Goal: Information Seeking & Learning: Learn about a topic

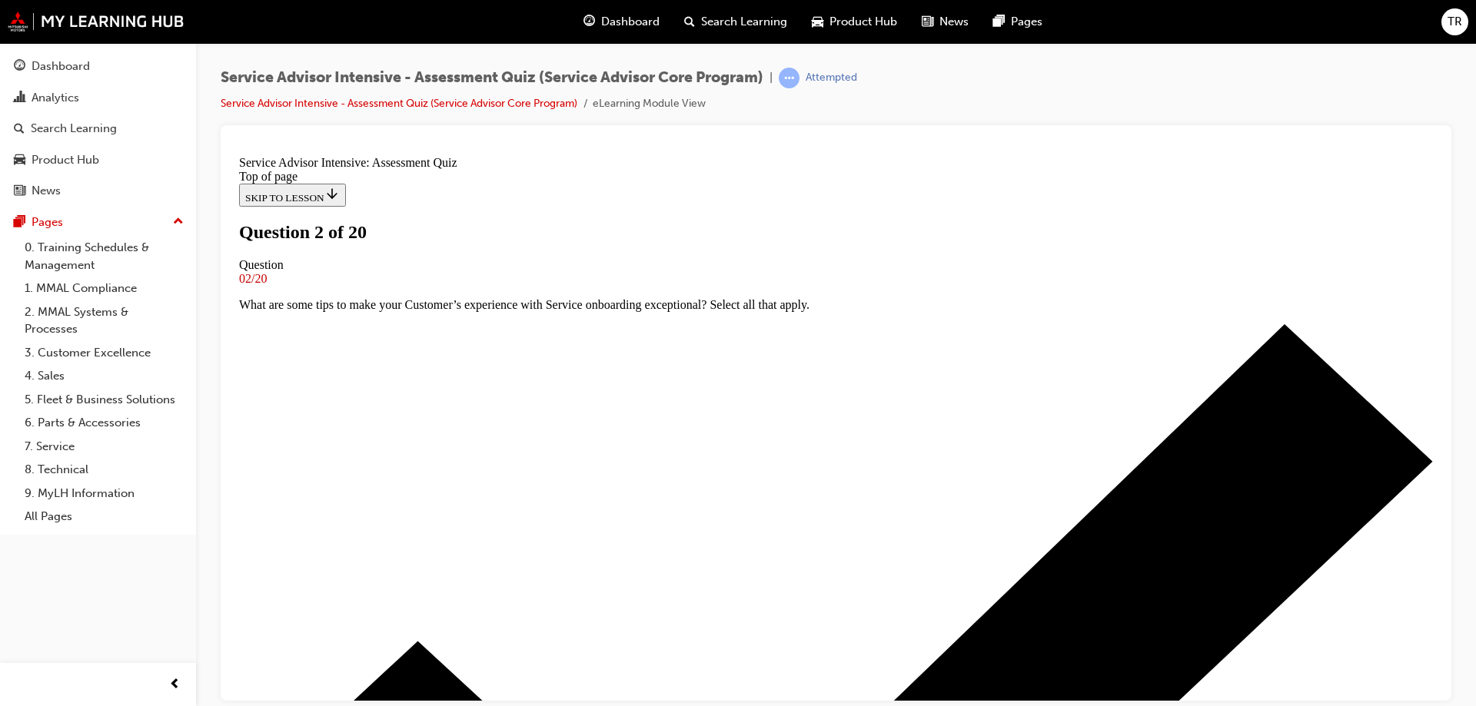
scroll to position [77, 0]
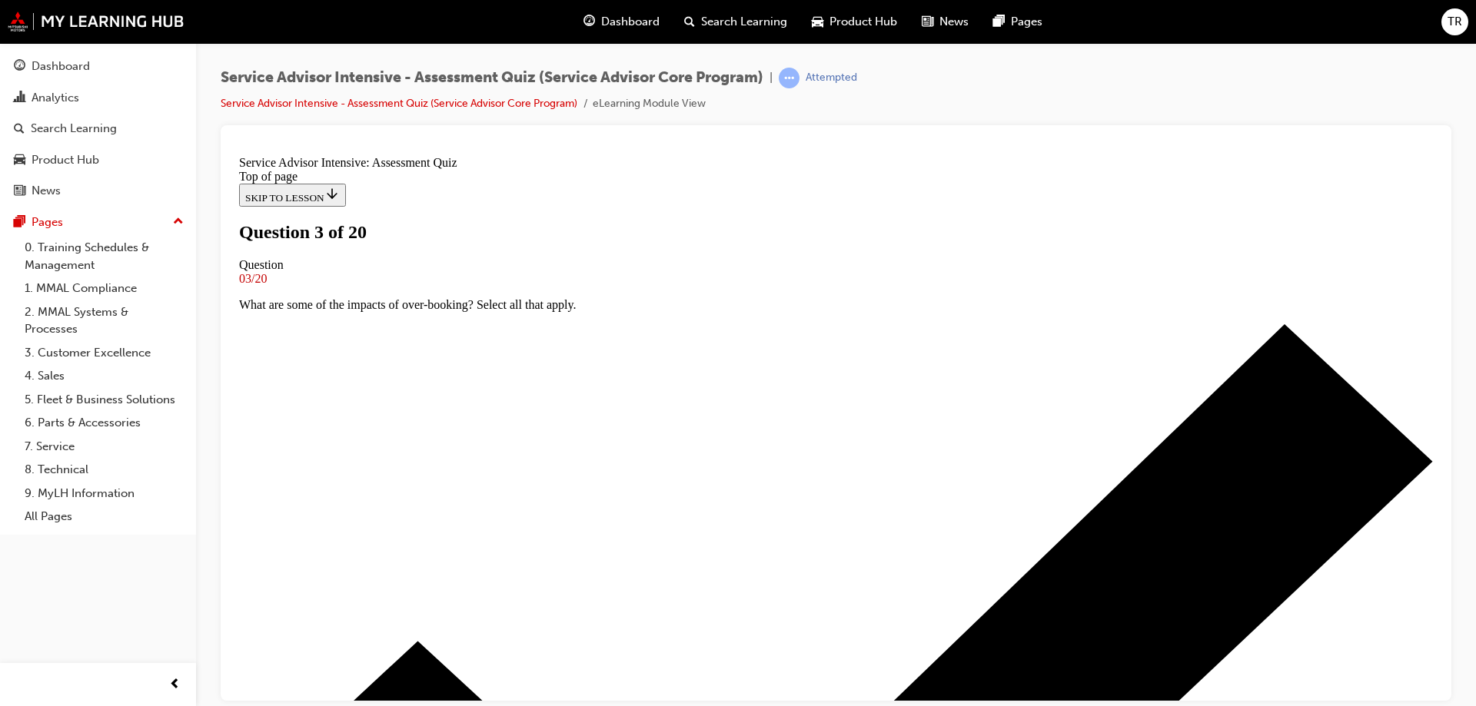
scroll to position [156, 0]
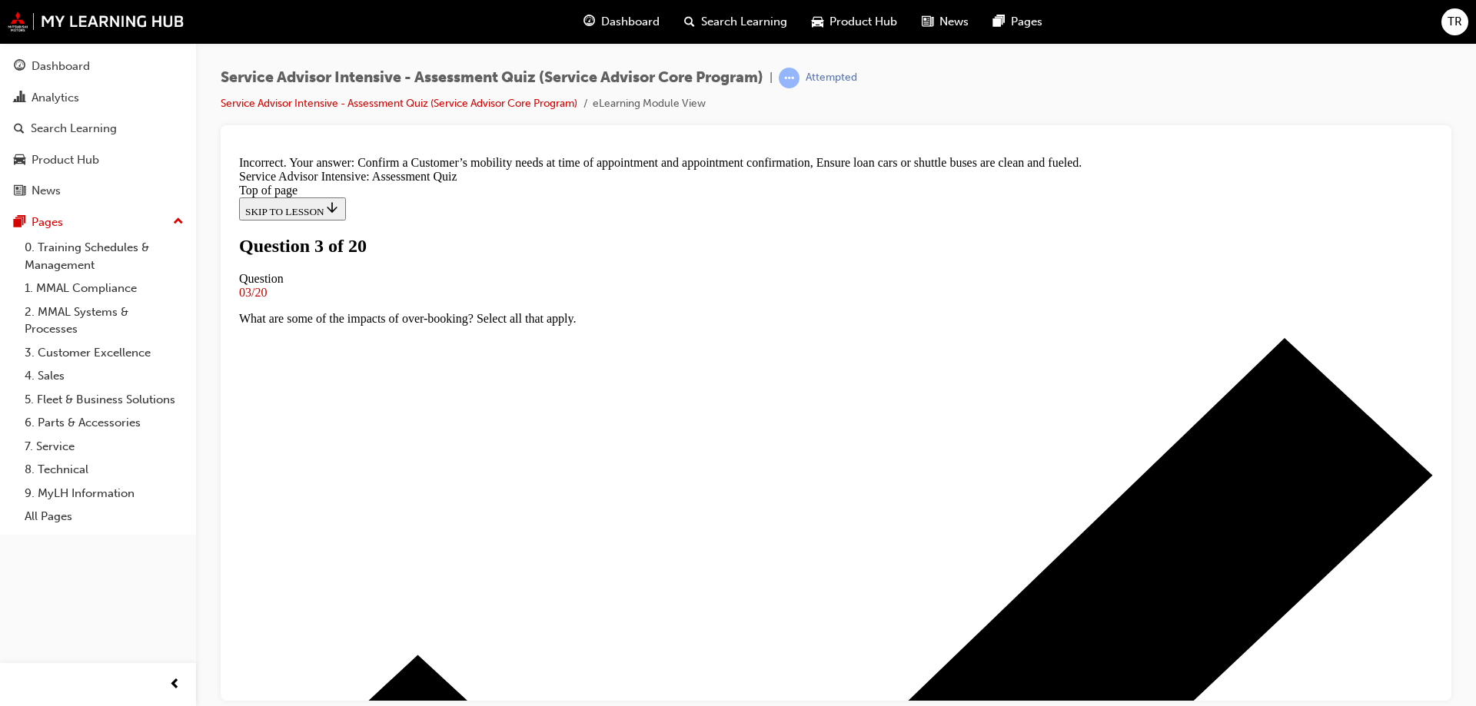
scroll to position [364, 0]
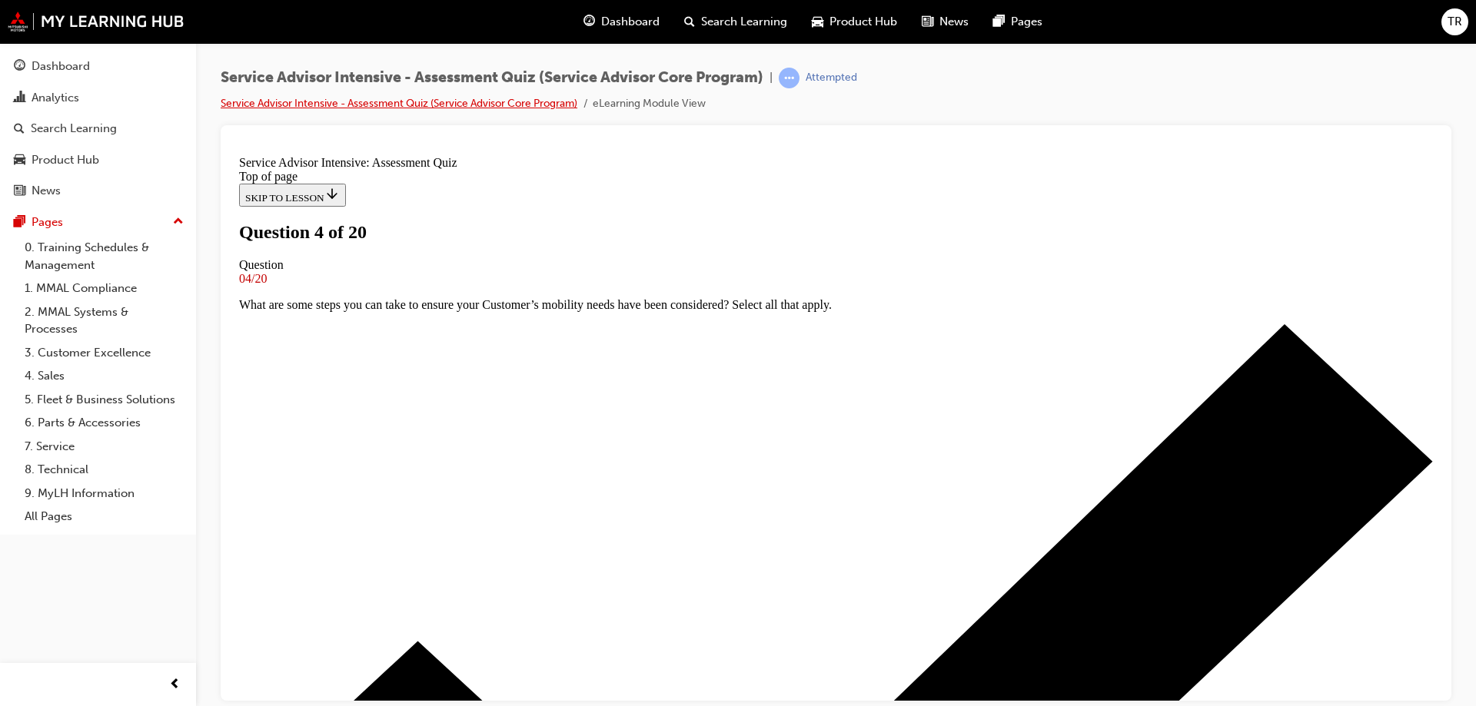
click at [491, 102] on link "Service Advisor Intensive - Assessment Quiz (Service Advisor Core Program)" at bounding box center [399, 103] width 357 height 13
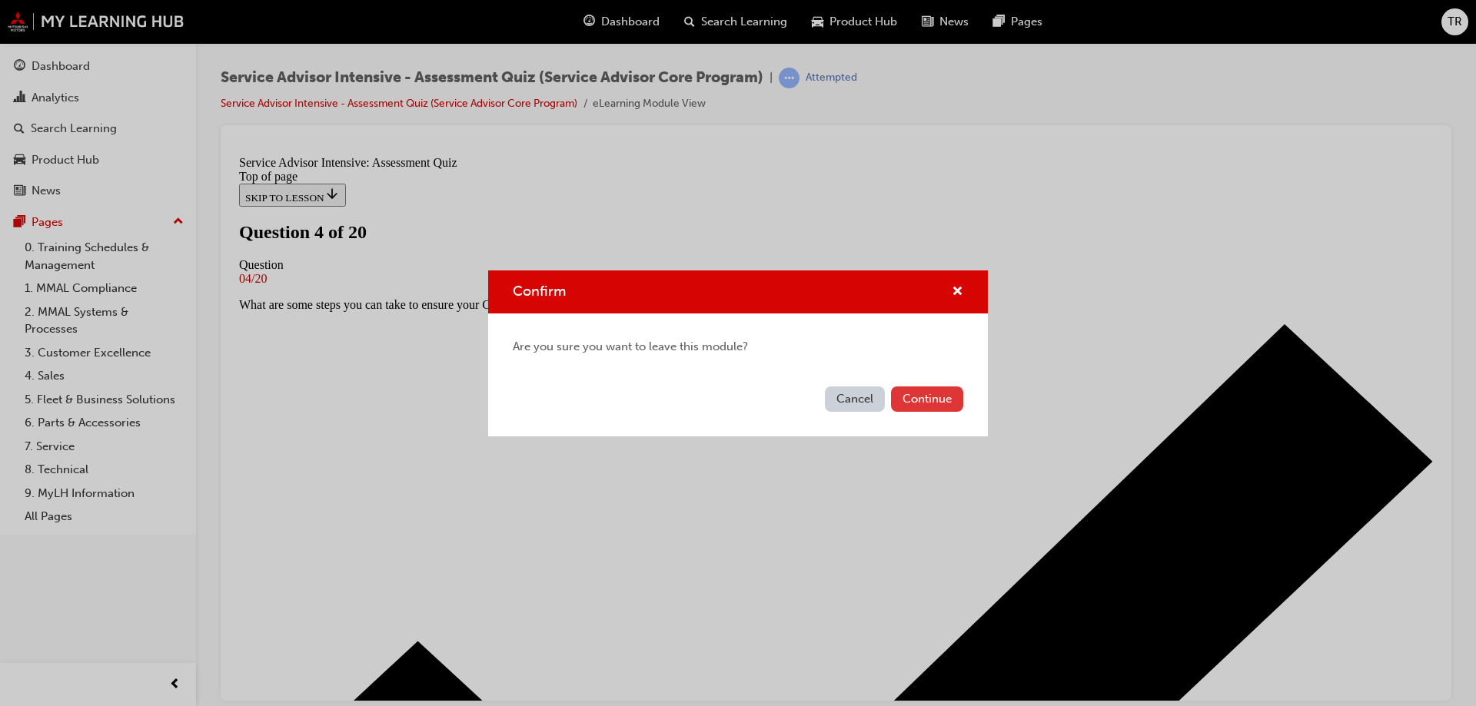
click at [923, 404] on button "Continue" at bounding box center [927, 399] width 72 height 25
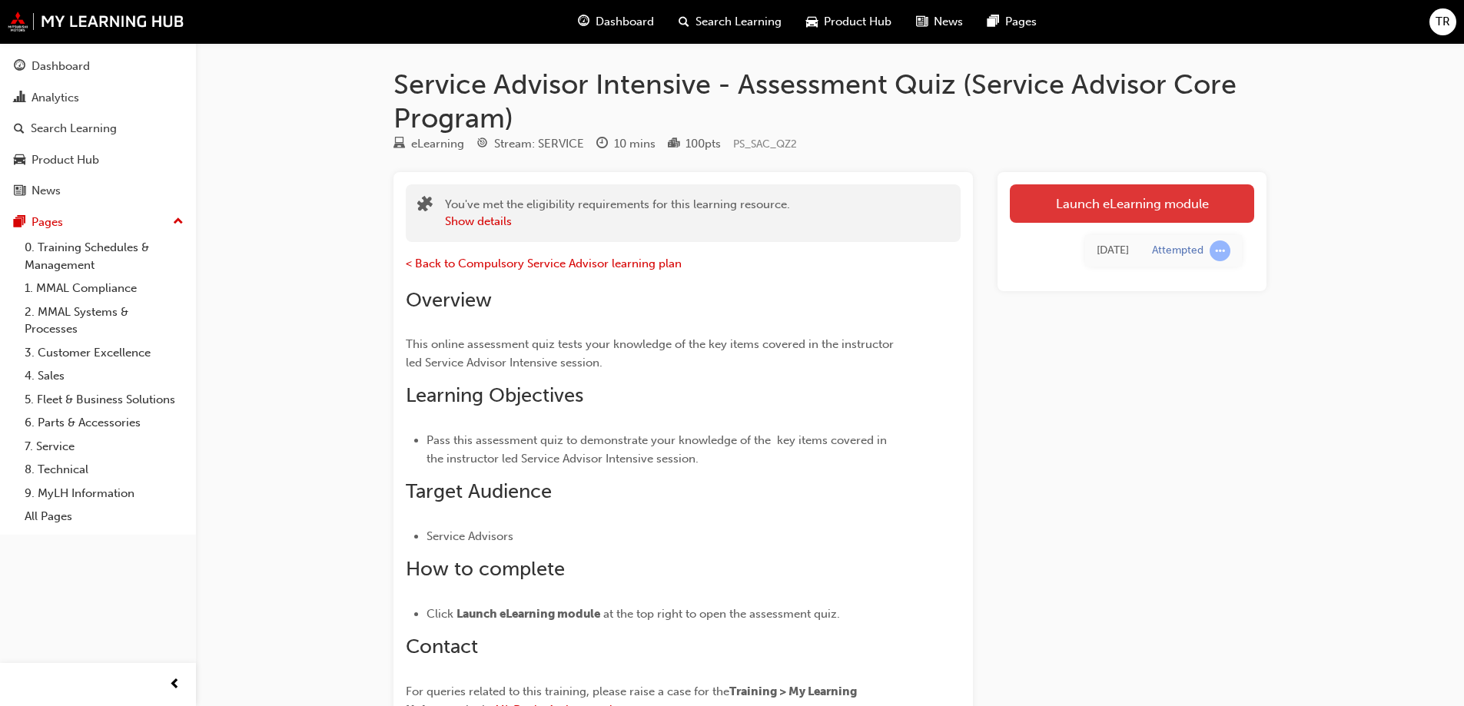
click at [1134, 201] on link "Launch eLearning module" at bounding box center [1132, 203] width 244 height 38
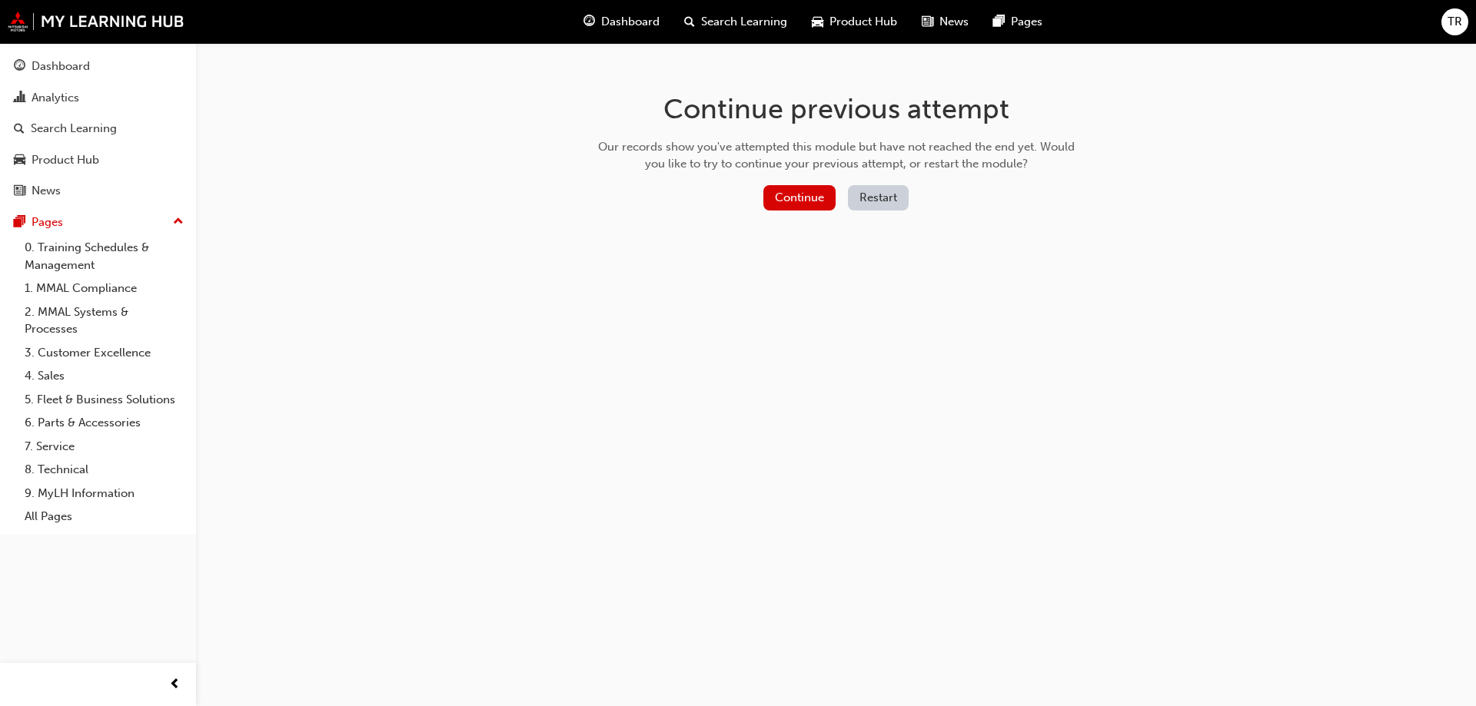
click at [861, 198] on button "Restart" at bounding box center [878, 197] width 61 height 25
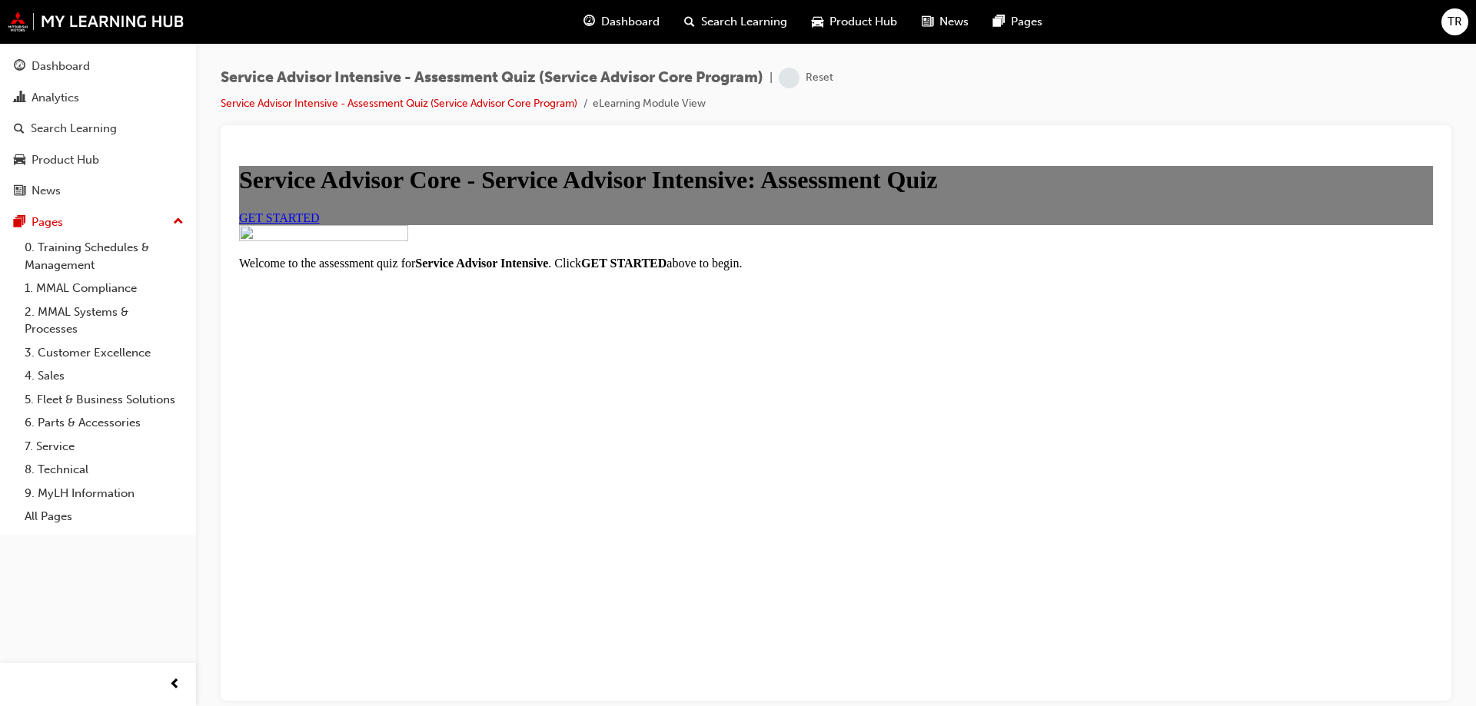
scroll to position [119, 0]
click at [320, 224] on span "GET STARTED" at bounding box center [279, 217] width 81 height 13
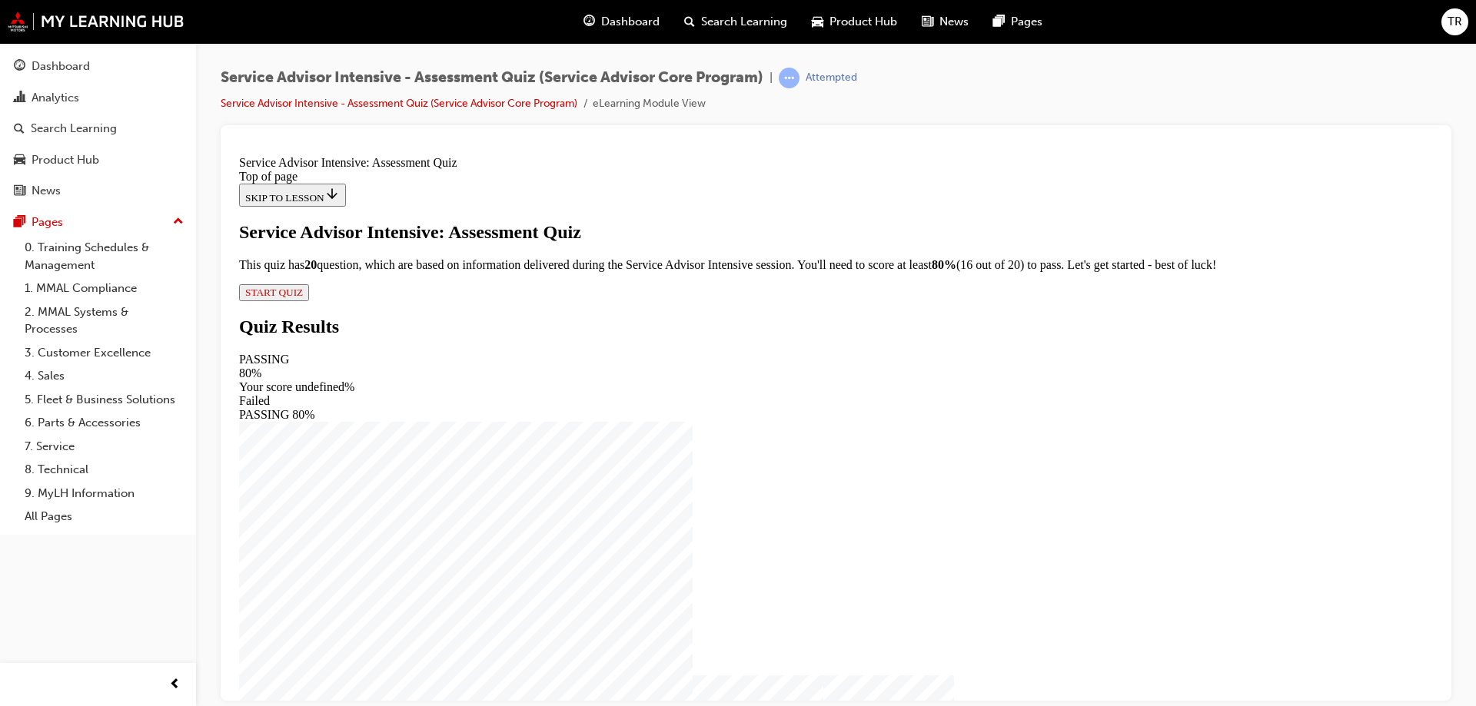
drag, startPoint x: 616, startPoint y: 584, endPoint x: 654, endPoint y: 574, distance: 39.0
click at [303, 297] on span "START QUIZ" at bounding box center [274, 292] width 58 height 12
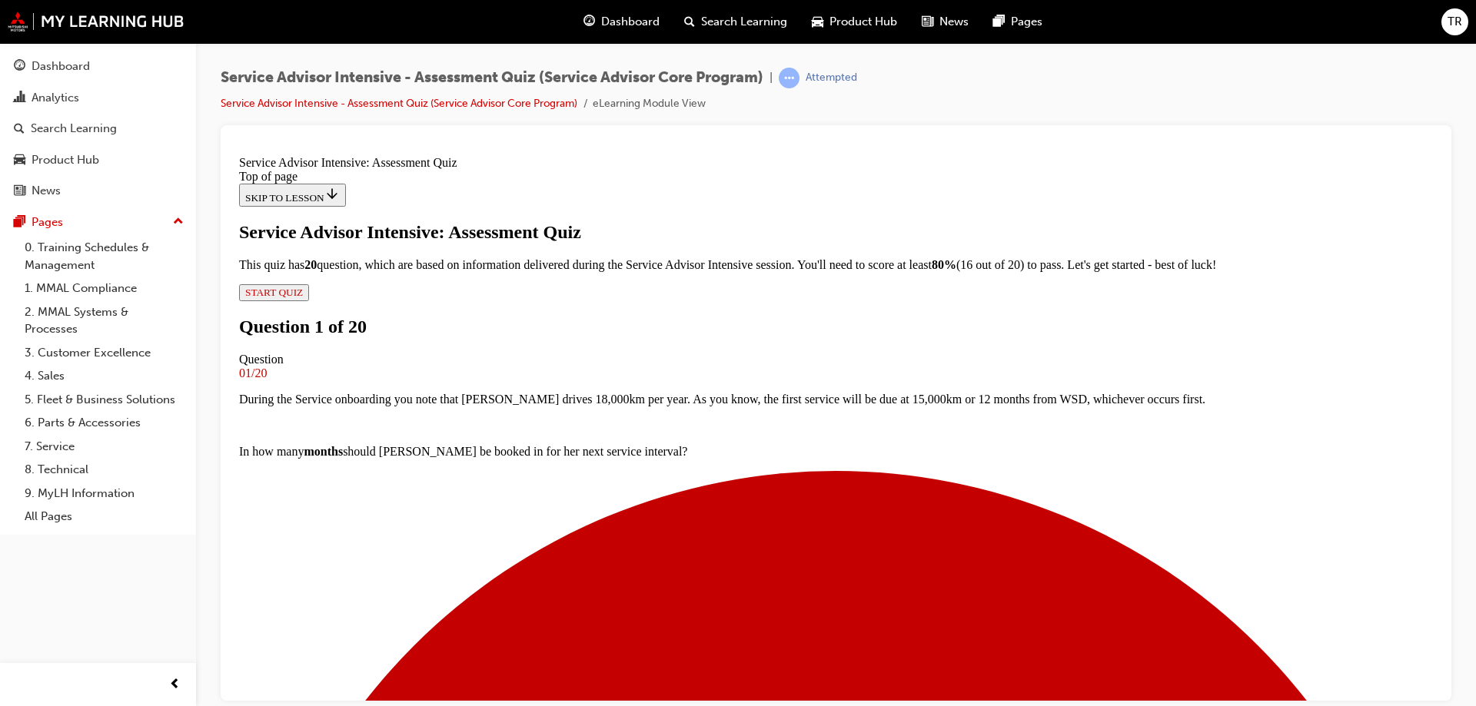
scroll to position [156, 0]
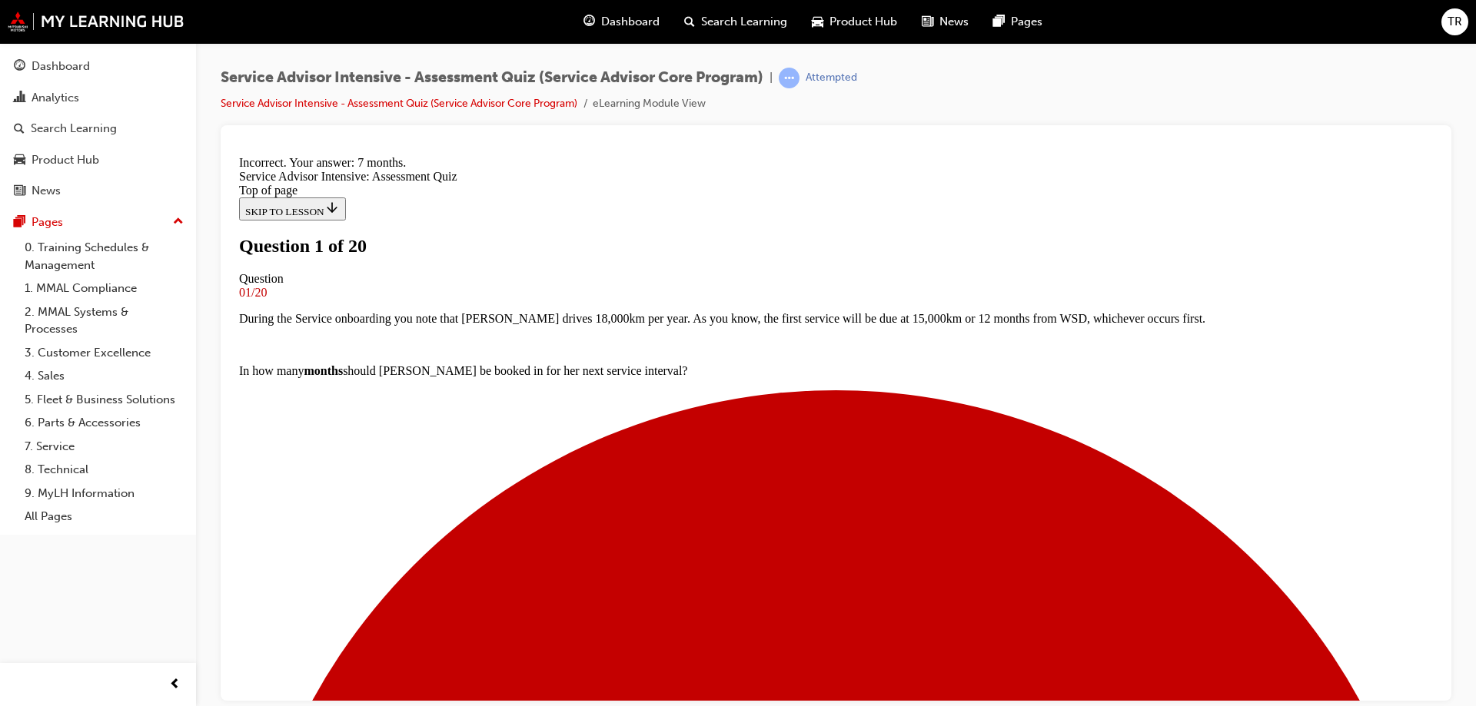
scroll to position [182, 0]
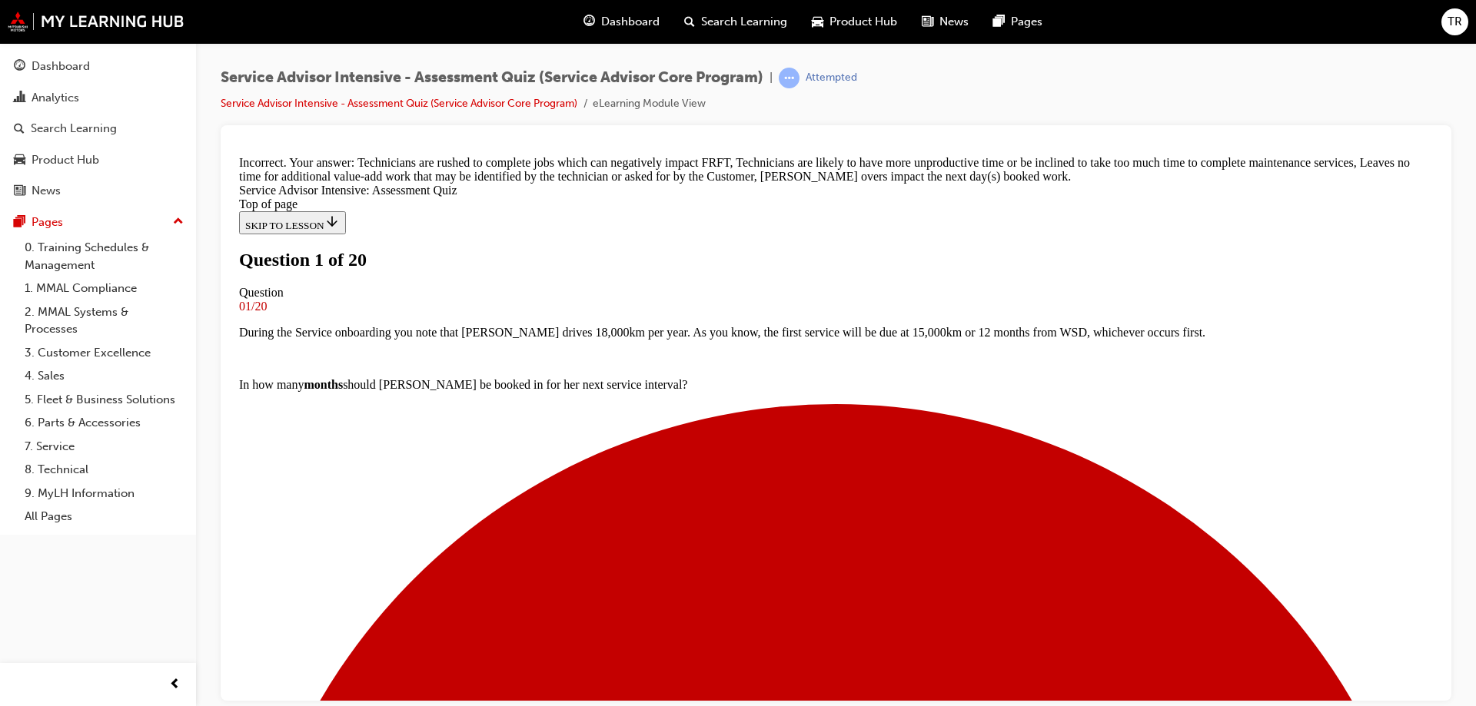
scroll to position [277, 0]
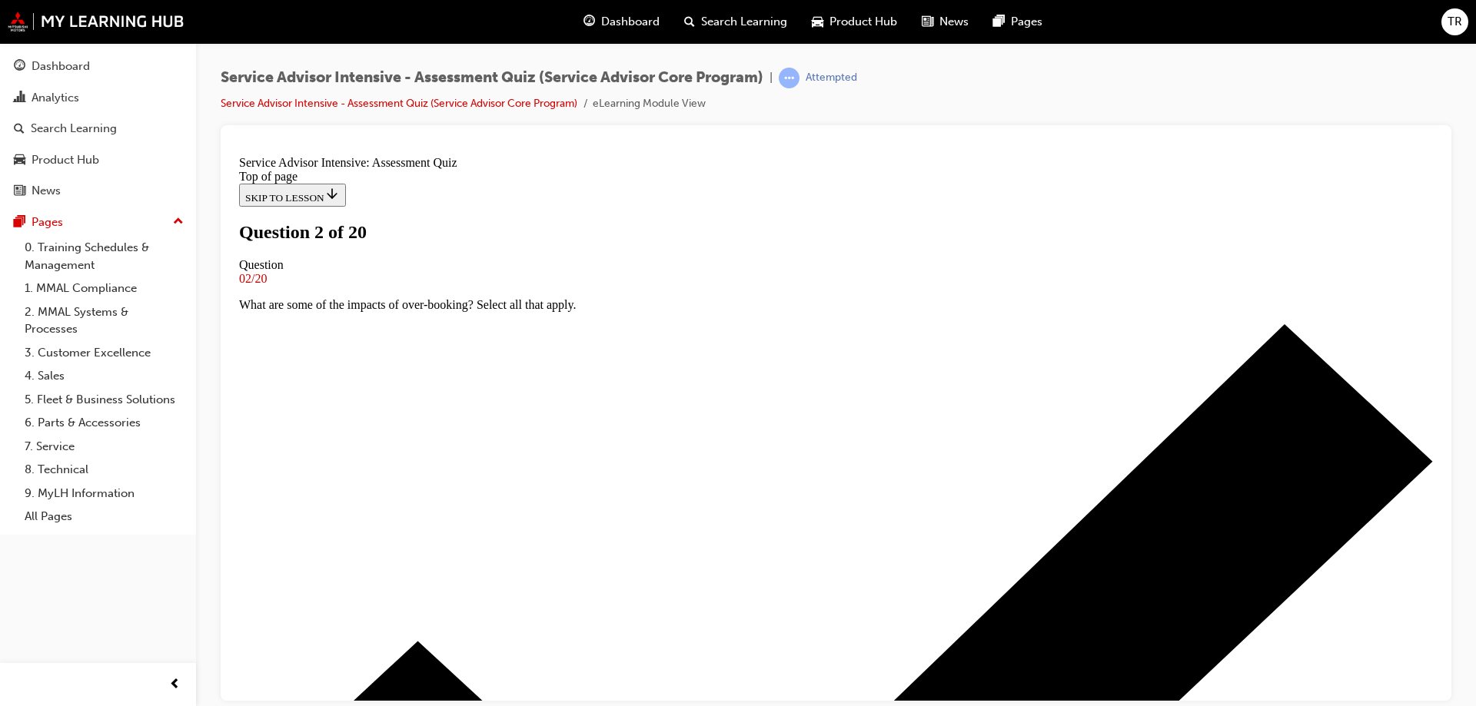
scroll to position [79, 0]
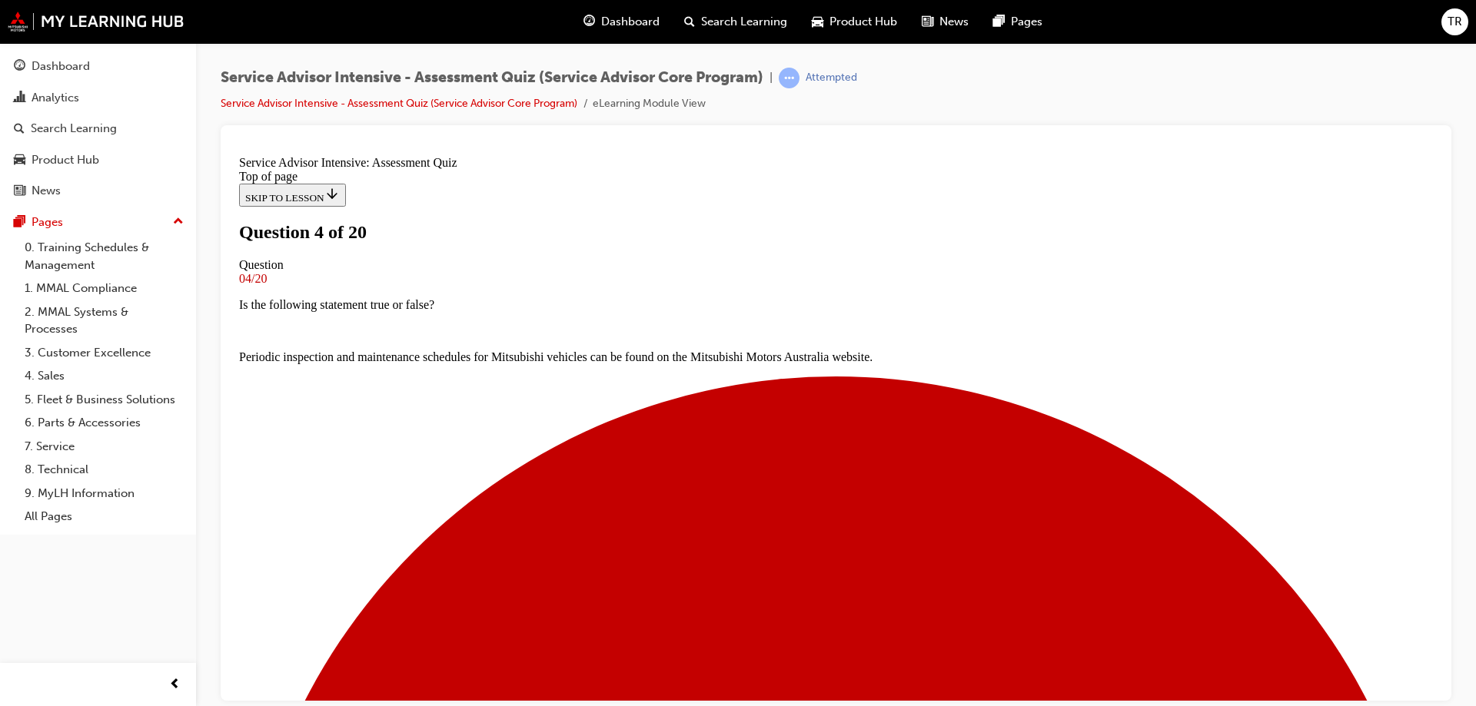
scroll to position [2, 0]
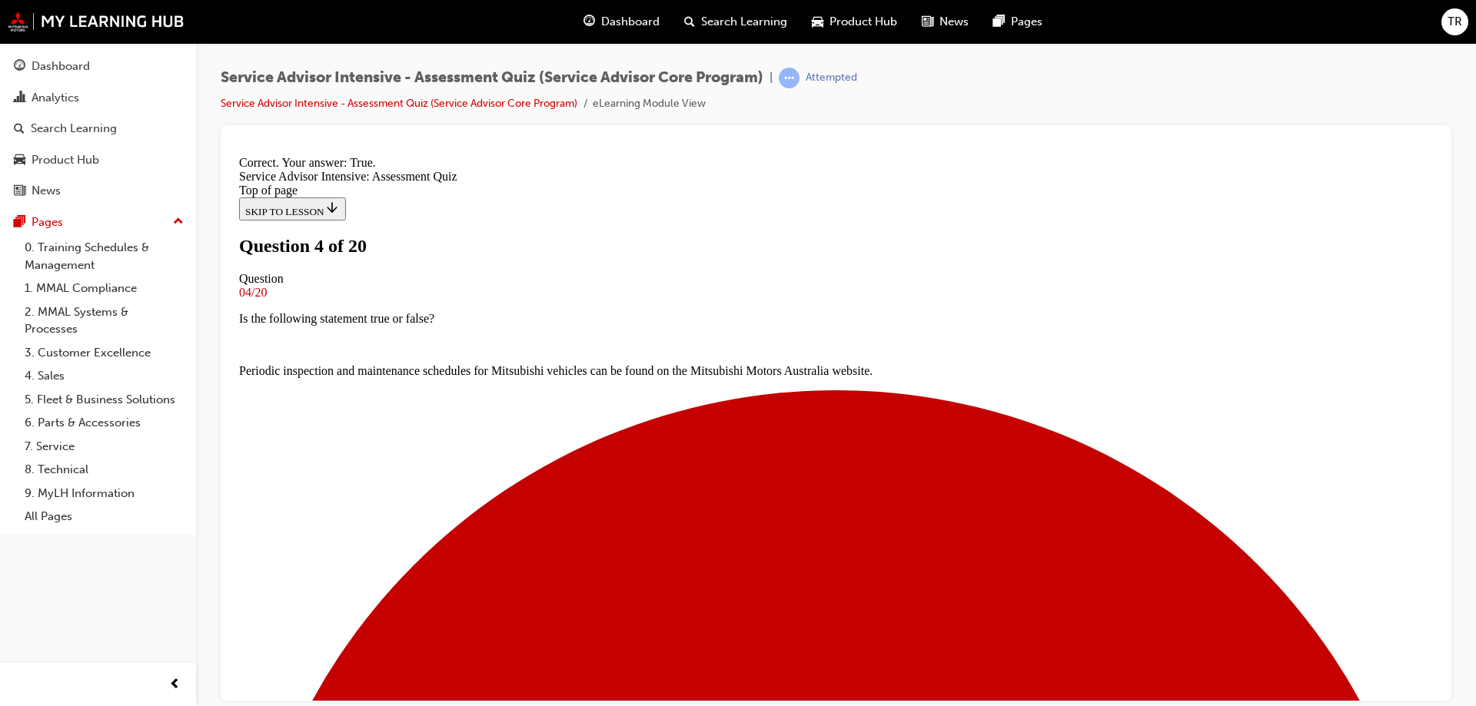
scroll to position [156, 0]
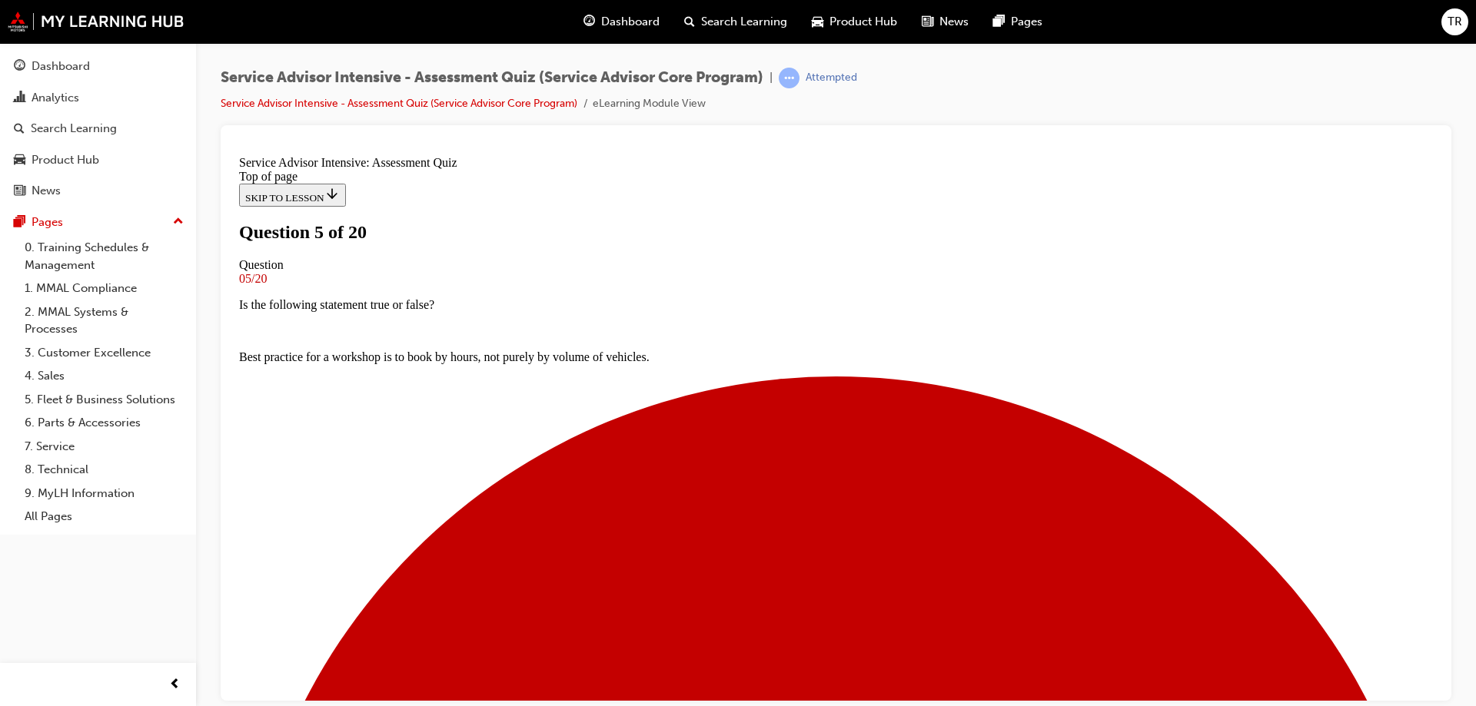
scroll to position [79, 0]
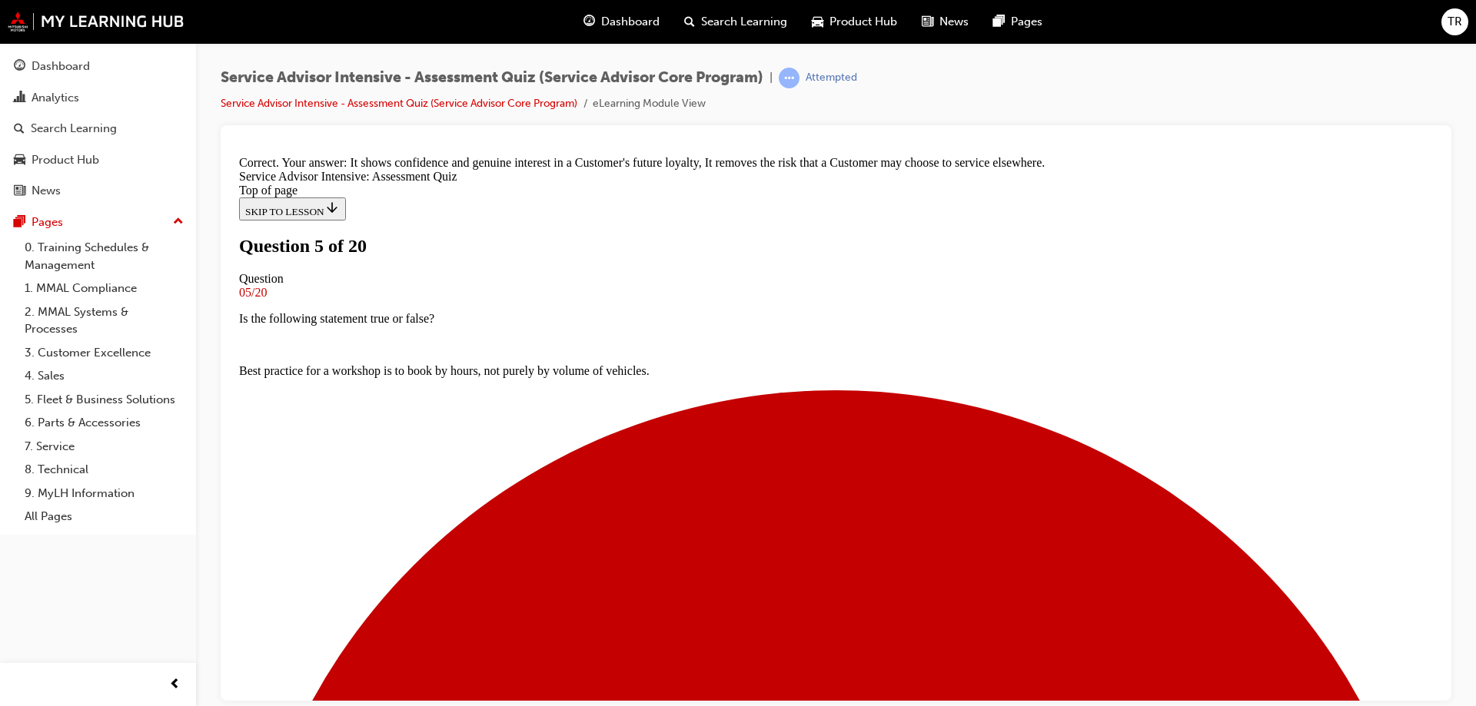
drag, startPoint x: 839, startPoint y: 631, endPoint x: 895, endPoint y: 610, distance: 59.8
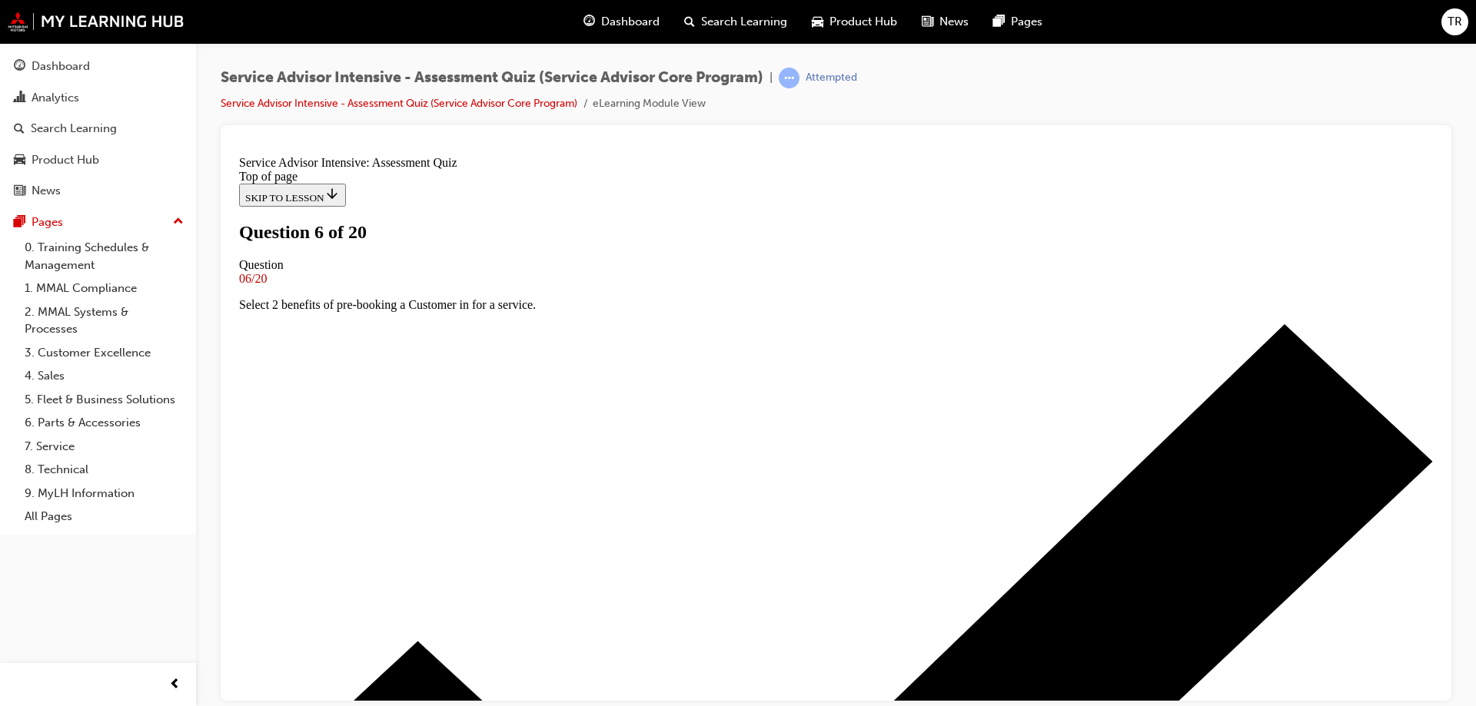
scroll to position [79, 0]
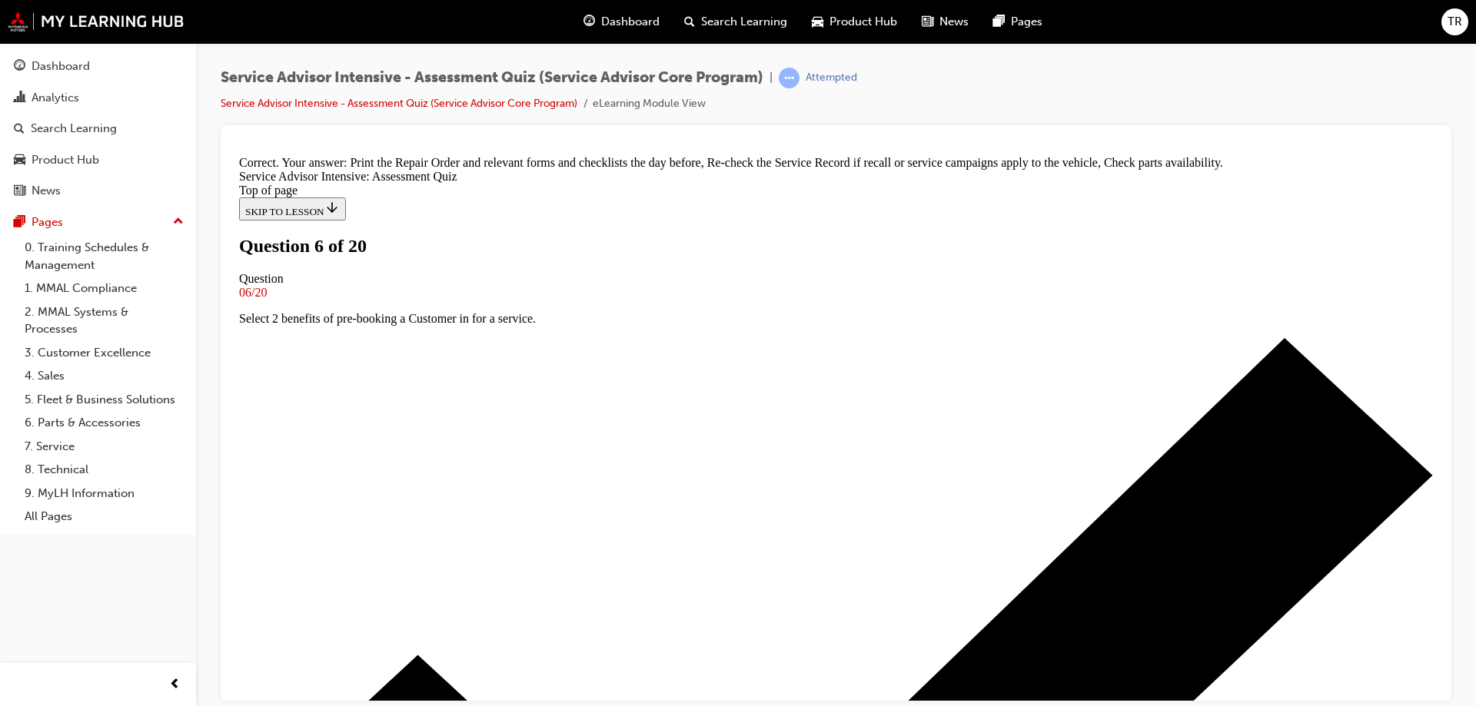
scroll to position [303, 0]
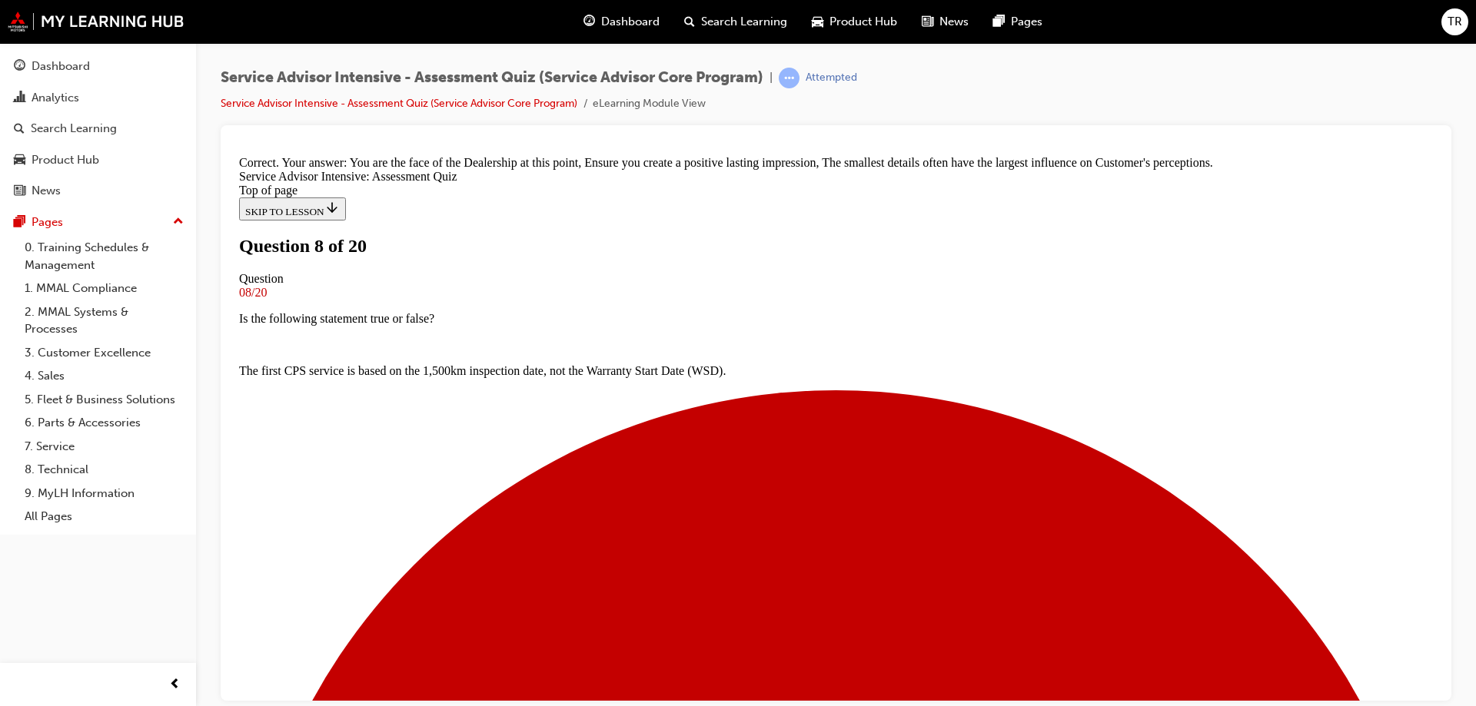
scroll to position [287, 0]
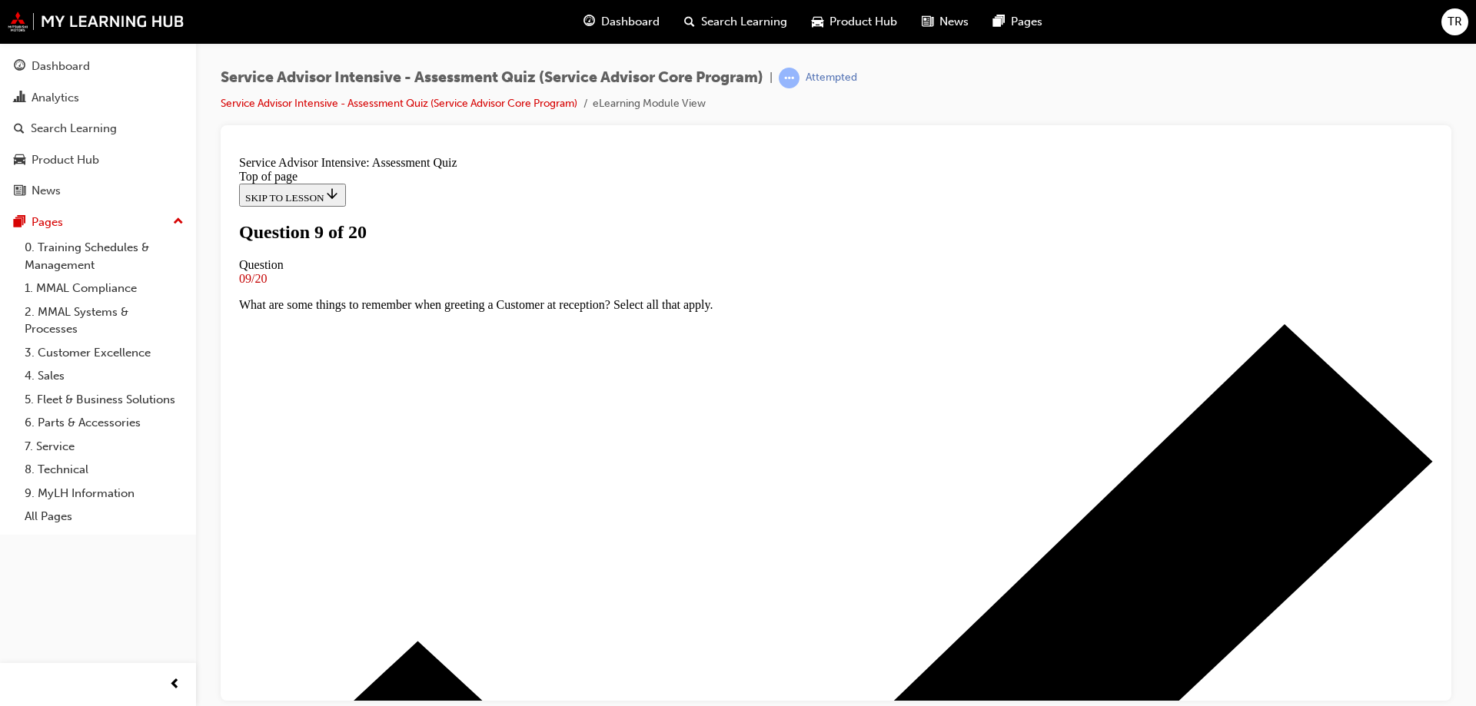
scroll to position [156, 0]
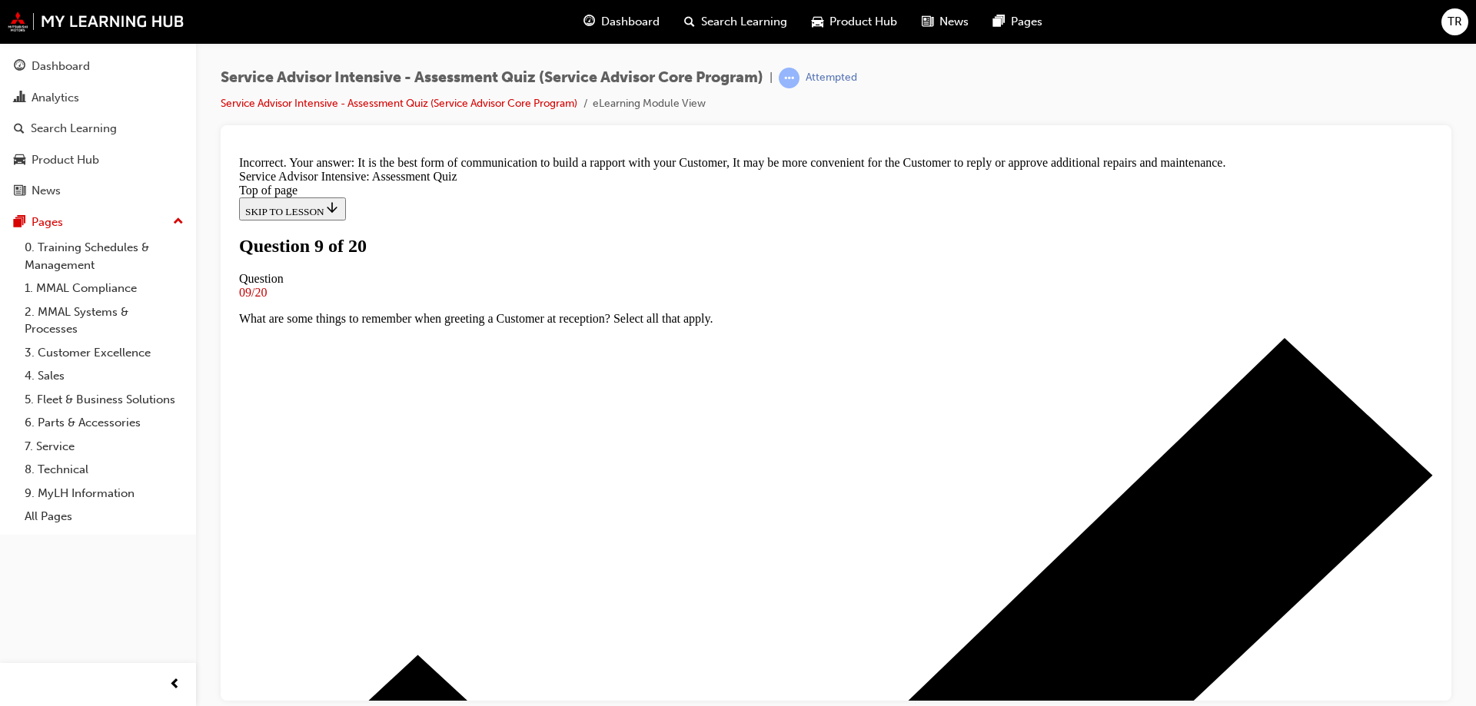
scroll to position [311, 0]
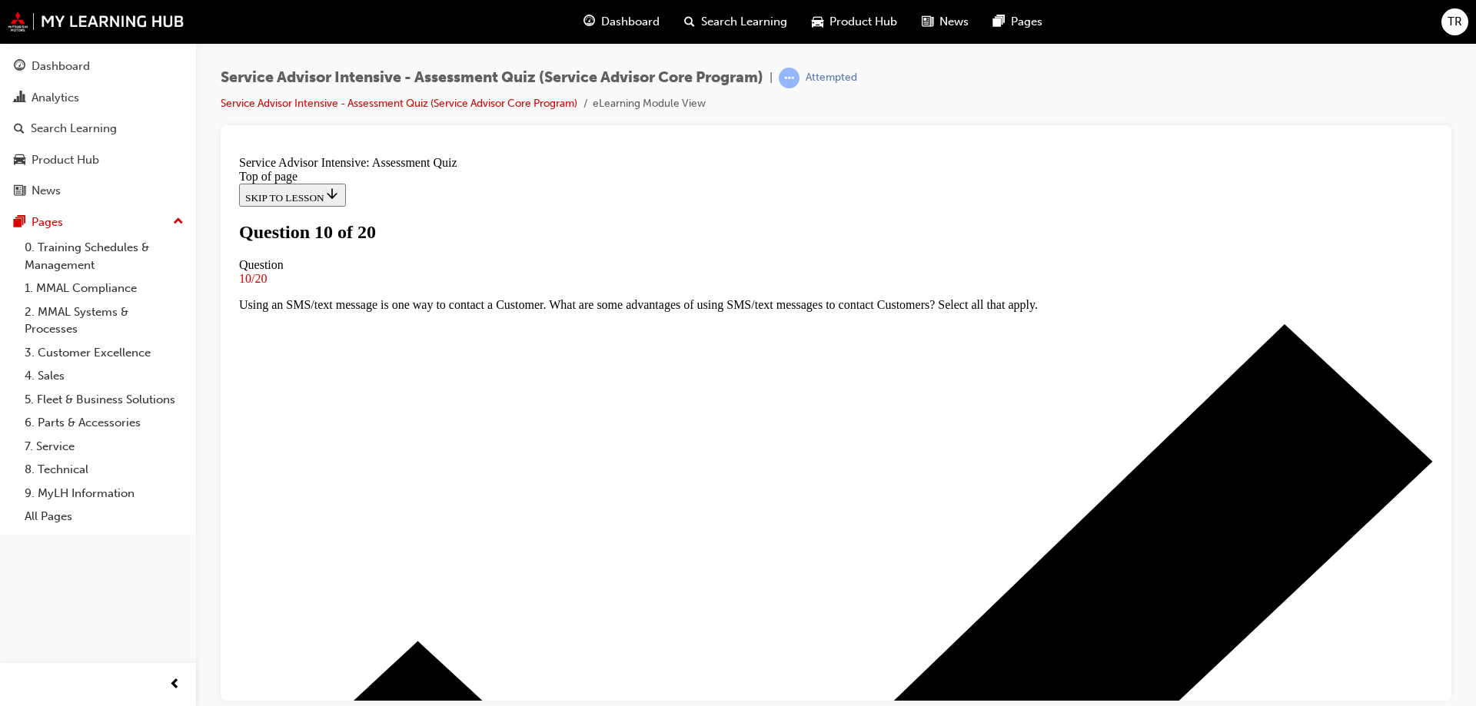
scroll to position [2, 0]
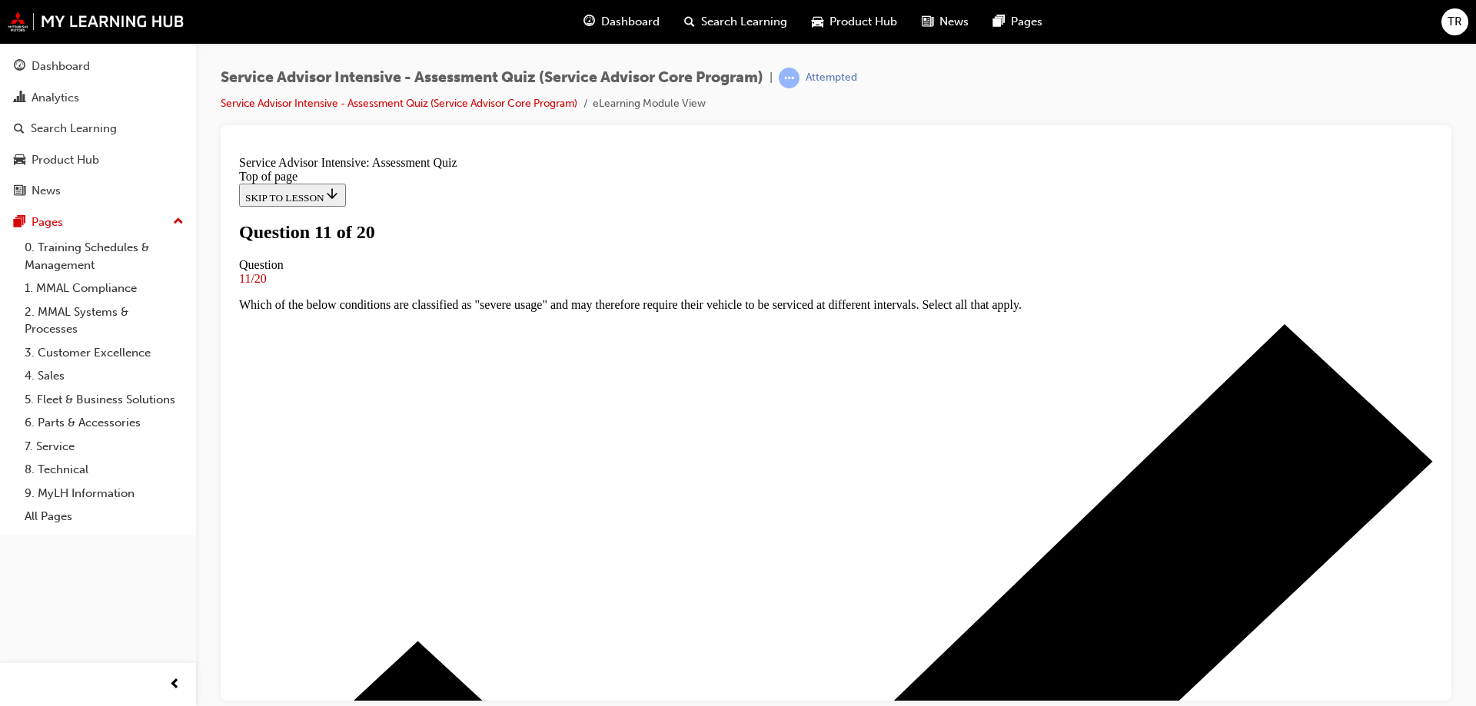
scroll to position [154, 0]
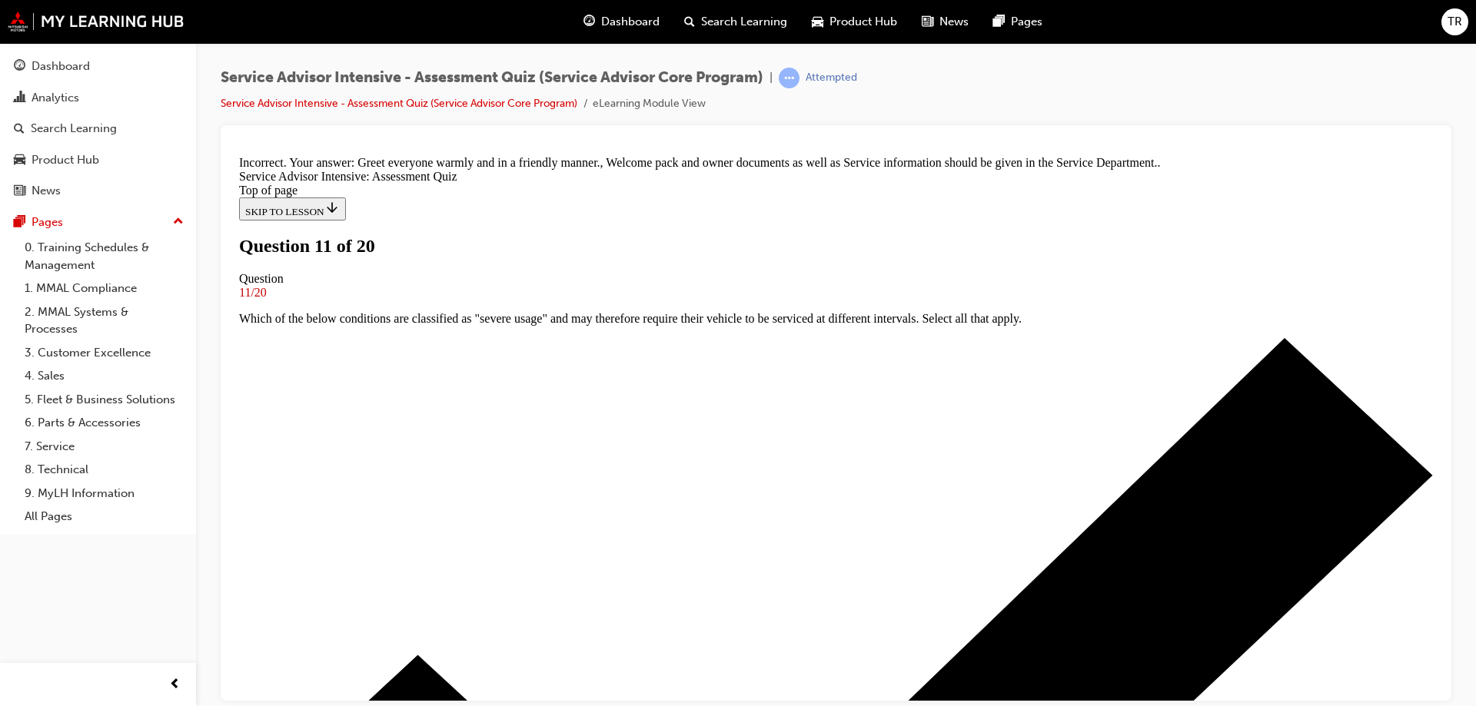
scroll to position [131, 0]
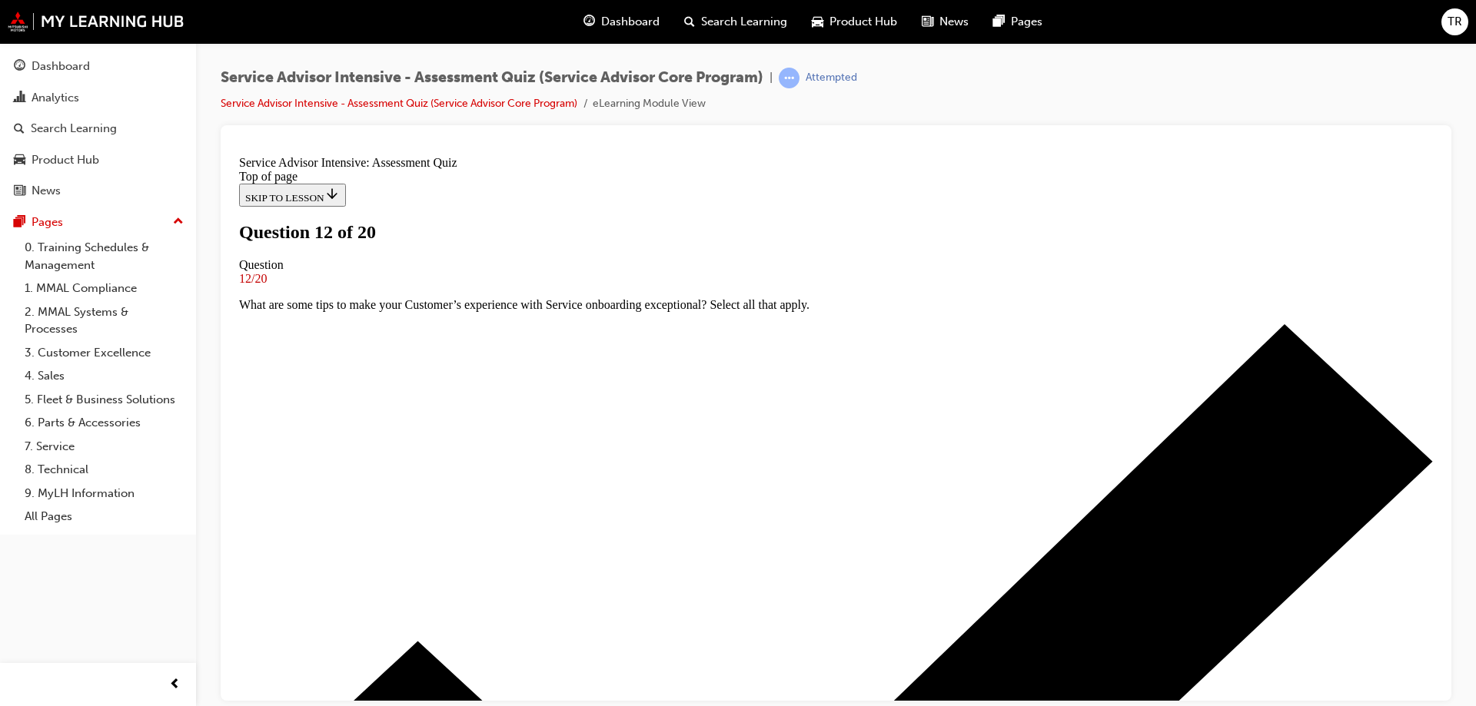
scroll to position [233, 0]
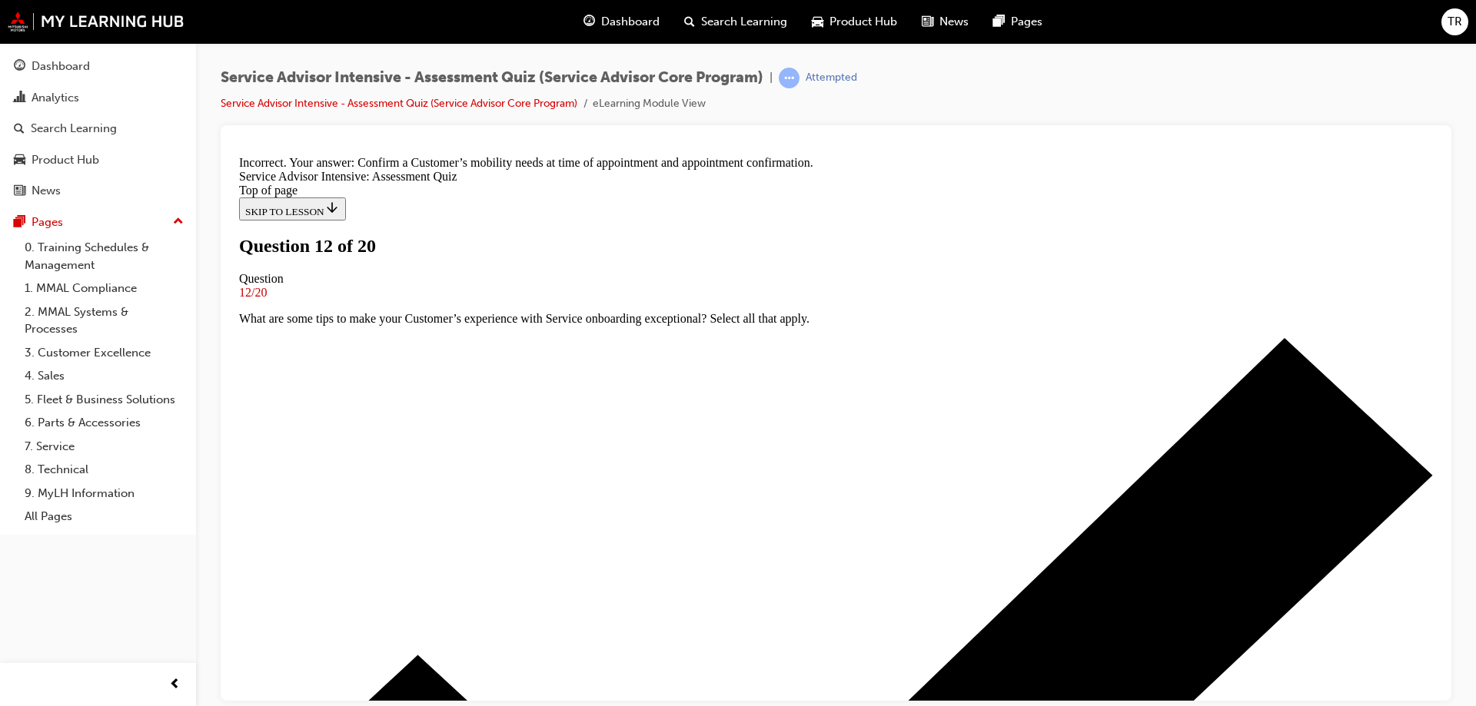
scroll to position [347, 0]
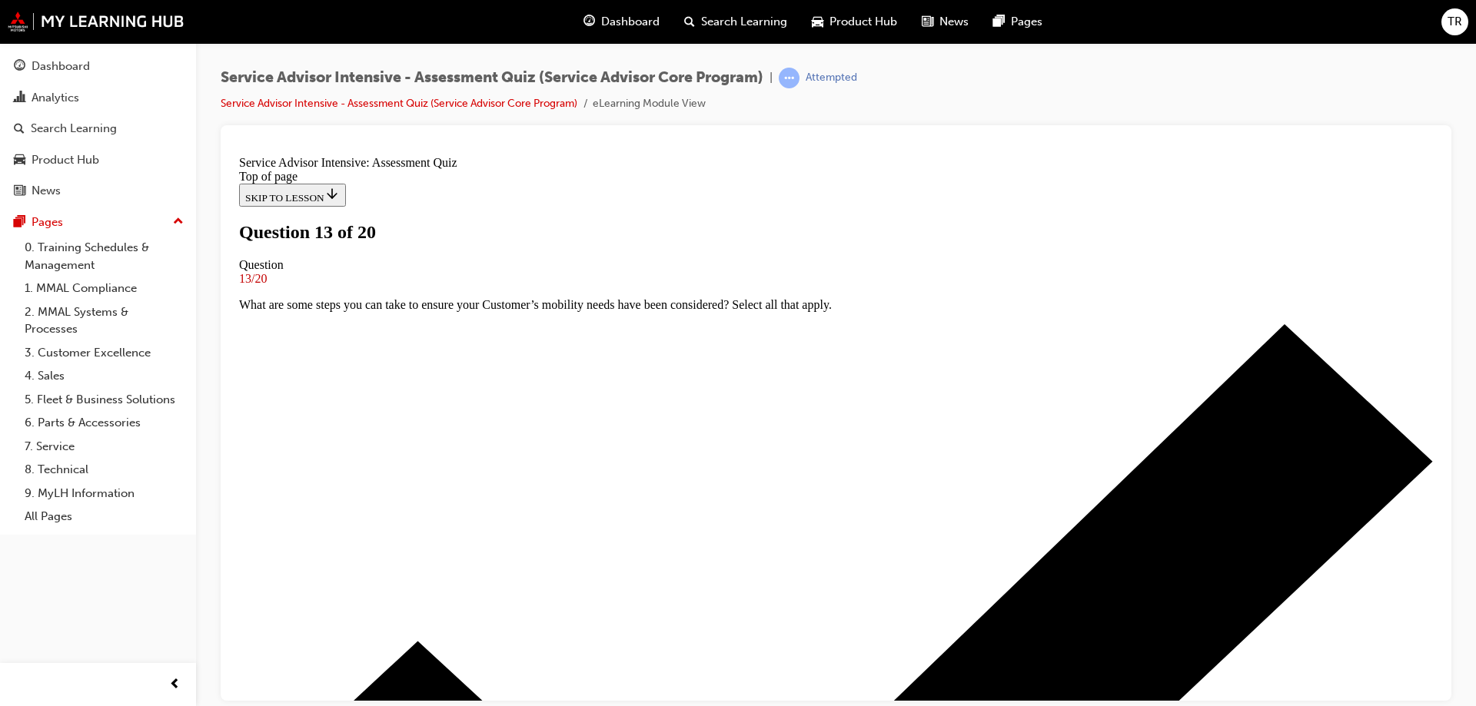
scroll to position [2, 0]
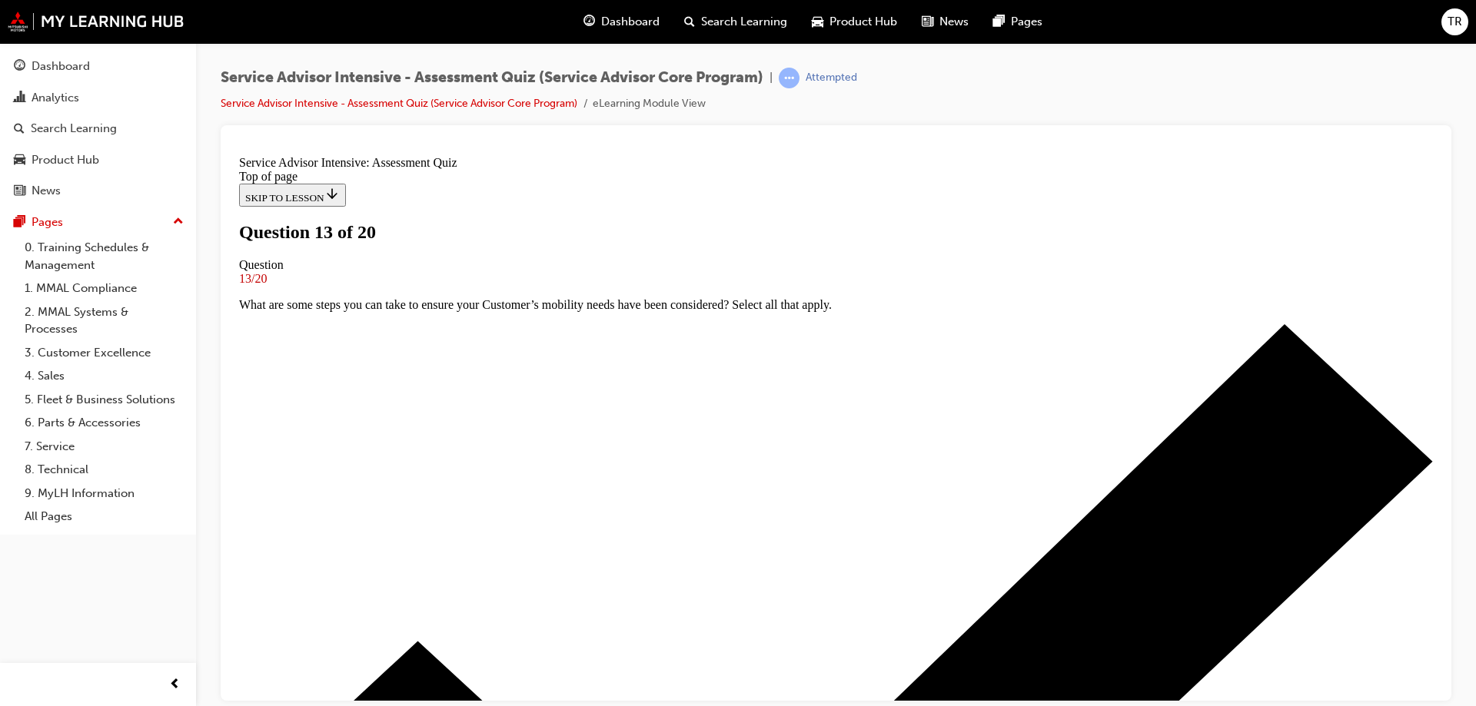
scroll to position [167, 0]
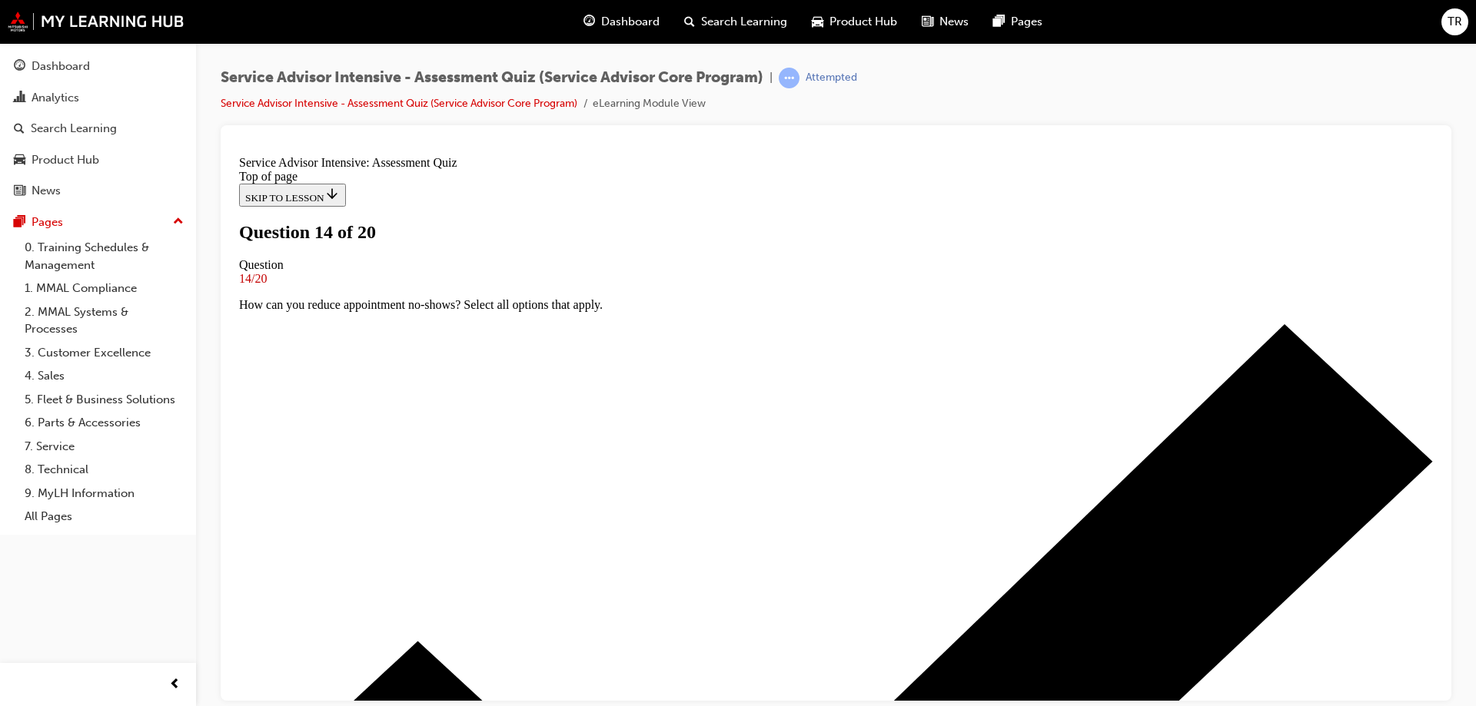
scroll to position [2, 0]
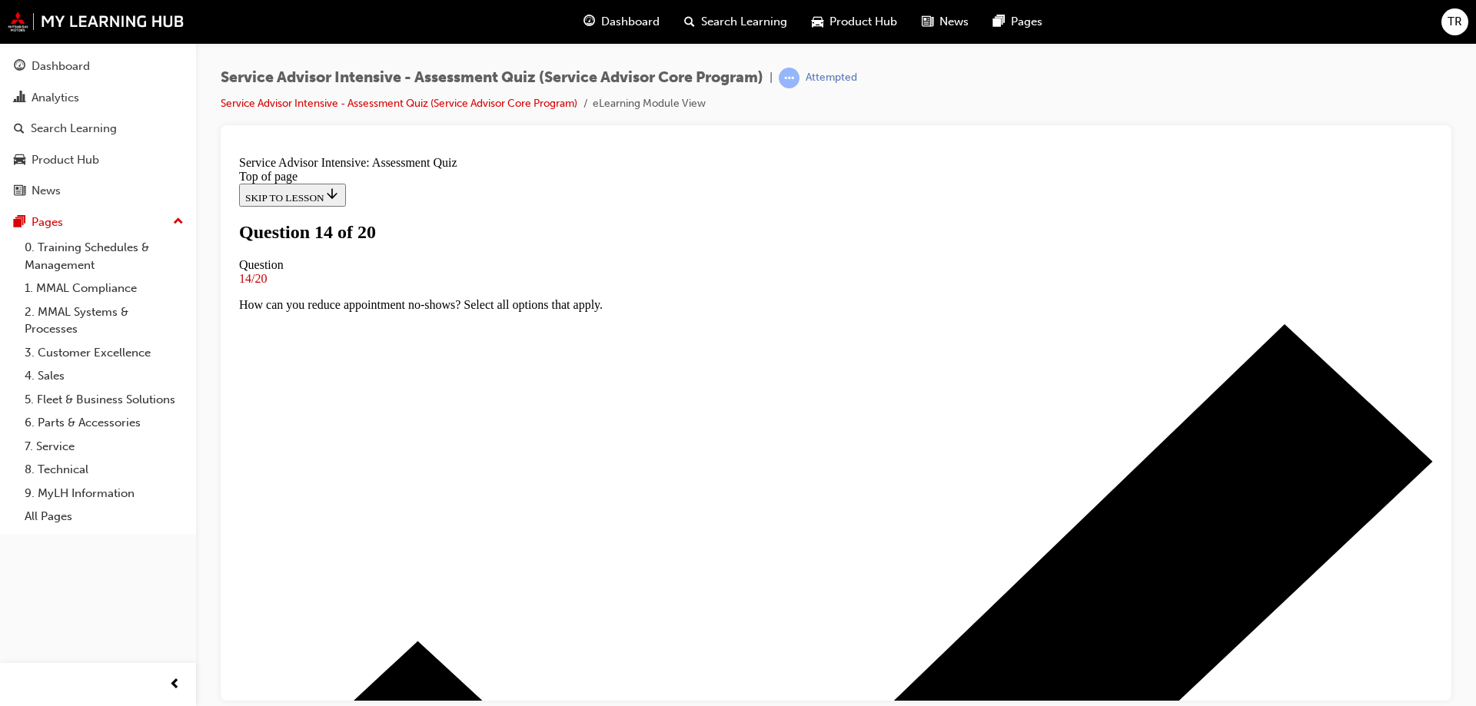
scroll to position [310, 0]
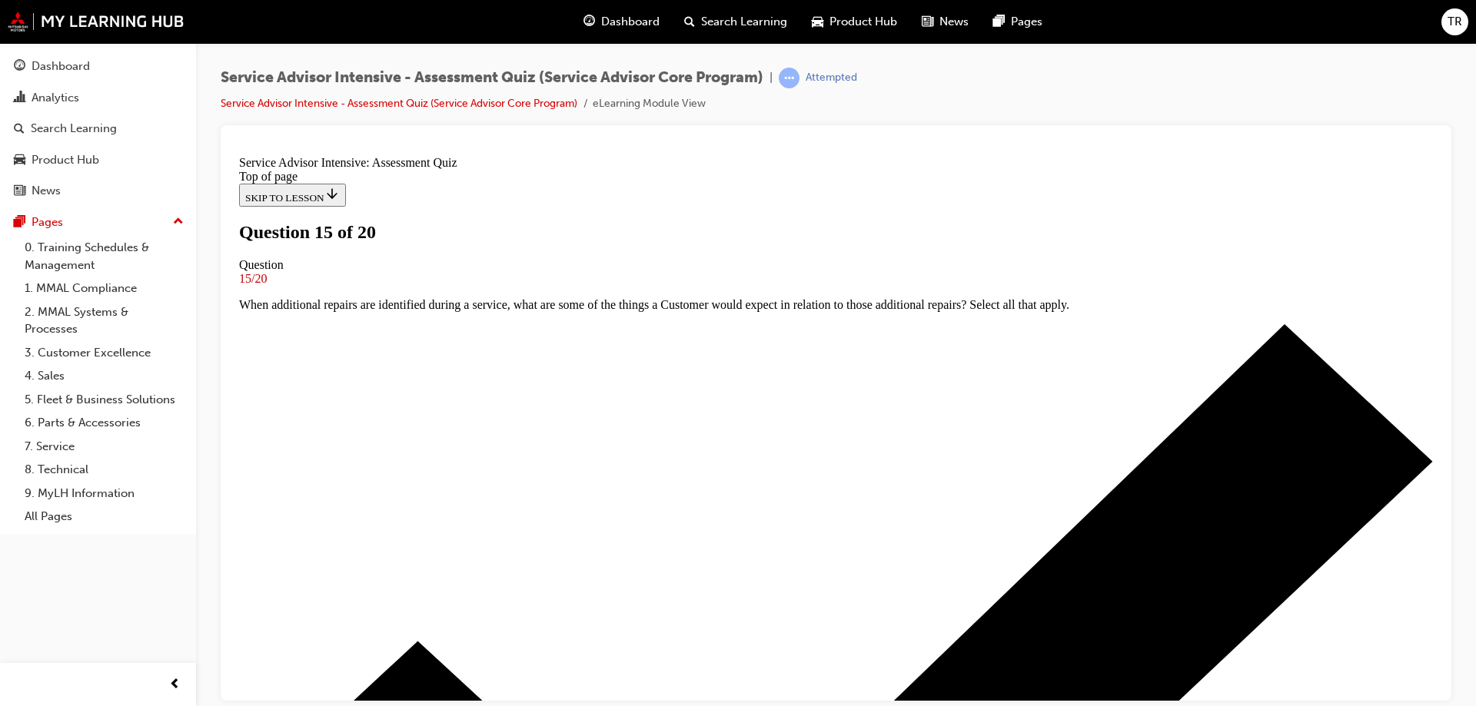
scroll to position [2, 0]
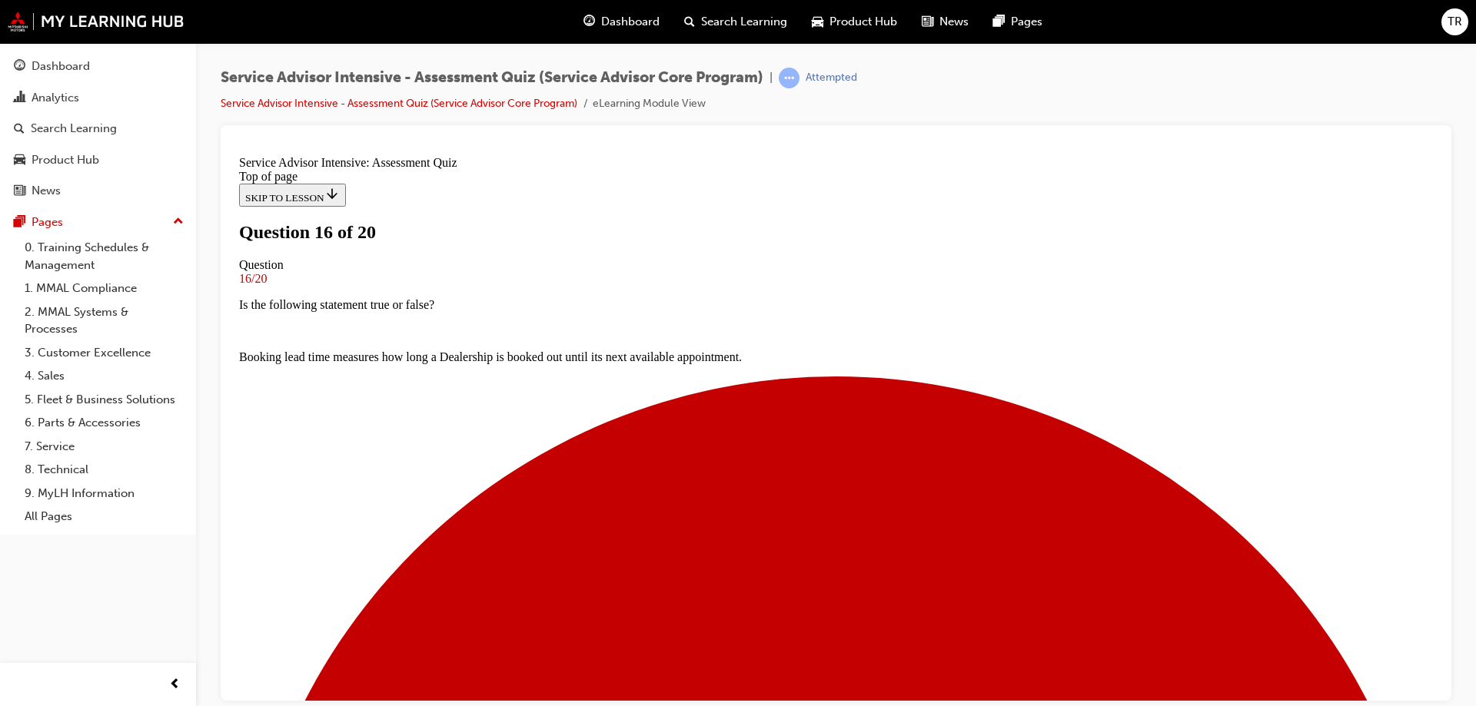
scroll to position [156, 0]
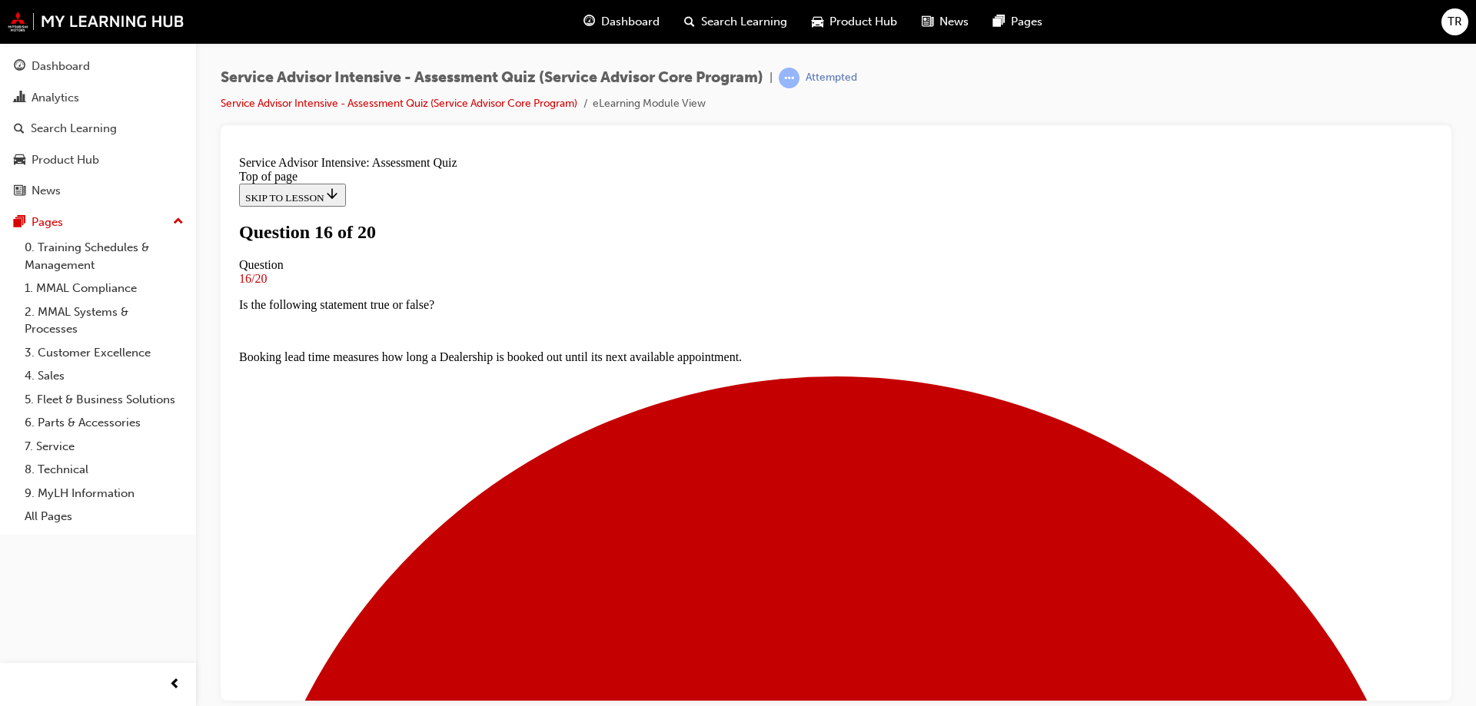
scroll to position [310, 0]
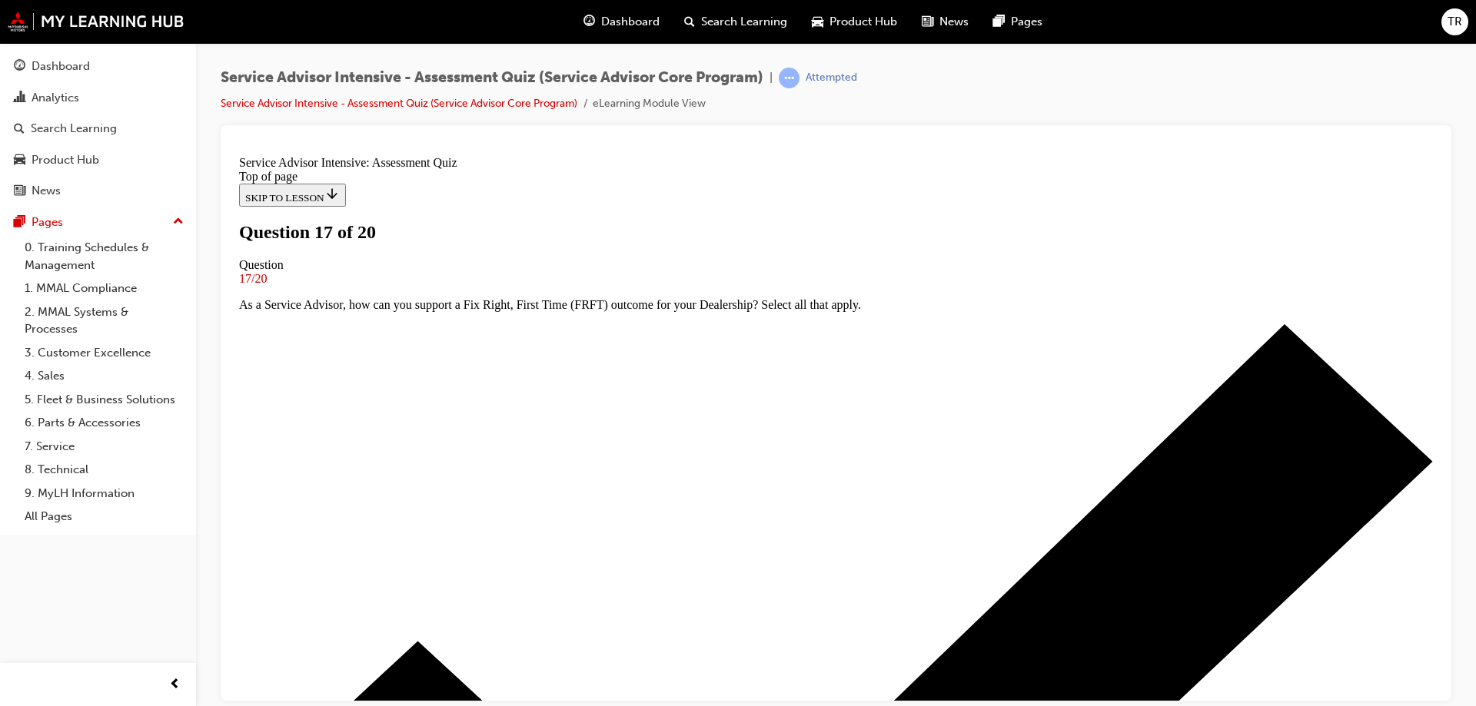
scroll to position [136, 0]
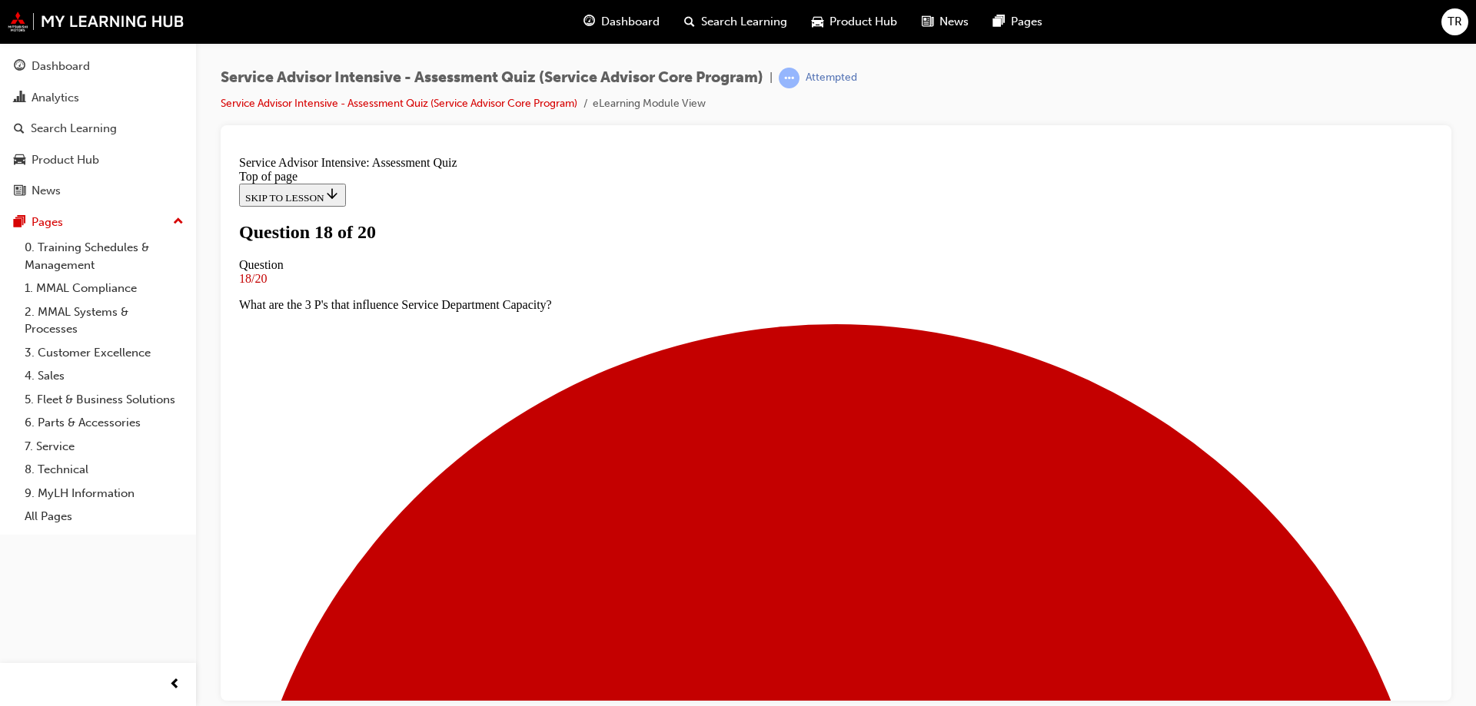
scroll to position [79, 0]
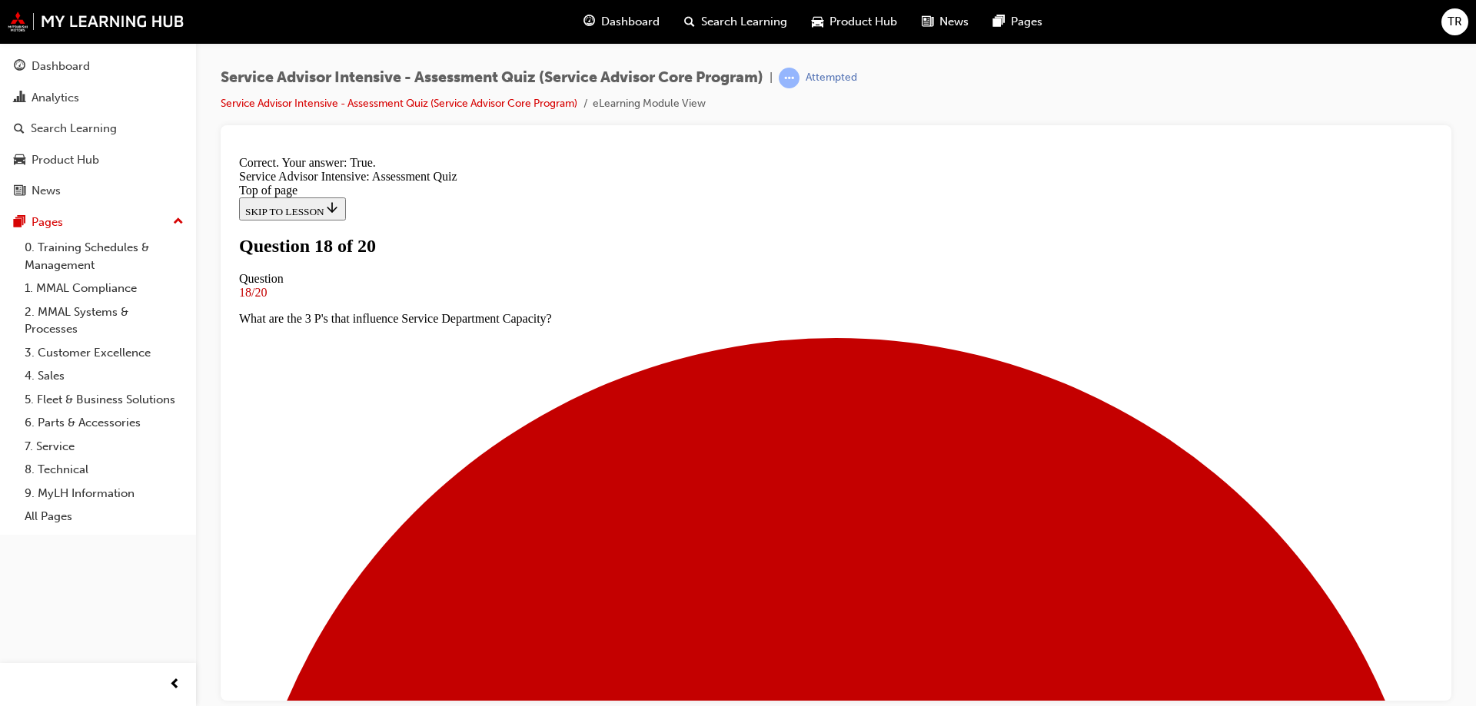
scroll to position [233, 0]
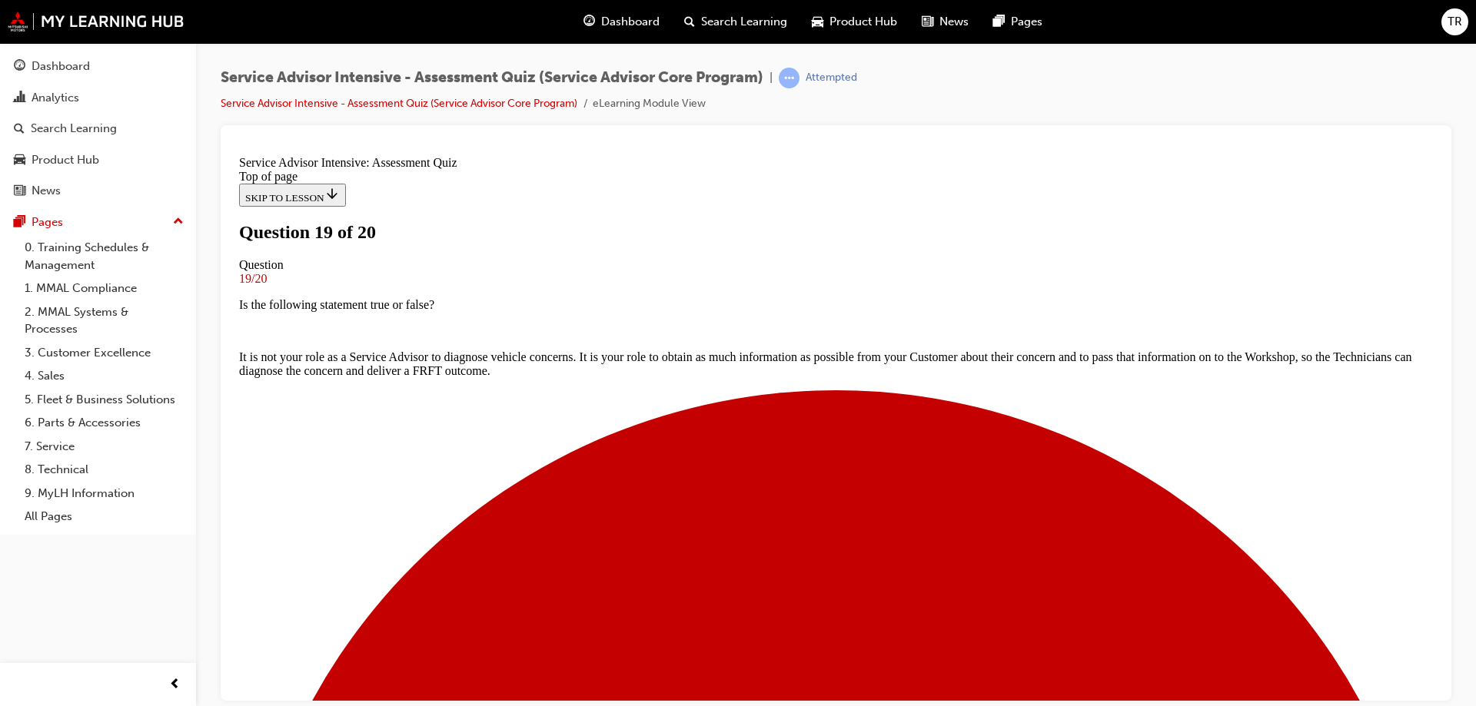
scroll to position [156, 0]
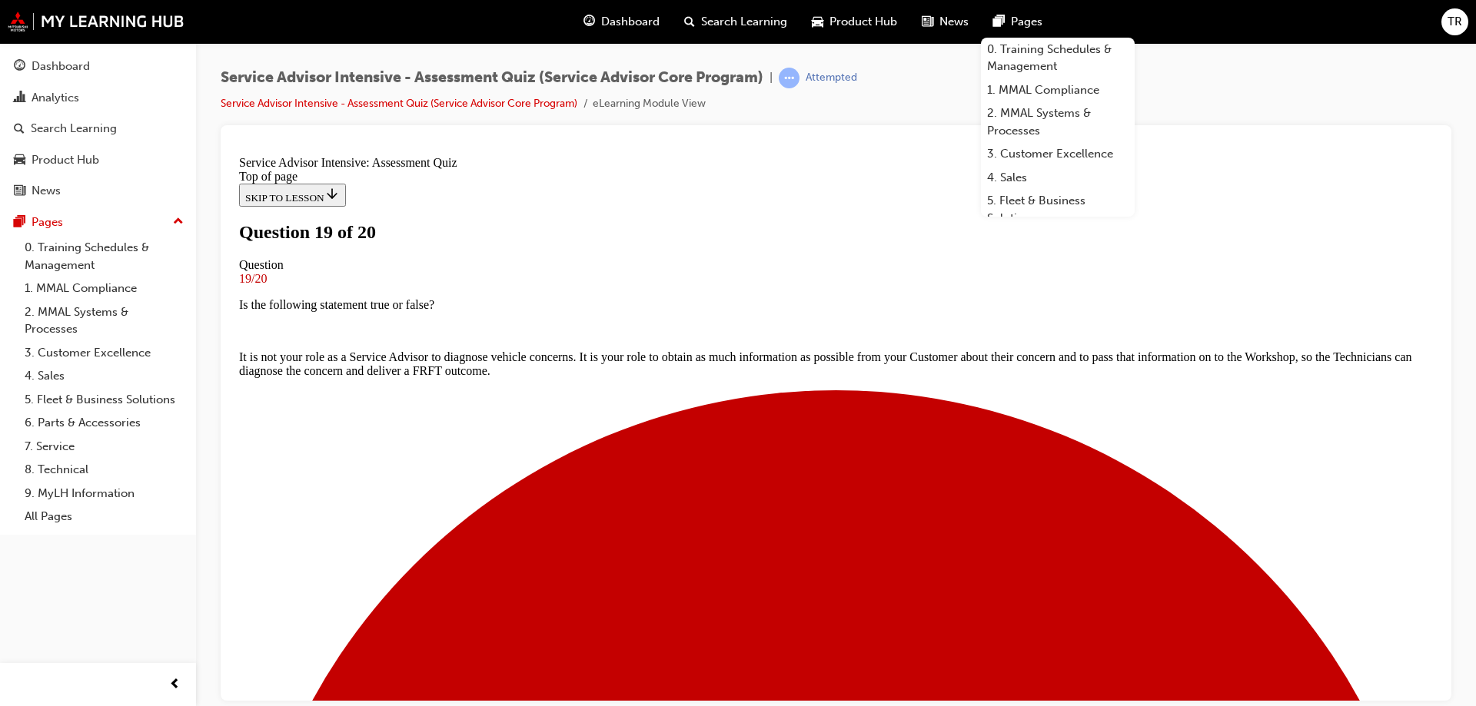
drag, startPoint x: 849, startPoint y: 600, endPoint x: 928, endPoint y: 609, distance: 78.9
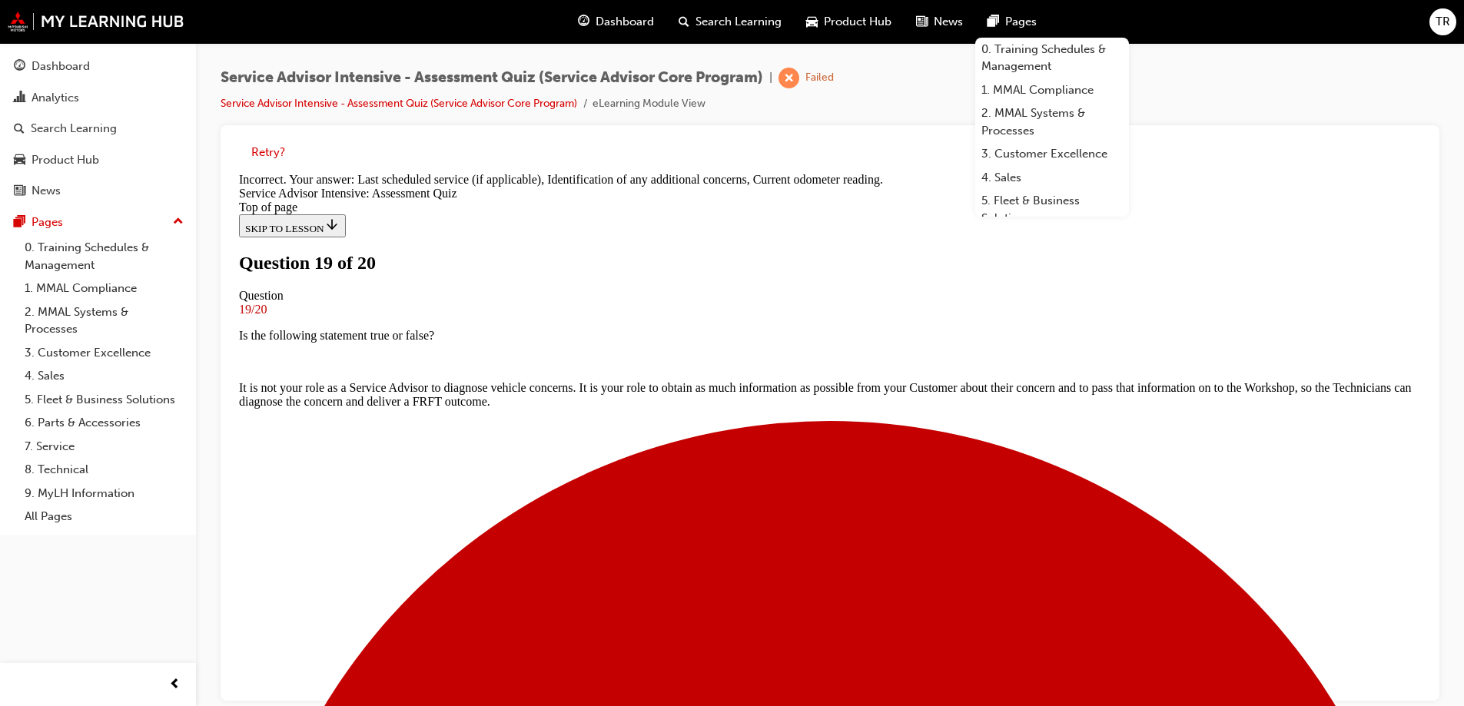
scroll to position [318, 0]
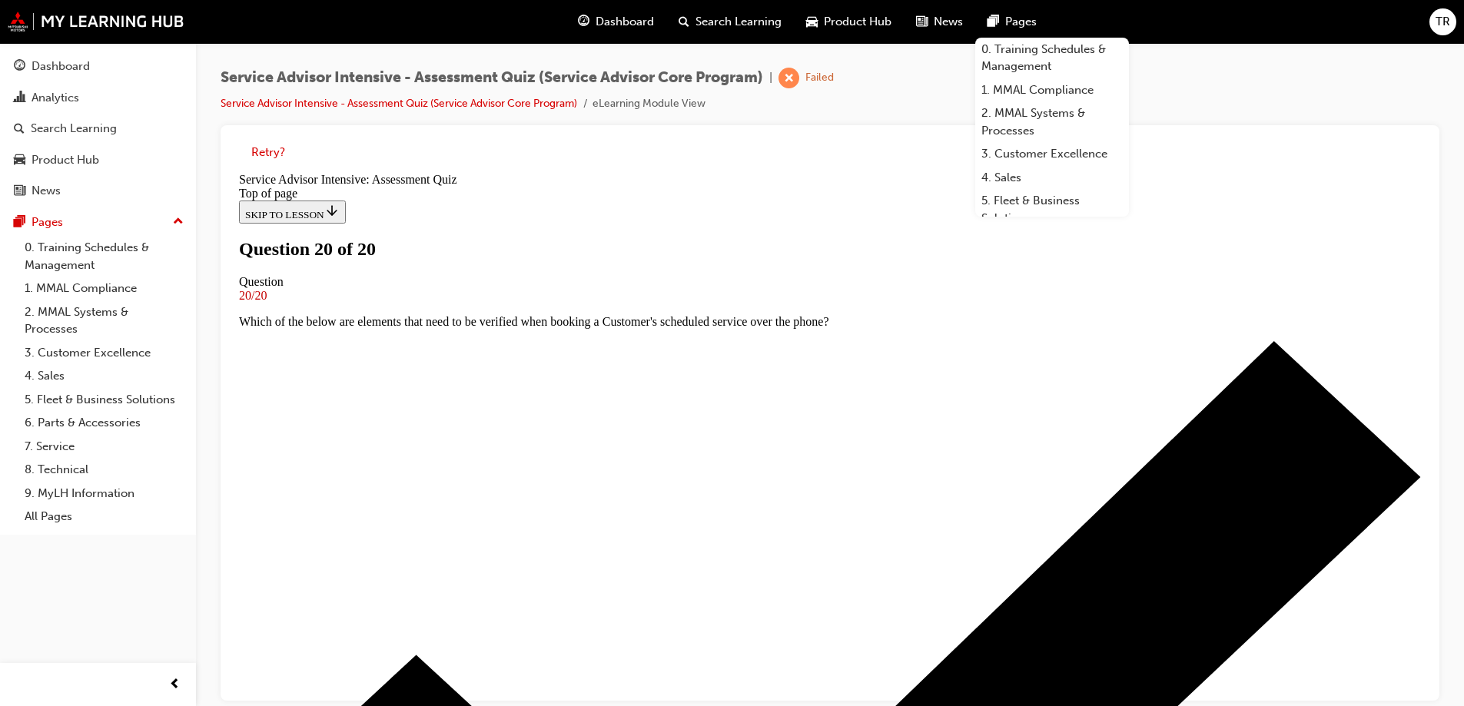
scroll to position [12, 0]
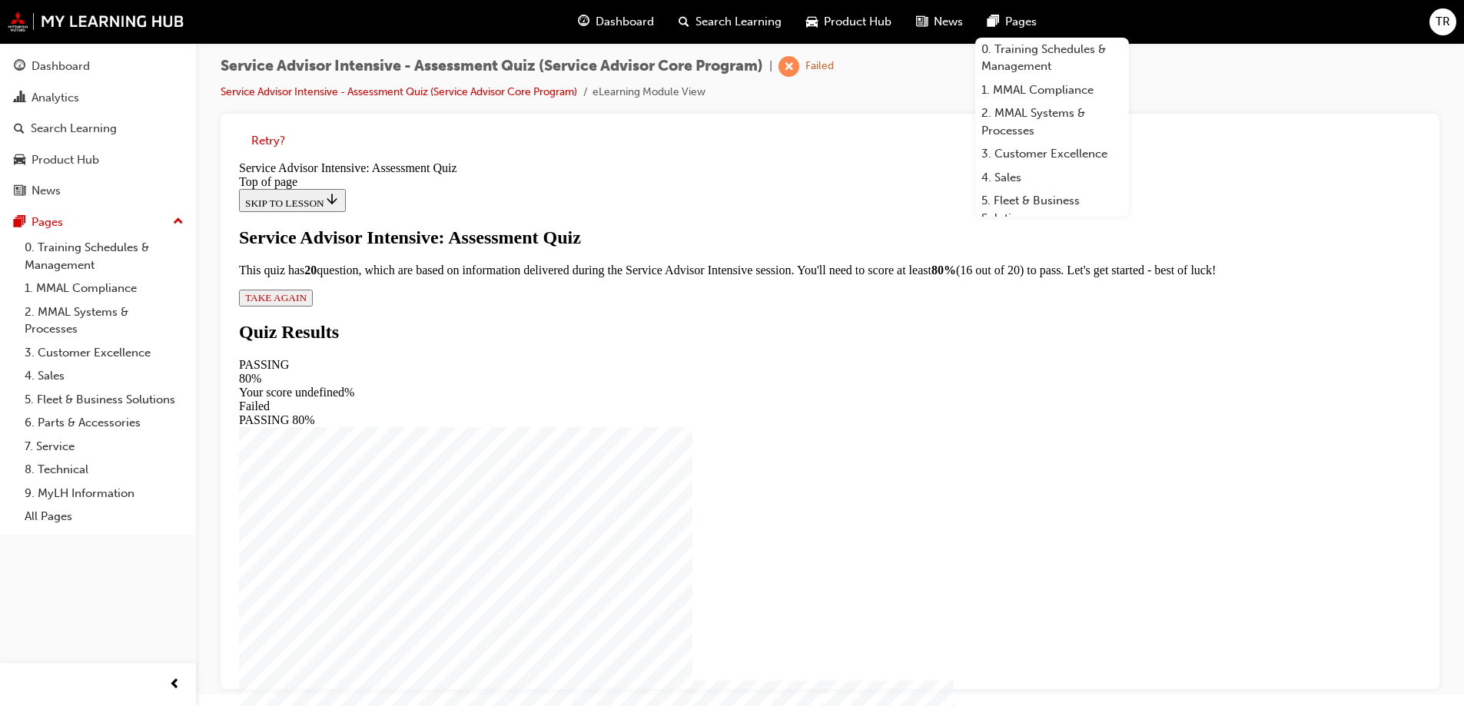
scroll to position [2, 0]
click at [307, 304] on span "TAKE AGAIN" at bounding box center [275, 298] width 61 height 12
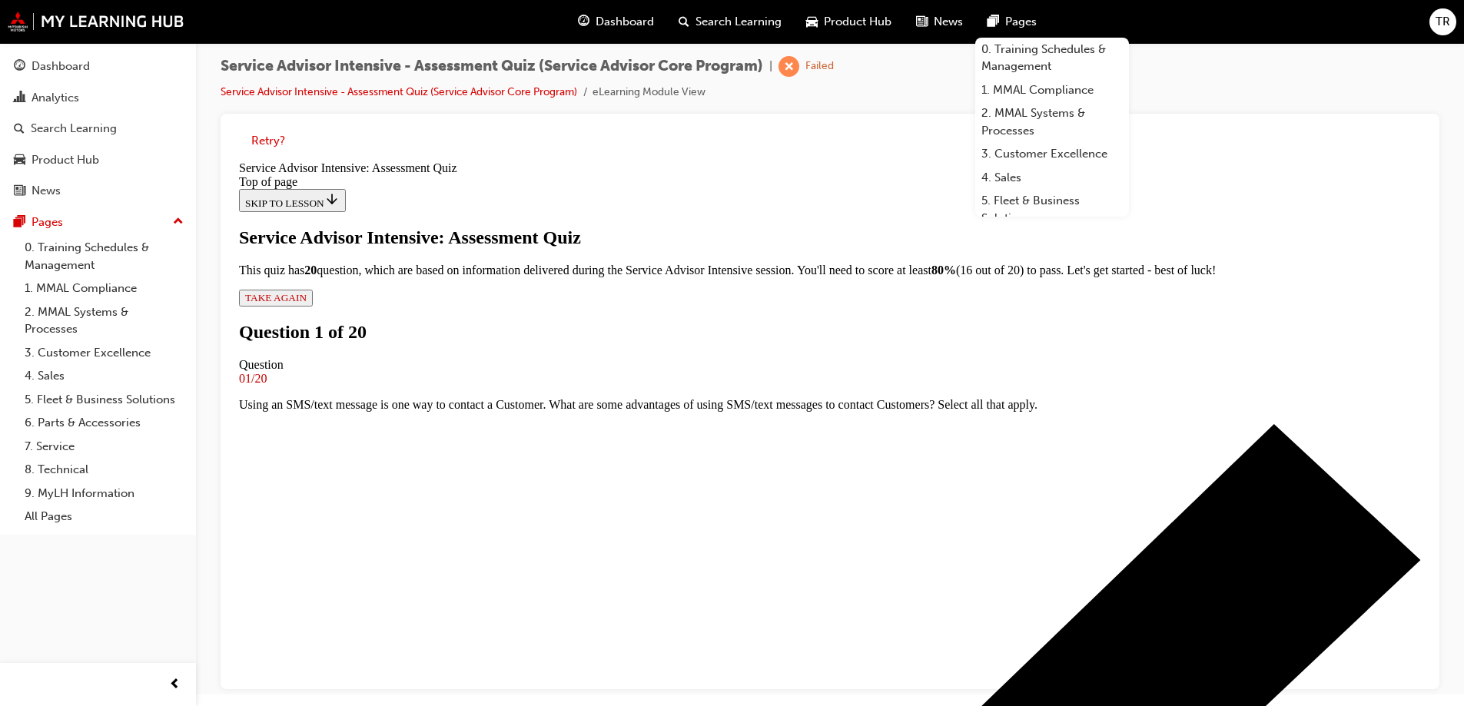
scroll to position [156, 0]
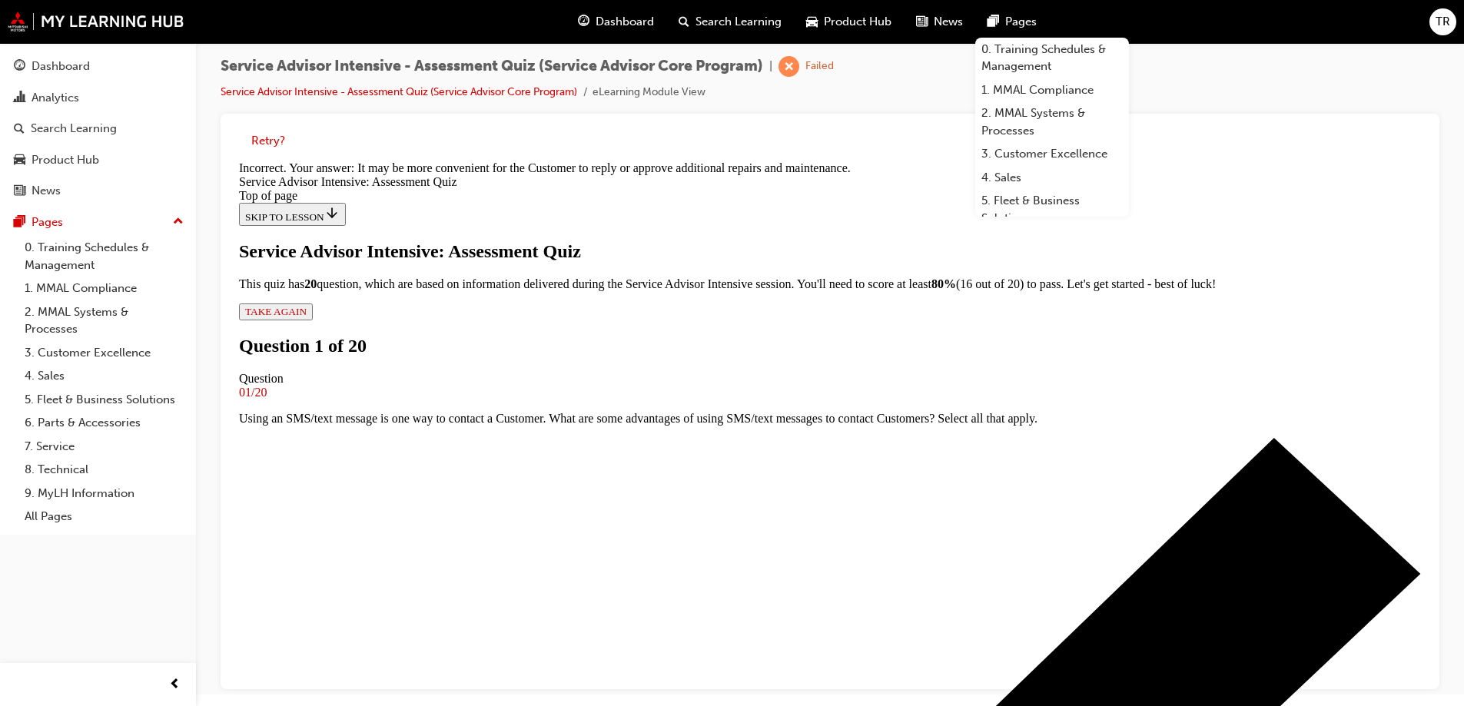
scroll to position [175, 0]
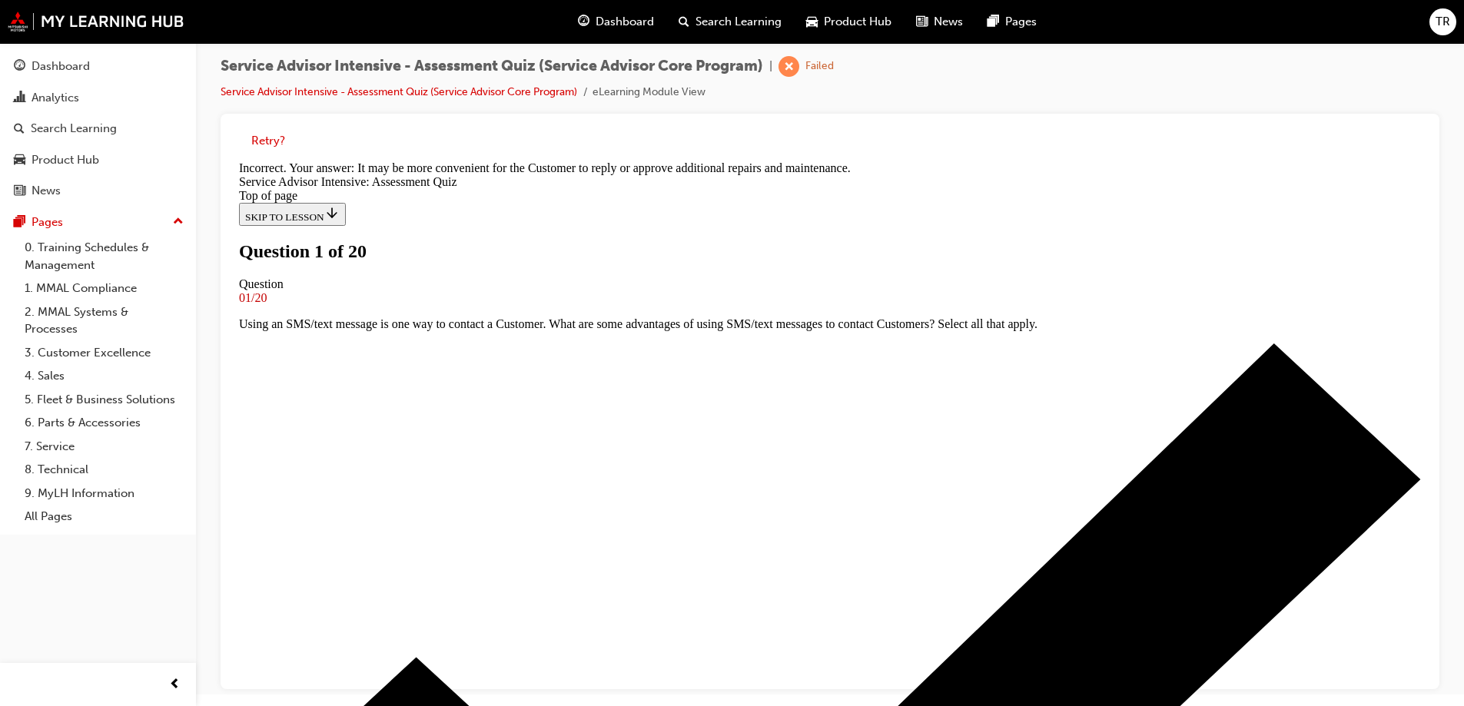
scroll to position [156, 0]
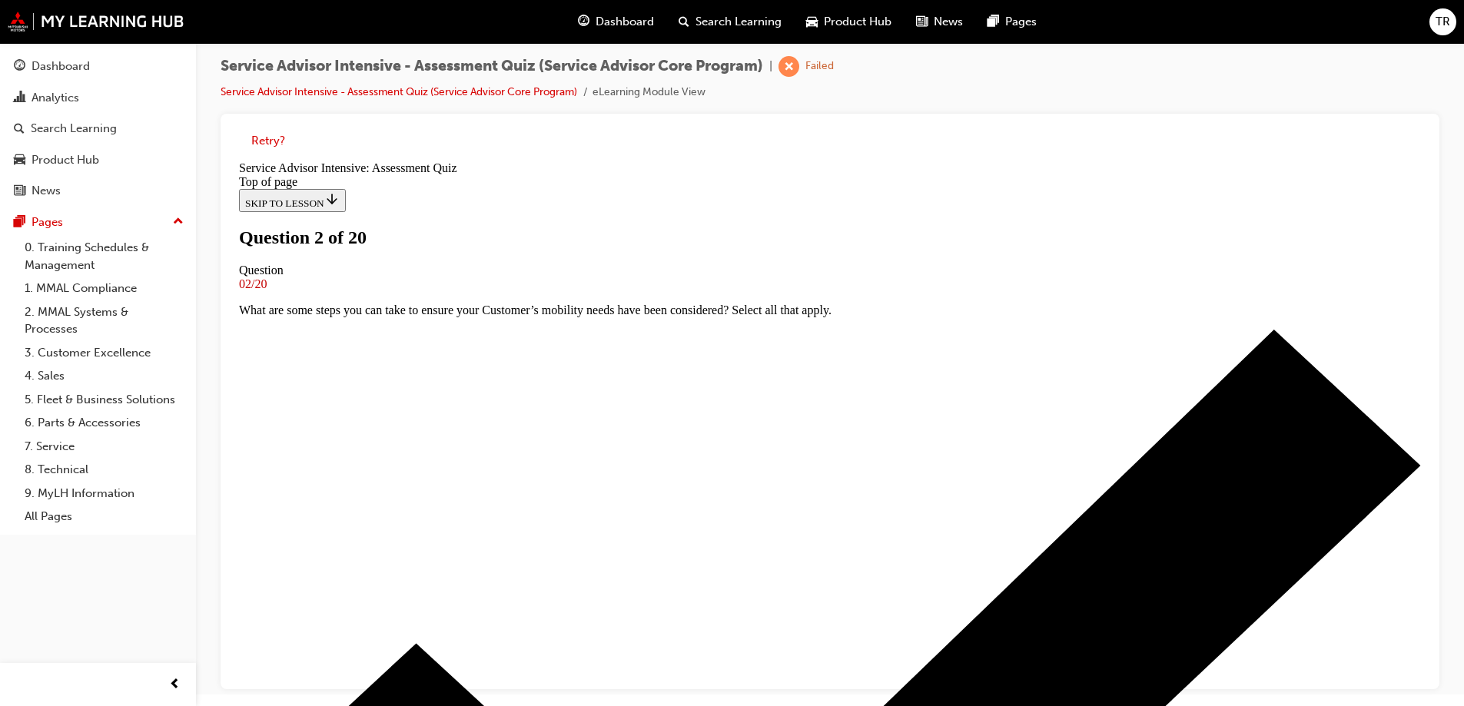
scroll to position [2, 0]
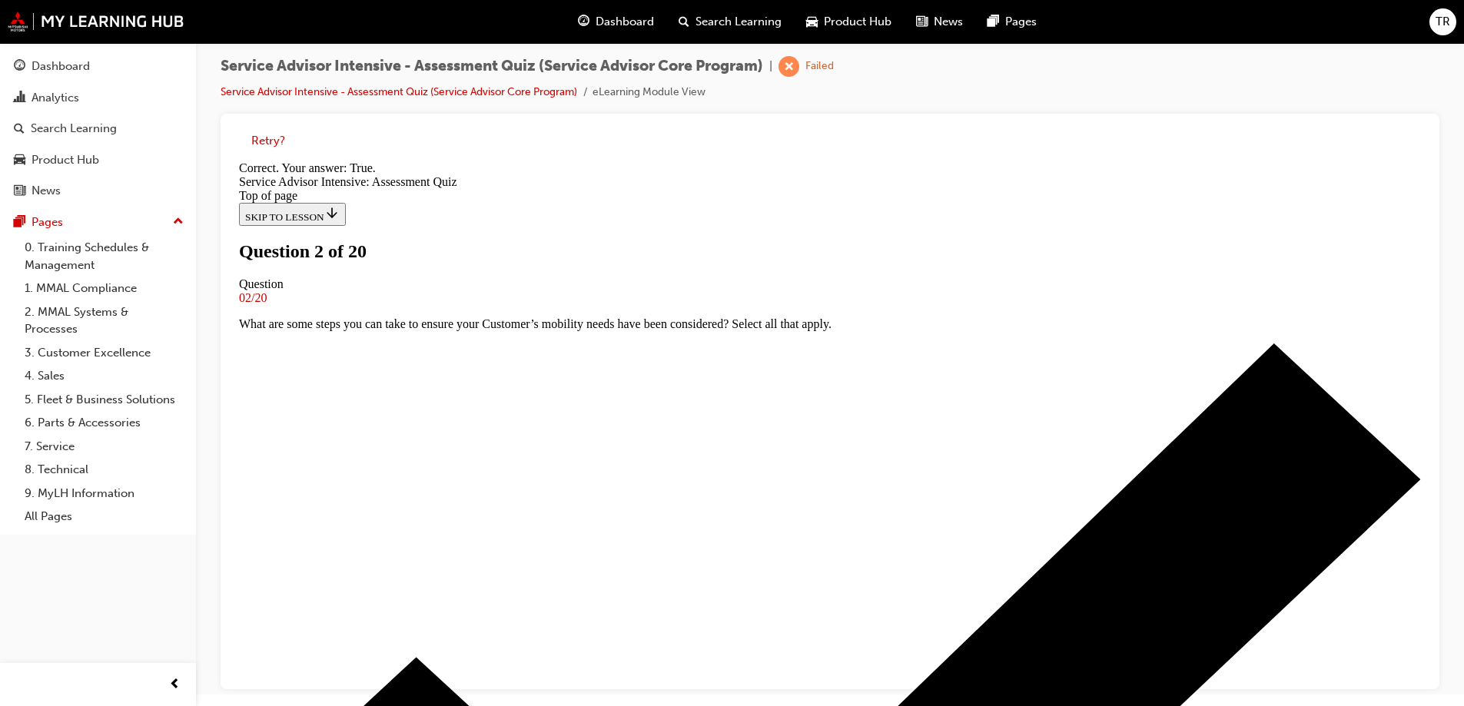
scroll to position [156, 0]
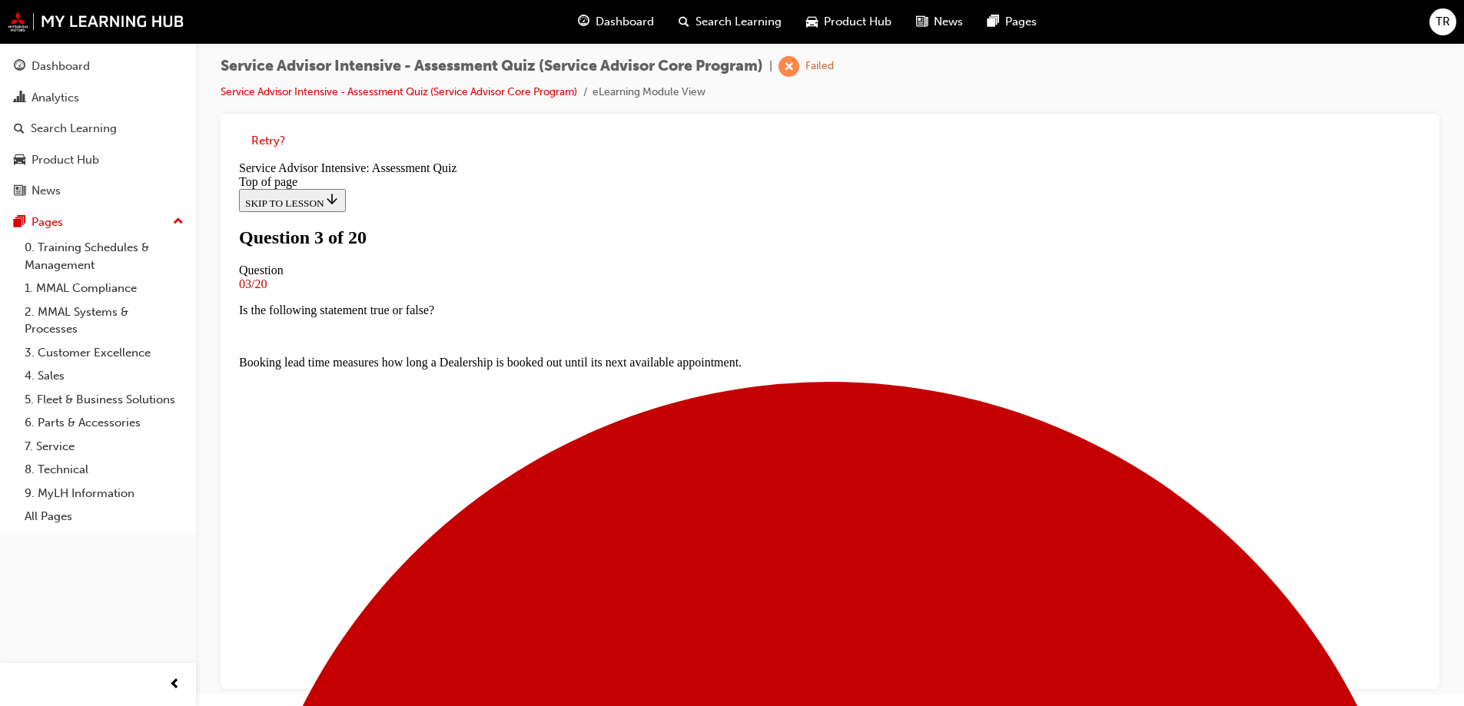
scroll to position [79, 0]
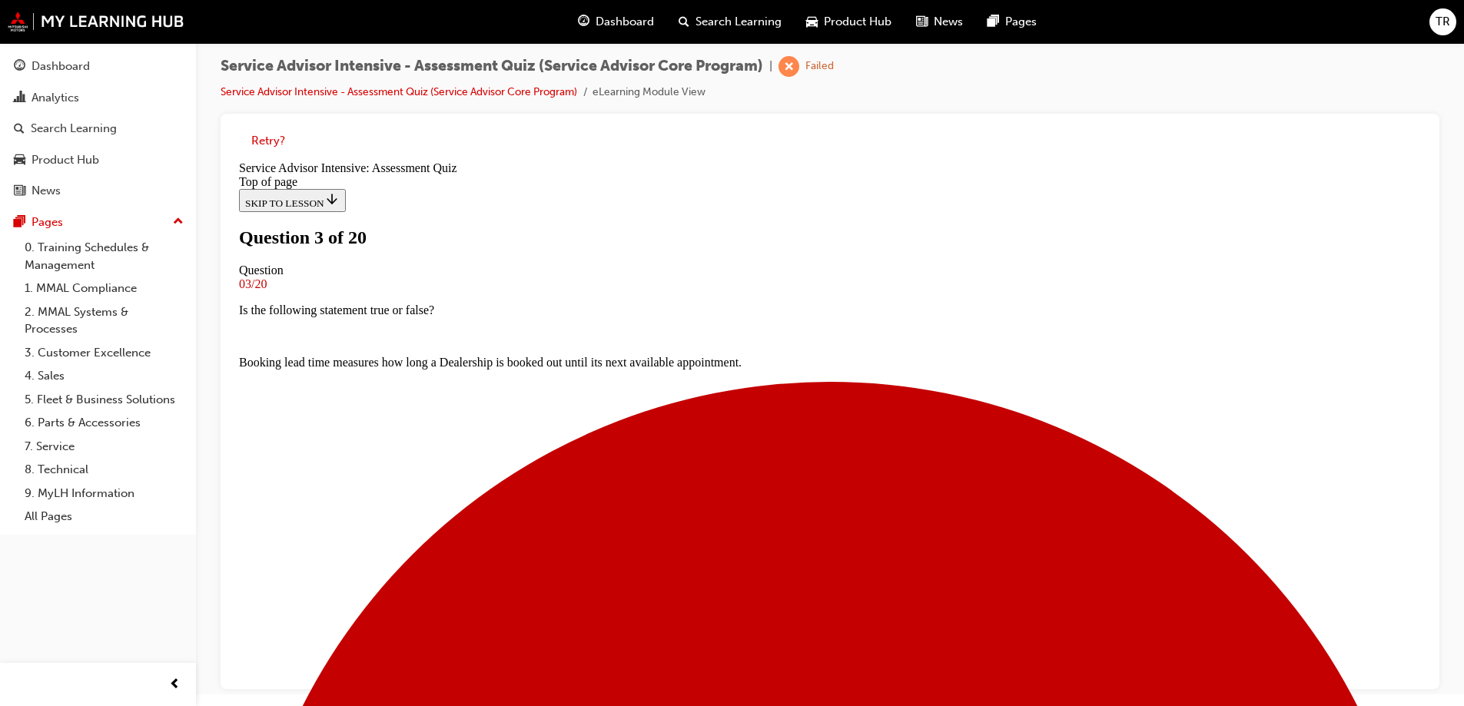
scroll to position [182, 0]
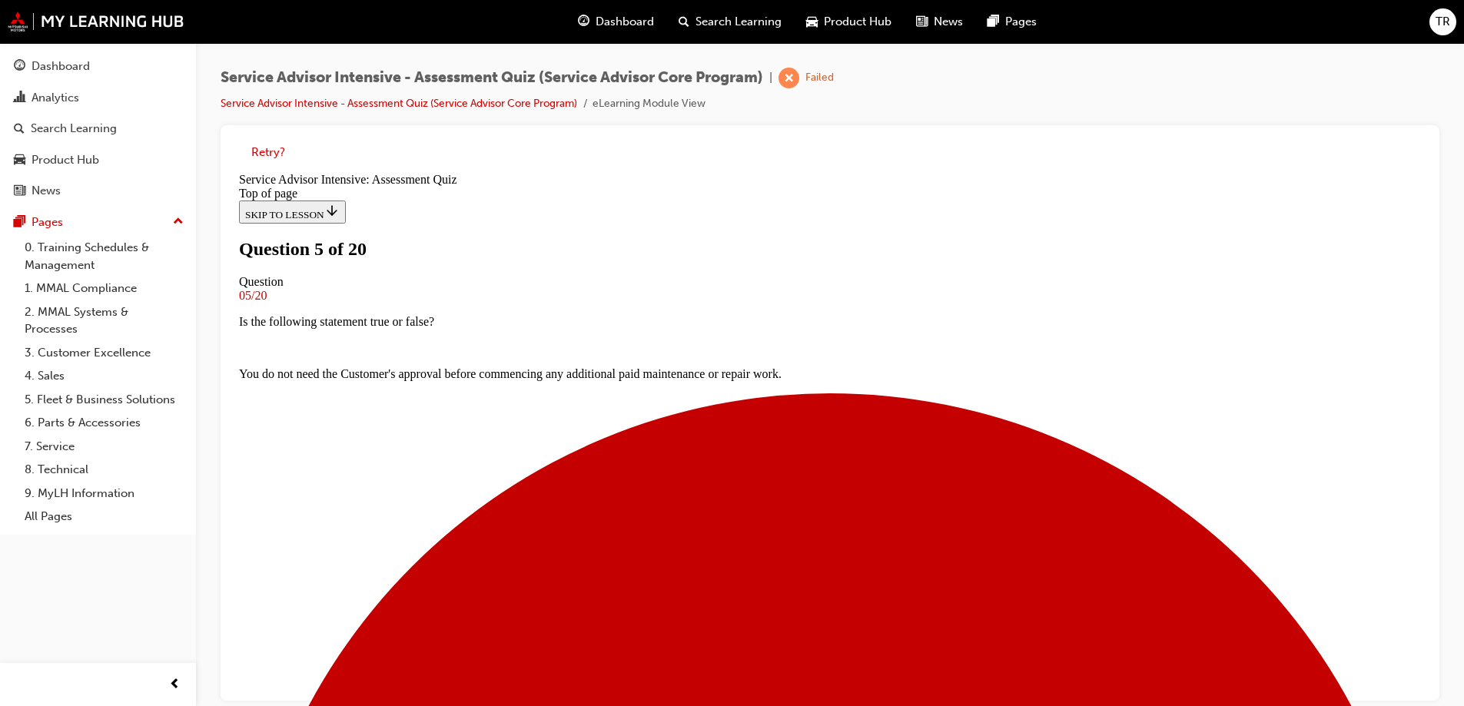
scroll to position [0, 0]
click at [549, 110] on li "Service Advisor Intensive - Assessment Quiz (Service Advisor Core Program)" at bounding box center [407, 104] width 372 height 18
click at [554, 107] on link "Service Advisor Intensive - Assessment Quiz (Service Advisor Core Program)" at bounding box center [399, 103] width 357 height 13
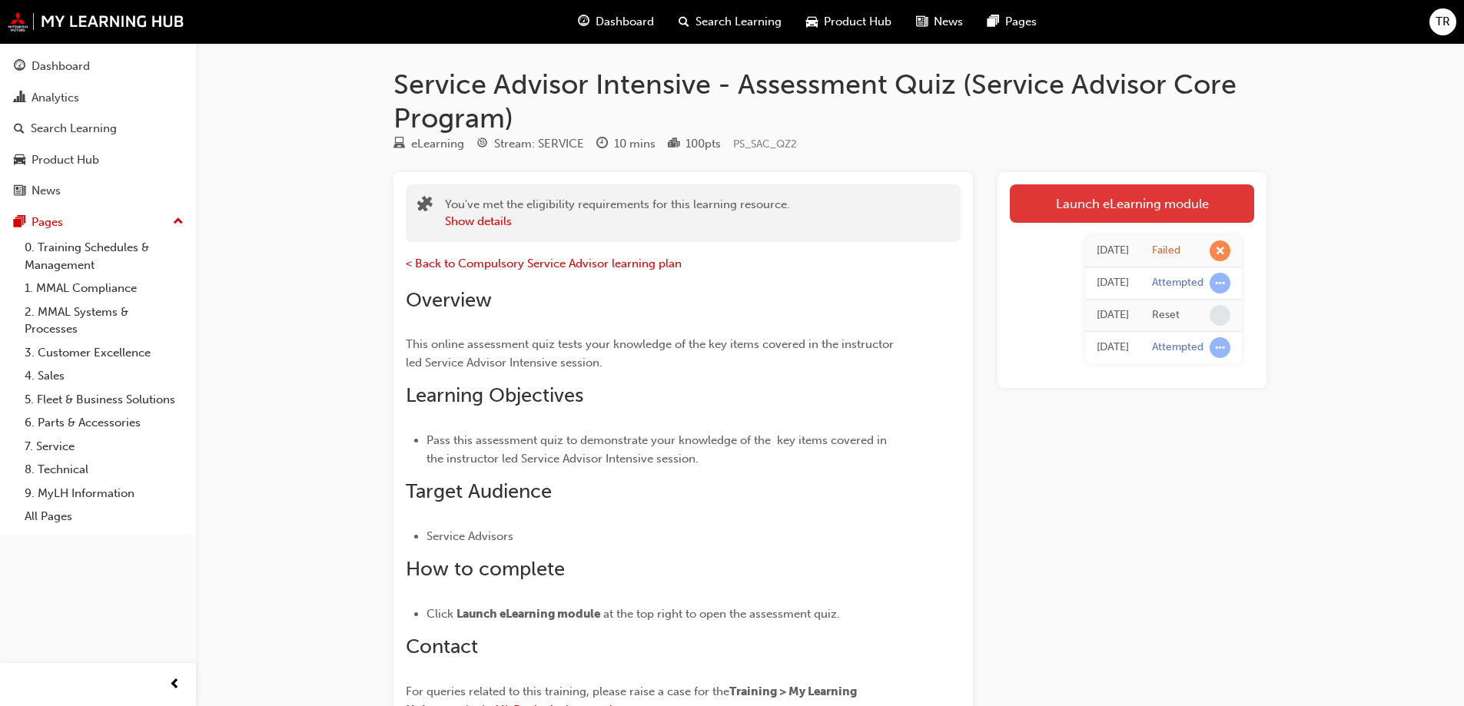
click at [1134, 205] on link "Launch eLearning module" at bounding box center [1132, 203] width 244 height 38
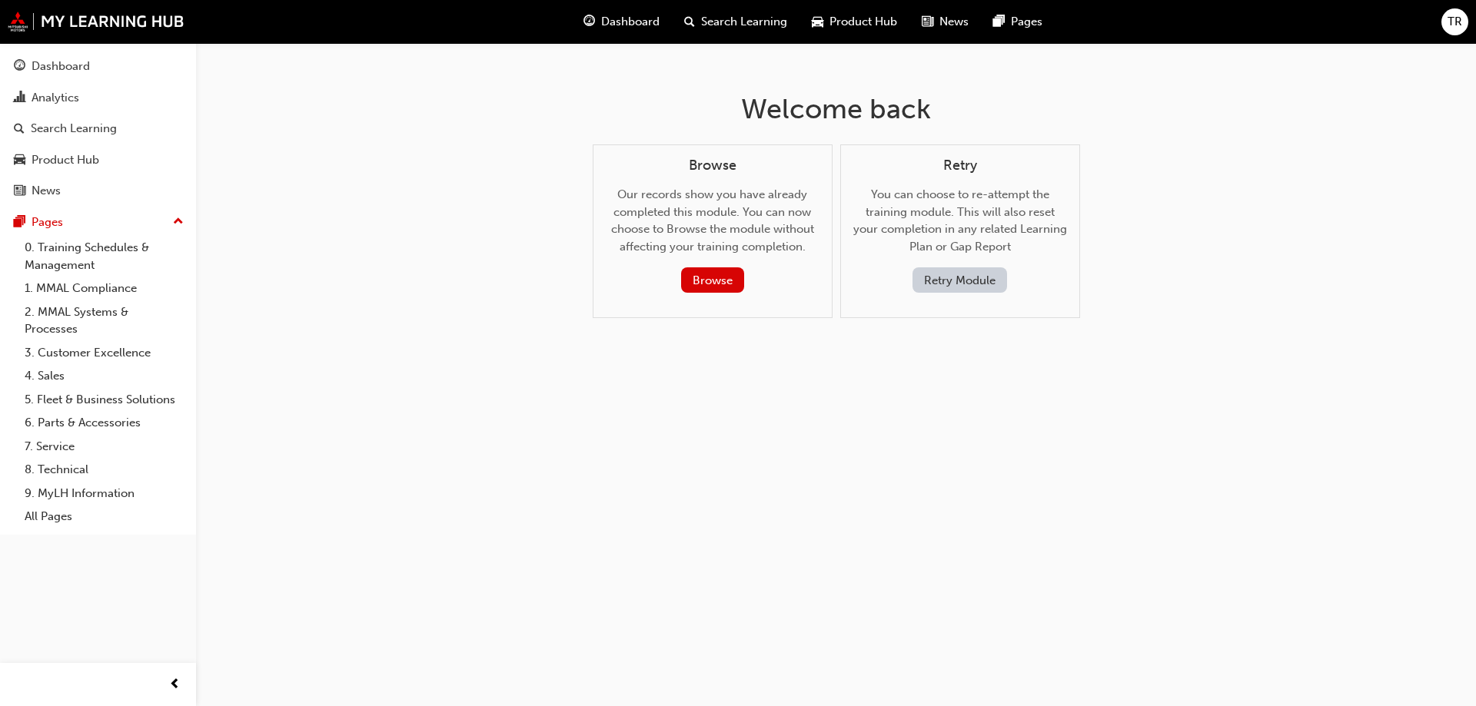
click at [985, 281] on button "Retry Module" at bounding box center [959, 279] width 95 height 25
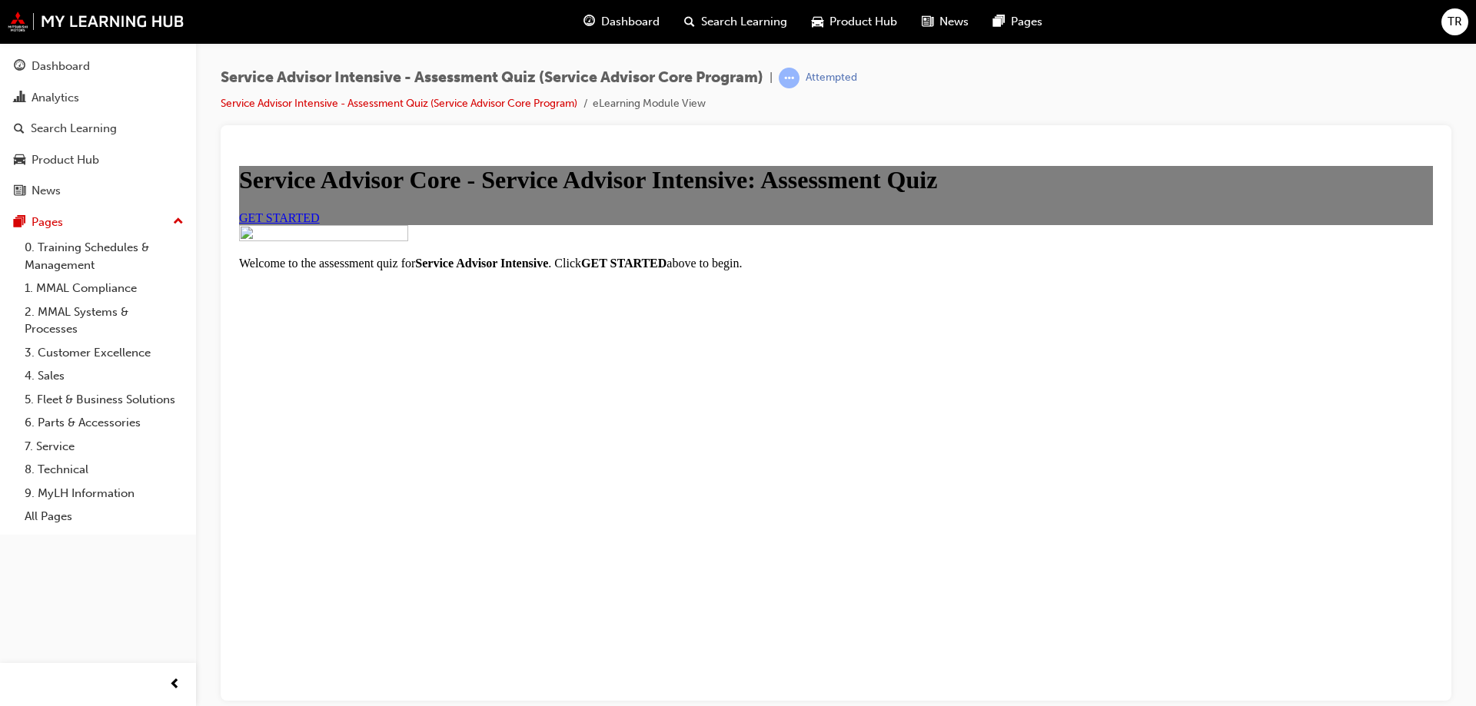
click at [320, 224] on link "GET STARTED" at bounding box center [279, 217] width 81 height 13
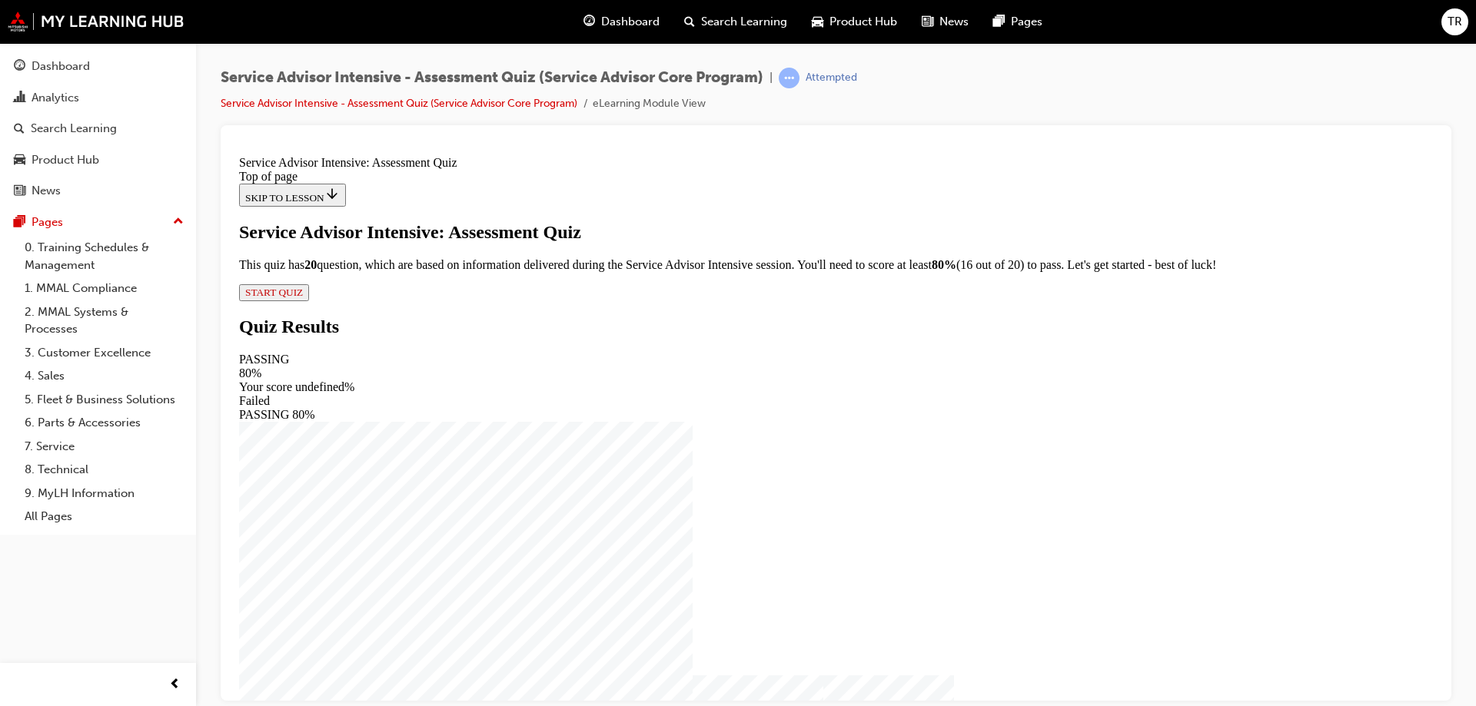
click at [638, 301] on div "Service Advisor Intensive: Assessment Quiz This quiz has 20 question, which are…" at bounding box center [836, 260] width 1194 height 79
click at [303, 297] on span "START QUIZ" at bounding box center [274, 292] width 58 height 12
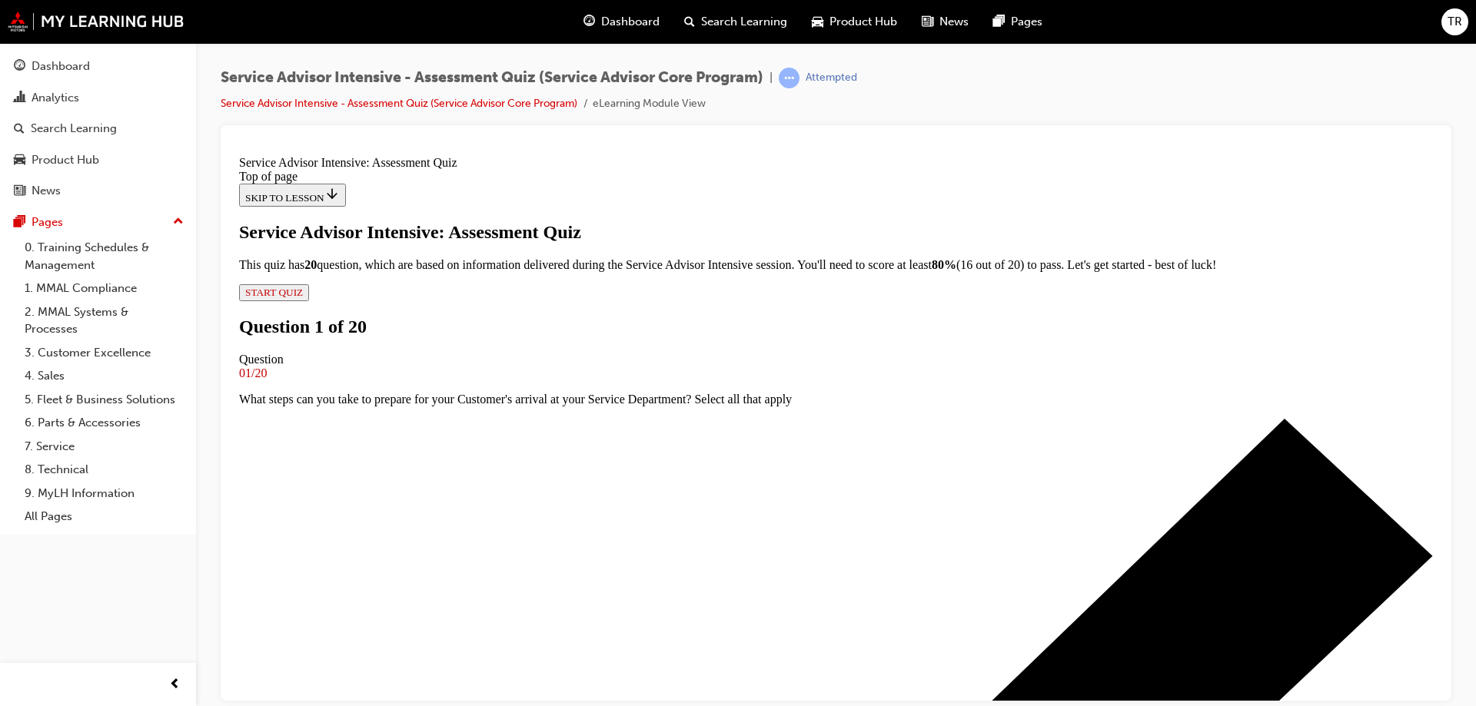
scroll to position [156, 0]
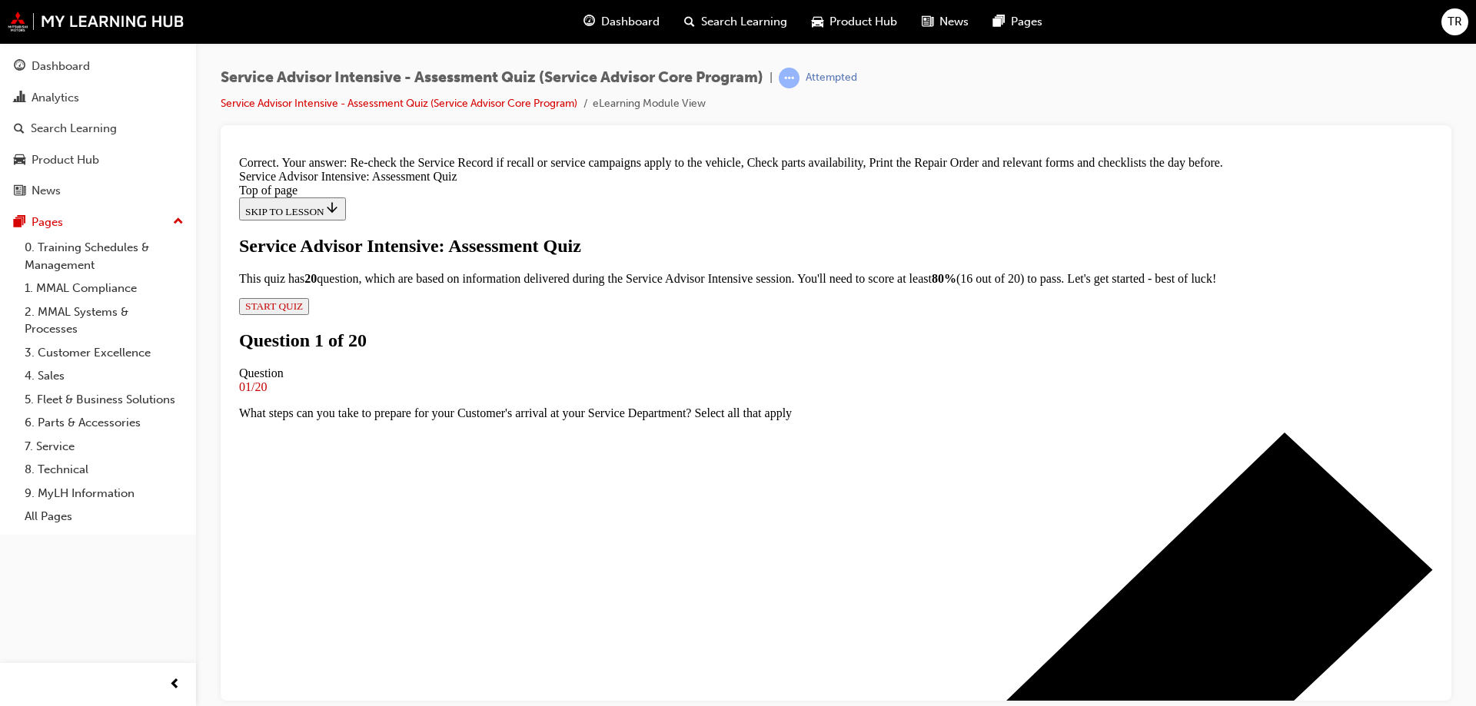
scroll to position [303, 0]
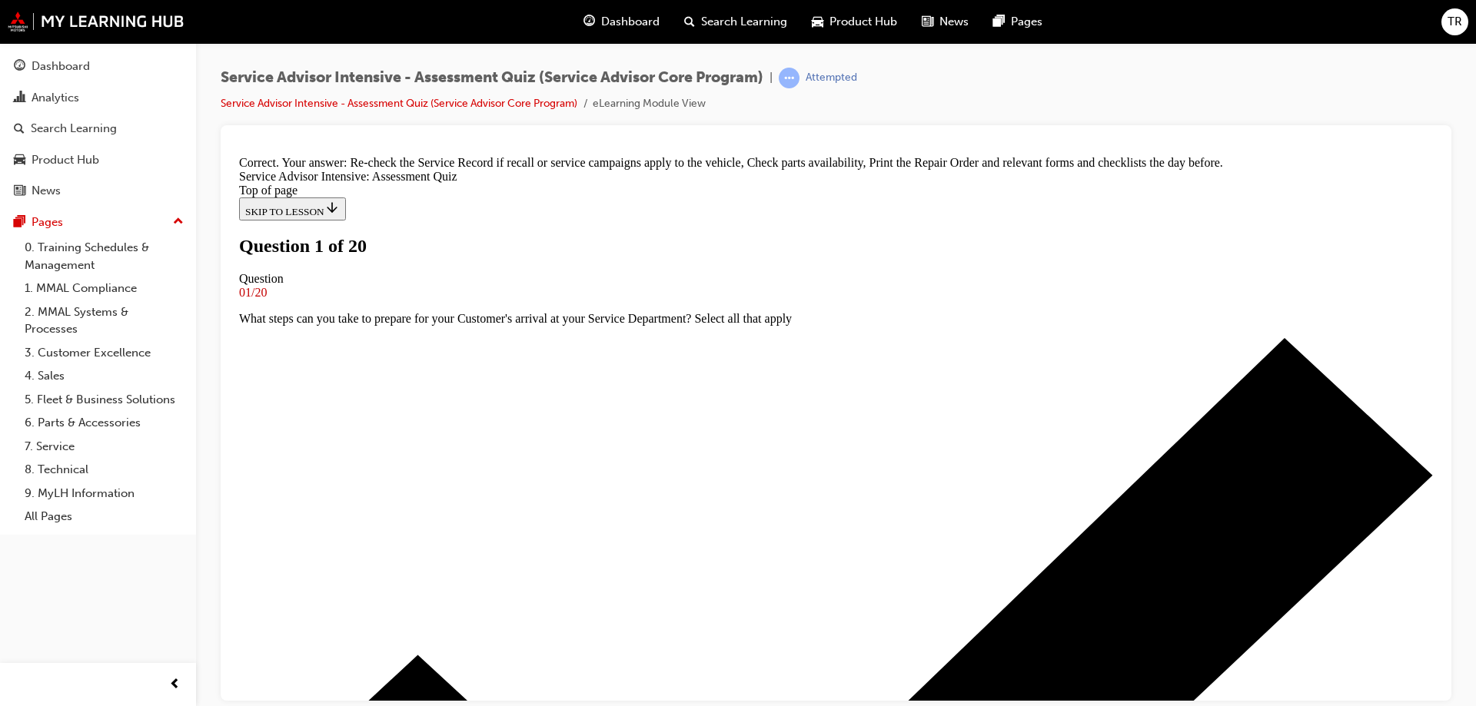
scroll to position [79, 0]
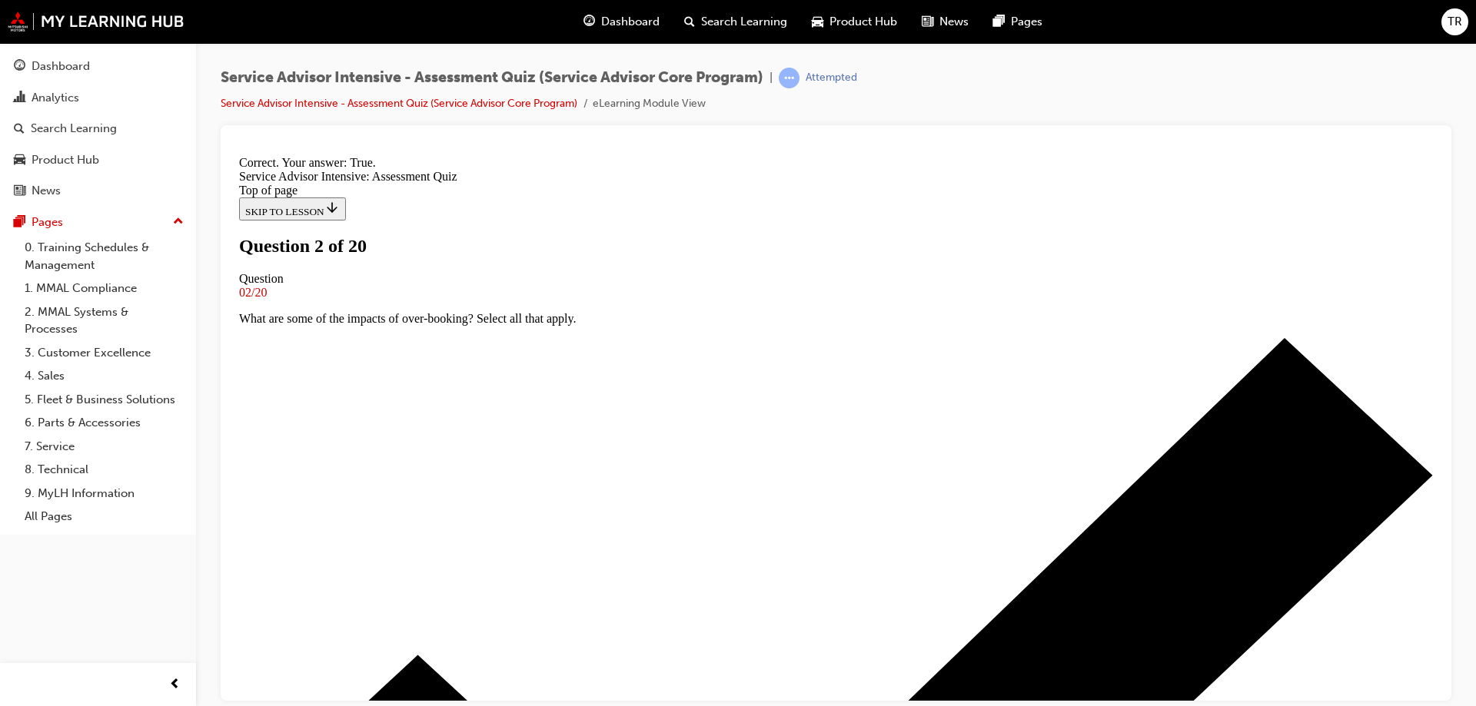
scroll to position [142, 0]
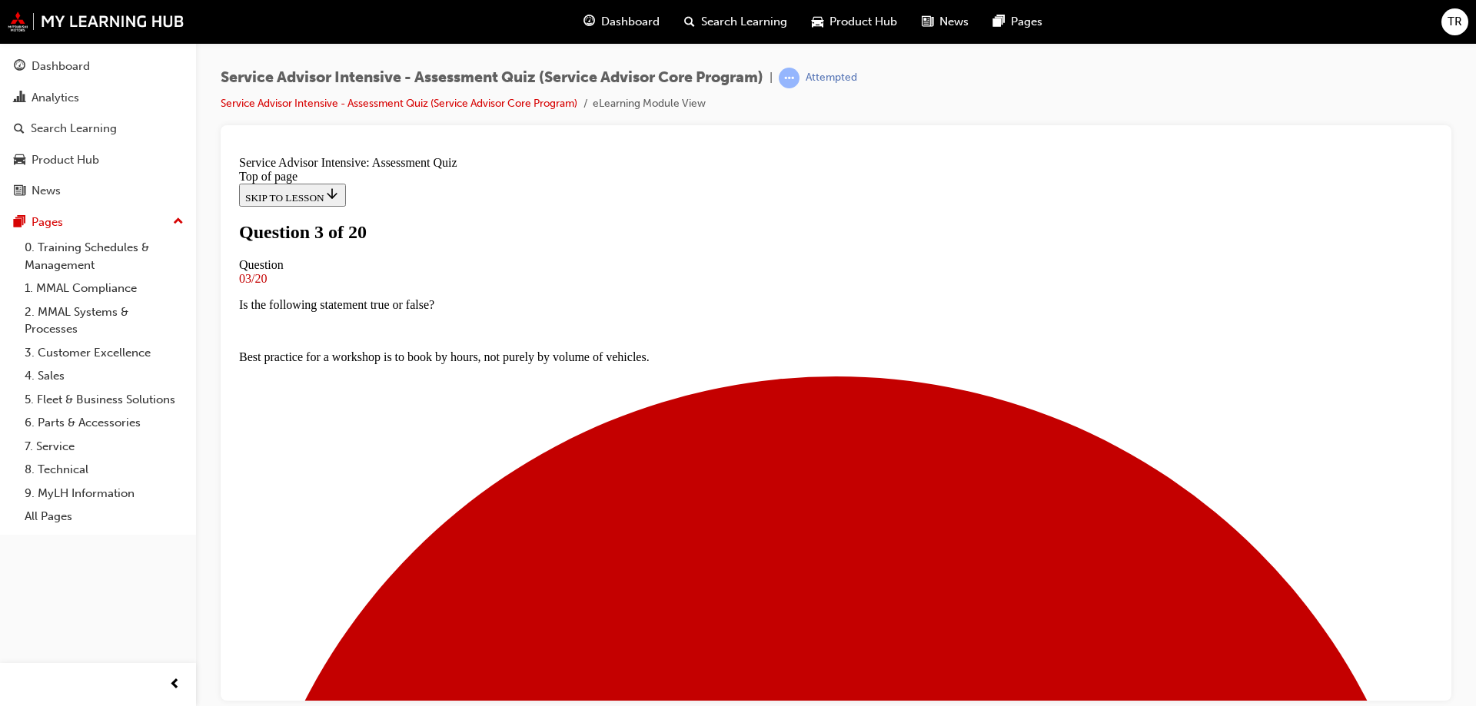
scroll to position [2, 0]
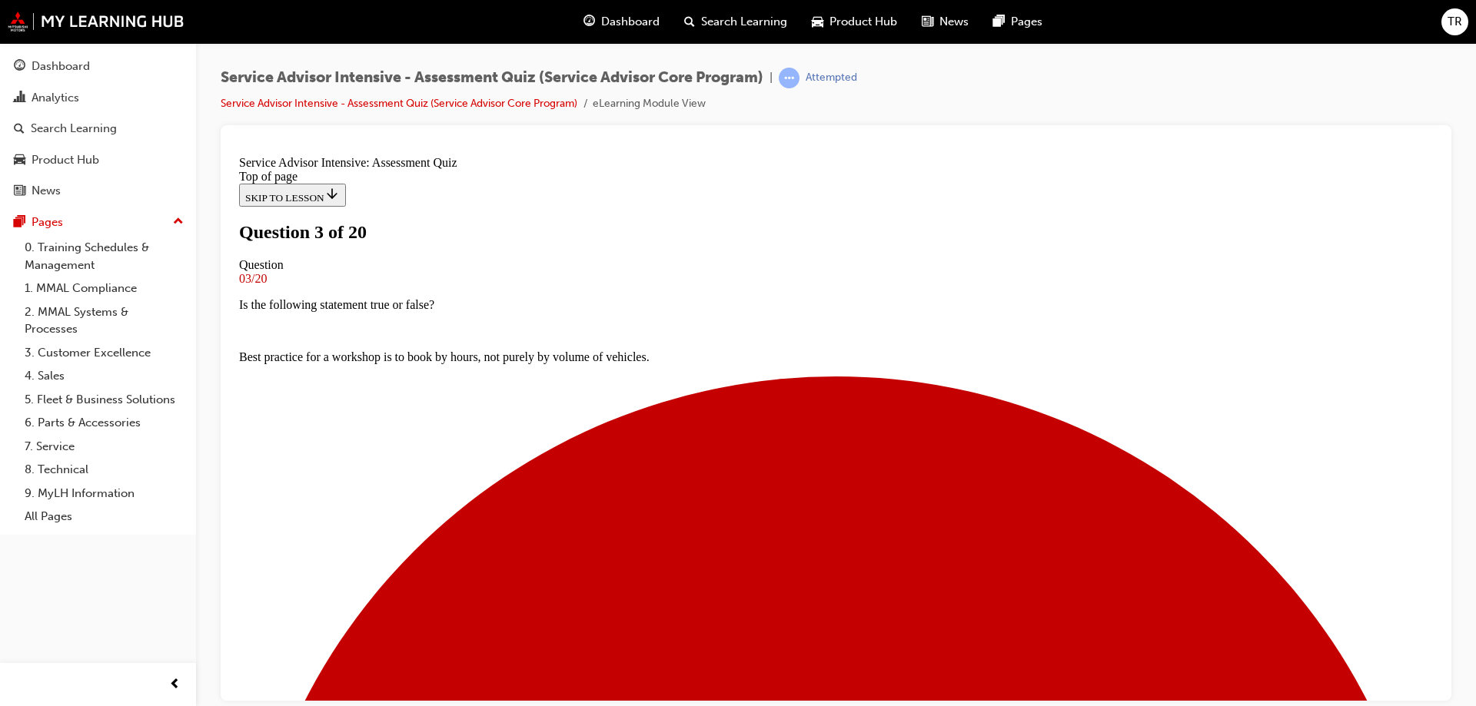
scroll to position [224, 0]
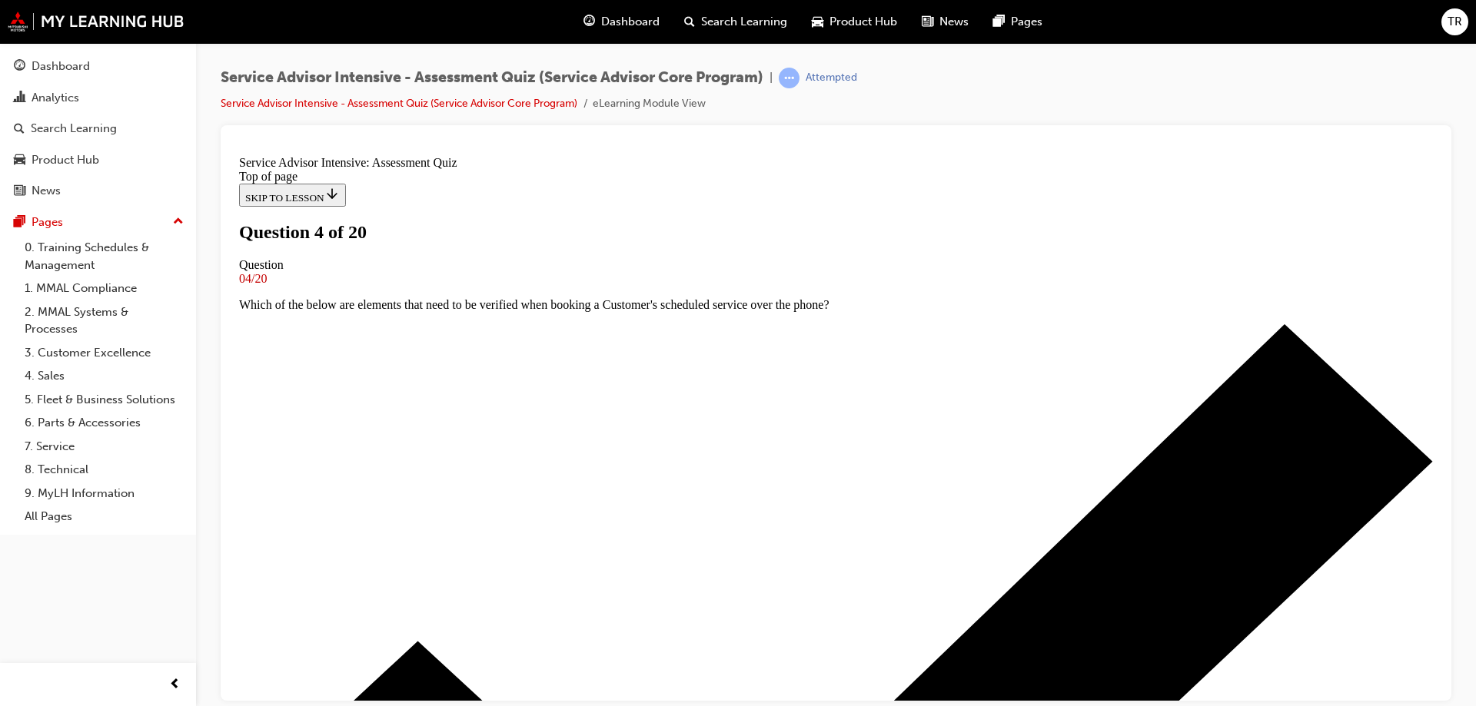
scroll to position [156, 0]
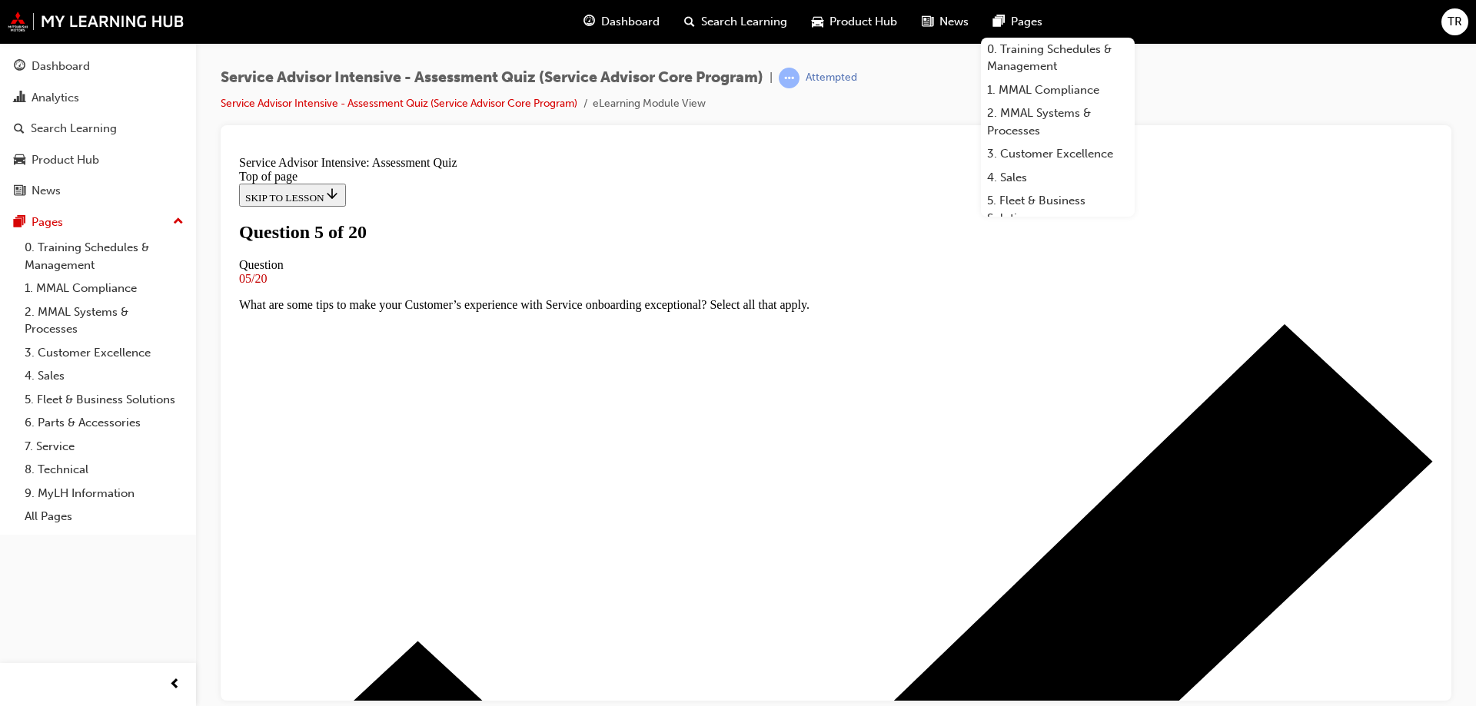
scroll to position [2, 0]
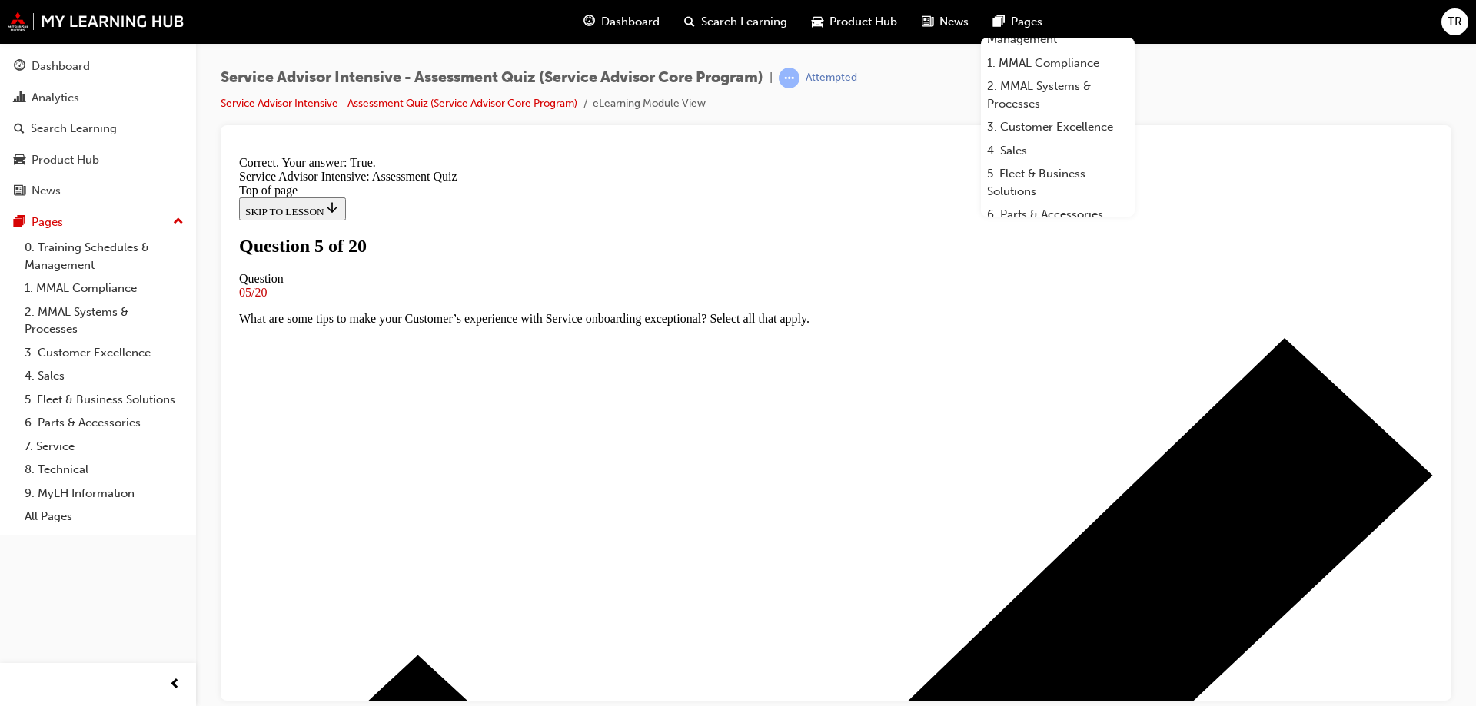
scroll to position [131, 0]
drag, startPoint x: 1131, startPoint y: 78, endPoint x: 892, endPoint y: 139, distance: 246.1
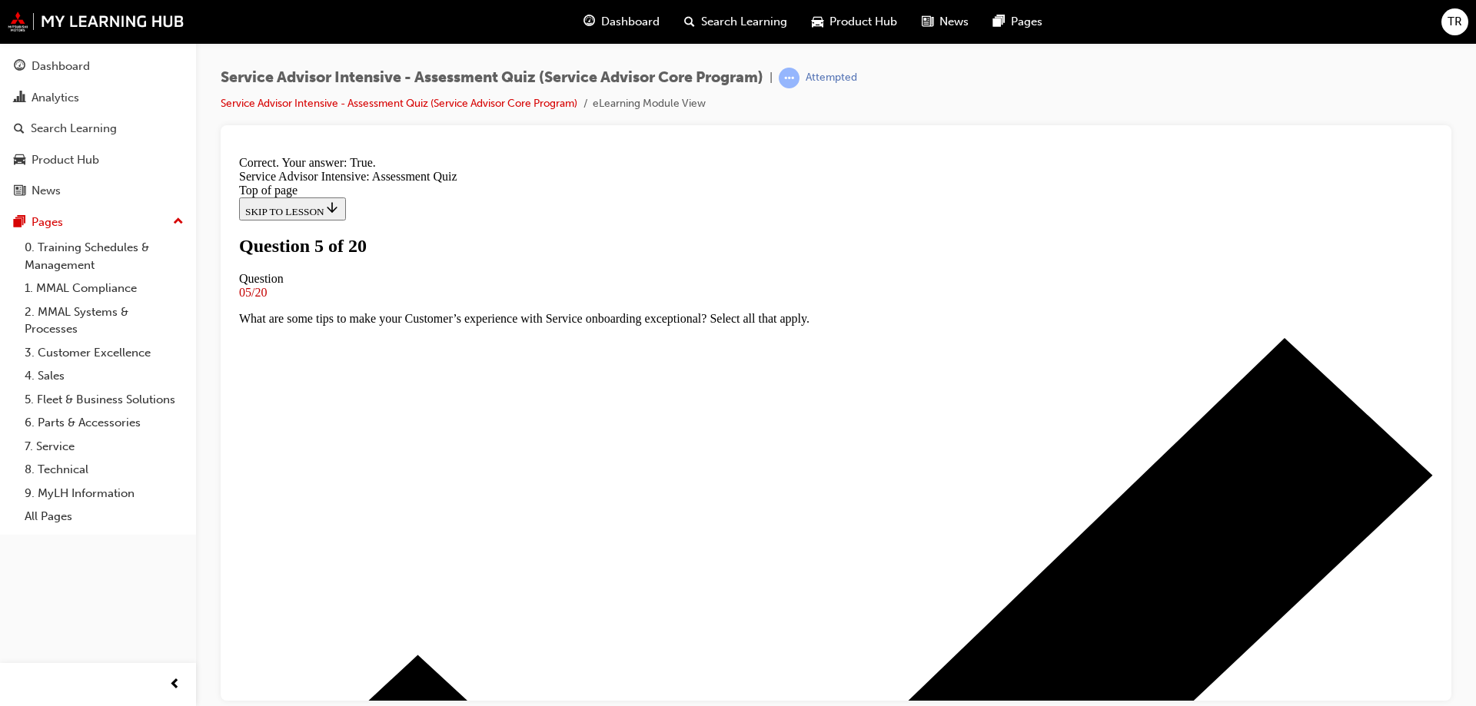
scroll to position [186, 0]
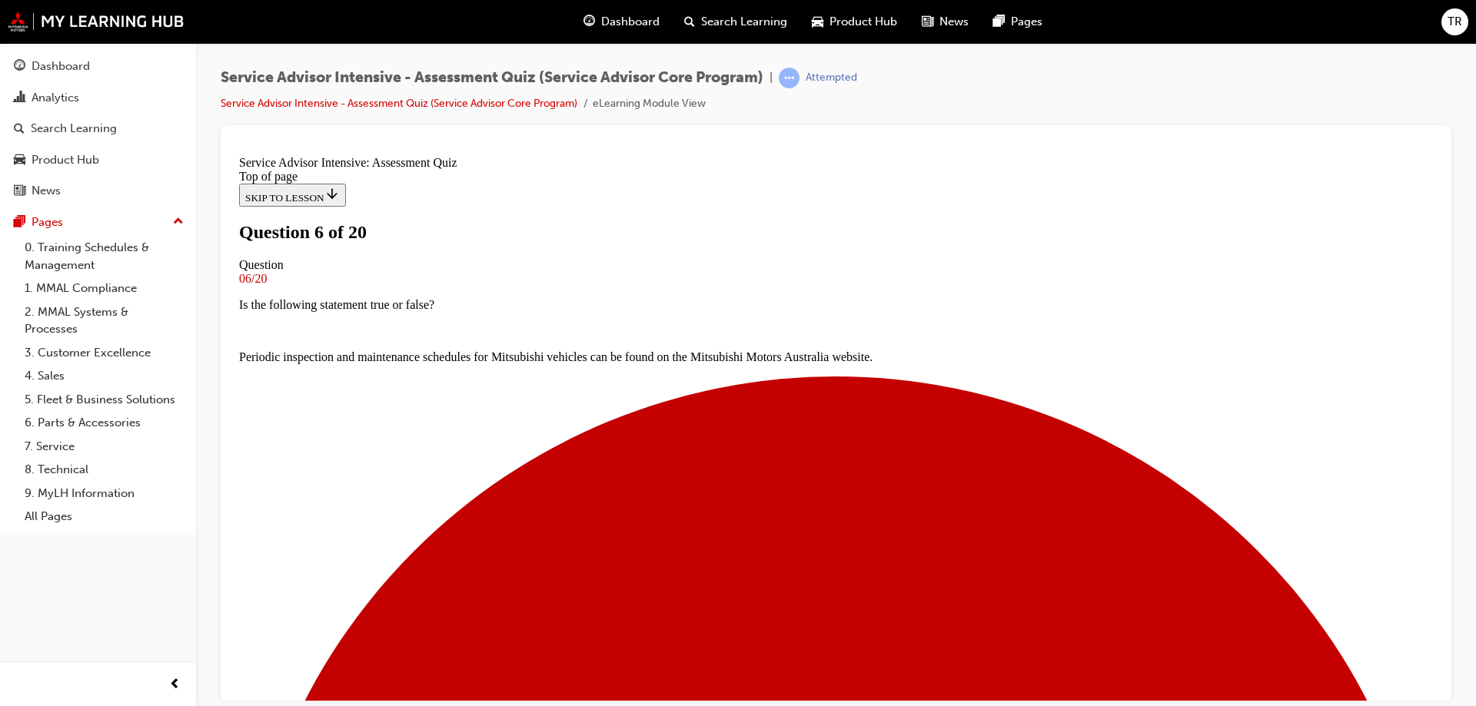
scroll to position [79, 0]
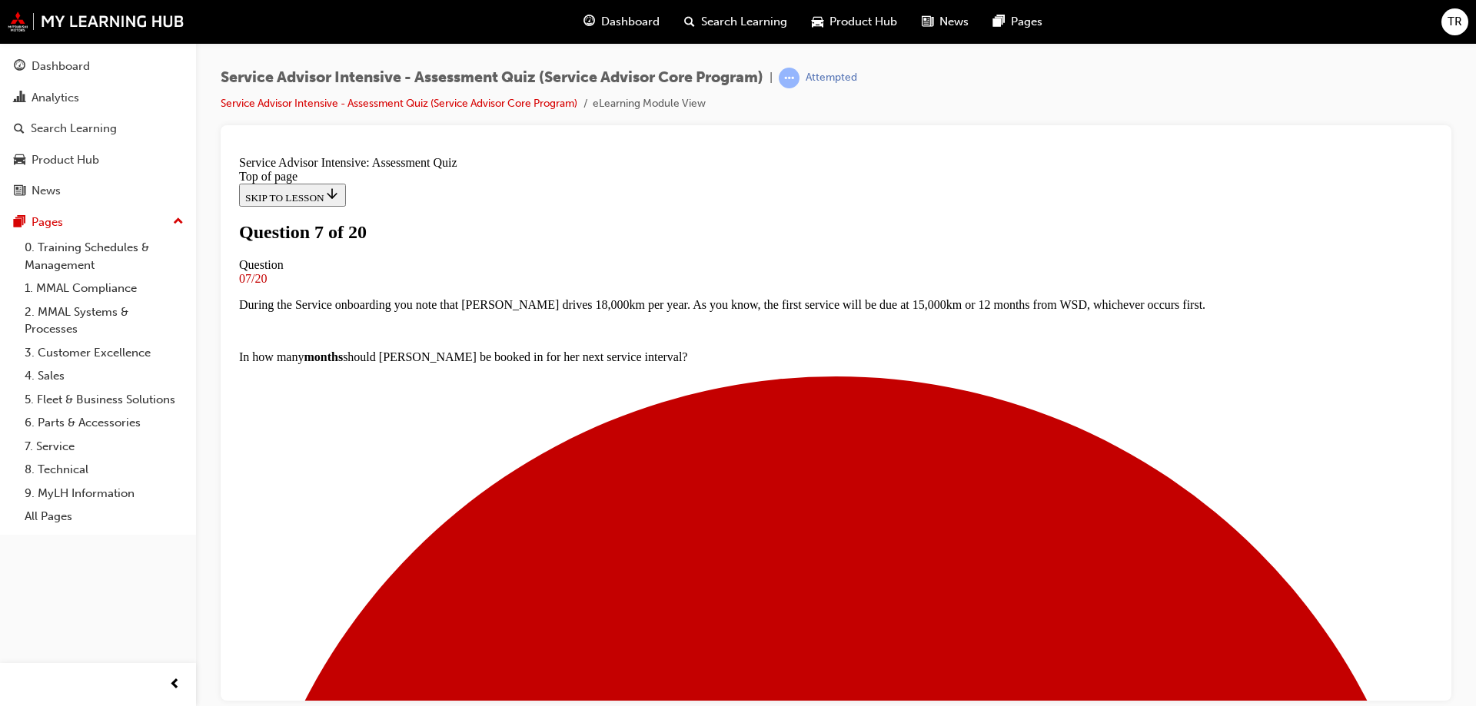
scroll to position [79, 0]
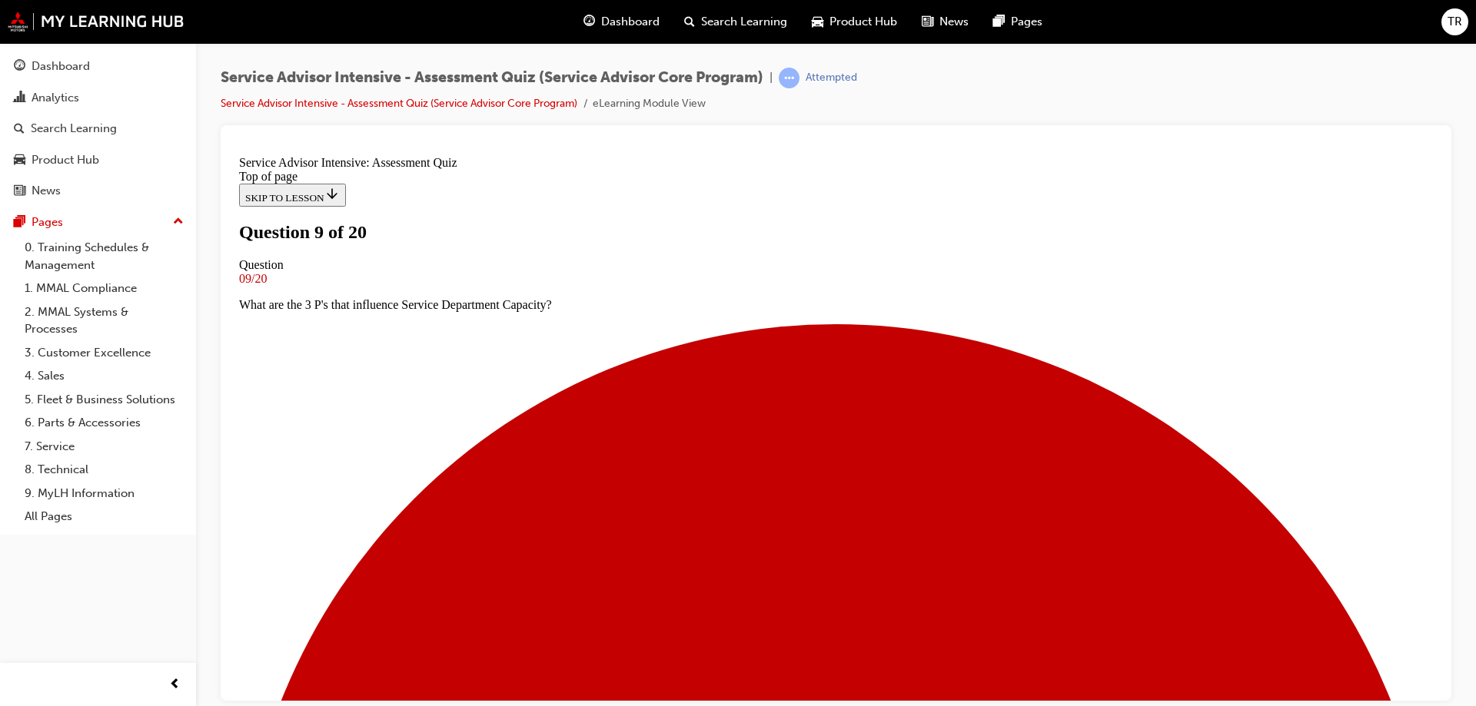
scroll to position [2, 0]
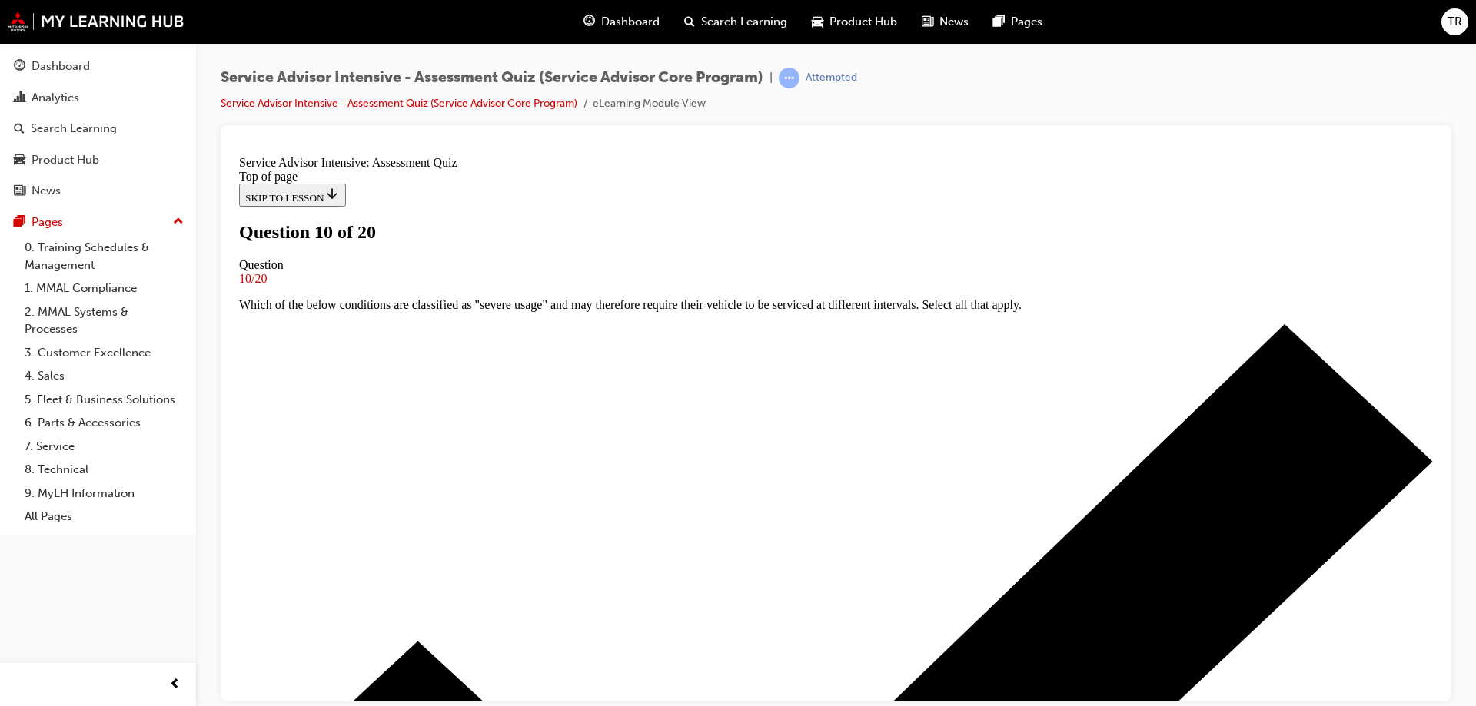
scroll to position [156, 0]
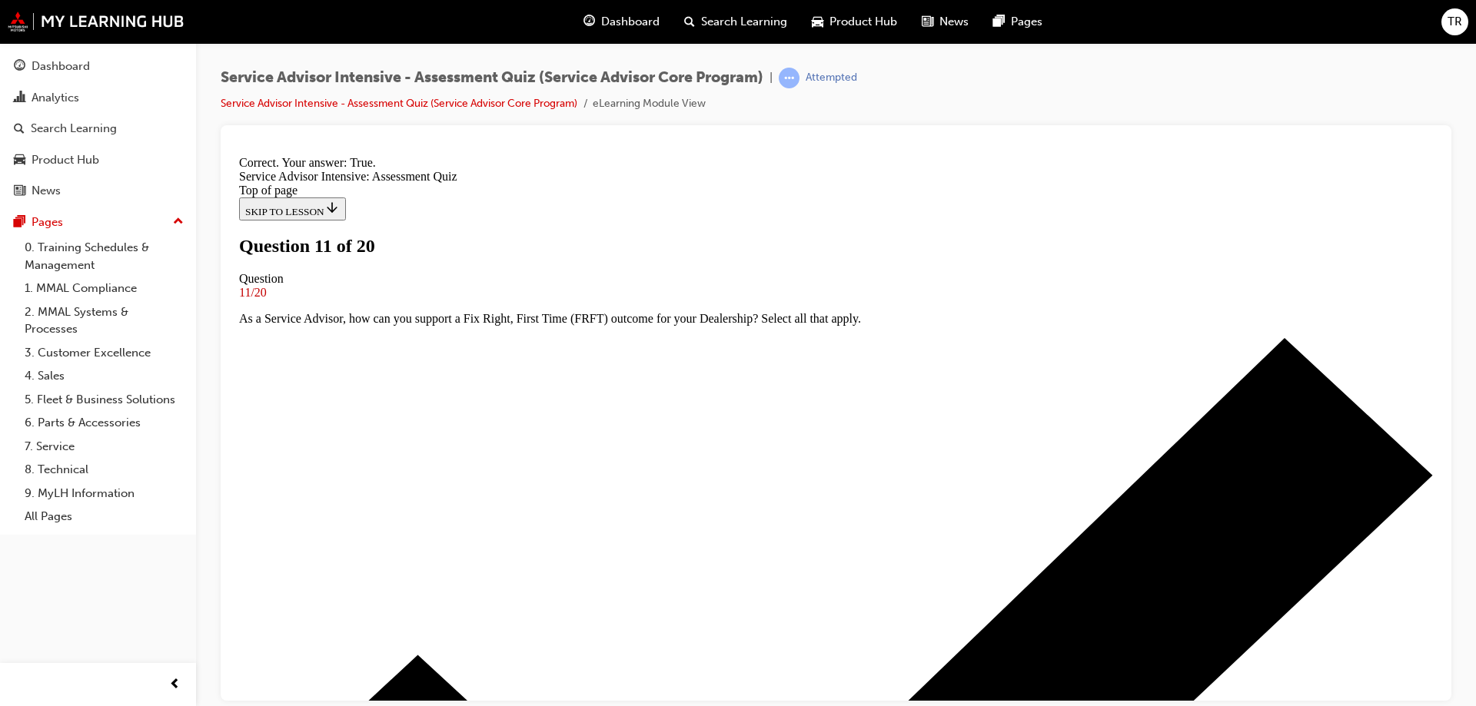
scroll to position [186, 0]
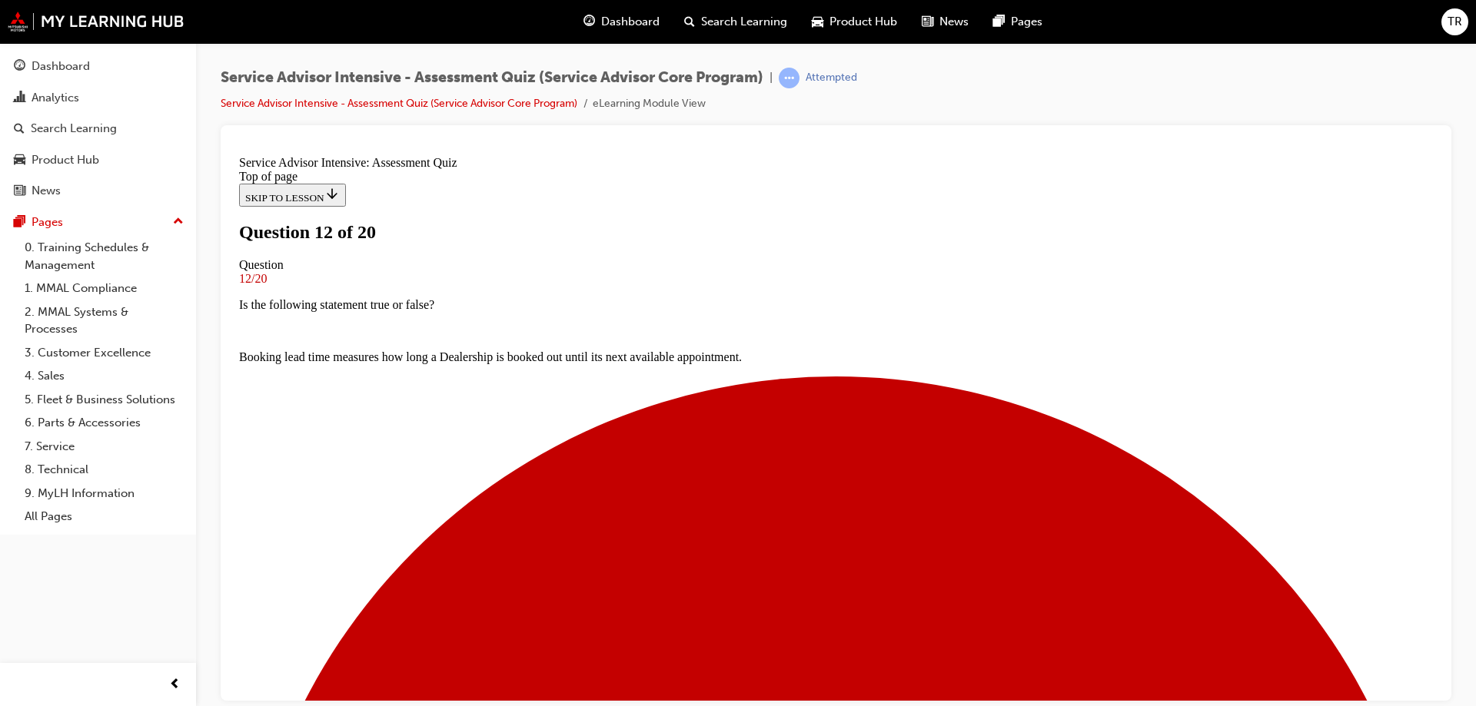
scroll to position [2, 0]
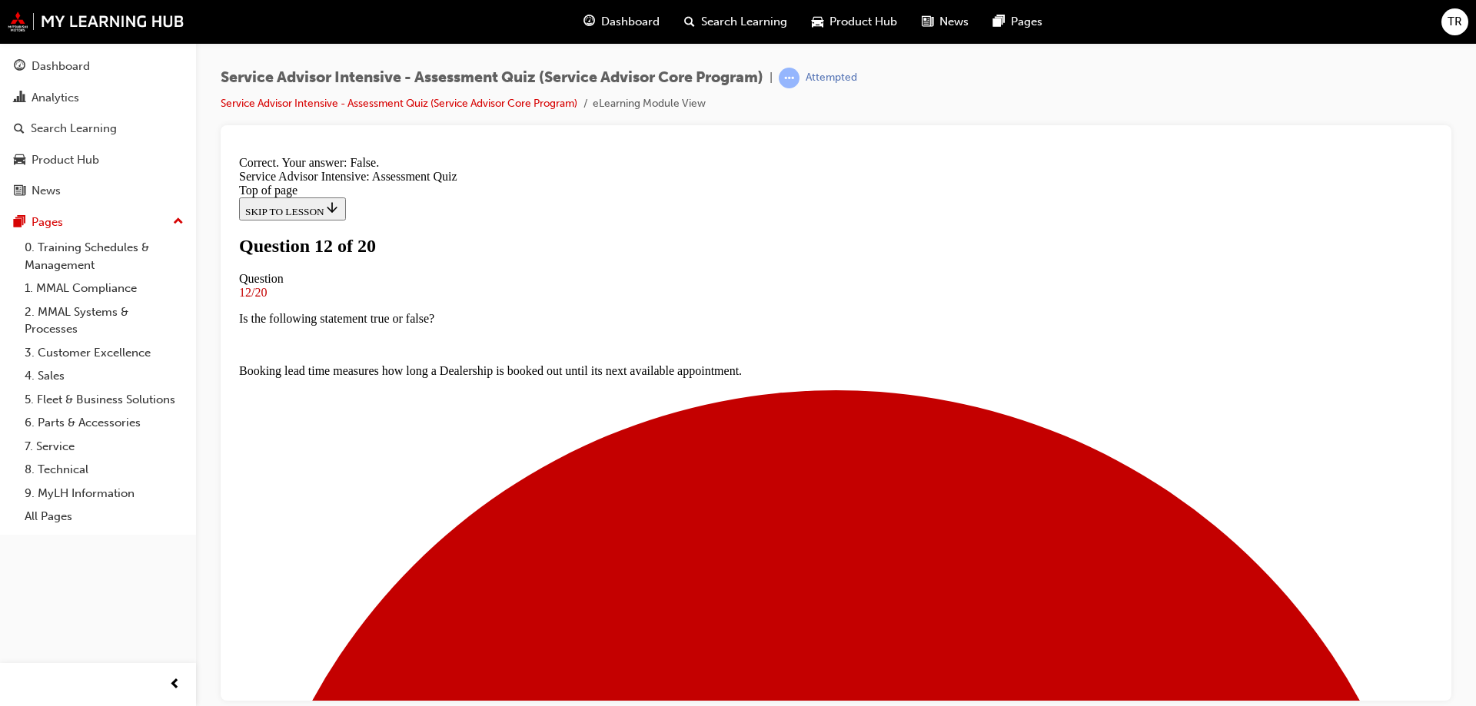
scroll to position [186, 0]
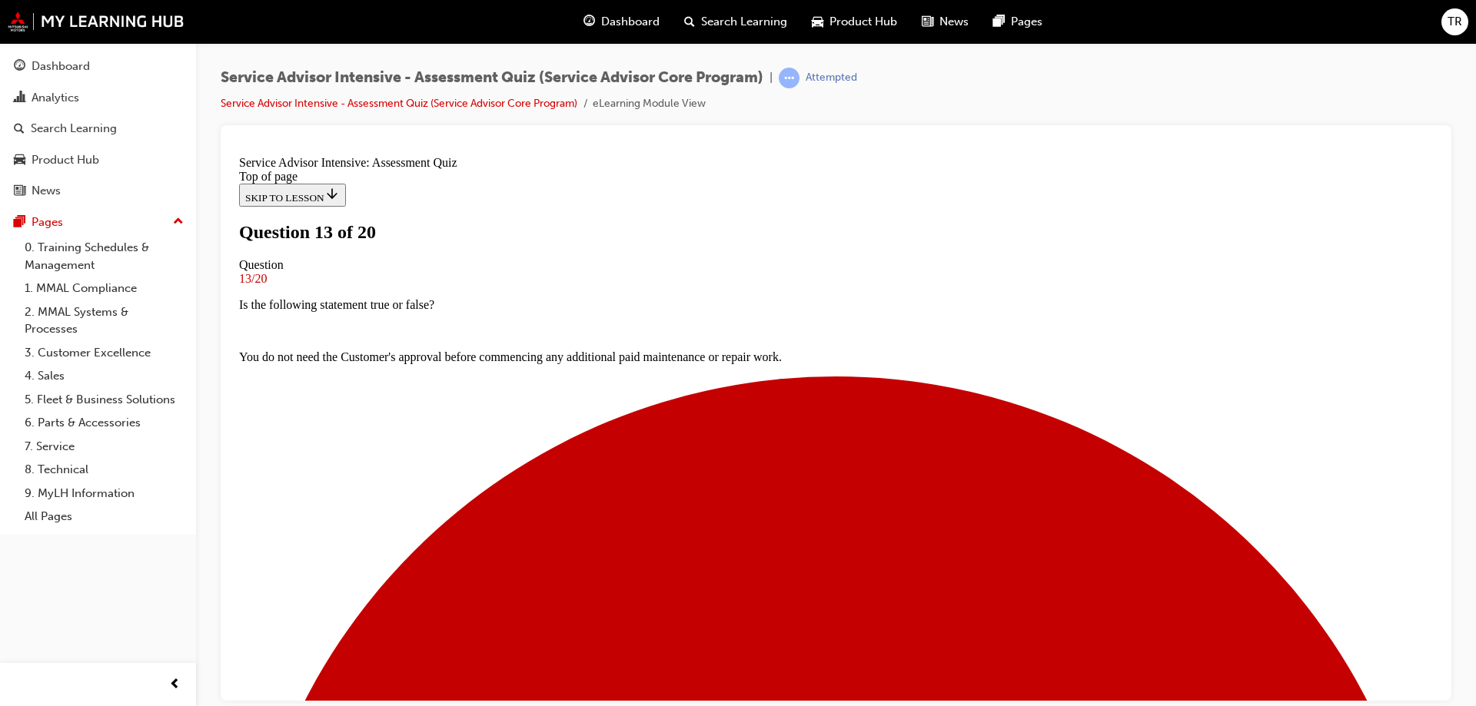
scroll to position [156, 0]
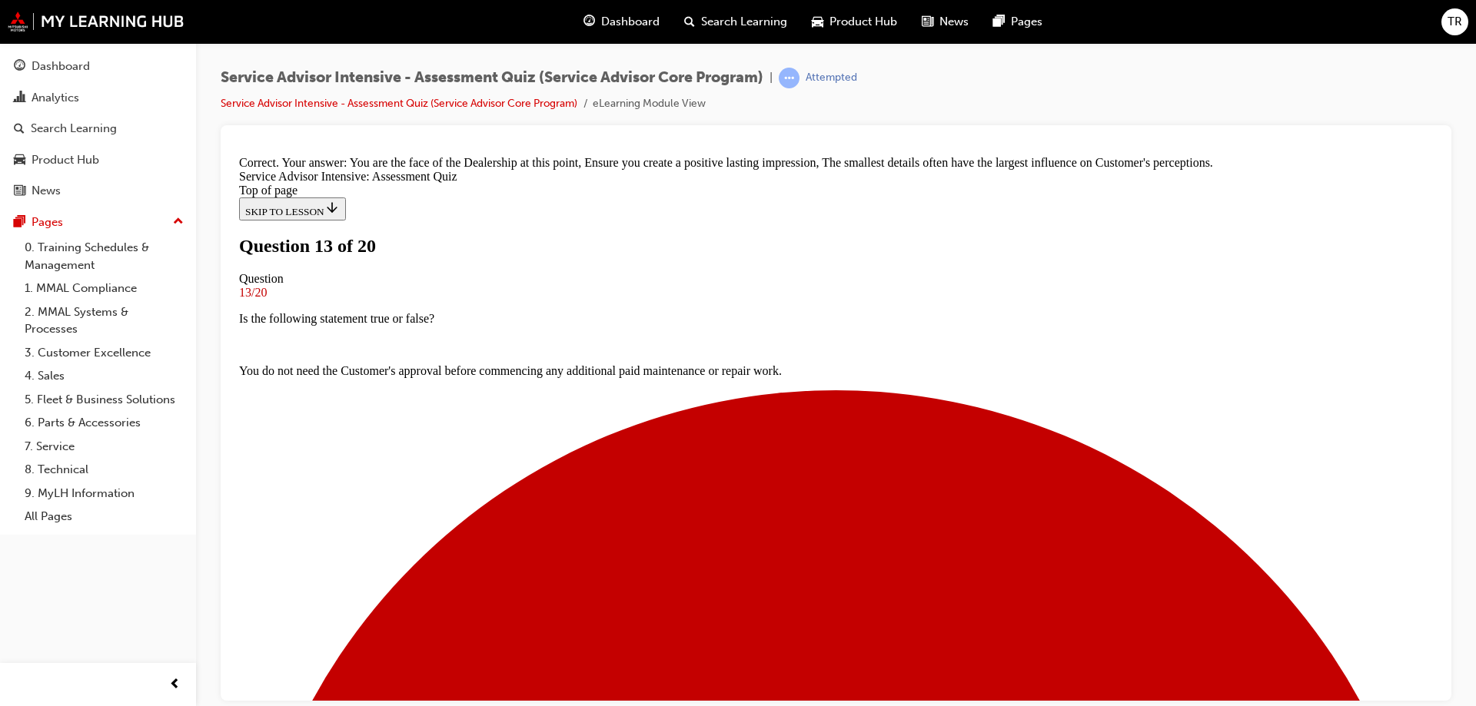
scroll to position [287, 0]
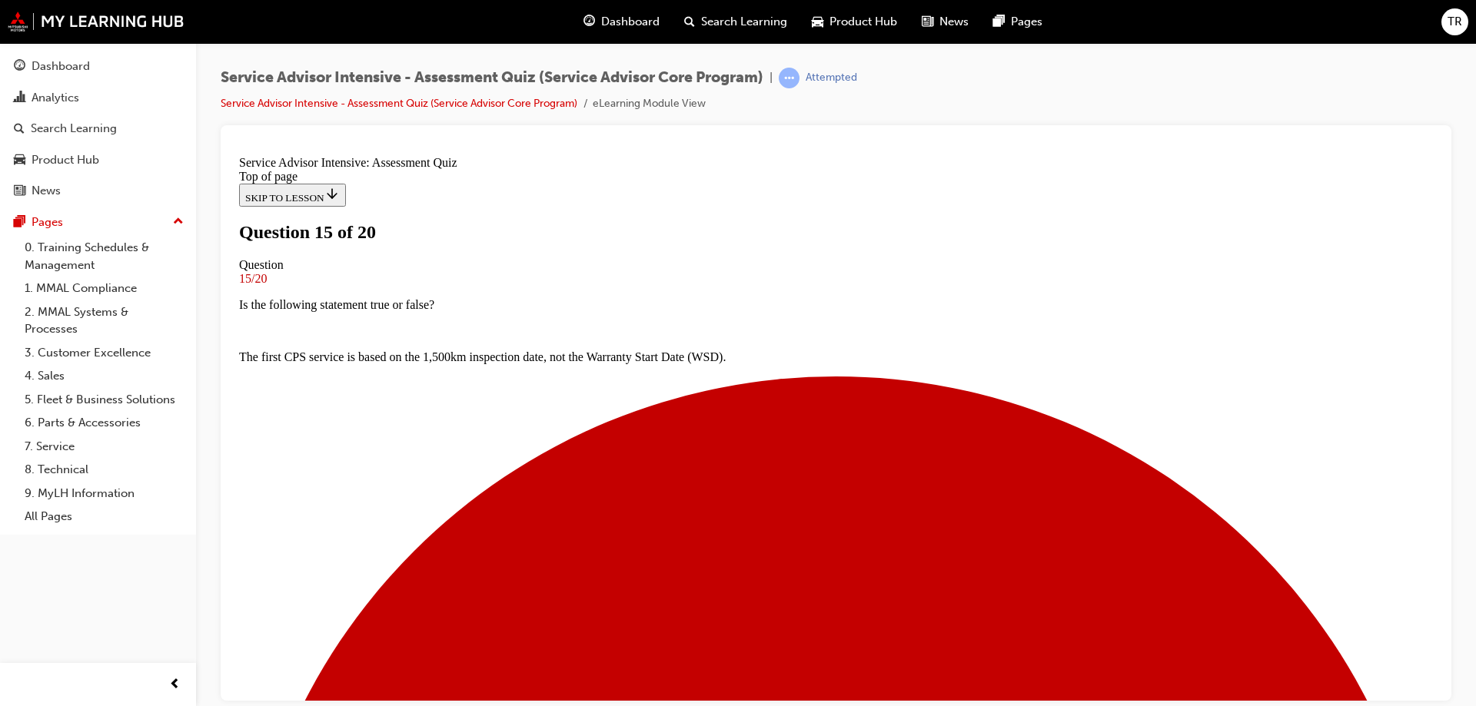
scroll to position [156, 0]
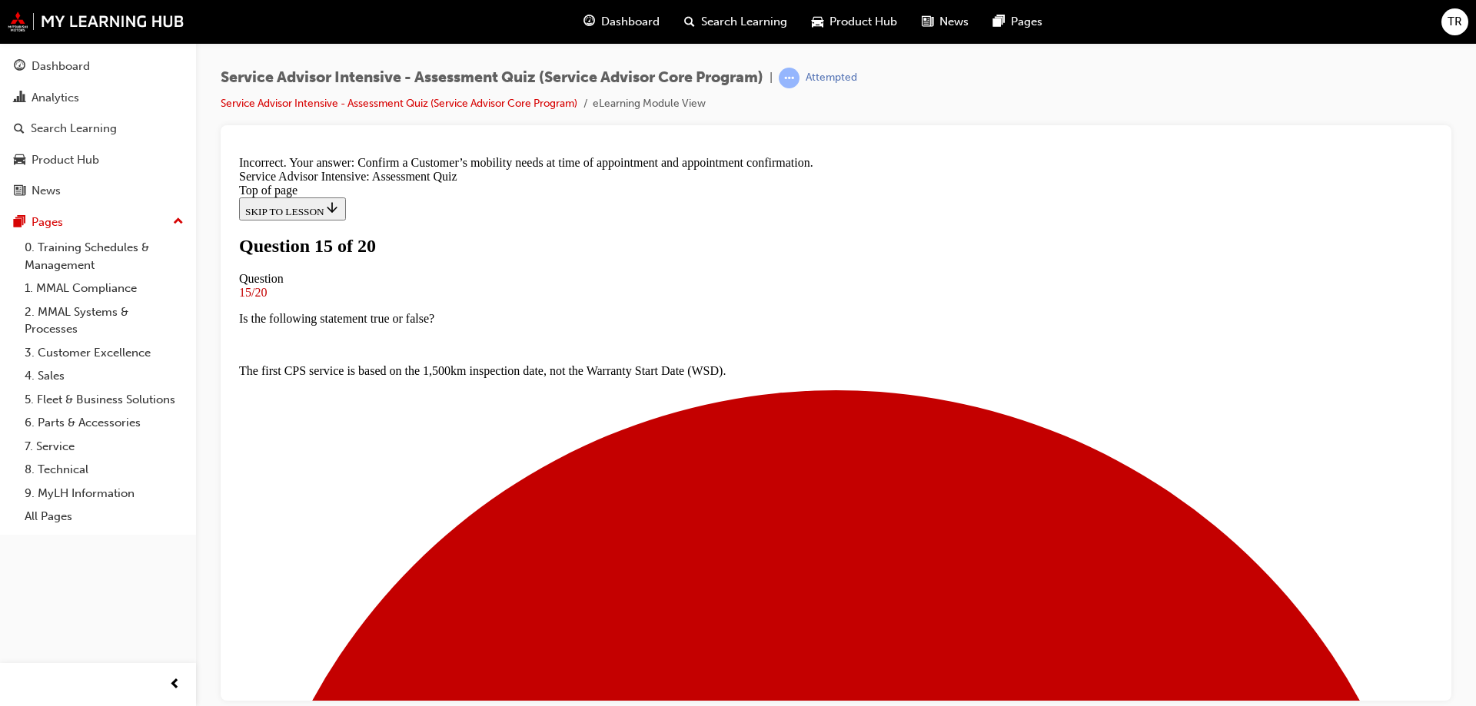
scroll to position [364, 0]
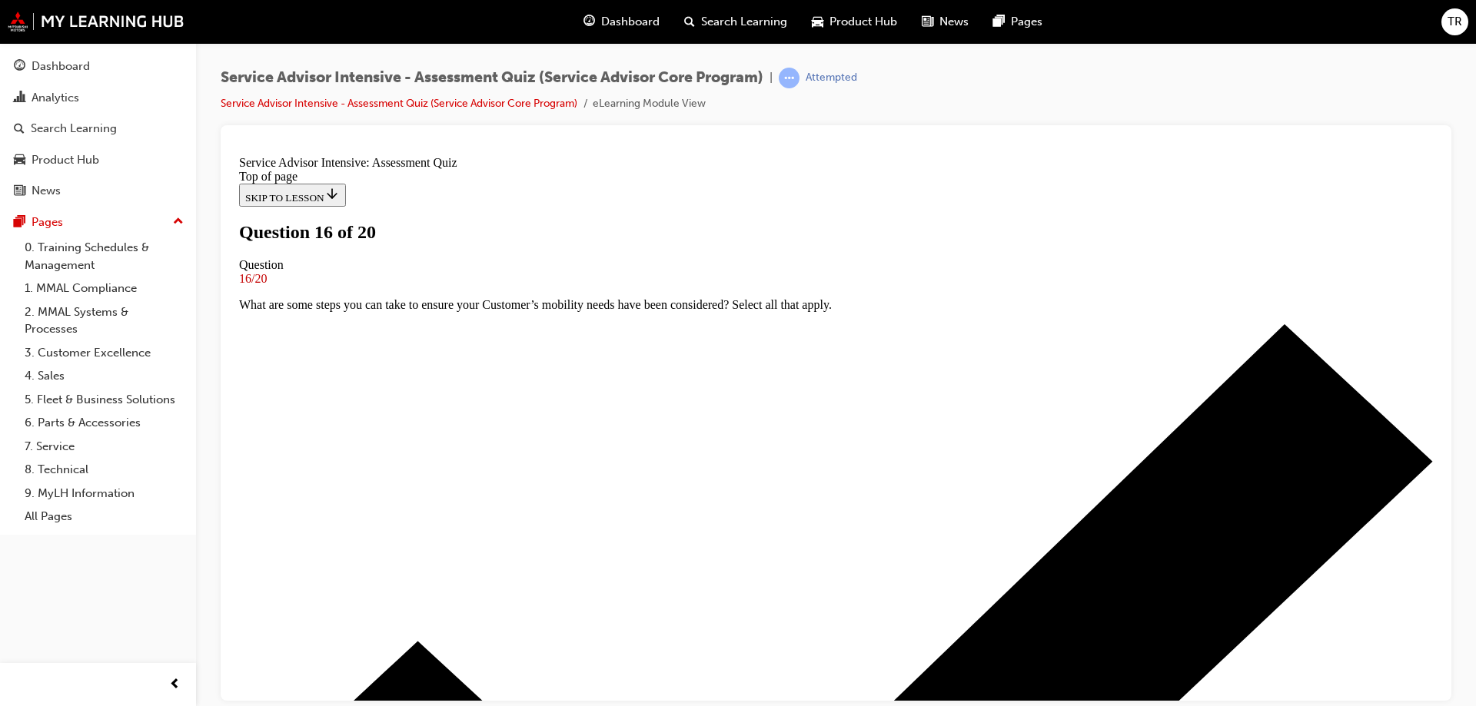
scroll to position [79, 0]
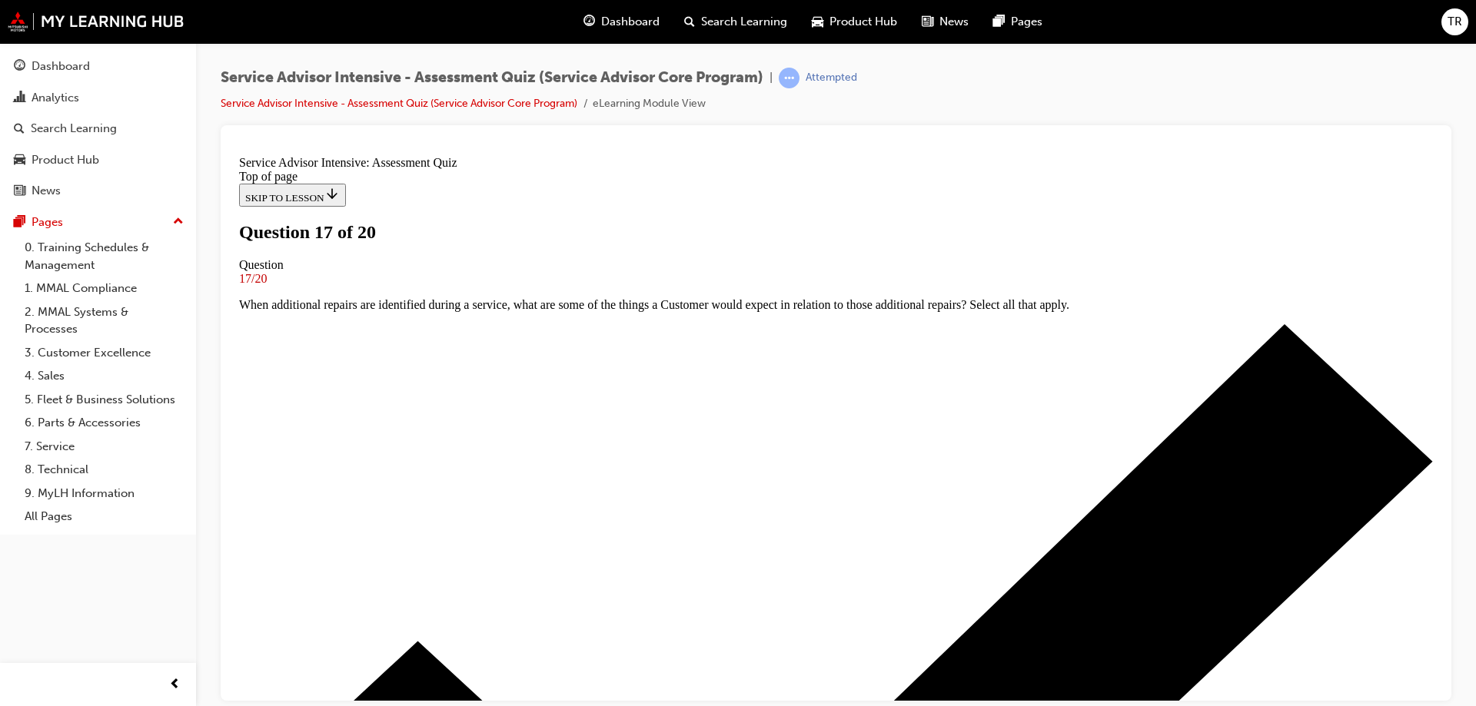
scroll to position [79, 0]
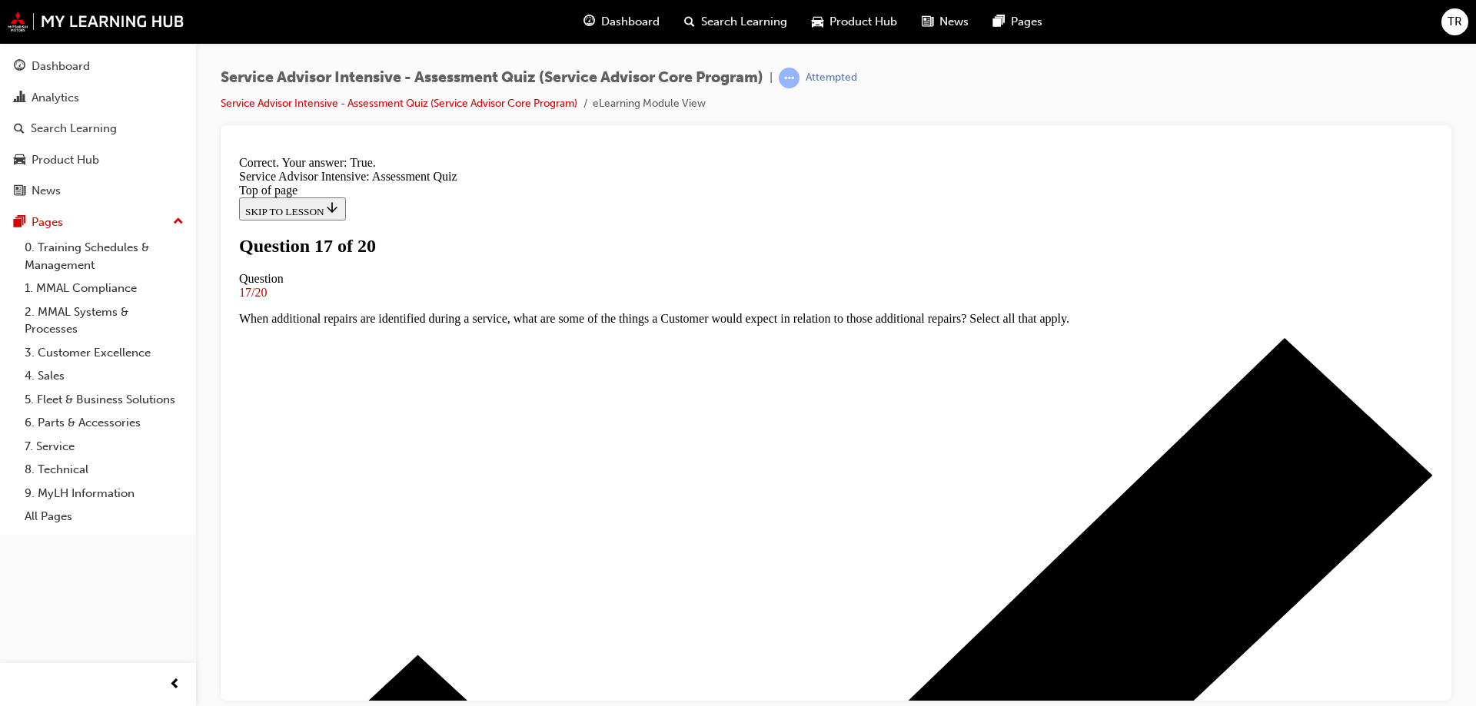
scroll to position [238, 0]
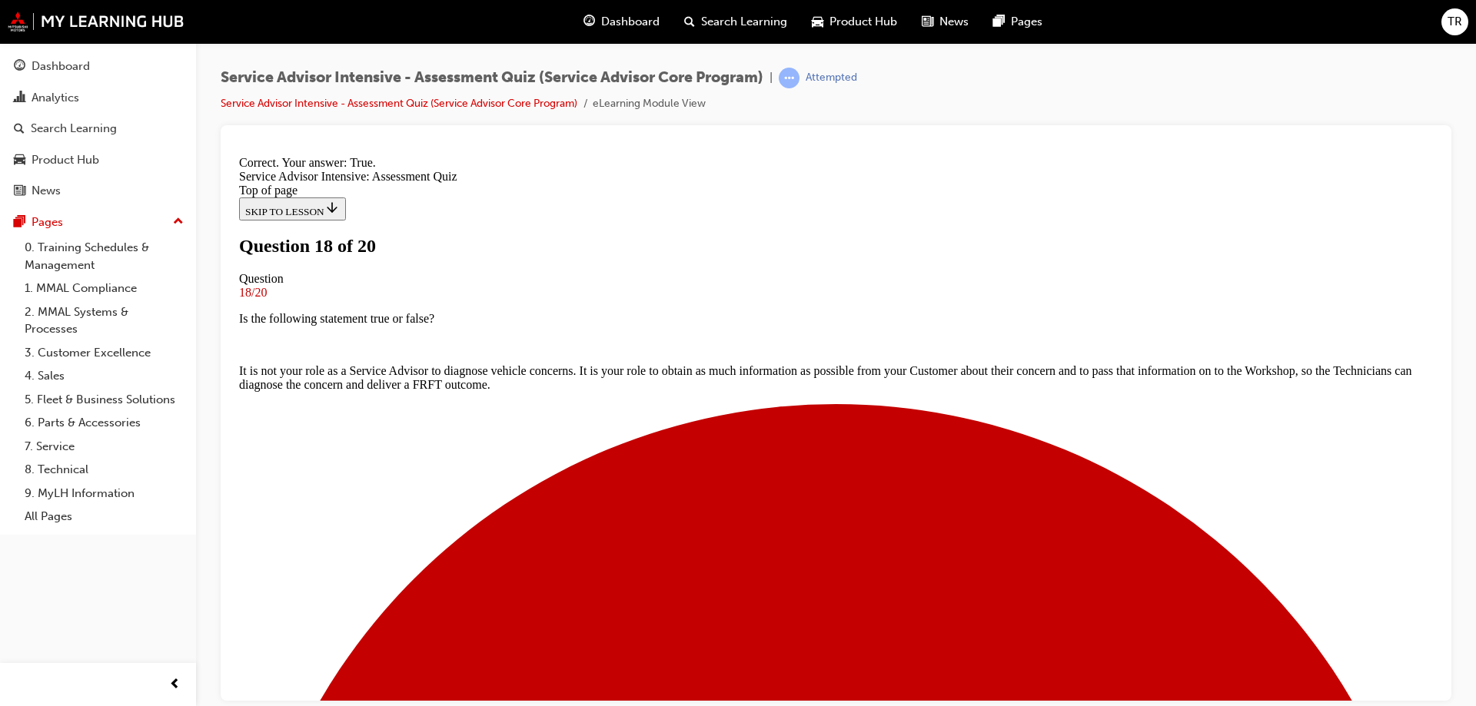
scroll to position [2, 0]
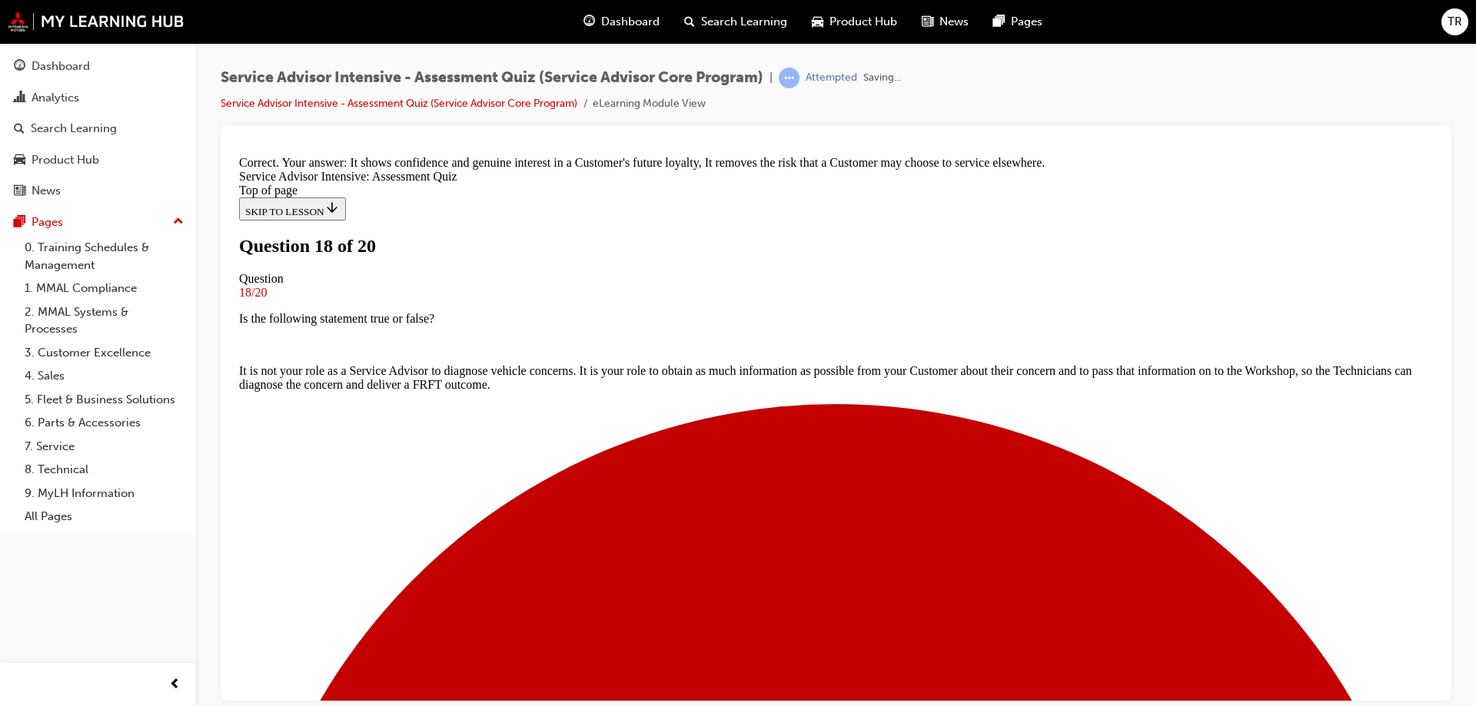
scroll to position [292, 0]
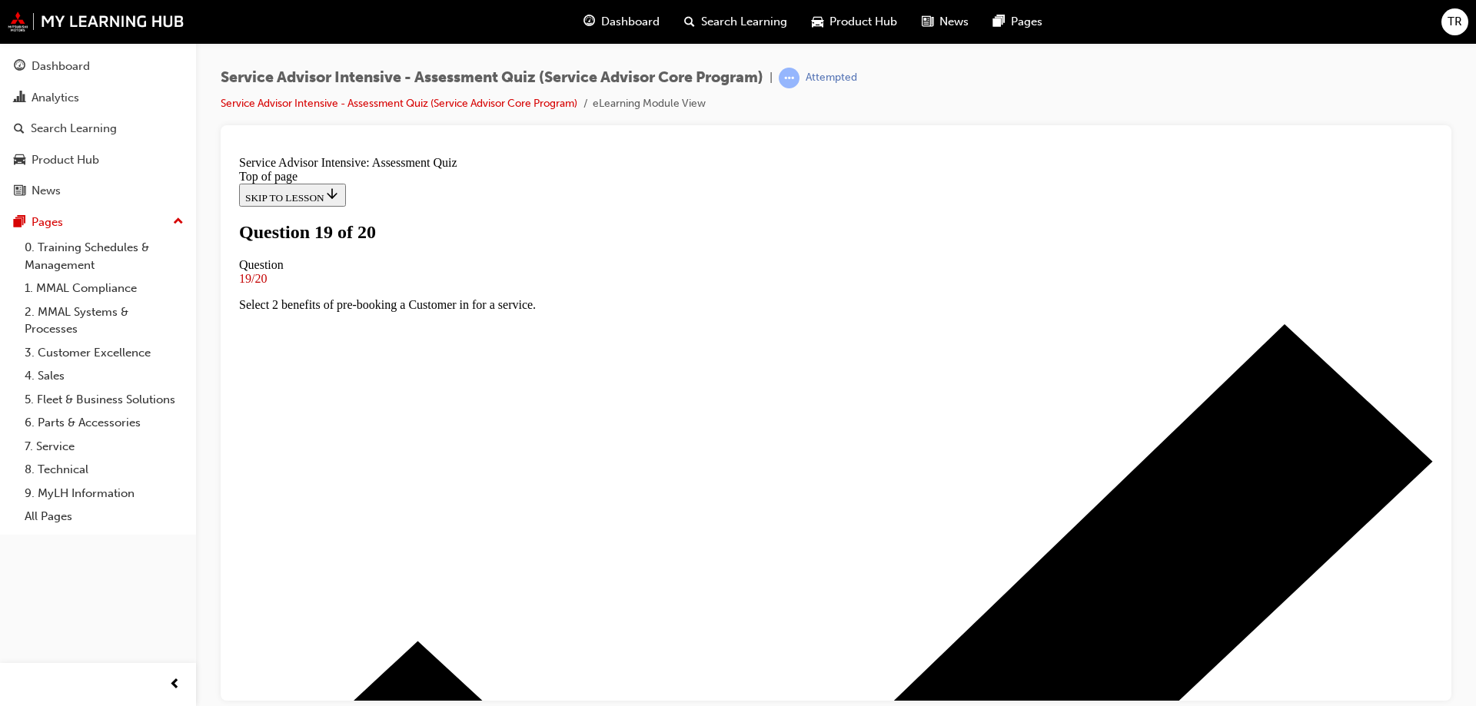
scroll to position [79, 0]
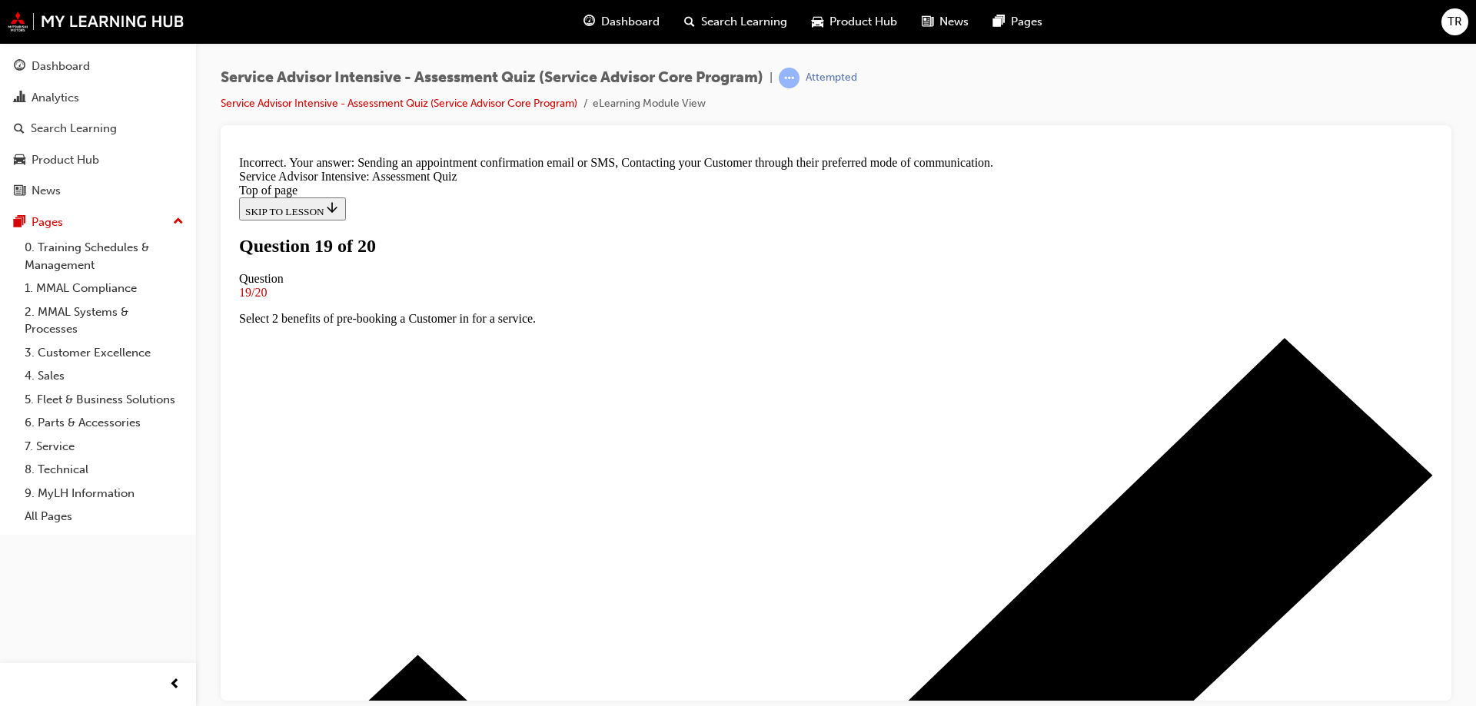
scroll to position [261, 0]
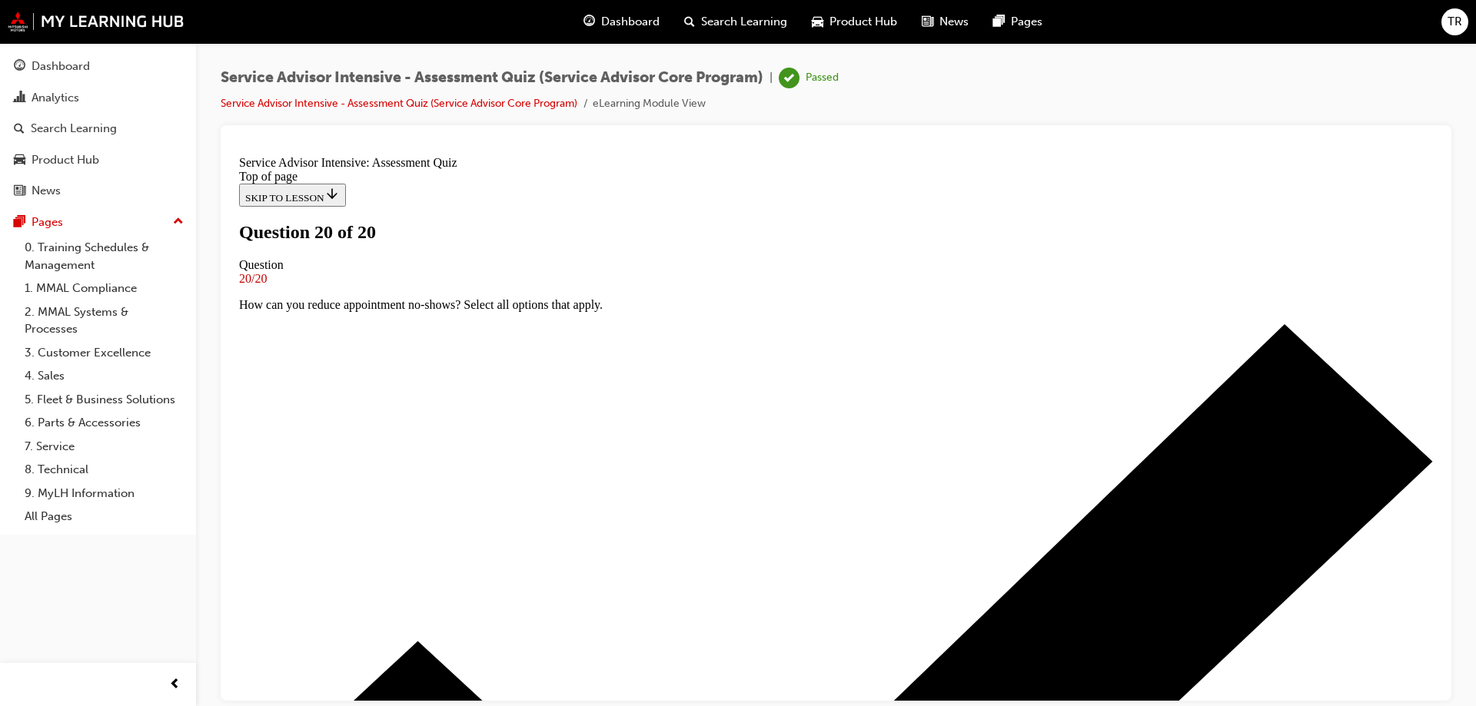
scroll to position [234, 0]
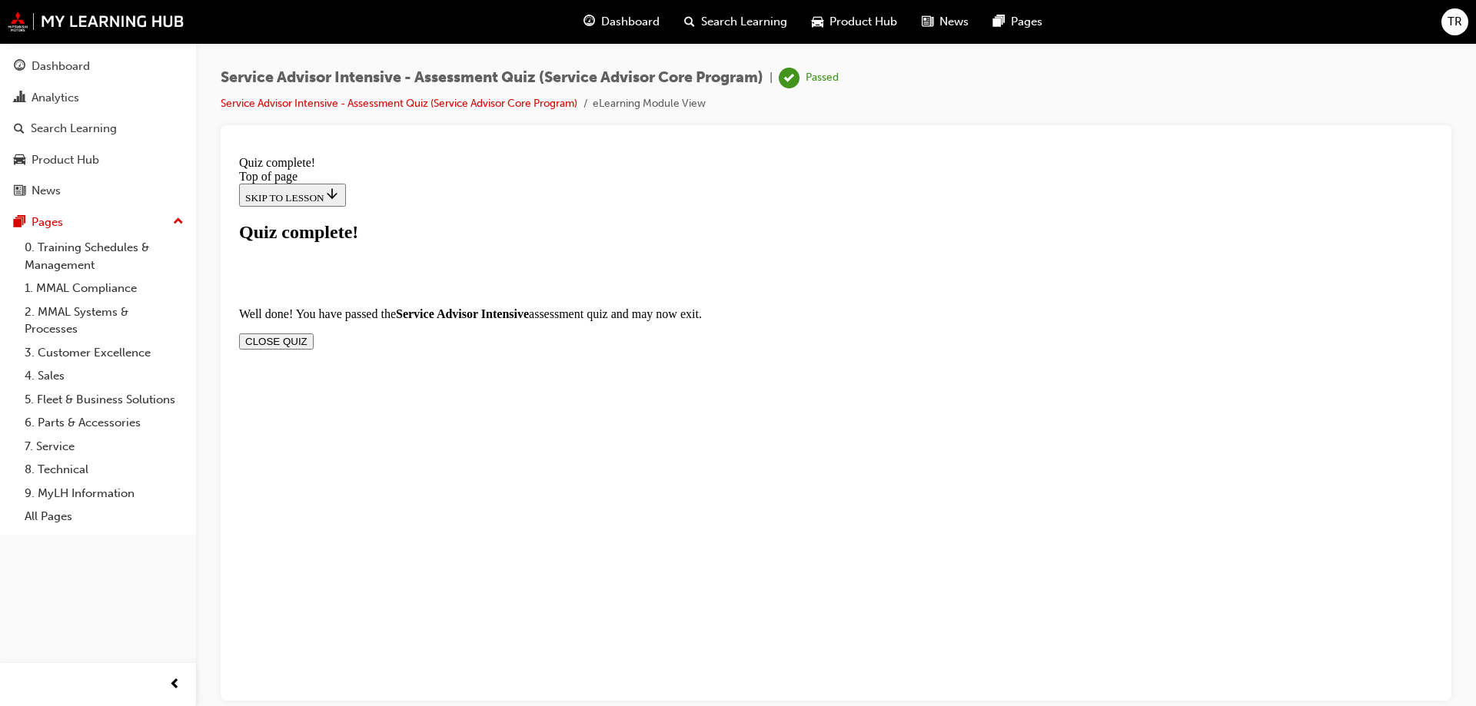
click at [314, 333] on button "CLOSE QUIZ" at bounding box center [276, 341] width 75 height 16
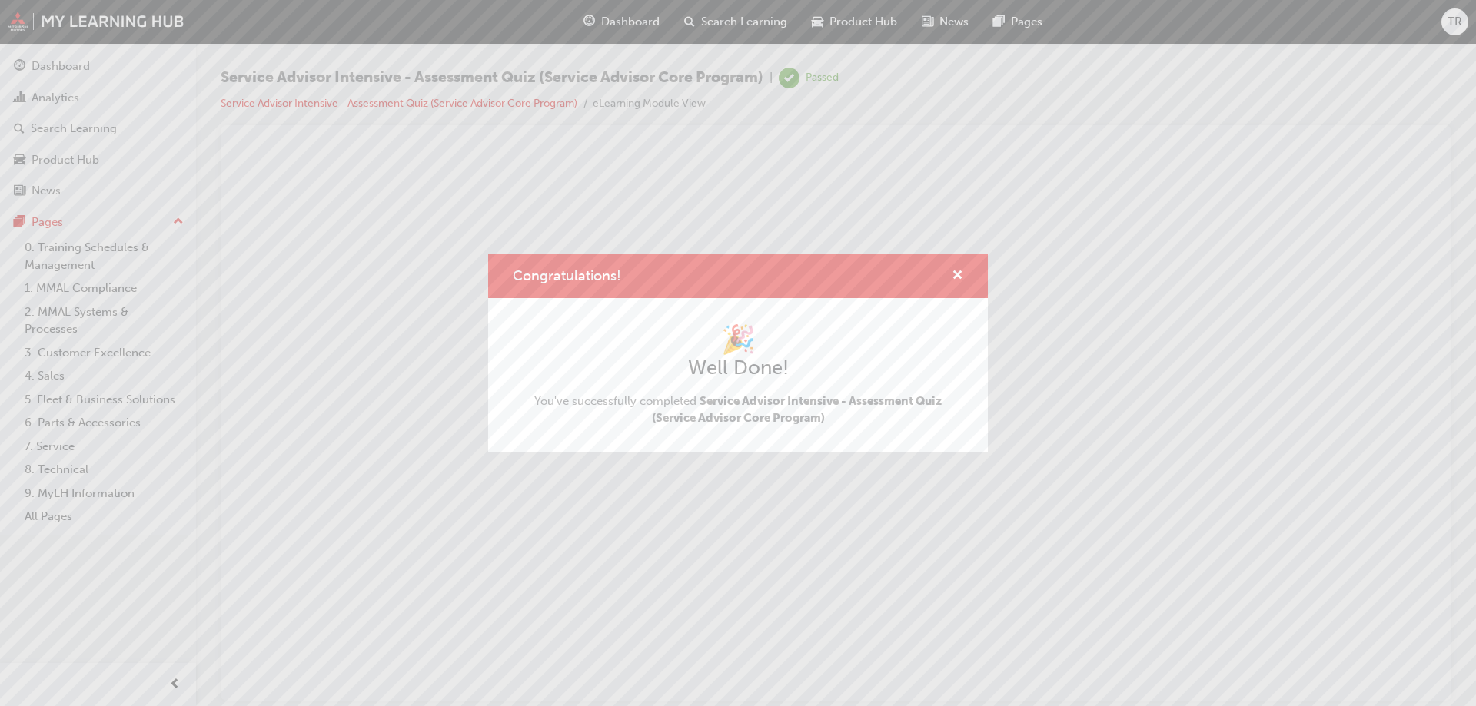
scroll to position [0, 0]
click at [962, 271] on span "cross-icon" at bounding box center [958, 277] width 12 height 14
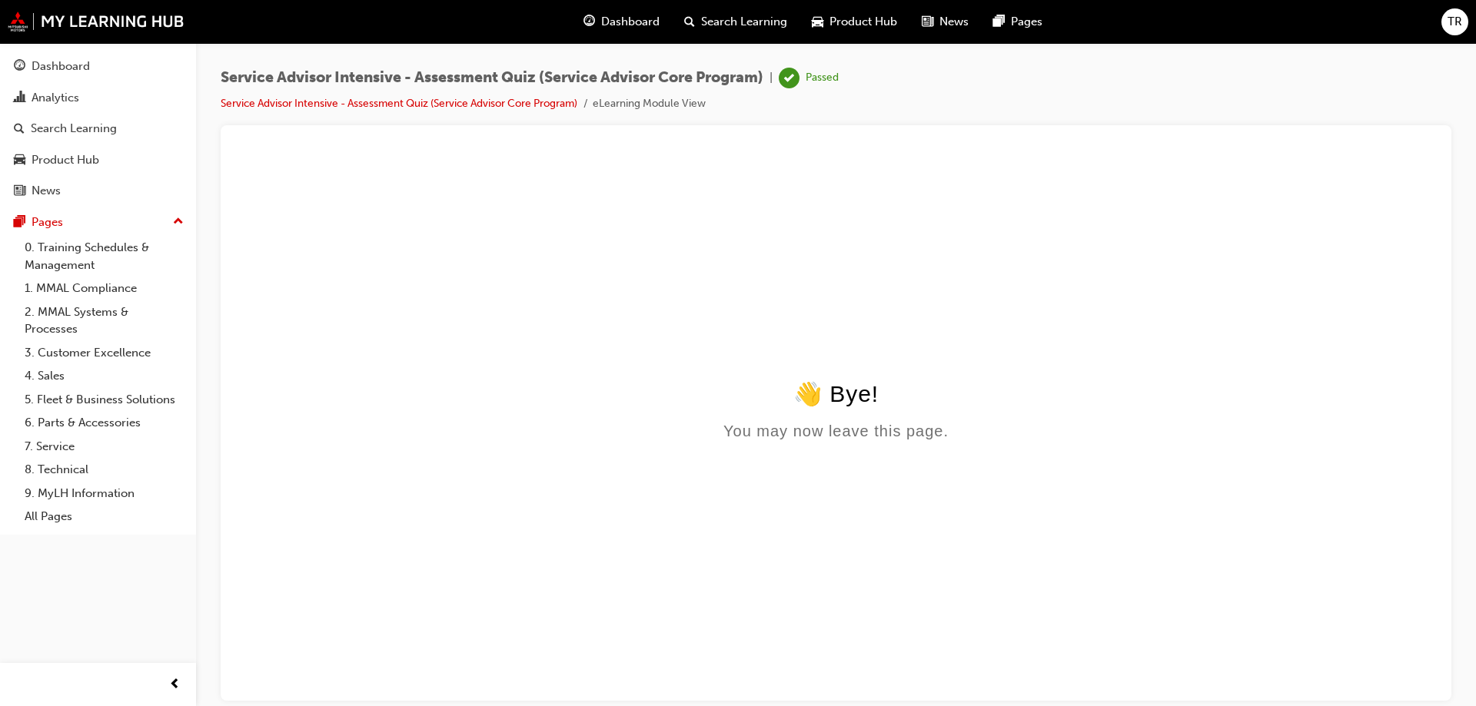
click at [711, 28] on span "Search Learning" at bounding box center [744, 22] width 86 height 18
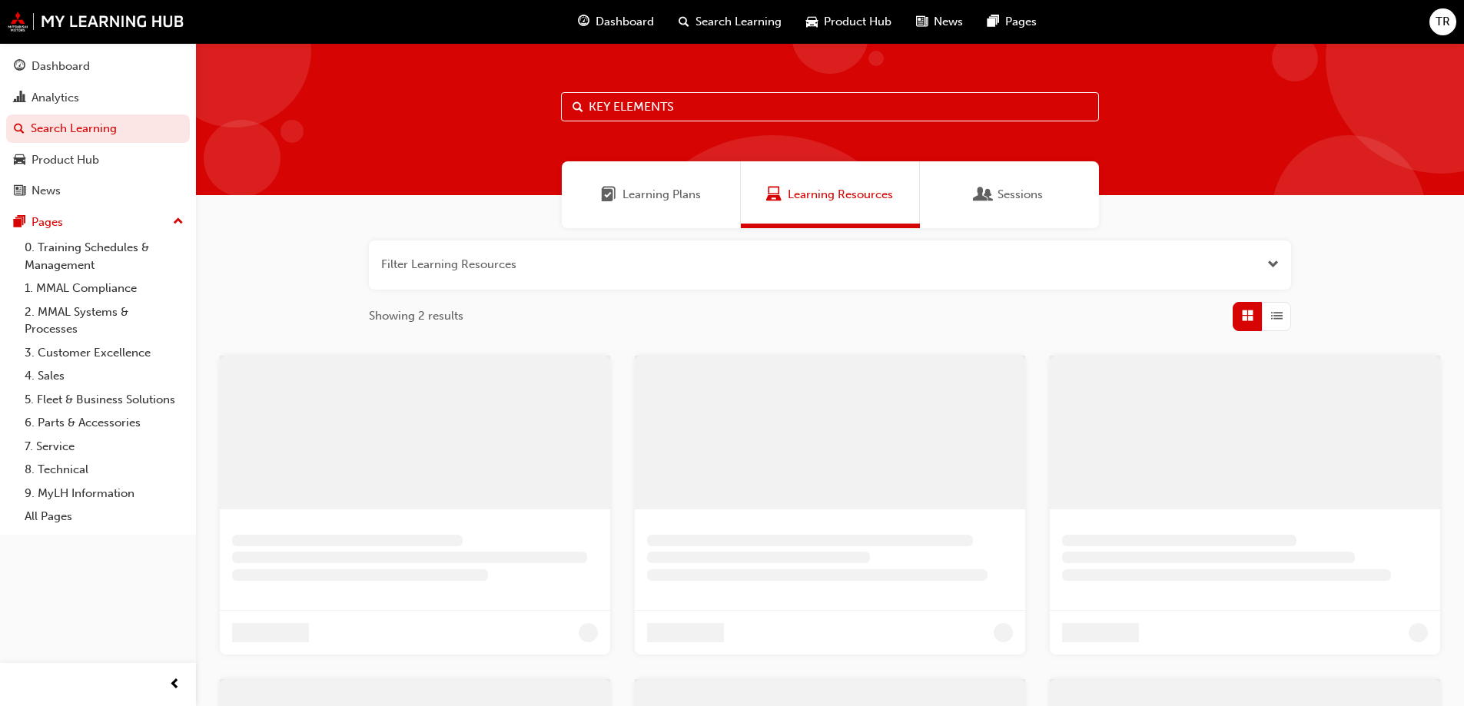
click at [712, 105] on input "KEY ELEMENTS" at bounding box center [830, 106] width 538 height 29
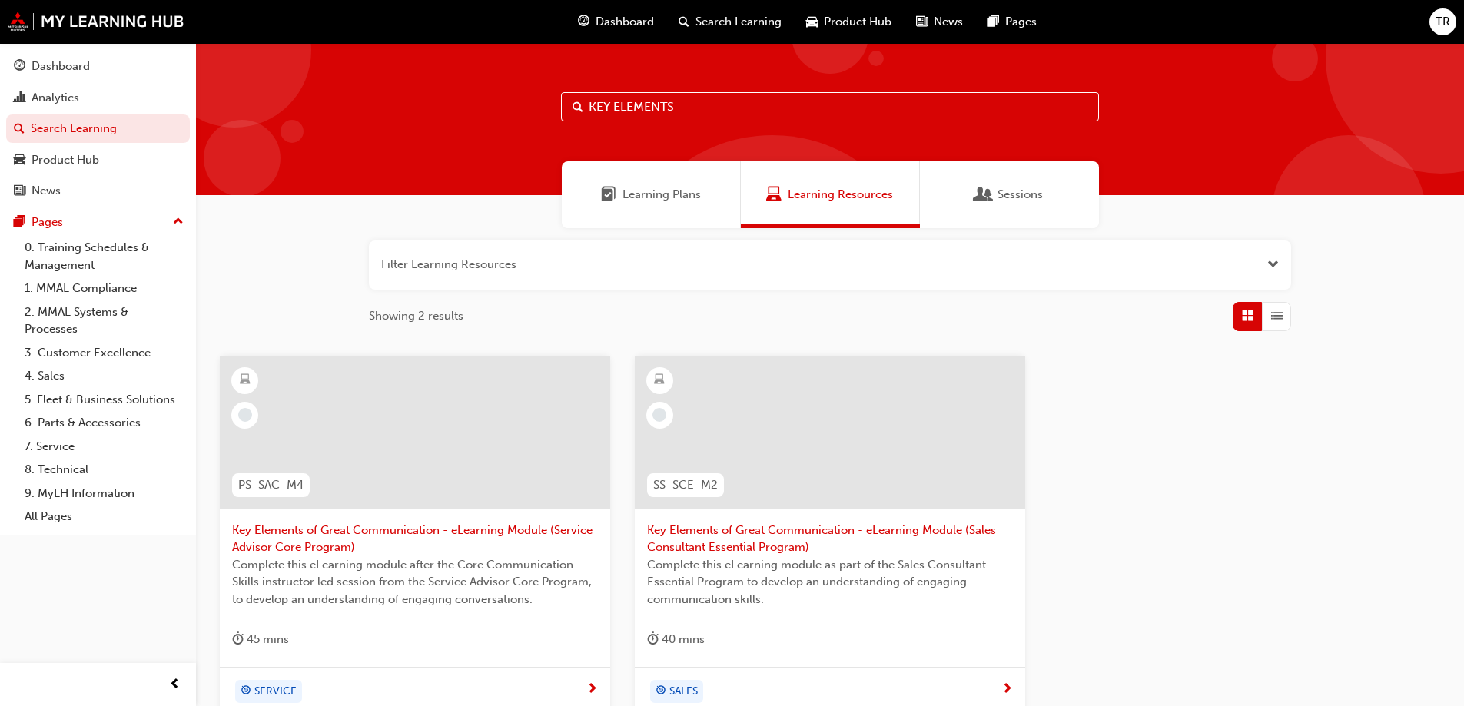
click at [514, 533] on span "Key Elements of Great Communication - eLearning Module (Service Advisor Core Pr…" at bounding box center [415, 539] width 366 height 35
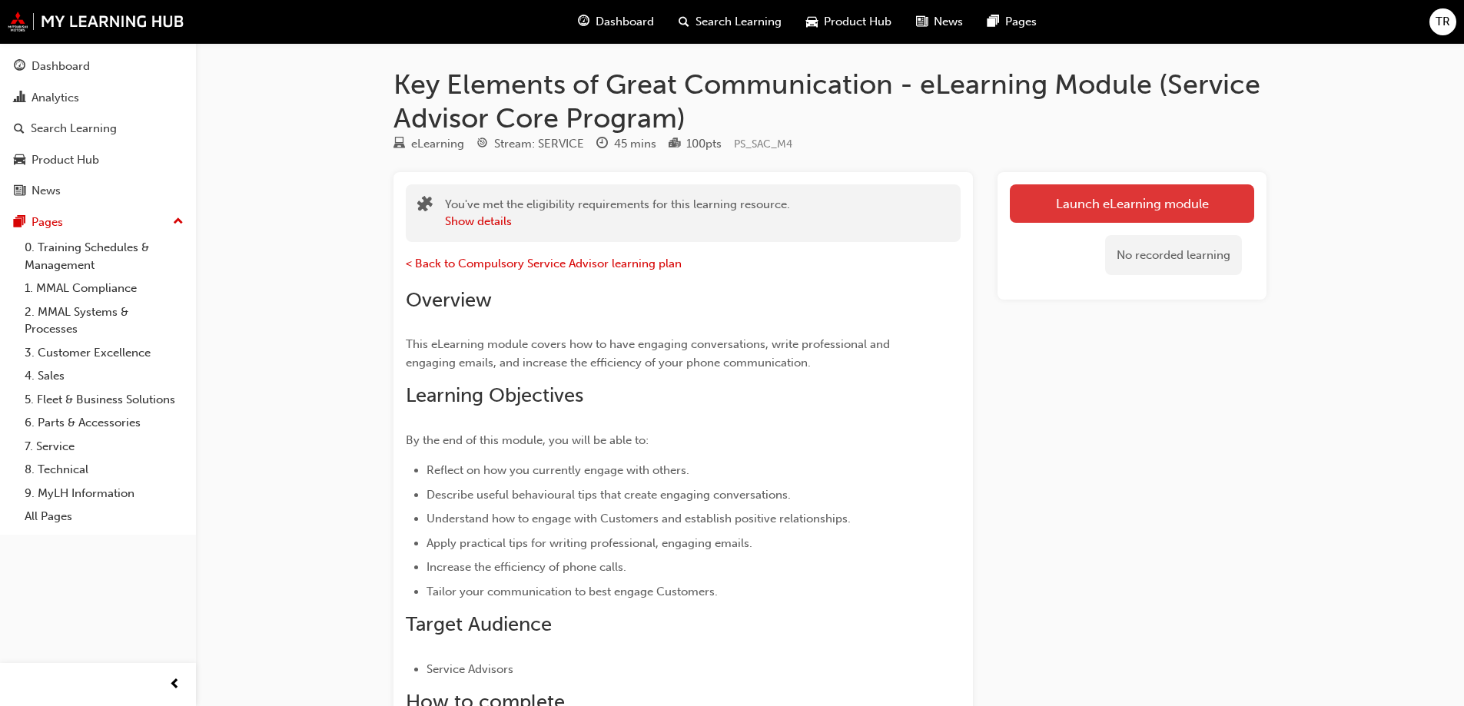
click at [1171, 199] on link "Launch eLearning module" at bounding box center [1132, 203] width 244 height 38
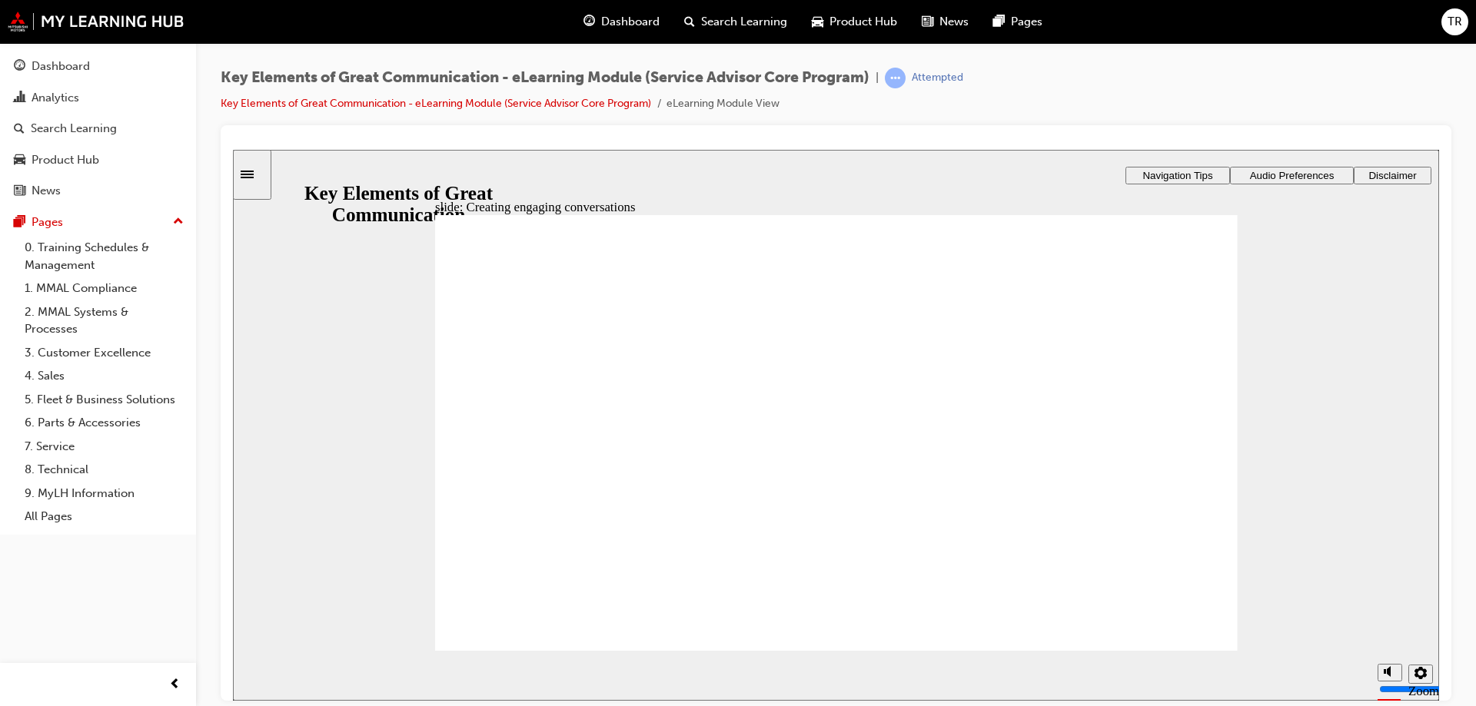
drag, startPoint x: 892, startPoint y: 388, endPoint x: 1094, endPoint y: 353, distance: 206.0
drag, startPoint x: 779, startPoint y: 384, endPoint x: 1100, endPoint y: 399, distance: 321.6
drag, startPoint x: 920, startPoint y: 443, endPoint x: 1109, endPoint y: 437, distance: 189.2
drag, startPoint x: 915, startPoint y: 498, endPoint x: 1111, endPoint y: 493, distance: 196.8
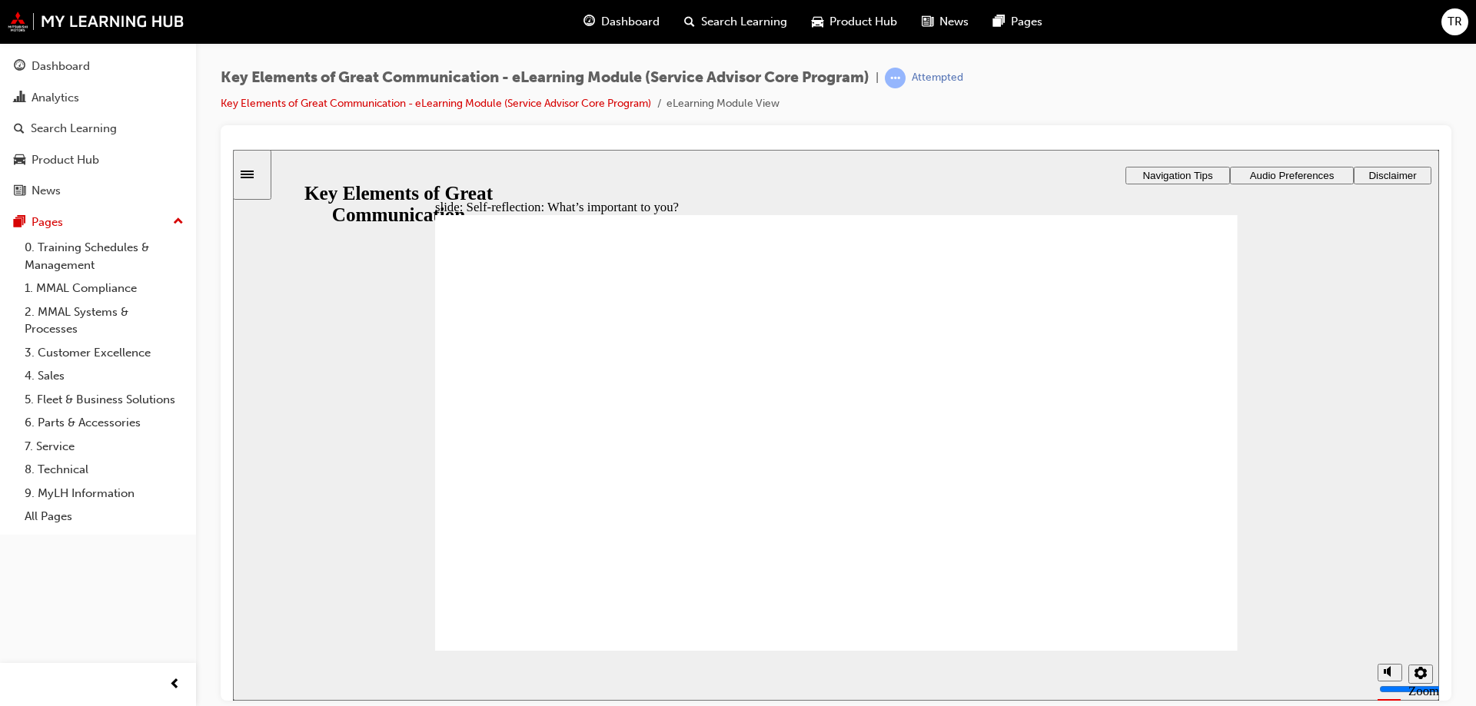
drag, startPoint x: 908, startPoint y: 341, endPoint x: 1107, endPoint y: 543, distance: 283.2
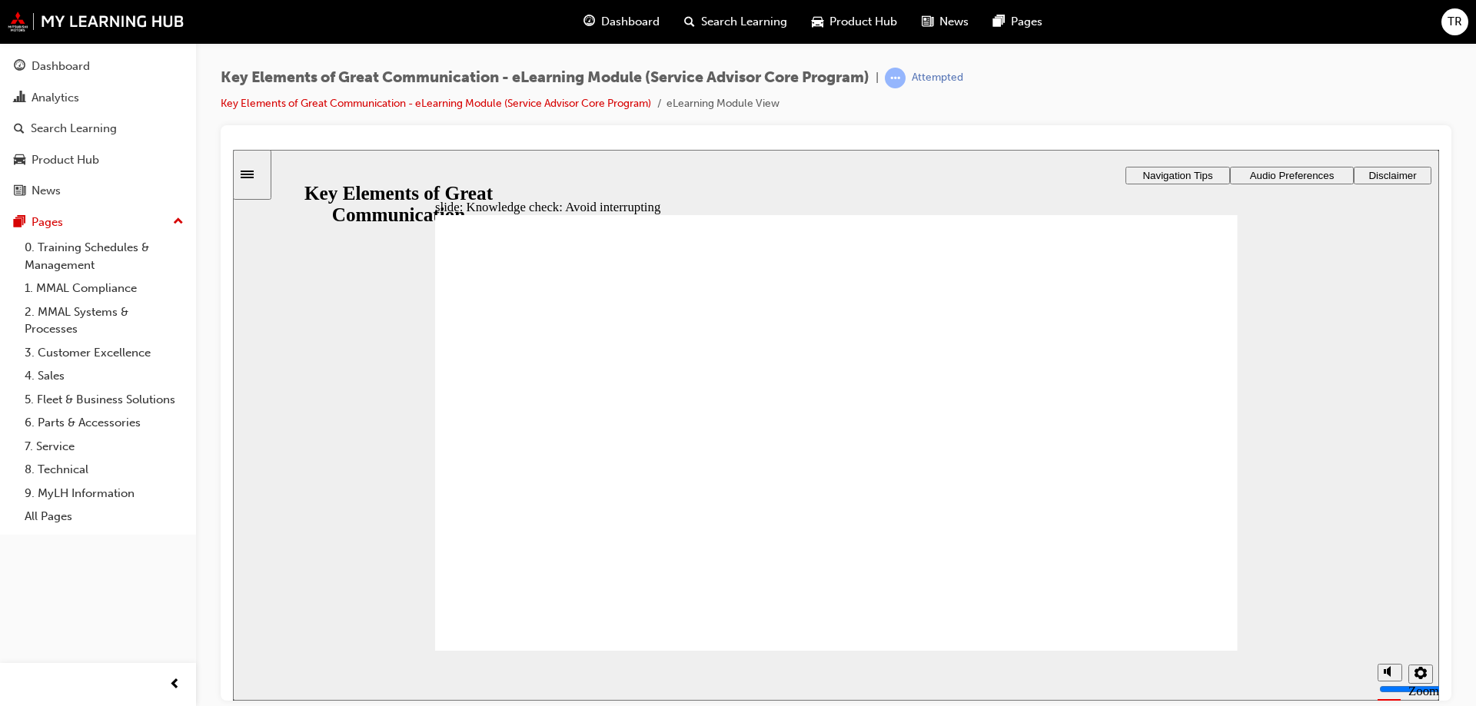
radio input "true"
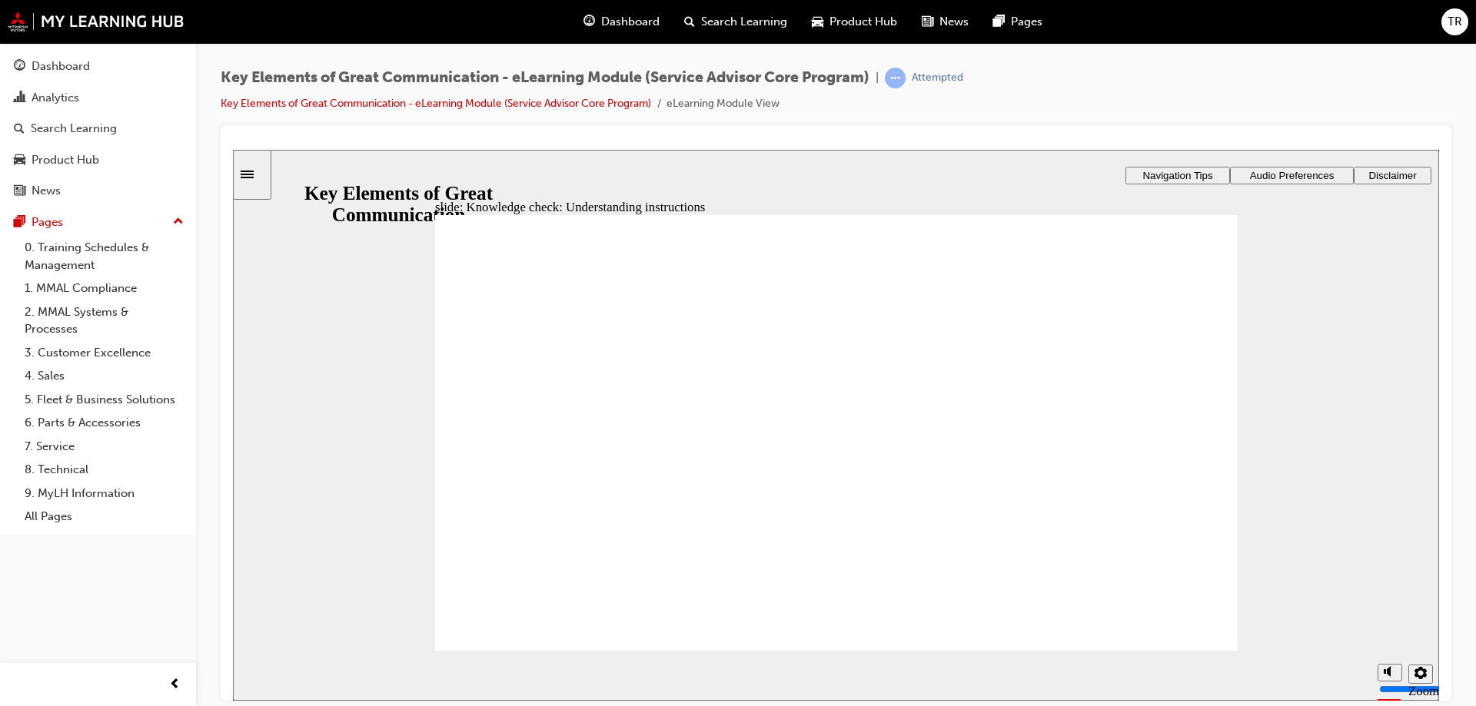
radio input "true"
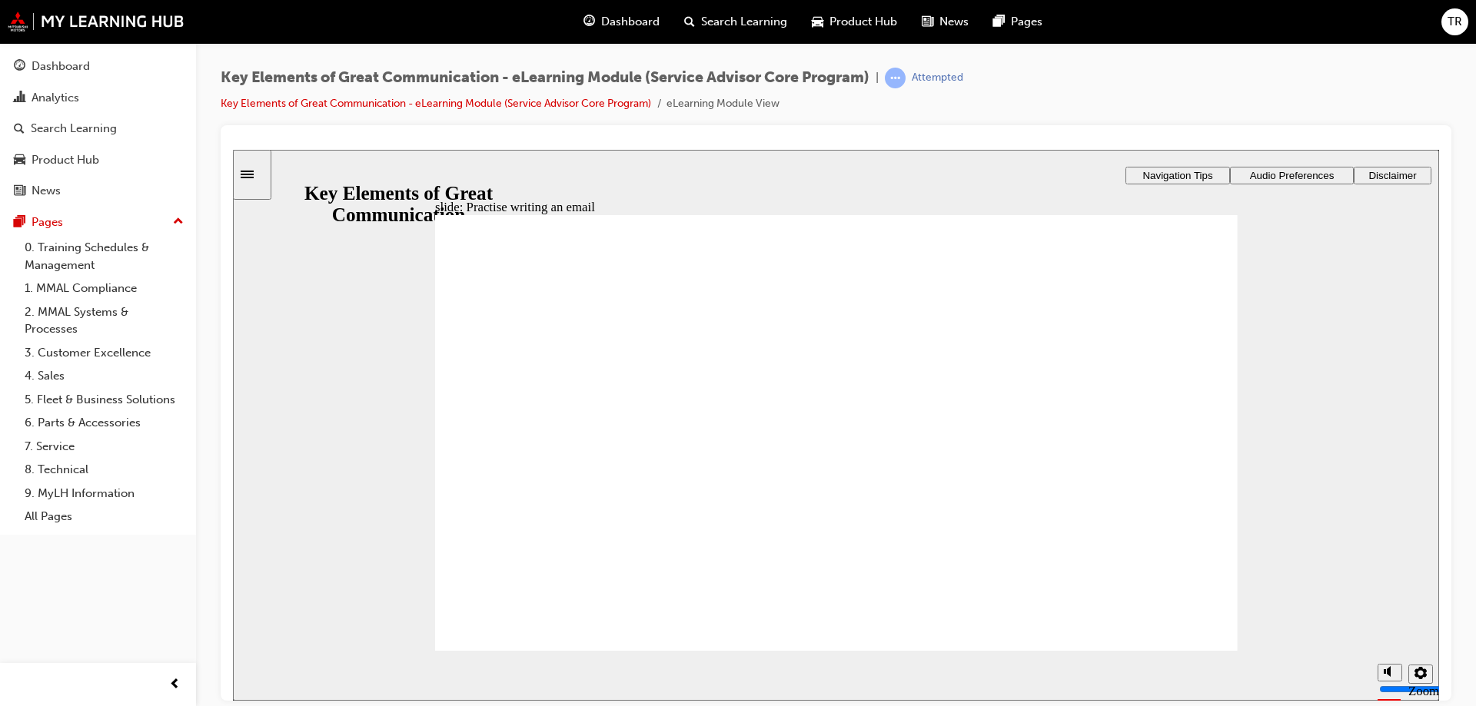
type textarea "G"
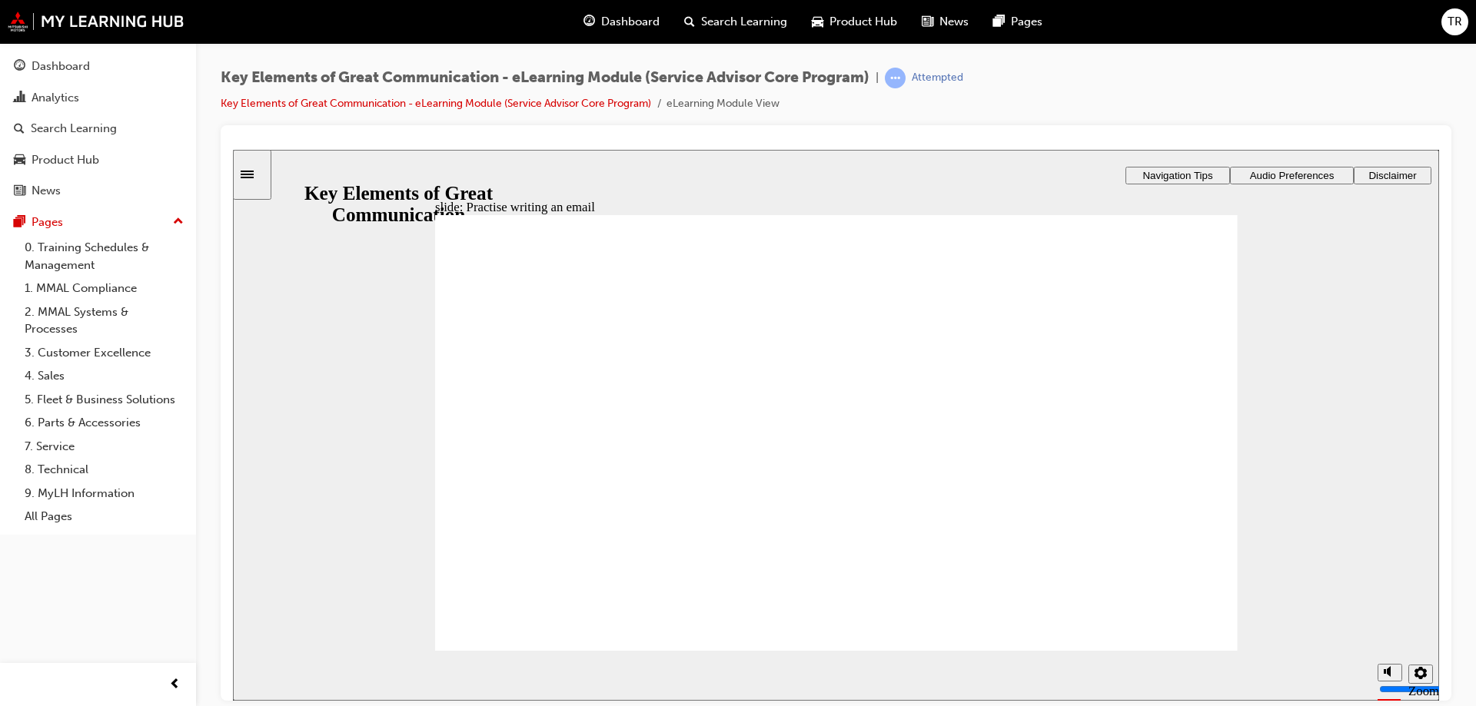
type textarea "GO"
type textarea "GOO"
type textarea "GOOD"
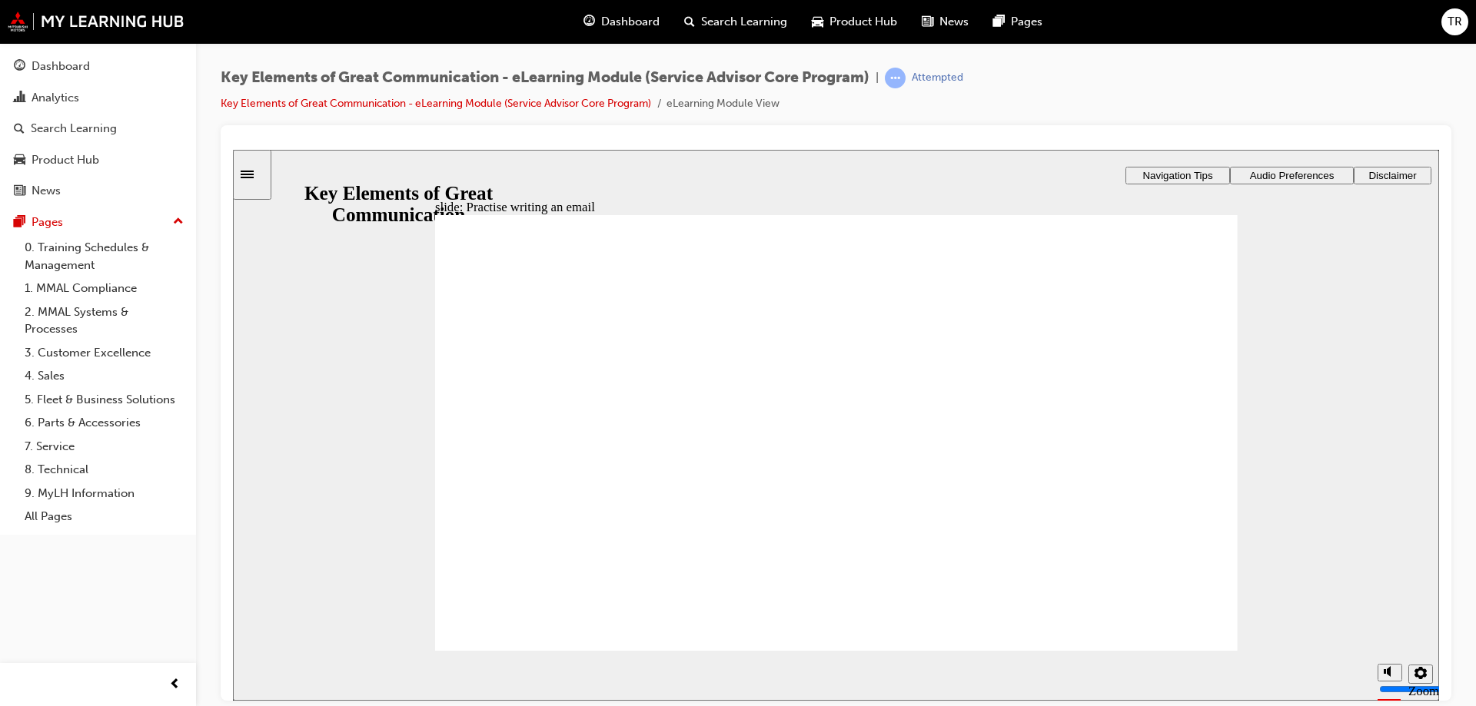
type textarea "GOOD"
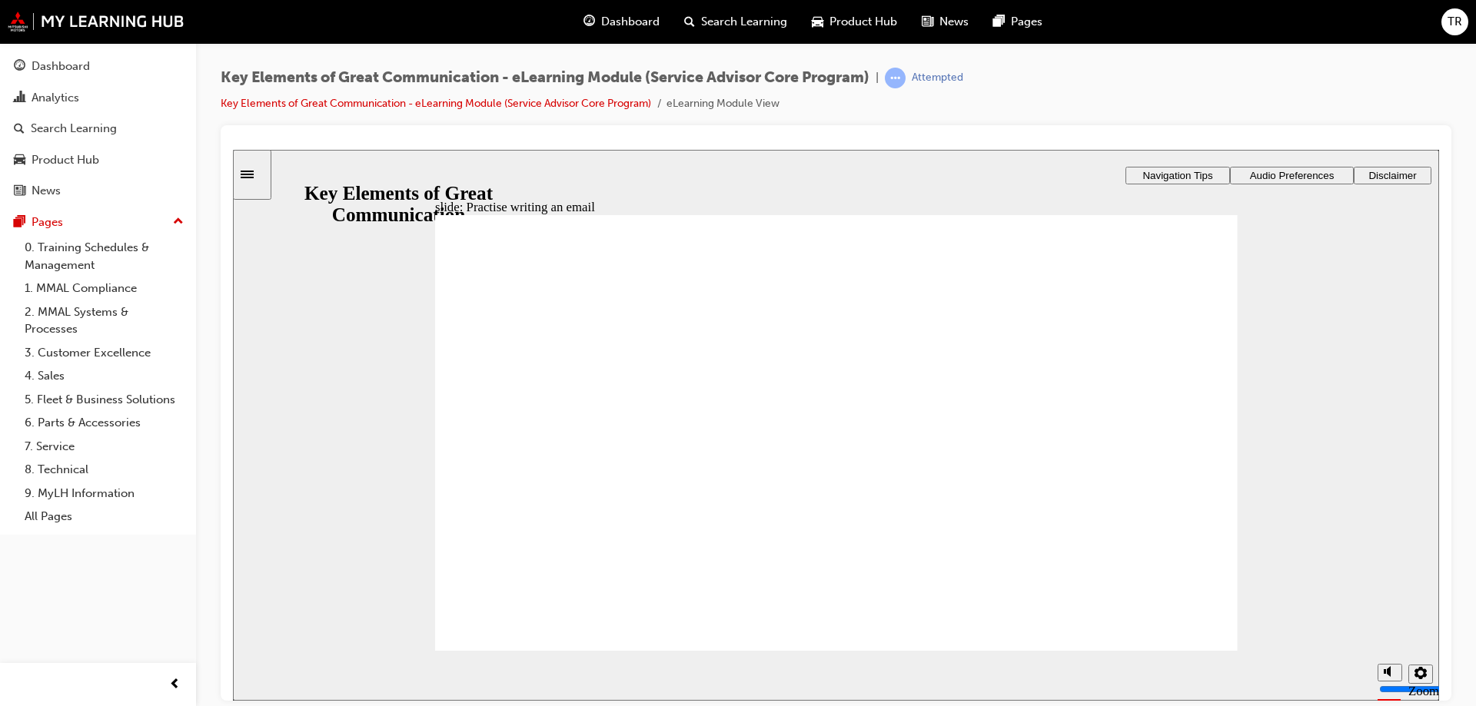
type textarea "GOO"
type textarea "GO"
type textarea "G"
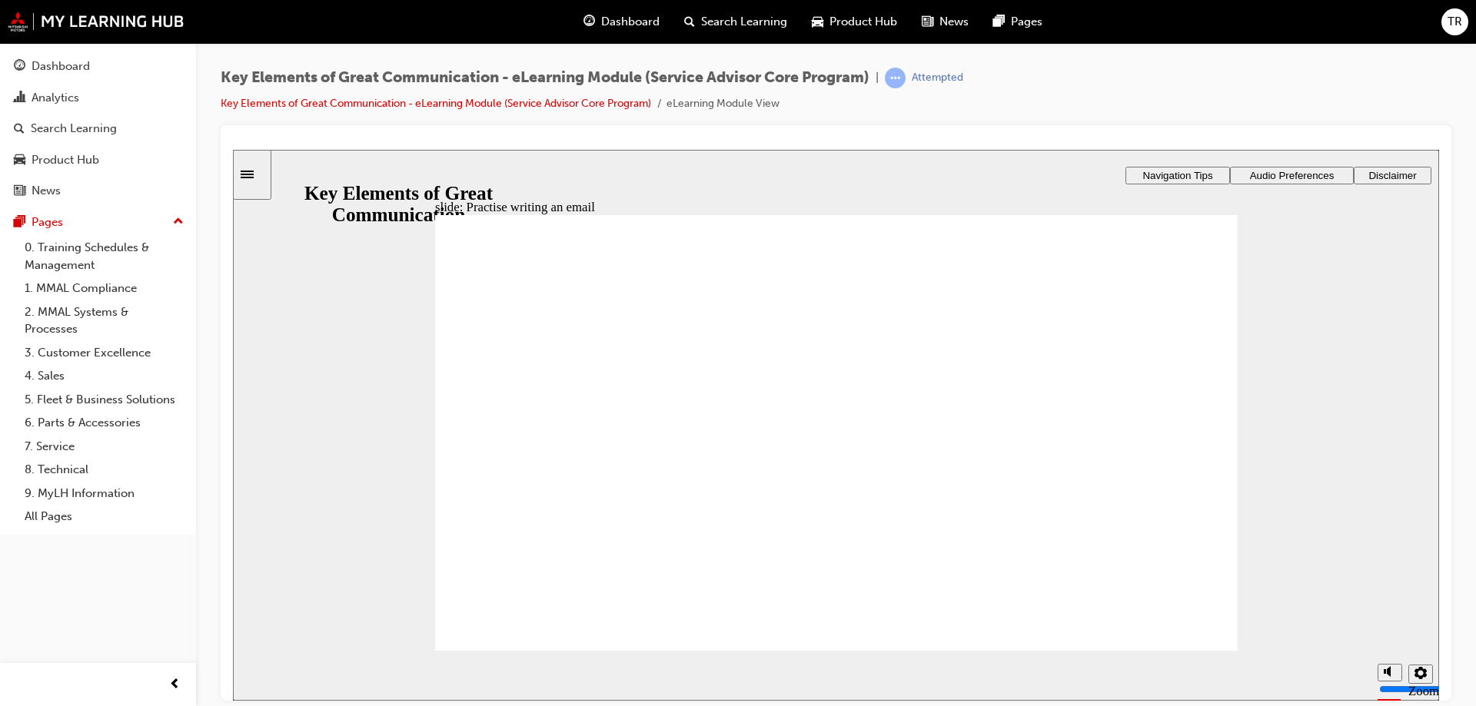
type textarea "G"
type textarea "Go"
type textarea "Goo"
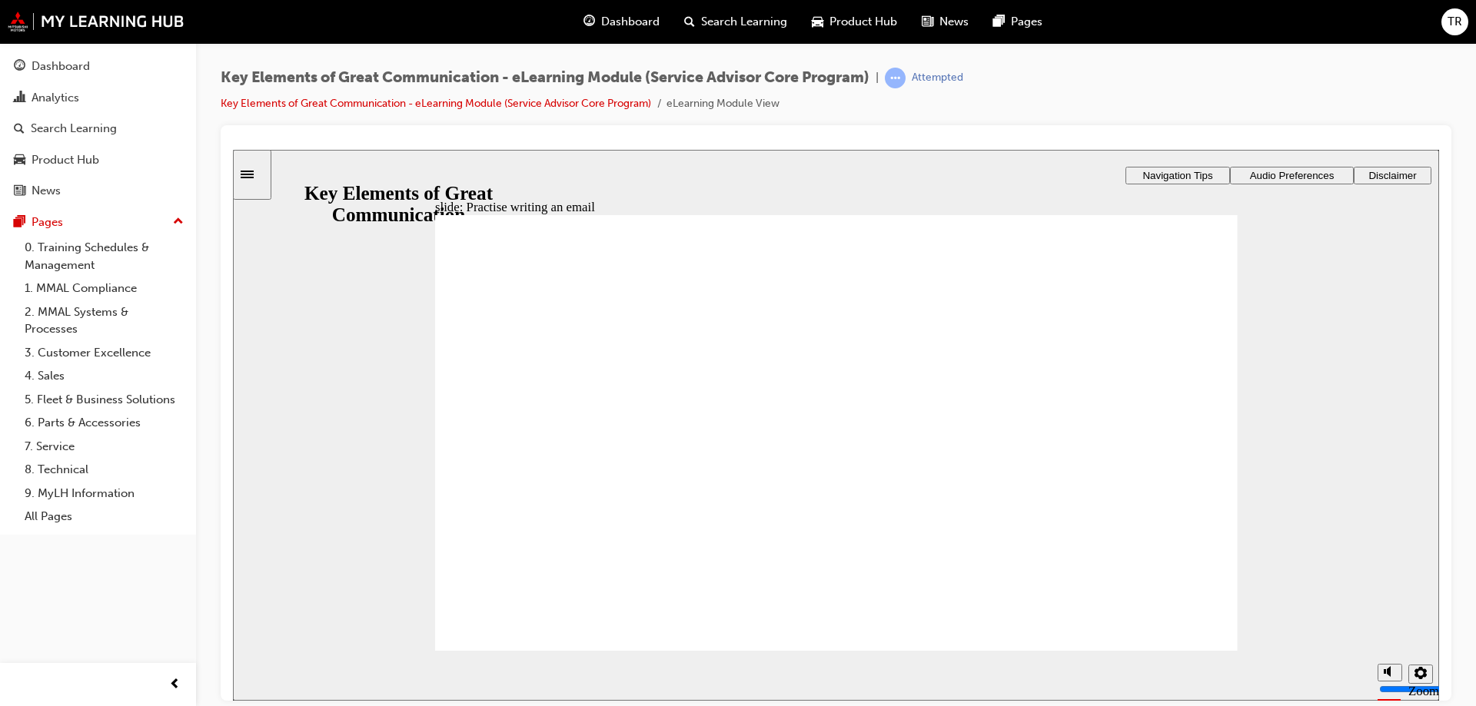
type textarea "Good"
type textarea "Good a"
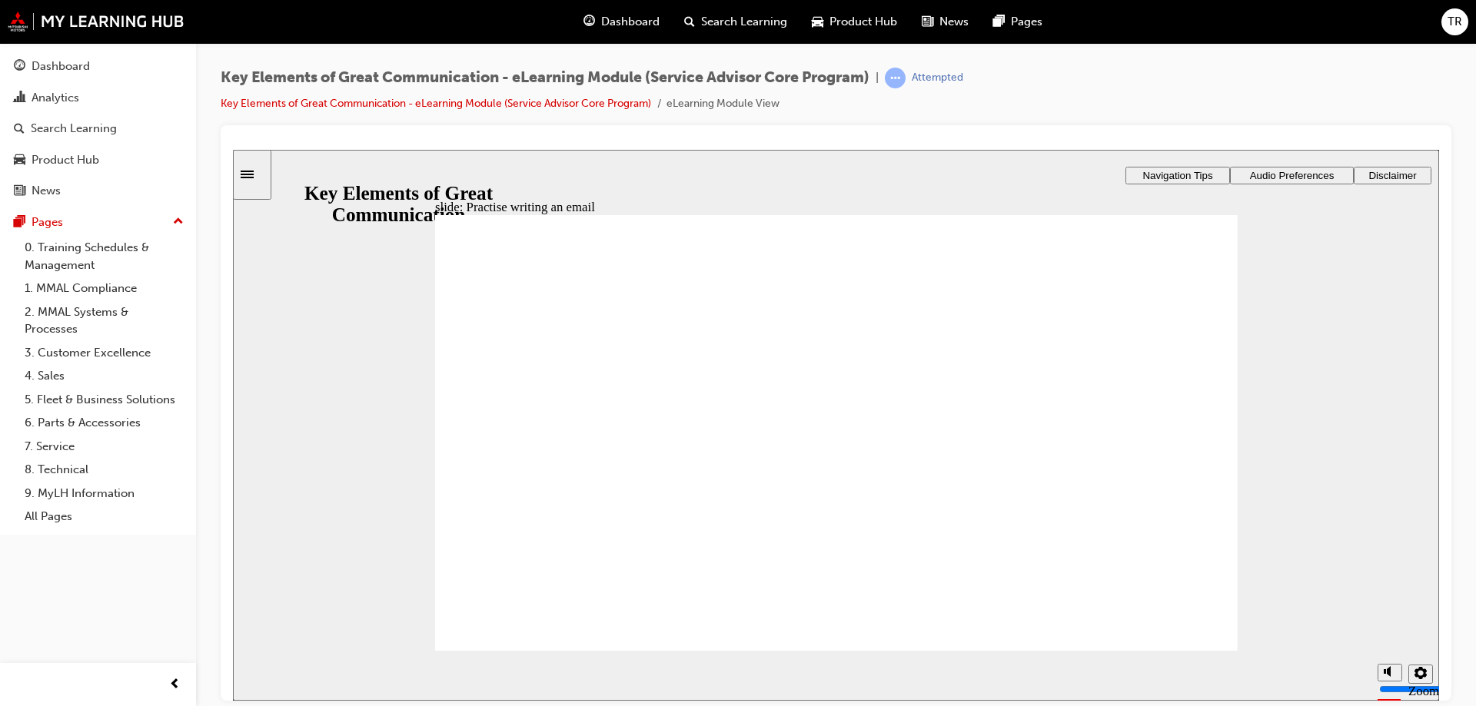
type textarea "Good a"
type textarea "Good af"
type textarea "Good aft"
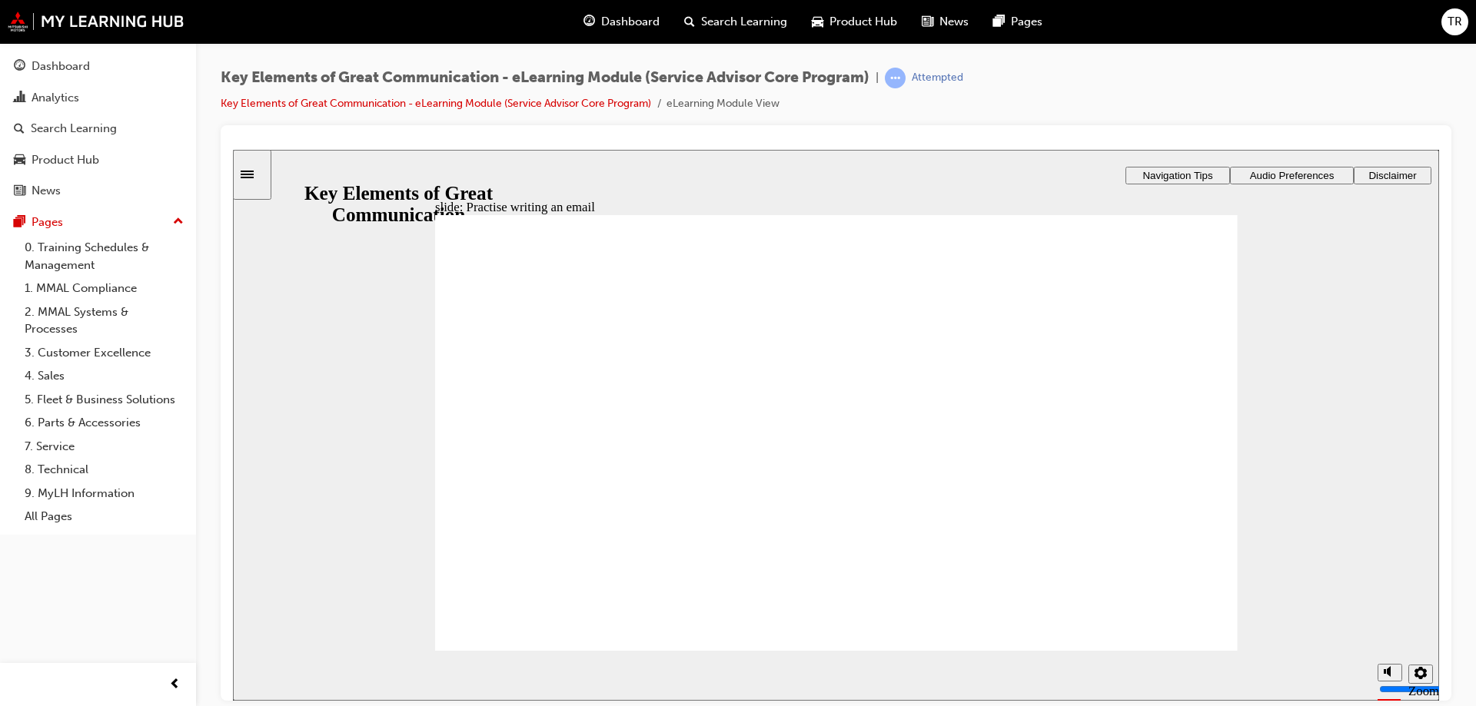
type textarea "Good after"
type textarea "Good aftern"
type textarea "Good afterno"
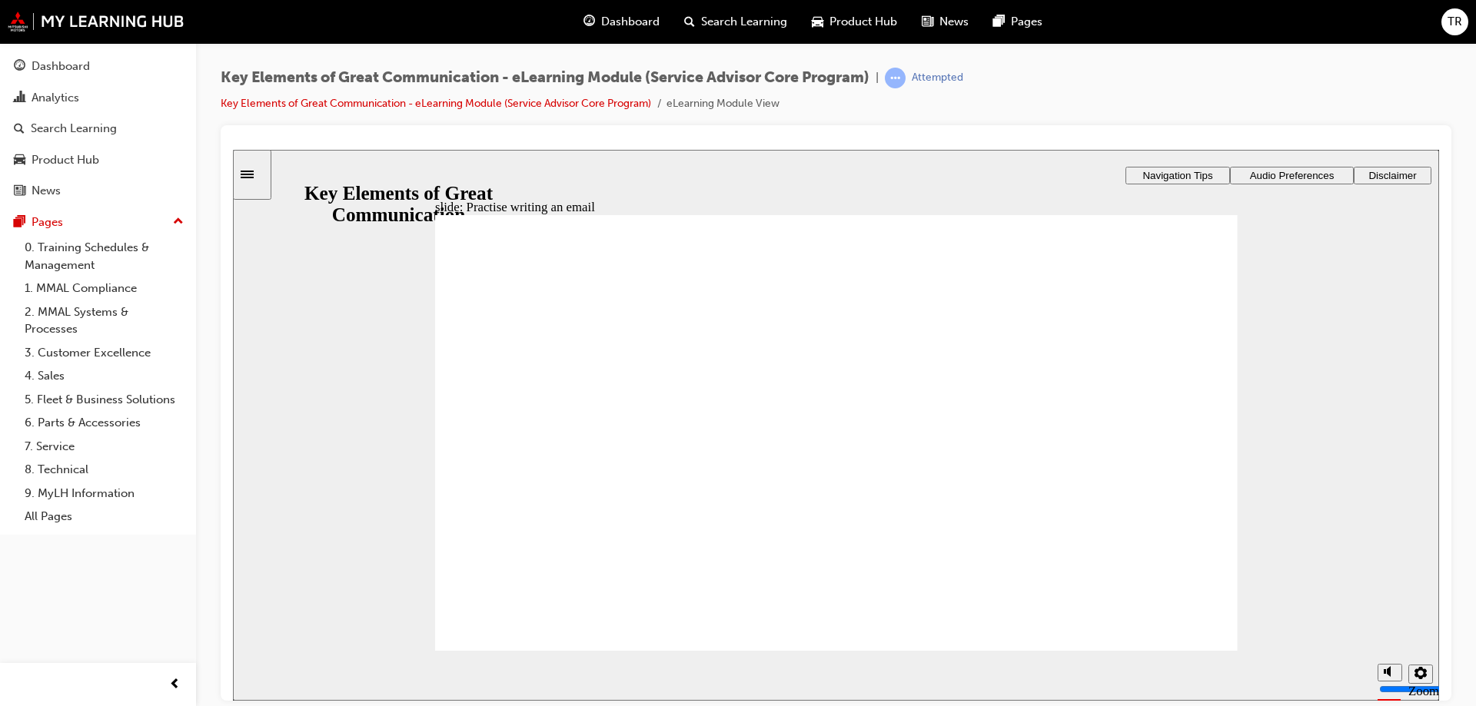
type textarea "Good afterno"
type textarea "Good afternoo"
type textarea "Good afternoon"
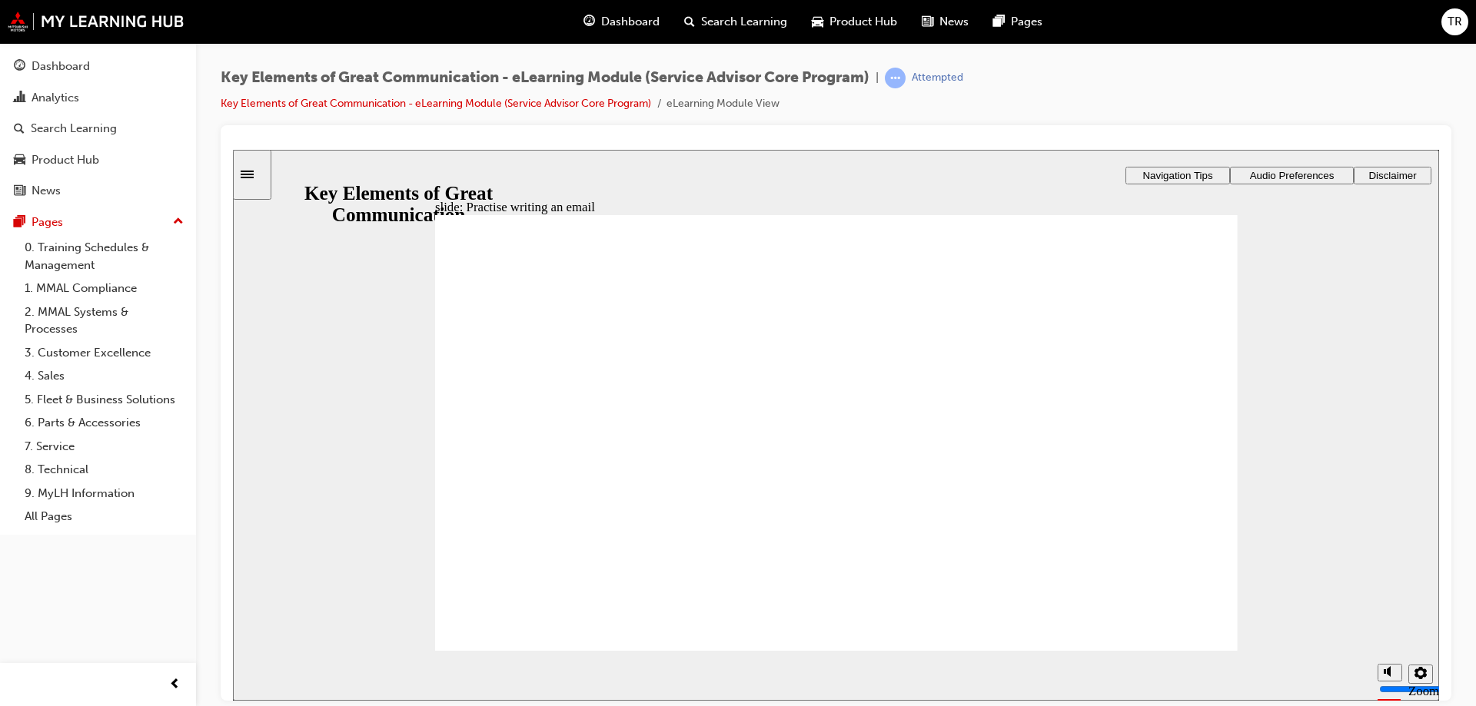
type textarea "Good afternoon,"
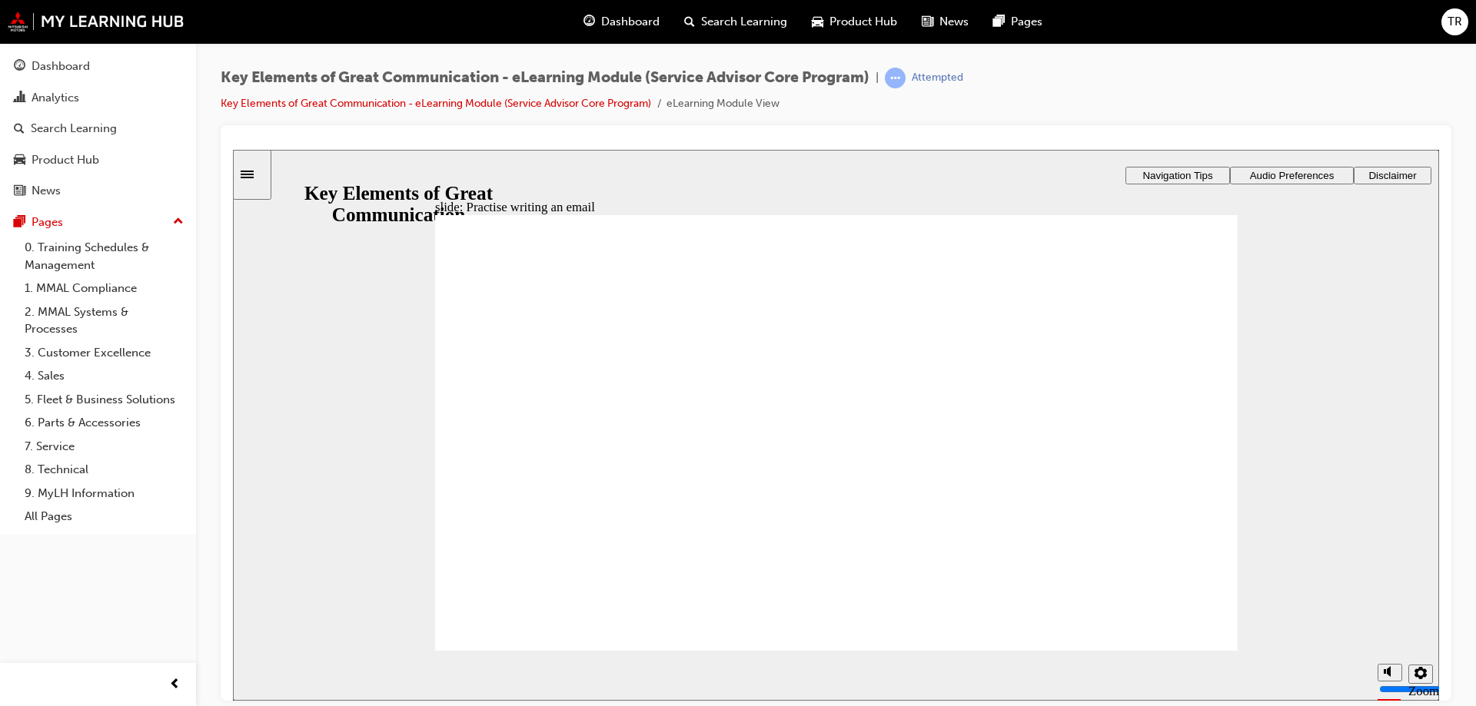
type textarea "Good afternoon,"
type textarea "Good afternoon, t"
type textarea "Good afternoon, th"
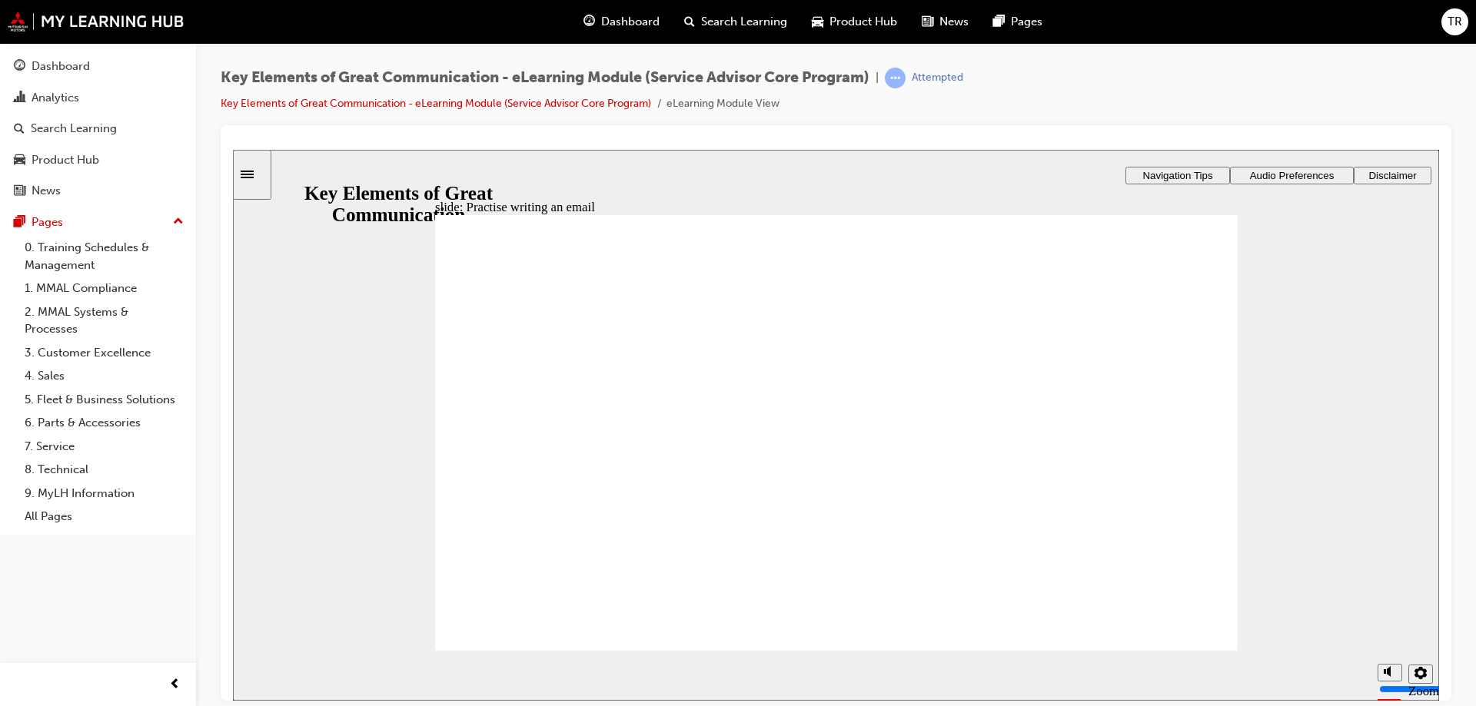
type textarea "Good afternoon, tha"
type textarea "Good afternoon, than"
type textarea "Good afternoon, thank"
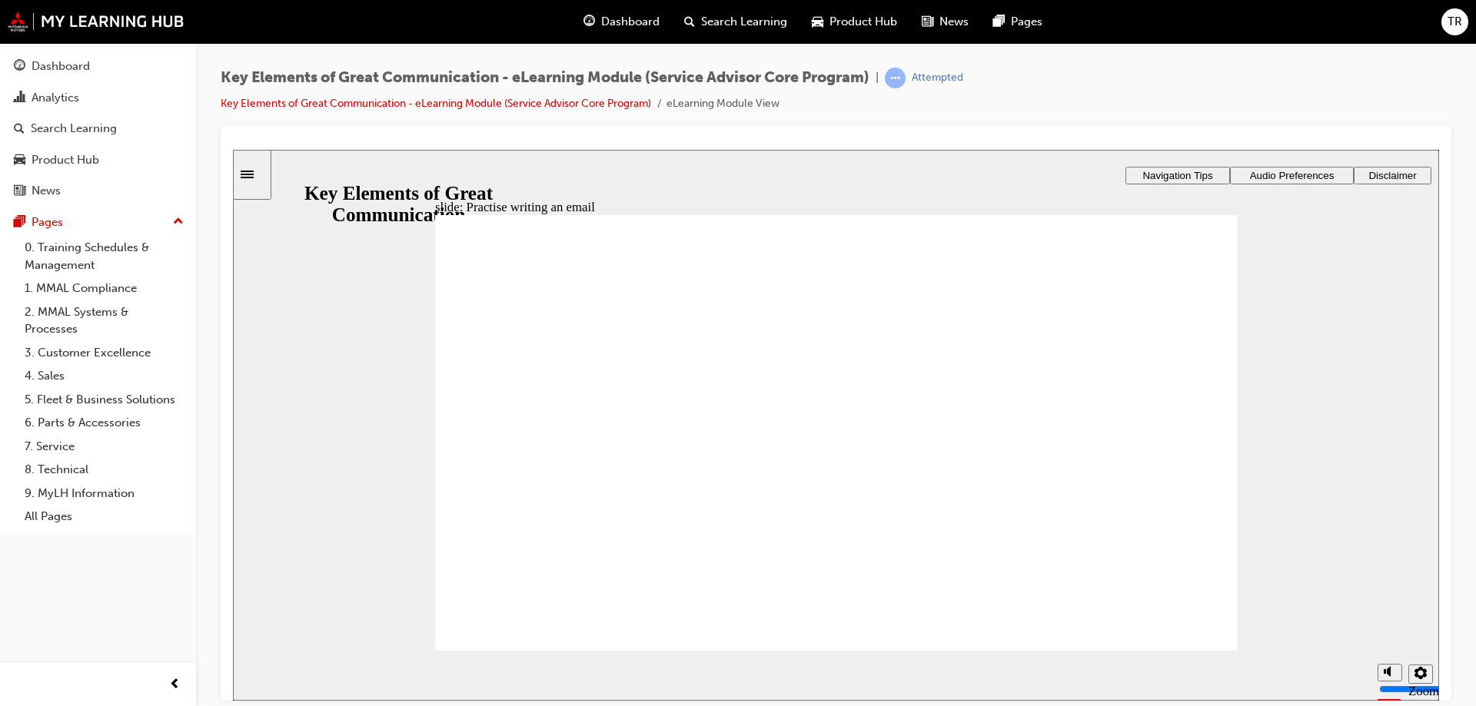
type textarea "Good afternoon, thank"
type textarea "Good afternoon, thank f"
type textarea "Good afternoon, thank for"
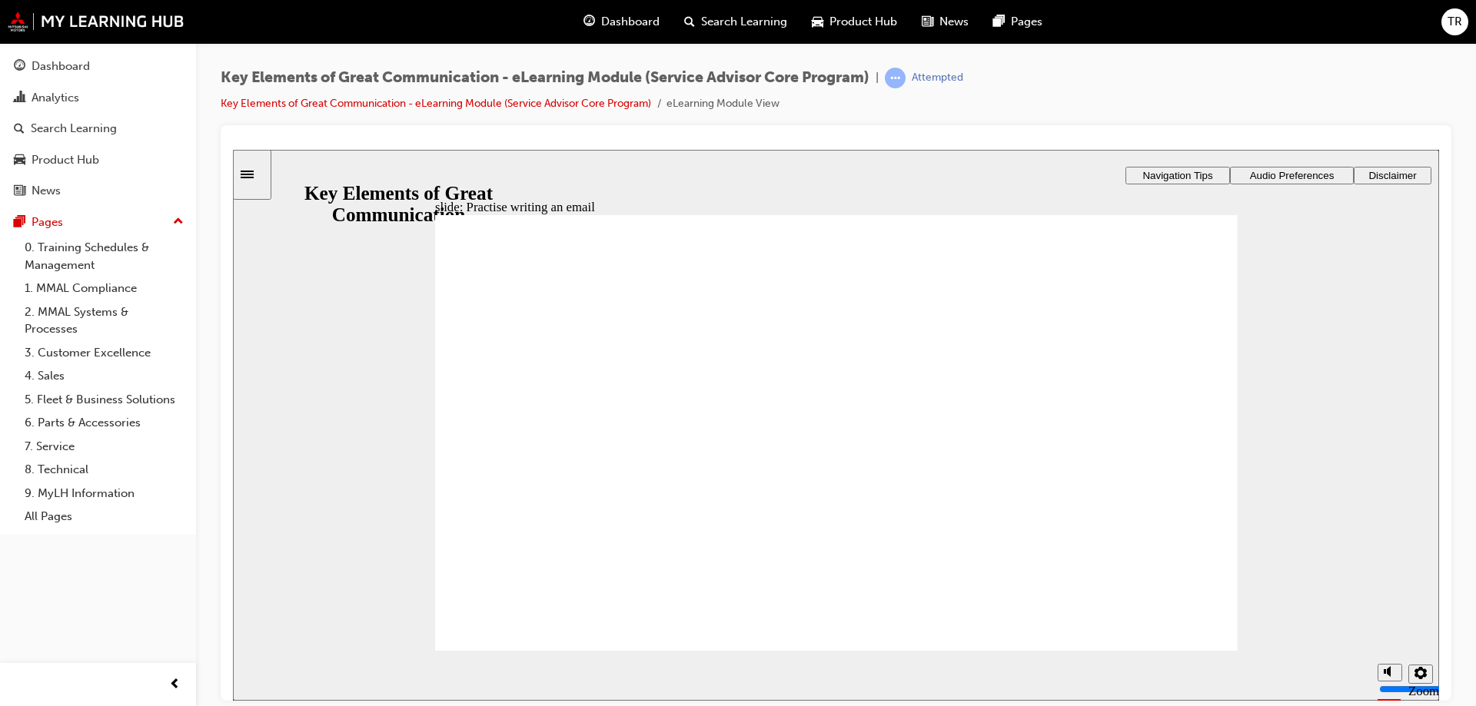
type textarea "Good afternoon, thank for y"
type textarea "Good afternoon, thank for yo"
type textarea "Good afternoon, thank for you"
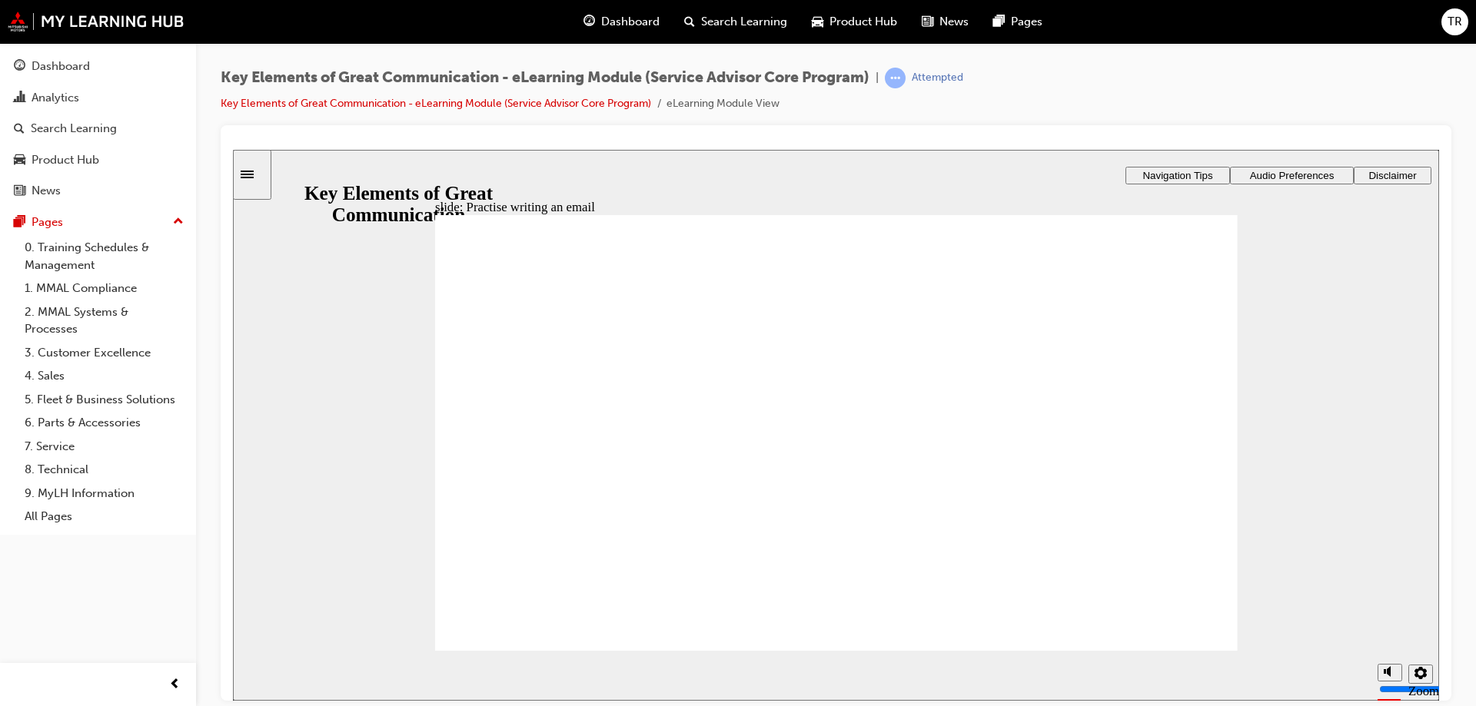
type textarea "Good afternoon, thank for you"
type textarea "Good afternoon, thank for yo"
type textarea "Good afternoon, thank for y"
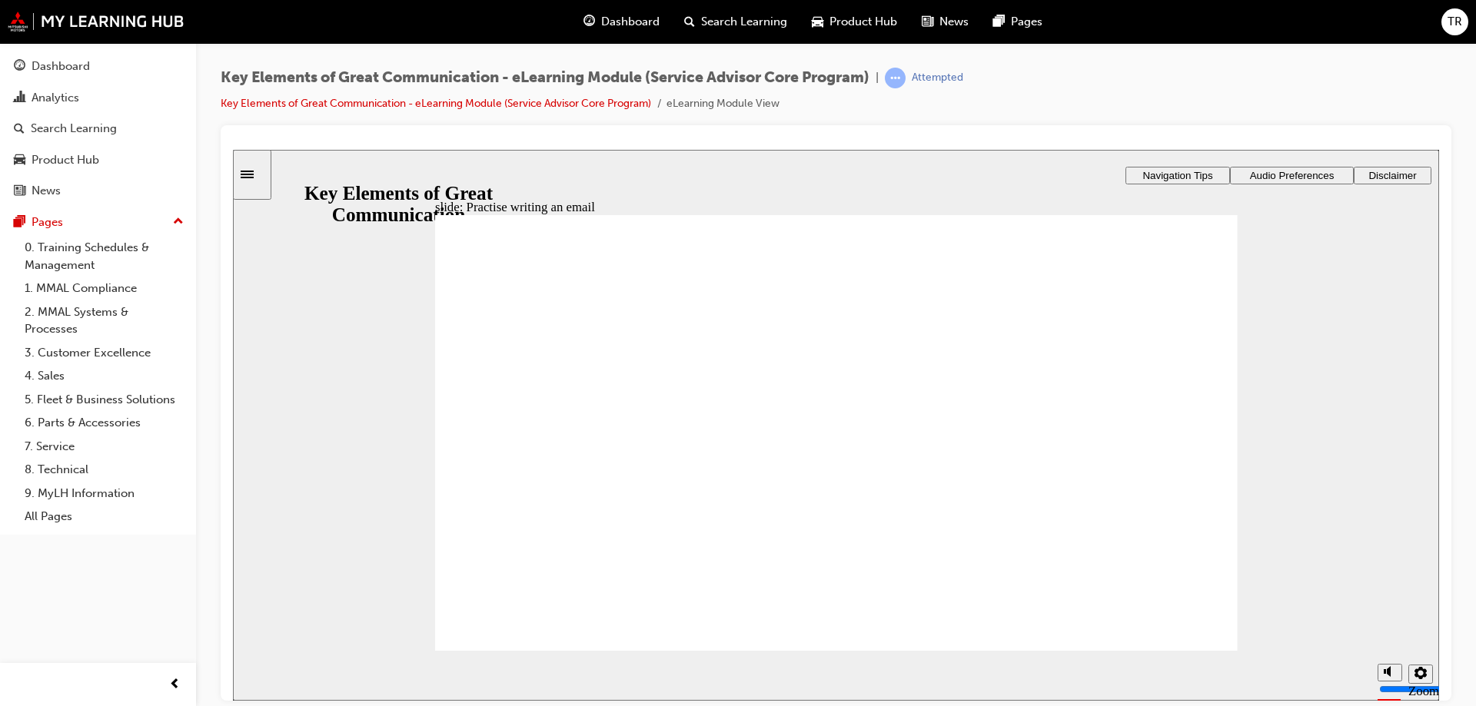
type textarea "Good afternoon, thank for"
type textarea "Good afternoon, thank fo"
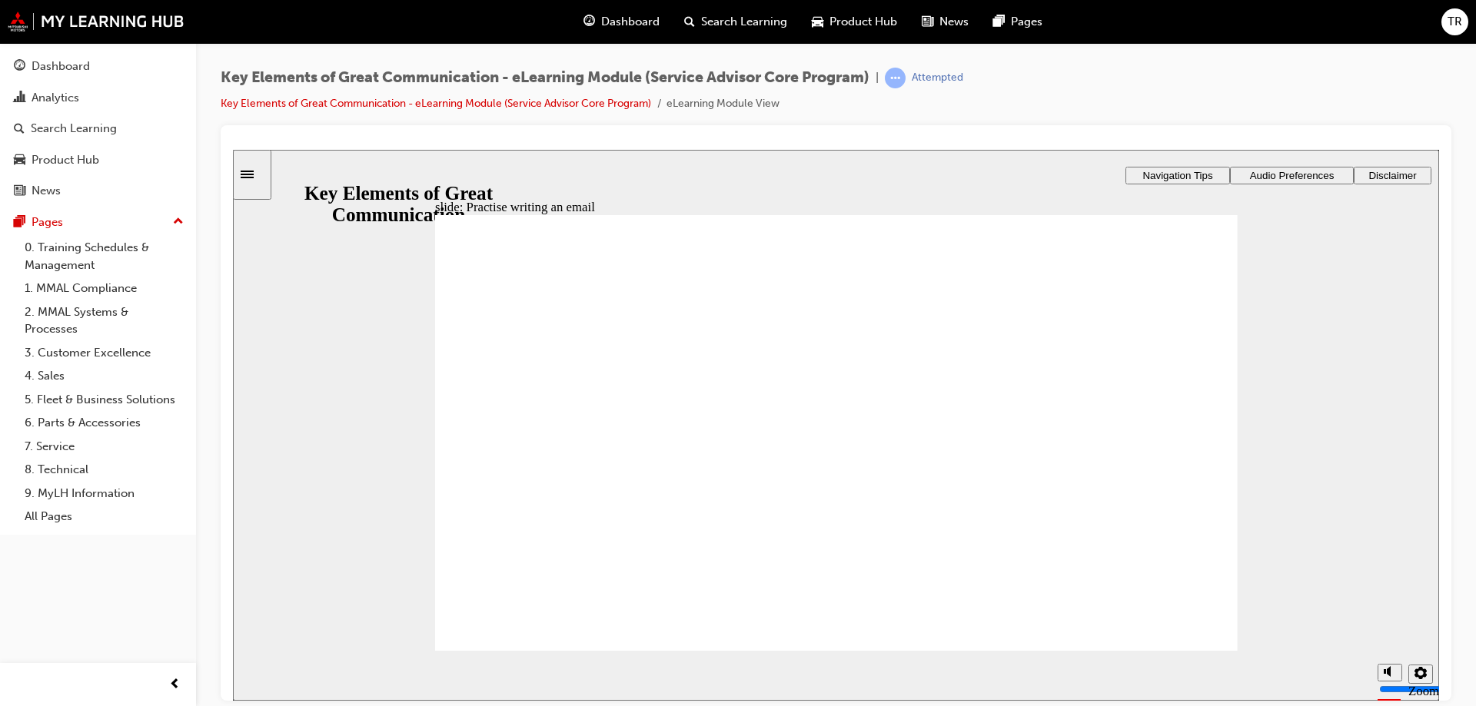
type textarea "Good afternoon, thank fo"
type textarea "Good afternoon, thank f"
type textarea "Good afternoon, thank"
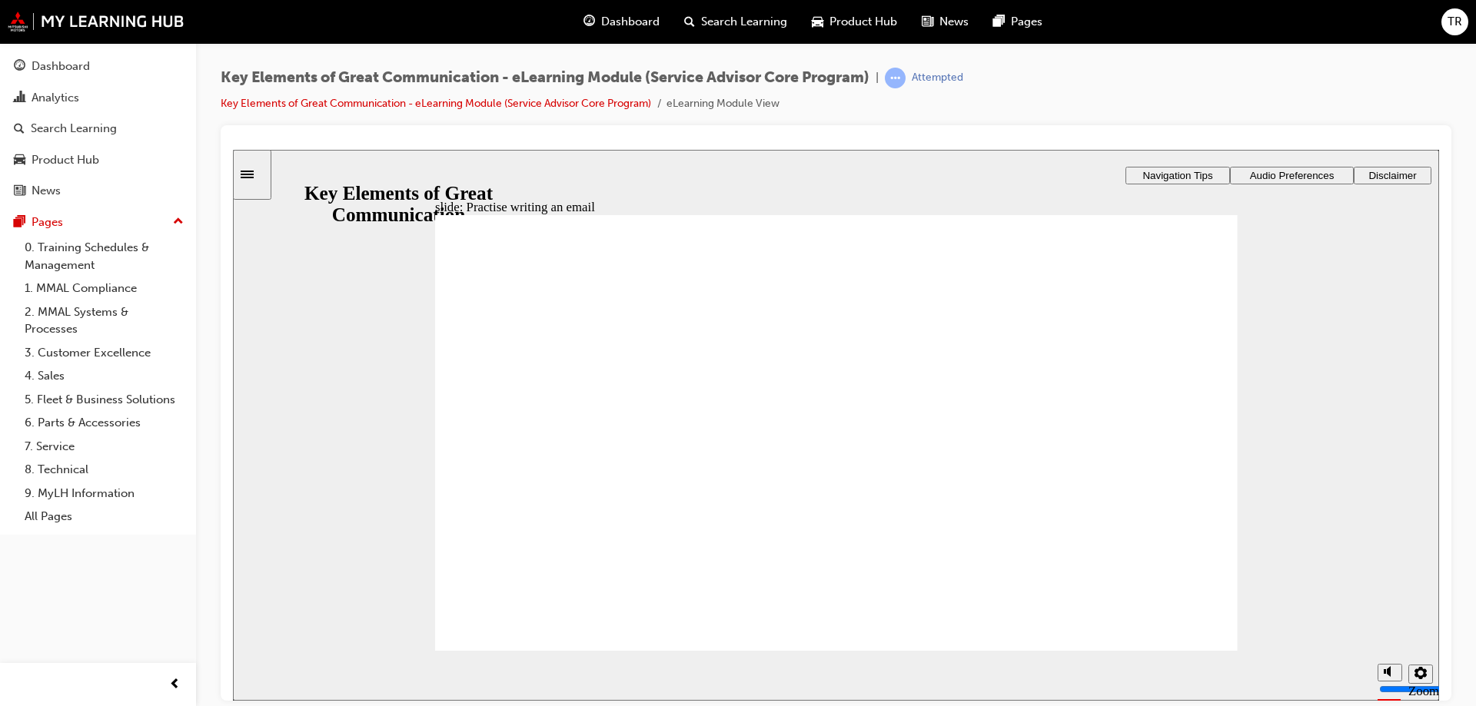
type textarea "Good afternoon, thank y"
type textarea "Good afternoon, thank [PERSON_NAME]"
type textarea "Good afternoon, thank you"
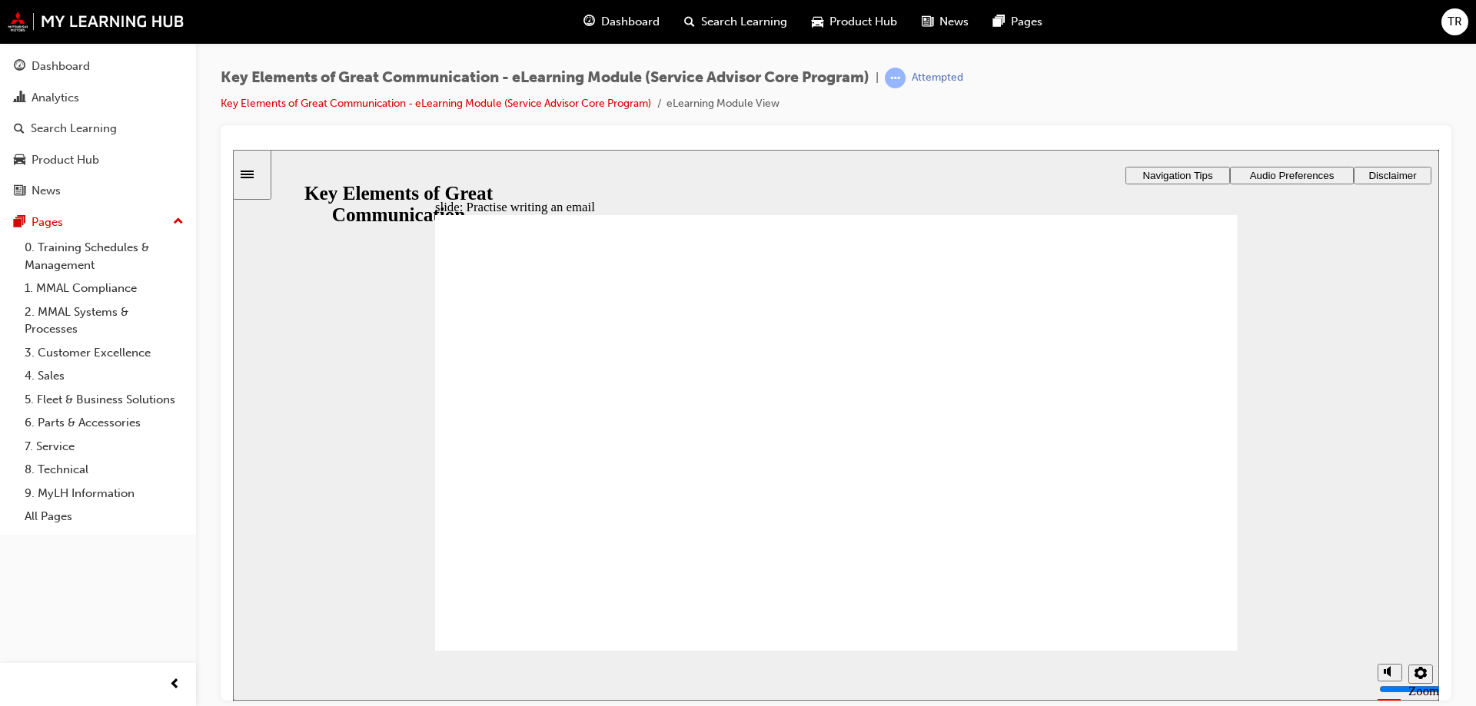
type textarea "Good afternoon, thank you"
type textarea "Good afternoon, thank you b"
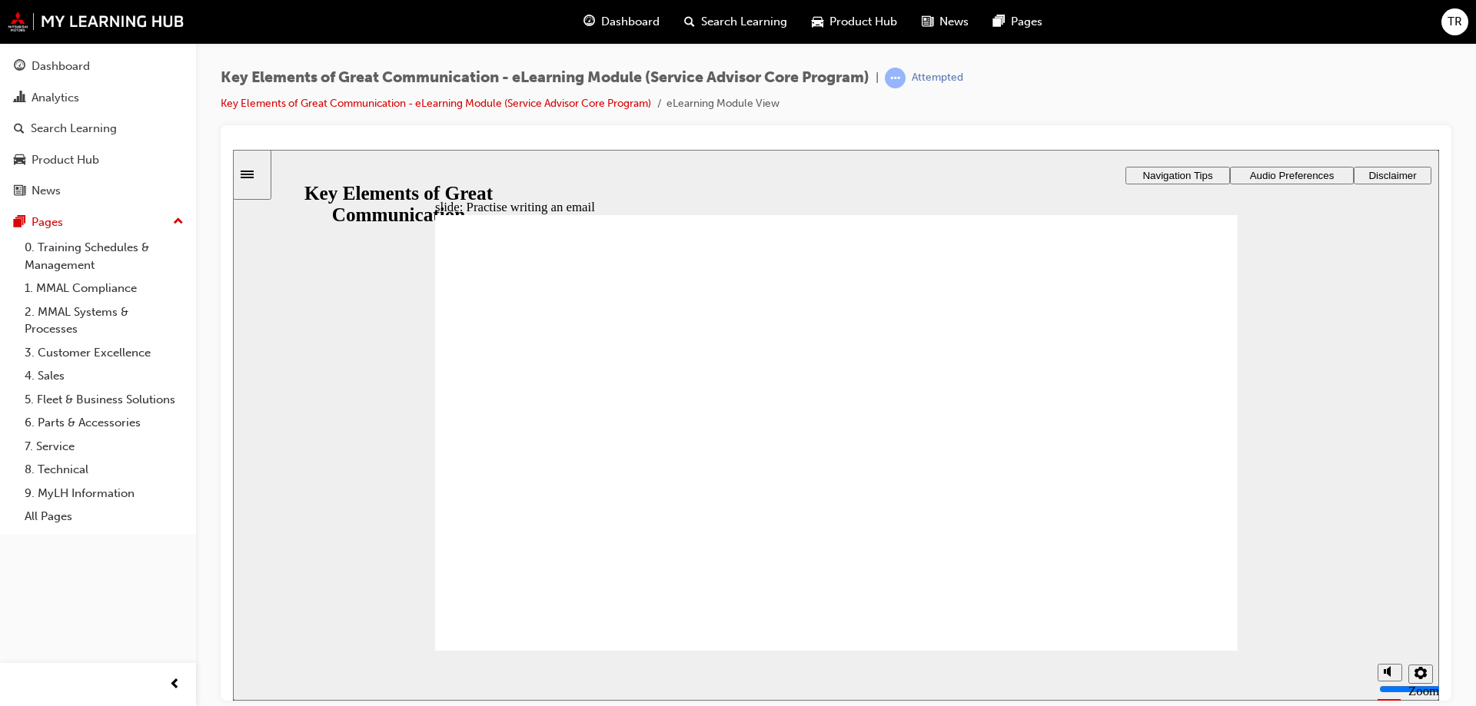
type textarea "Good afternoon, thank you [PERSON_NAME]"
type textarea "Good afternoon, thank you boo"
type textarea "Good afternoon, thank you book"
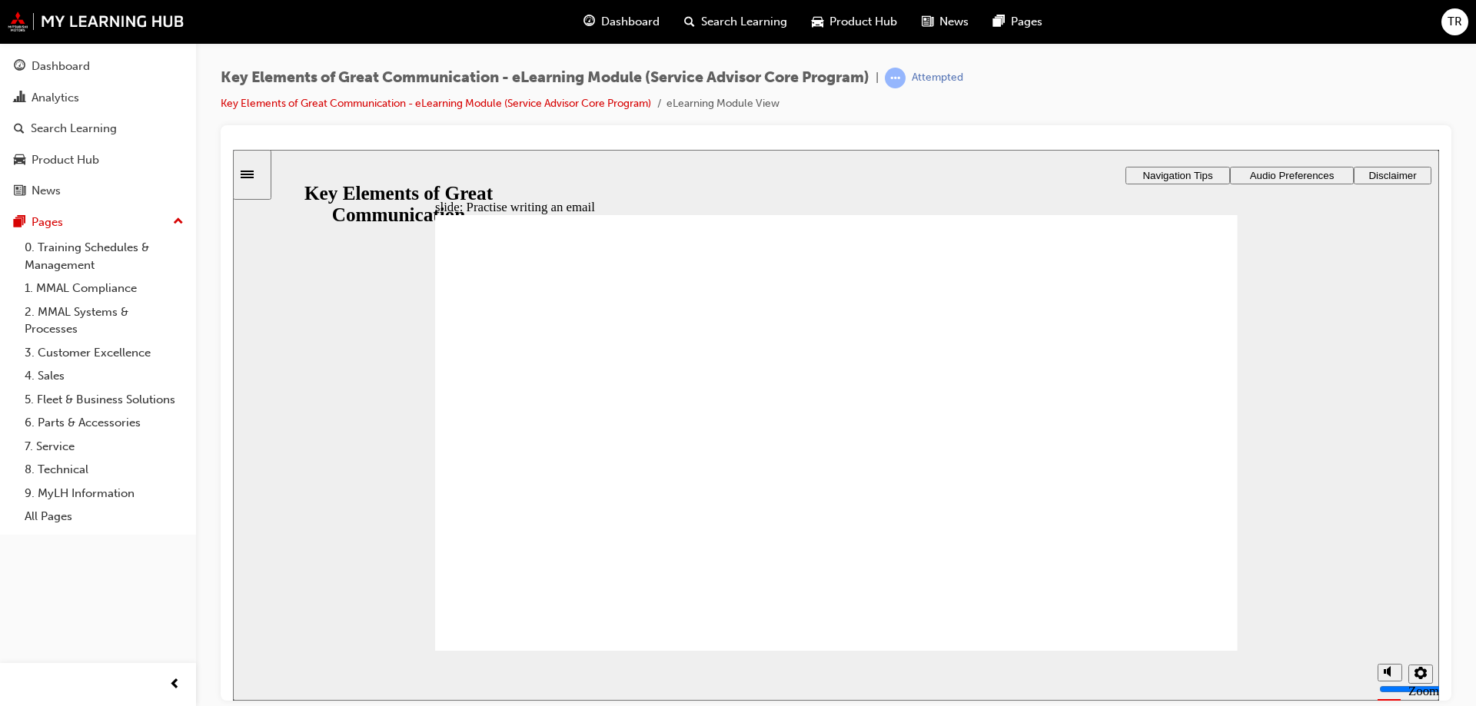
type textarea "Good afternoon, thank you book"
type textarea "Good afternoon, thank you booki"
type textarea "Good afternoon, thank you bookin"
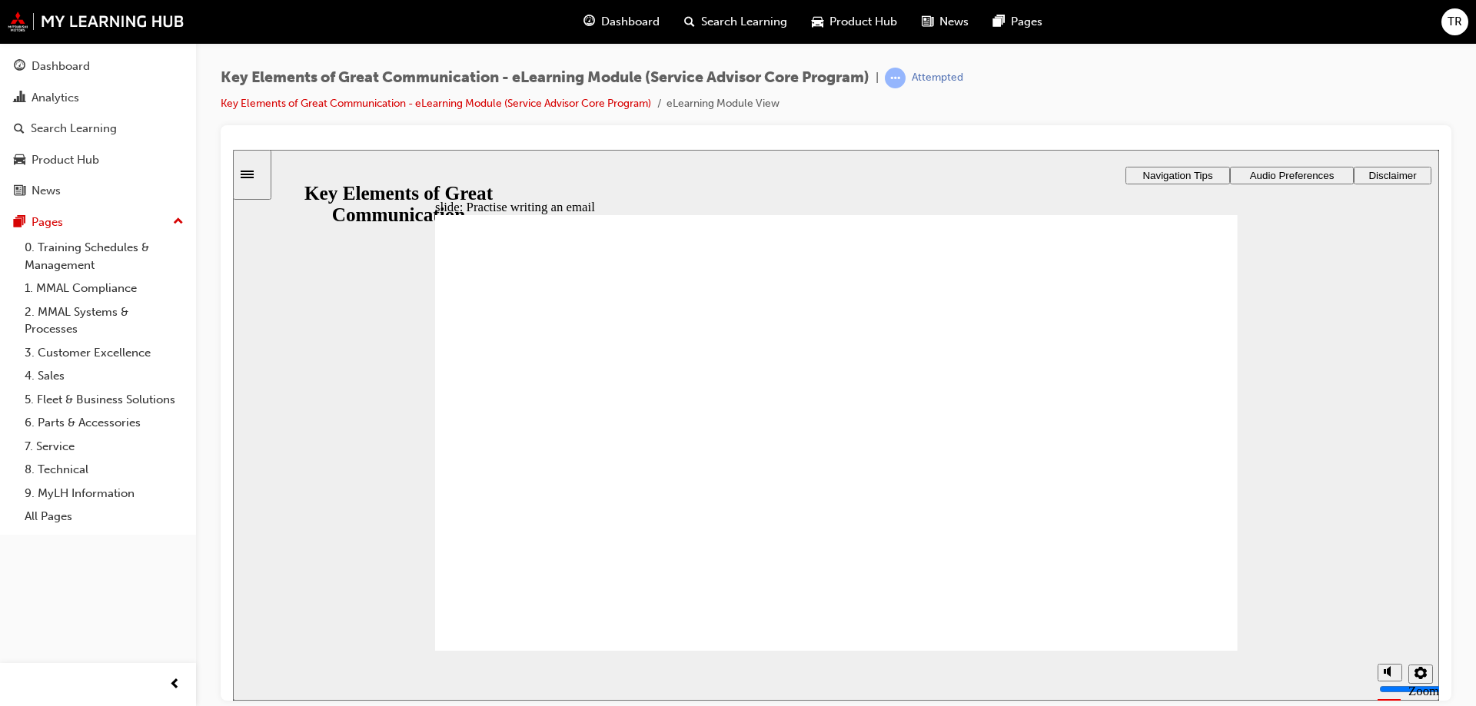
type textarea "Good afternoon, thank you booking"
type textarea "Good afternoon, thank you booking y"
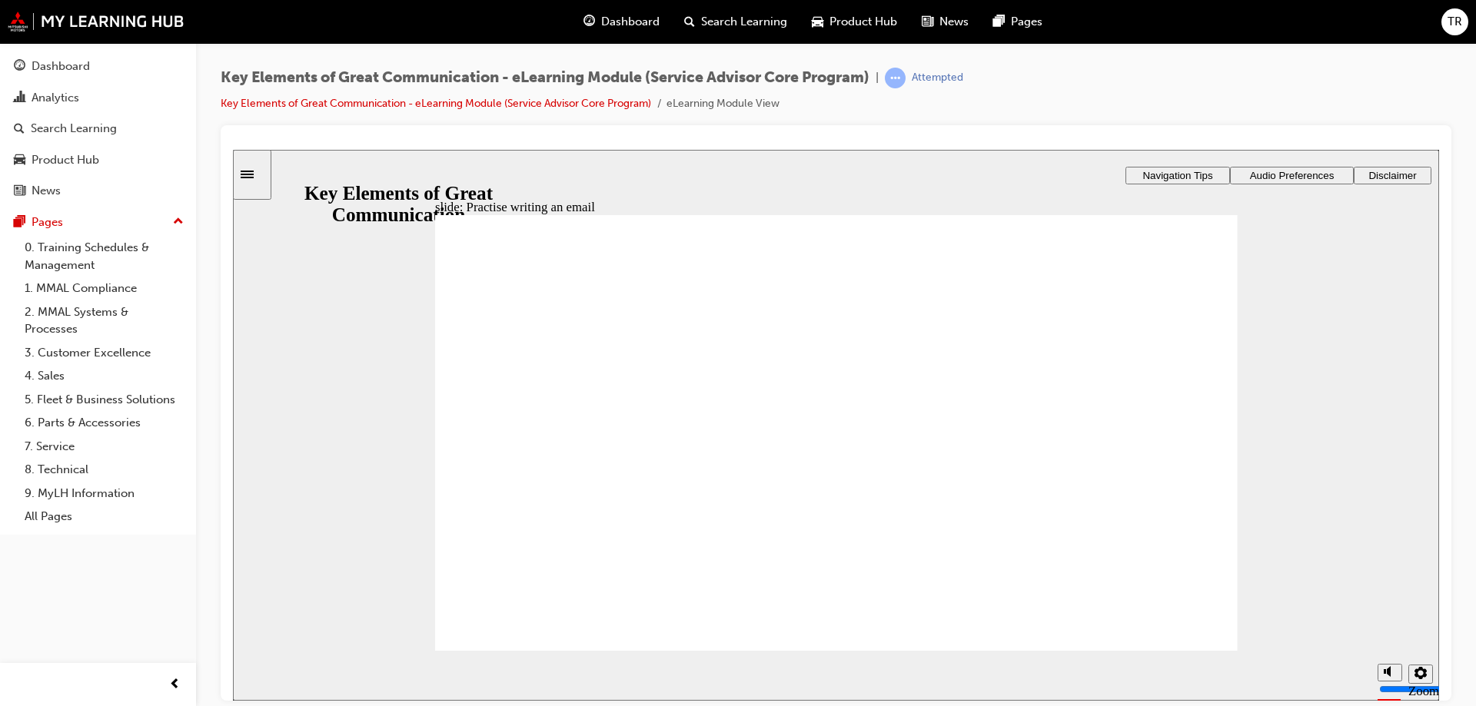
type textarea "Good afternoon, thank you booking y"
type textarea "Good afternoon, thank you booking yo"
type textarea "Good afternoon, thank you booking you"
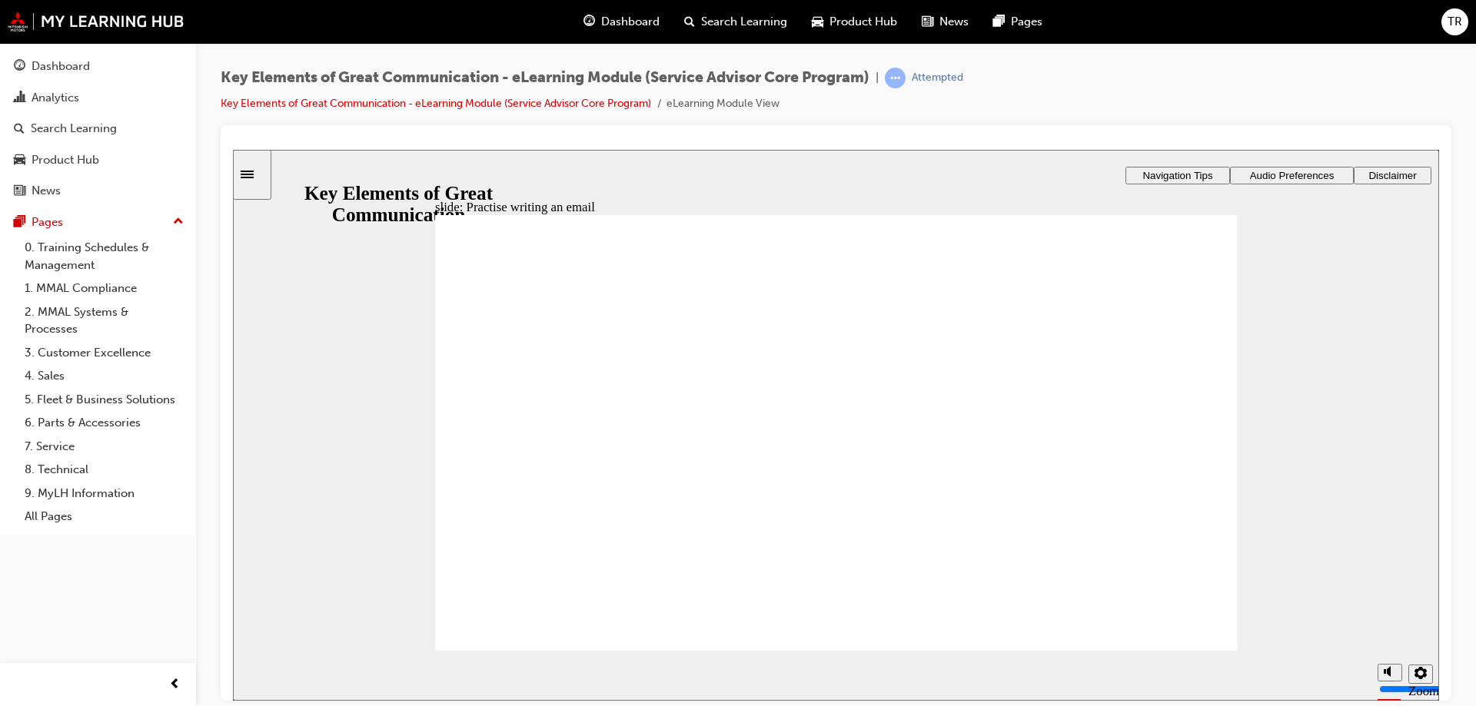
type textarea "Good afternoon, thank you booking your"
type textarea "Good afternoon, thank you booking your s"
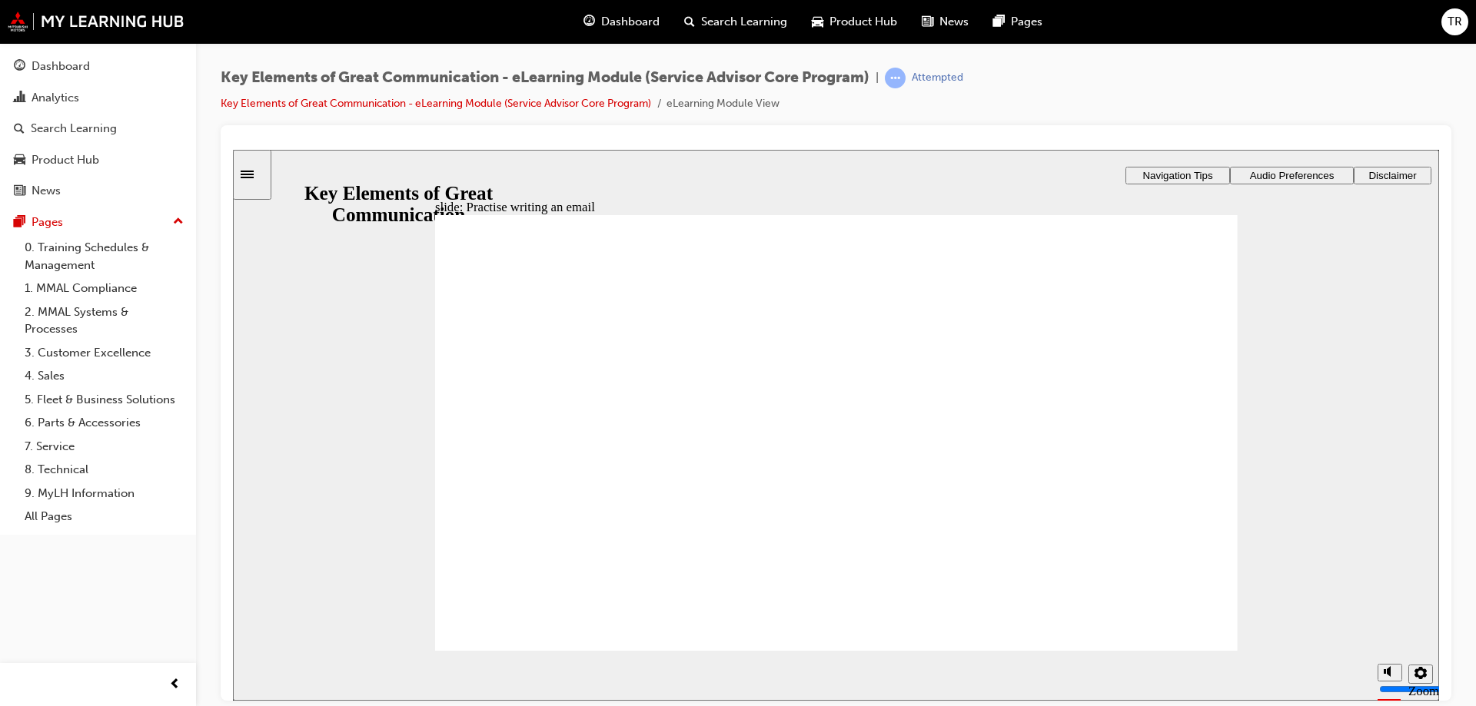
type textarea "Good afternoon, thank you booking your s"
type textarea "Good afternoon, thank you booking your se"
type textarea "Good afternoon, thank you booking your ser"
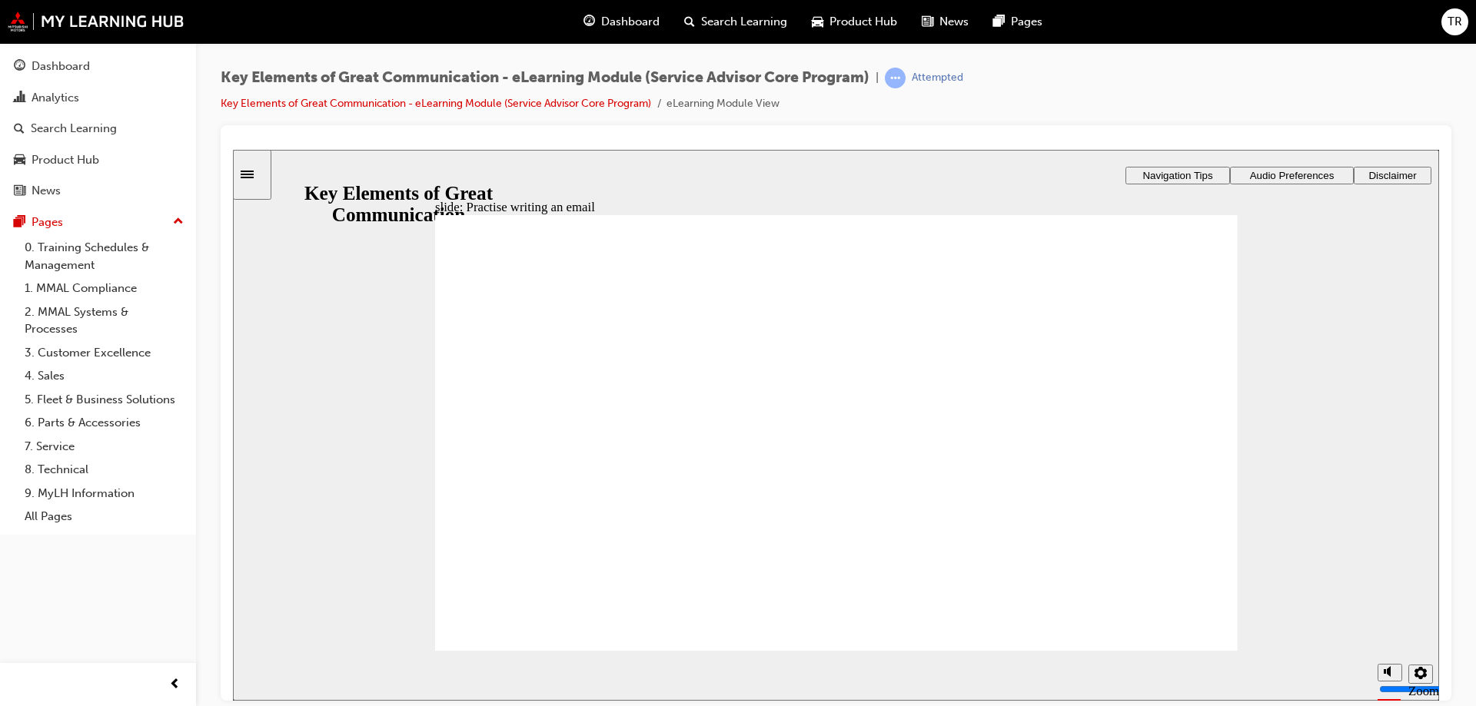
type textarea "Good afternoon, thank you booking your serv"
type textarea "Good afternoon, thank you booking your servi"
type textarea "Good afternoon, thank you booking your servic"
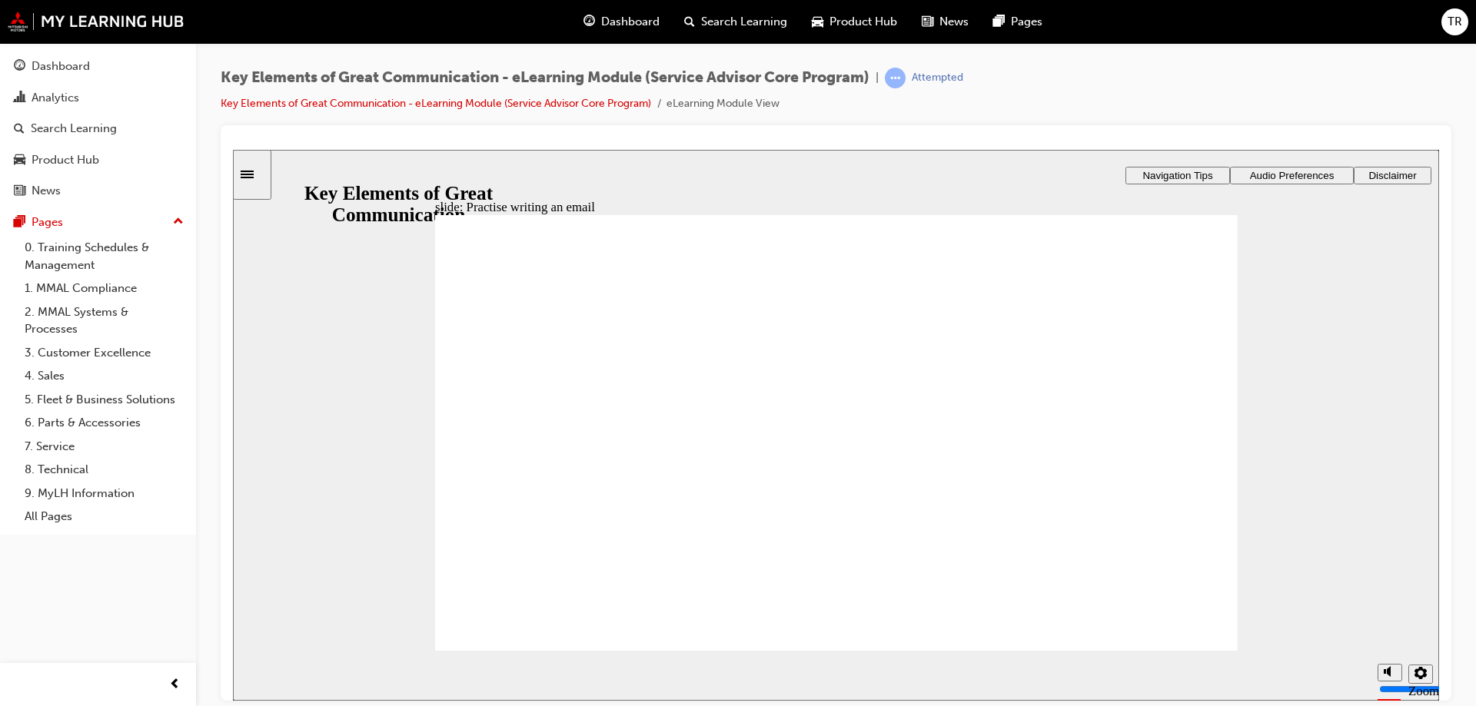
type textarea "Good afternoon, thank you booking your servic"
type textarea "Good afternoon, thank you booking your service"
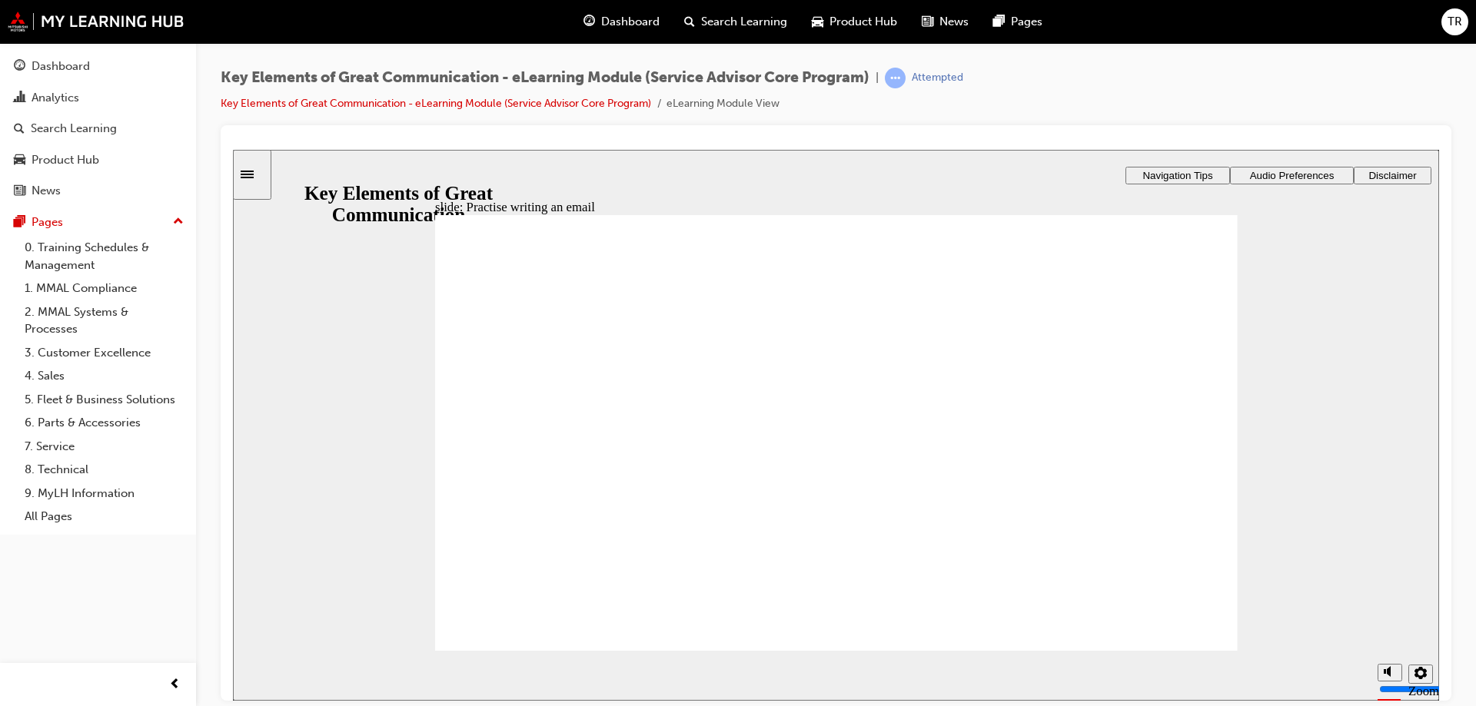
type textarea "Good afternoon, thank you booking your service w"
type textarea "Good afternoon, thank you booking your service wi"
type textarea "Good afternoon, thank you booking your service wit"
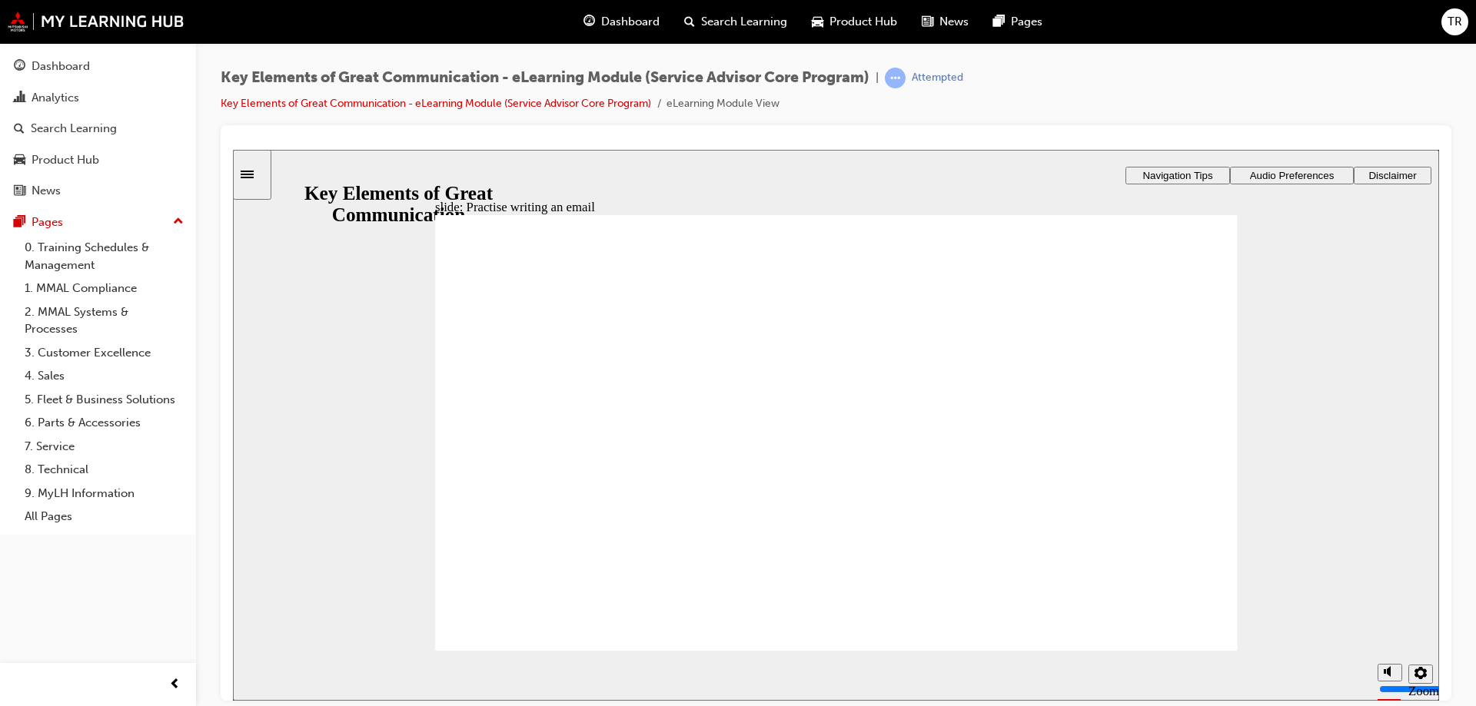
type textarea "Good afternoon, thank you booking your service wit"
type textarea "Good afternoon, thank you booking your service with"
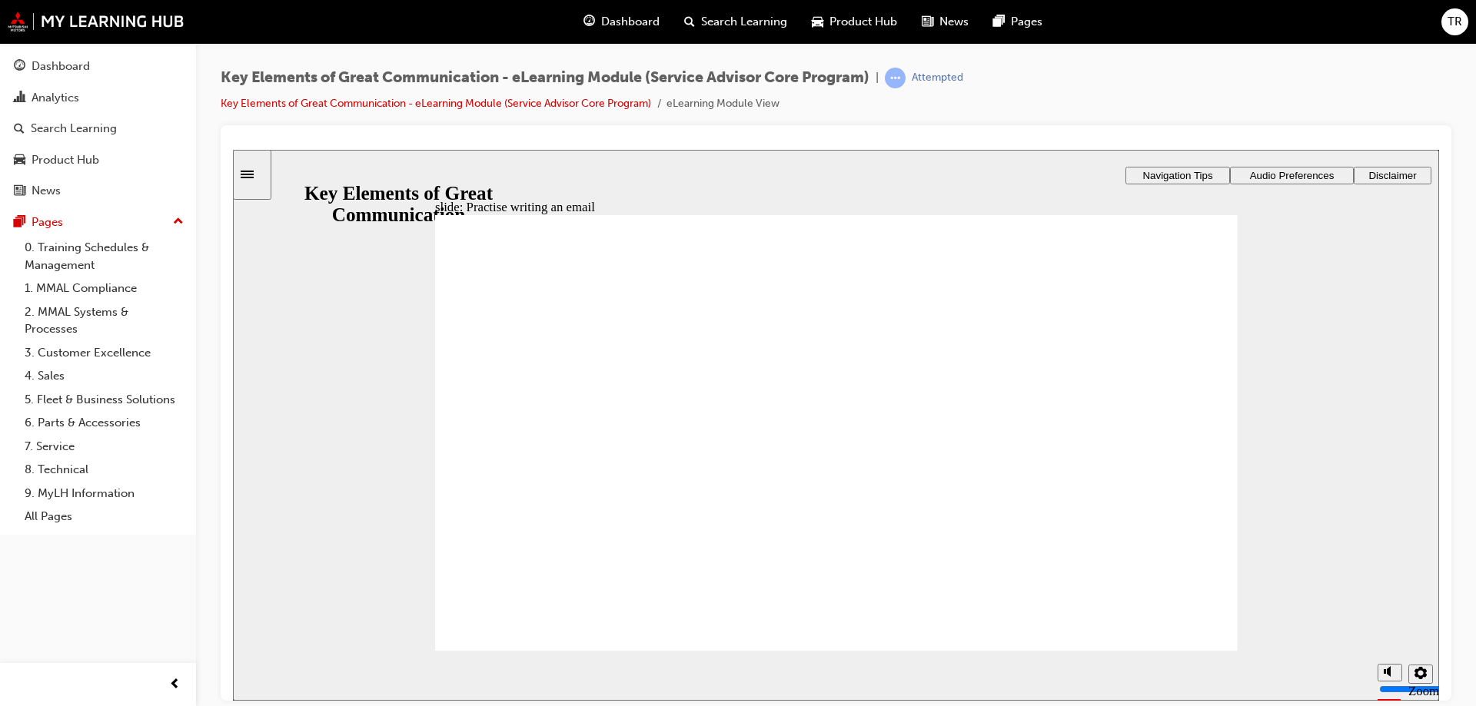
type textarea "Good afternoon, thank you booking your service with u"
type textarea "Good afternoon, thank you booking your service with us"
type textarea "Good afternoon, thank you booking your service with us."
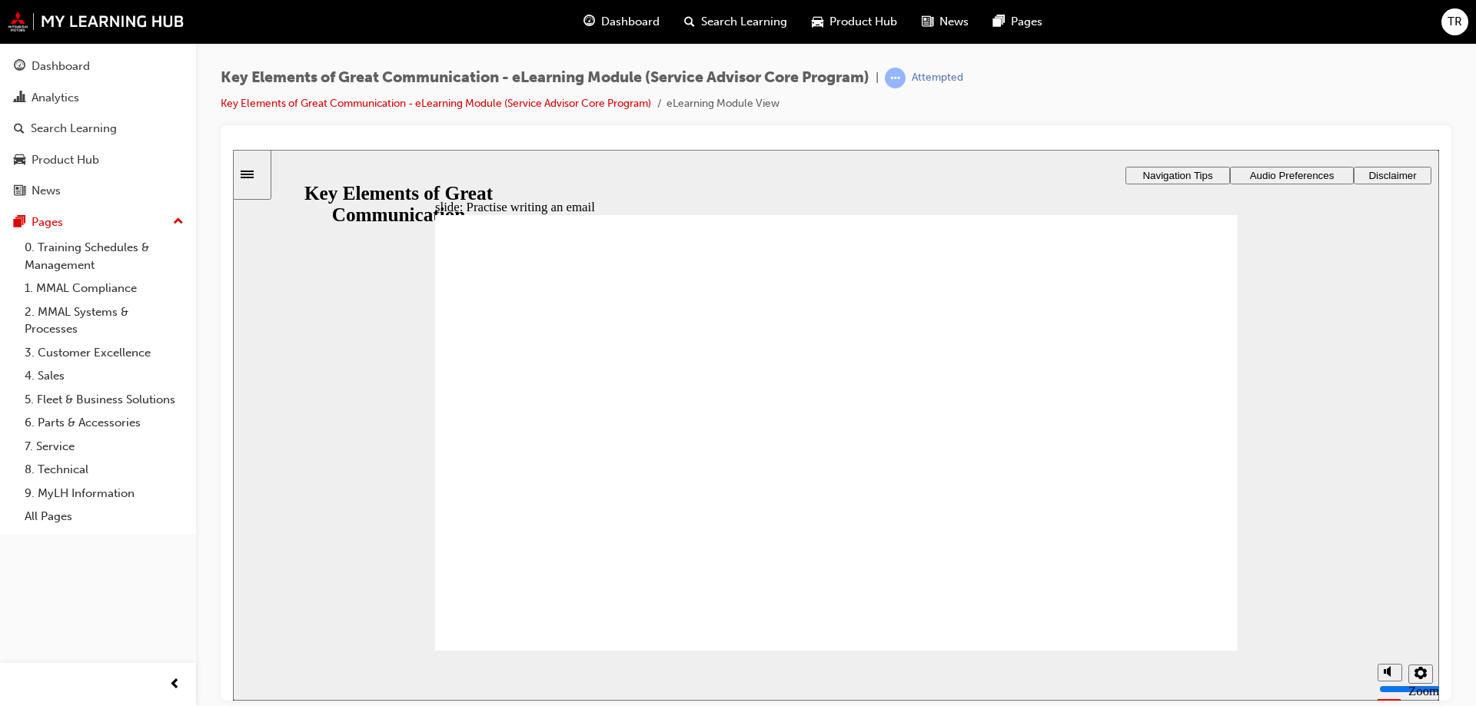
type textarea "Good afternoon, thank you booking your service with us."
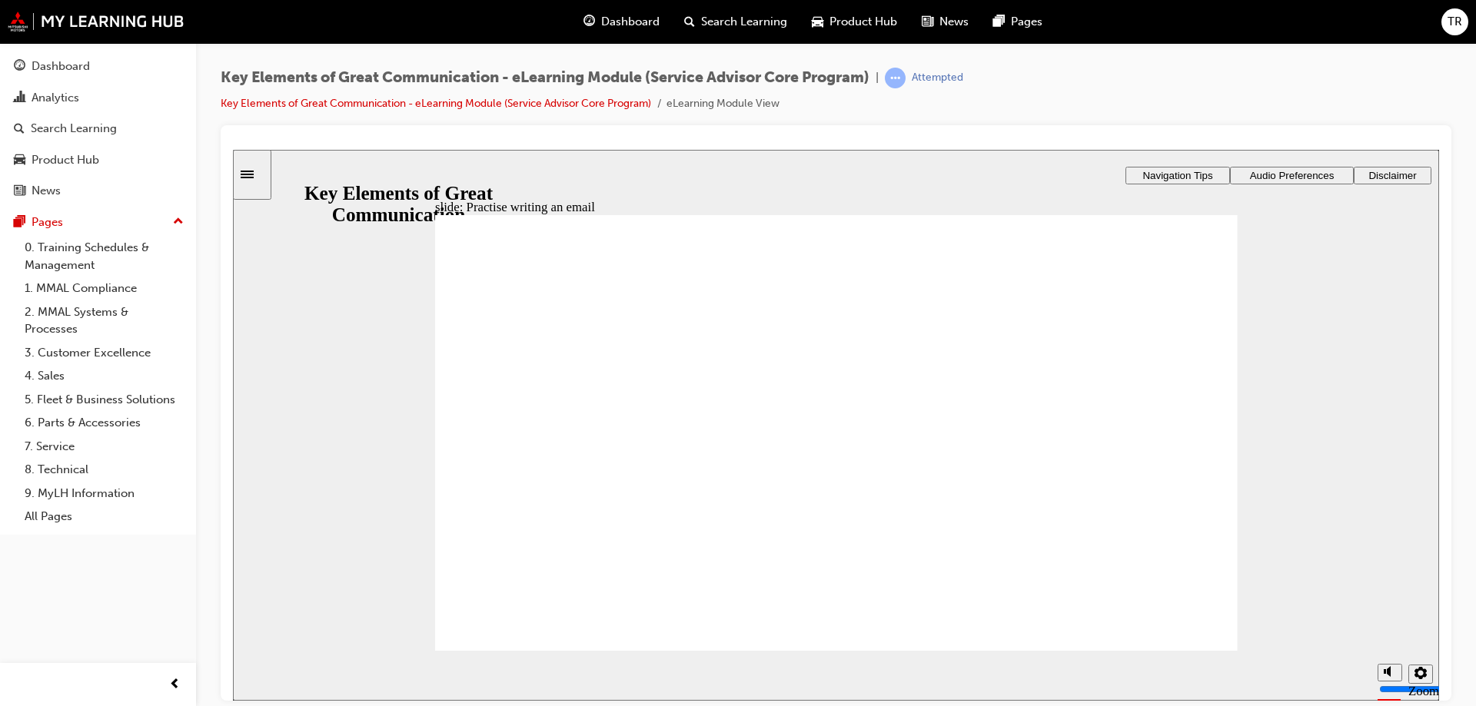
type textarea "Good afternoon, thank you booking your service with us. C"
type textarea "Good afternoon, thank you booking your service with us. CO"
type textarea "Good afternoon, thank you booking your service with us. COn"
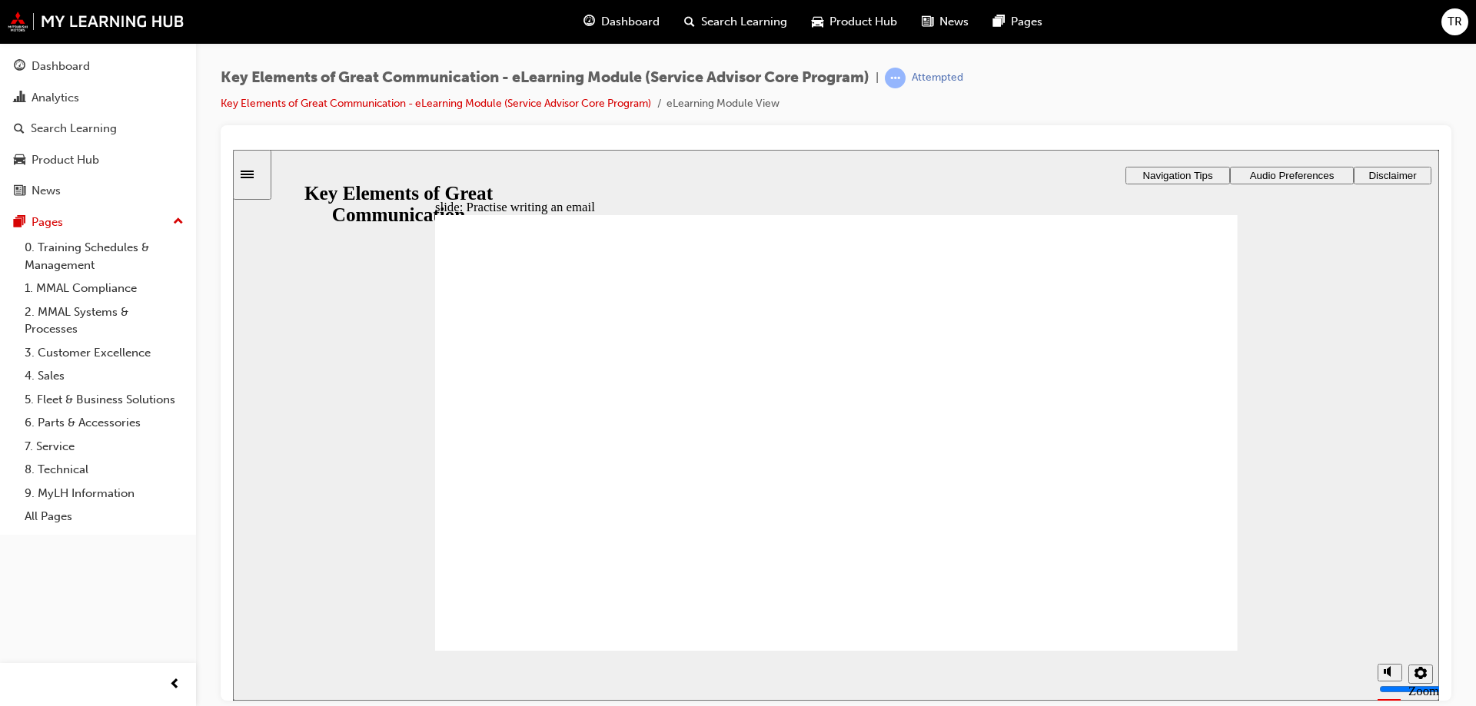
type textarea "Good afternoon, thank you booking your service with us. COn"
type textarea "Good afternoon, thank you booking your service with us. COnf"
type textarea "Good afternoon, thank you booking your service with us. COnfi"
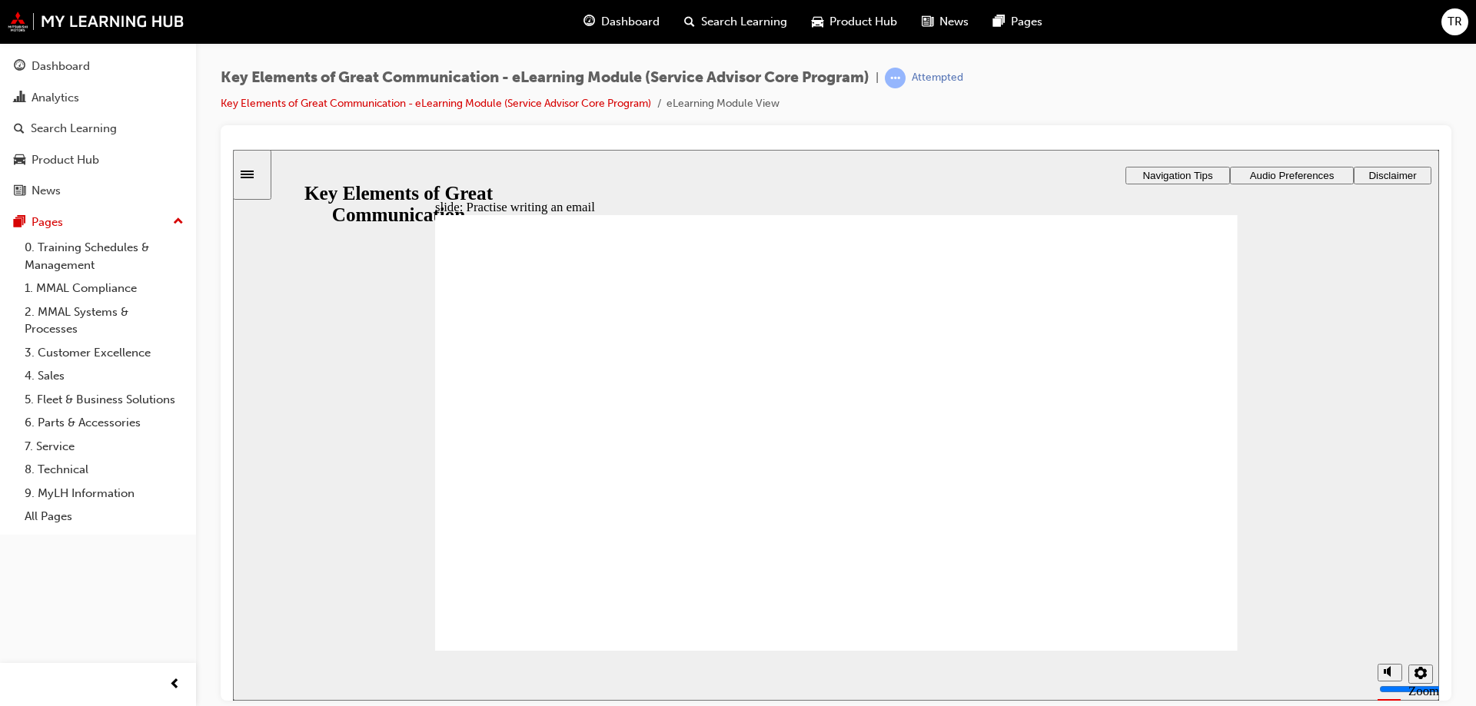
type textarea "Good afternoon, thank you booking your service with us. COnfir"
type textarea "Good afternoon, thank you booking your service with us. COnfirm"
type textarea "Good afternoon, thank you booking your service with us. COnfir"
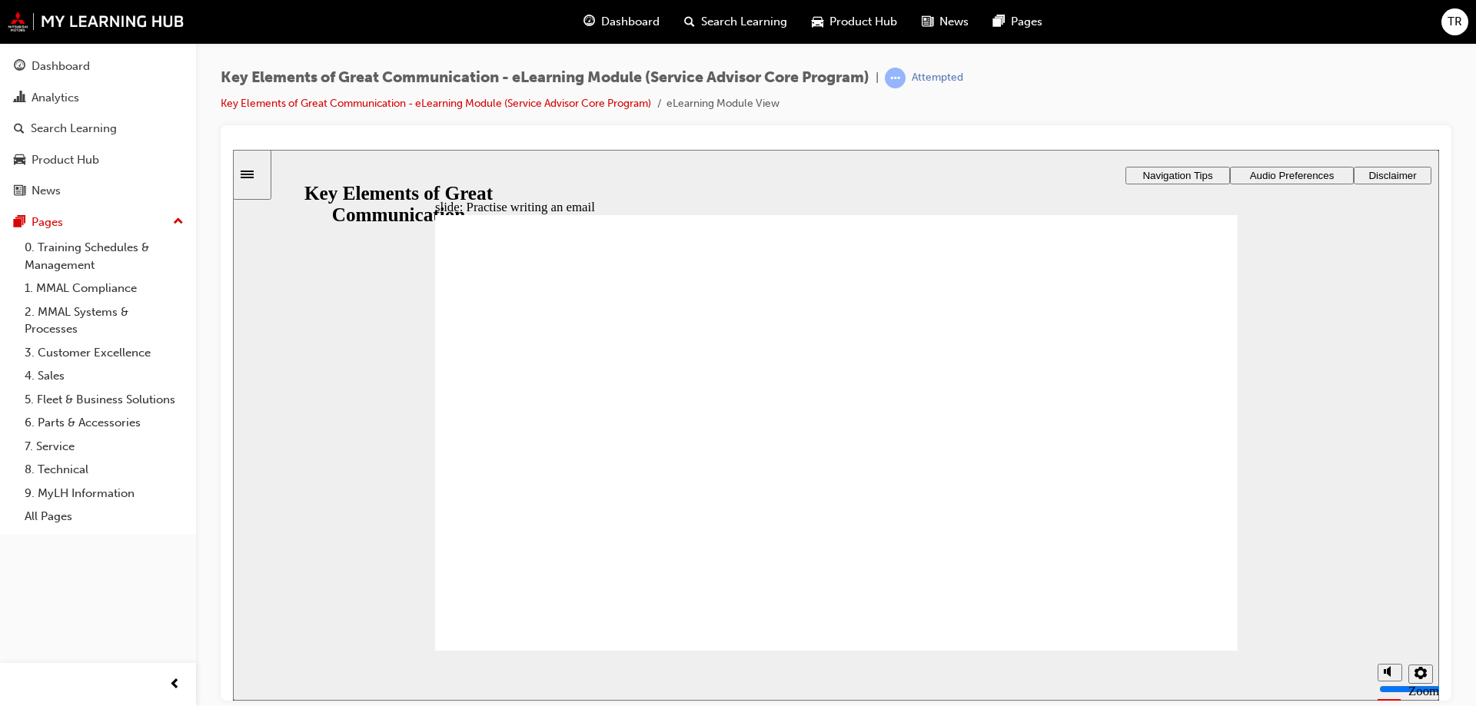
type textarea "Good afternoon, thank you booking your service with us. COnfir"
type textarea "Good afternoon, thank you booking your service with us. COnfi"
type textarea "Good afternoon, thank you booking your service with us. COnf"
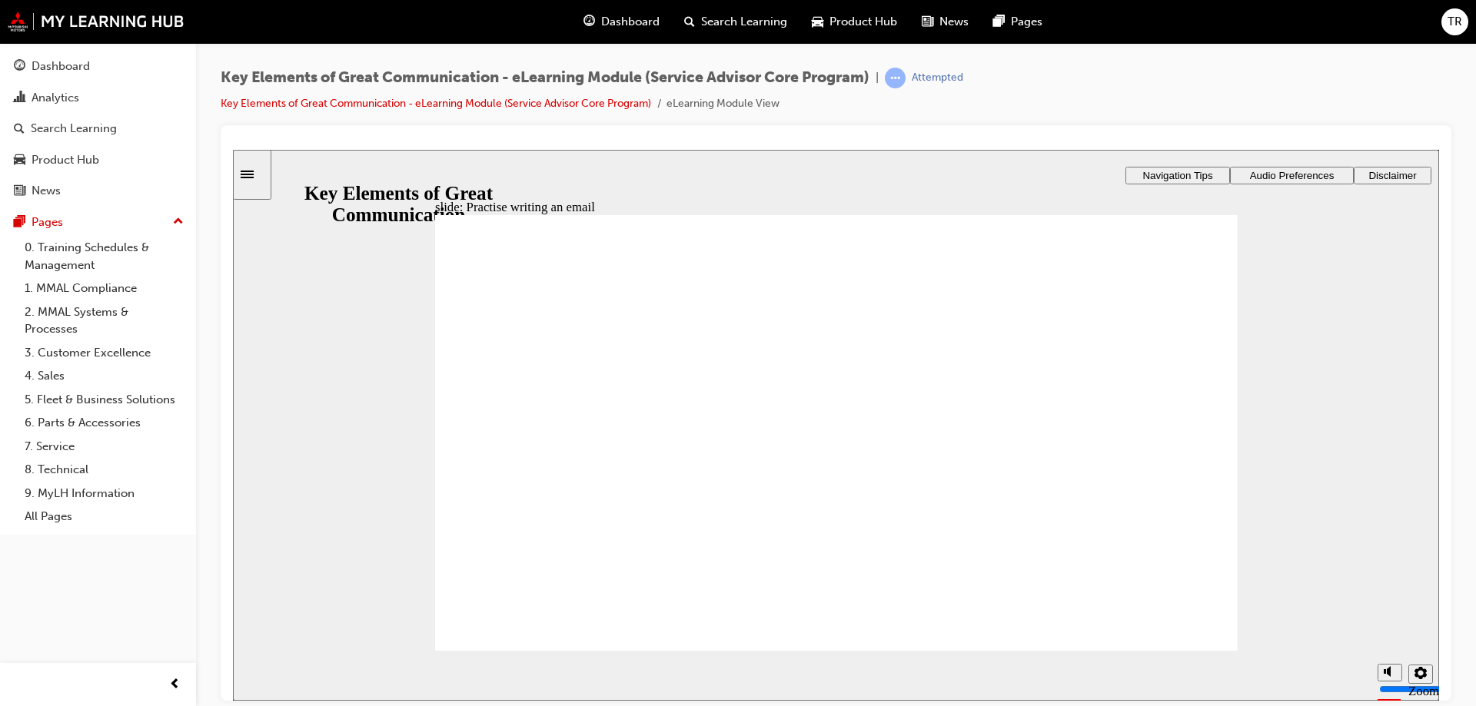
type textarea "Good afternoon, thank you booking your service with us. COn"
type textarea "Good afternoon, thank you booking your service with us. CO"
type textarea "Good afternoon, thank you booking your service with us. C"
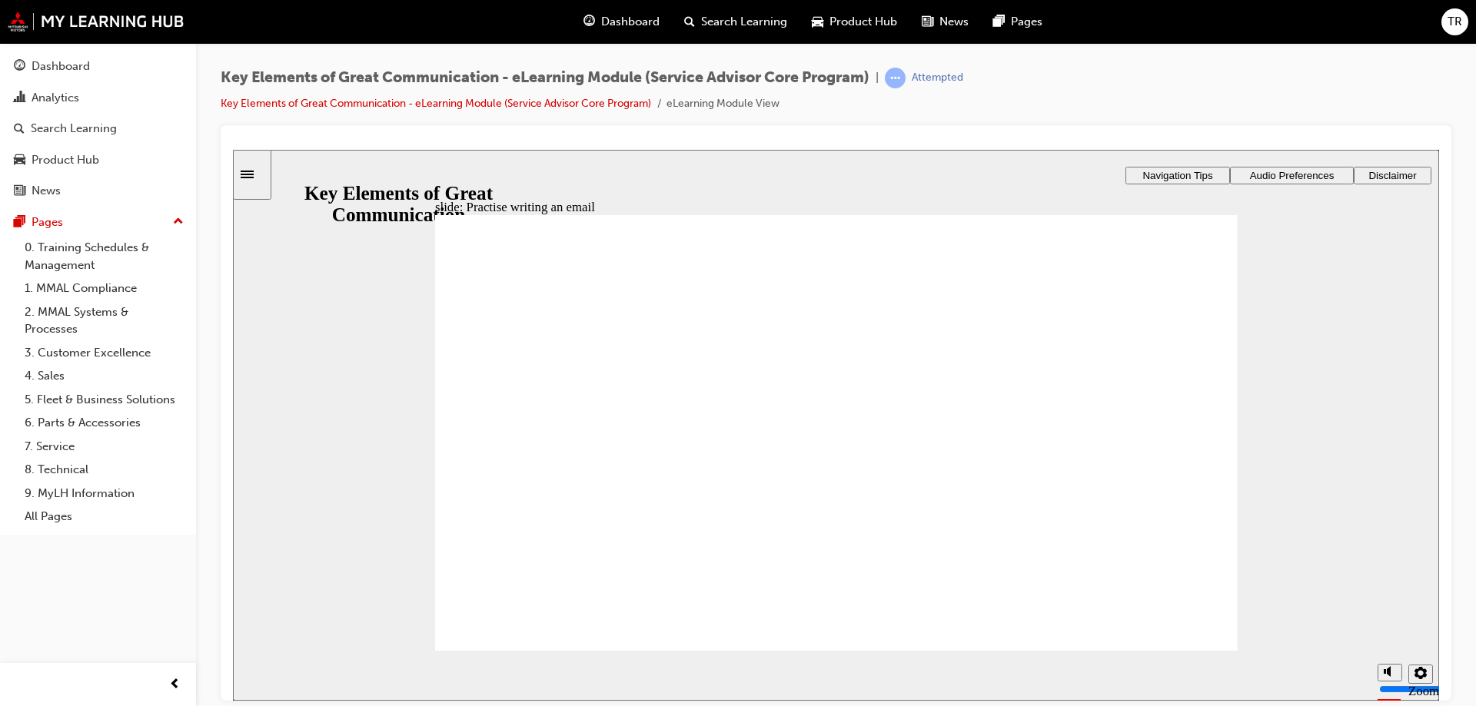
type textarea "Good afternoon, thank you booking your service with us. C"
type textarea "Good afternoon, thank you booking your service with us. Co"
type textarea "Good afternoon, thank you booking your service with us. Con"
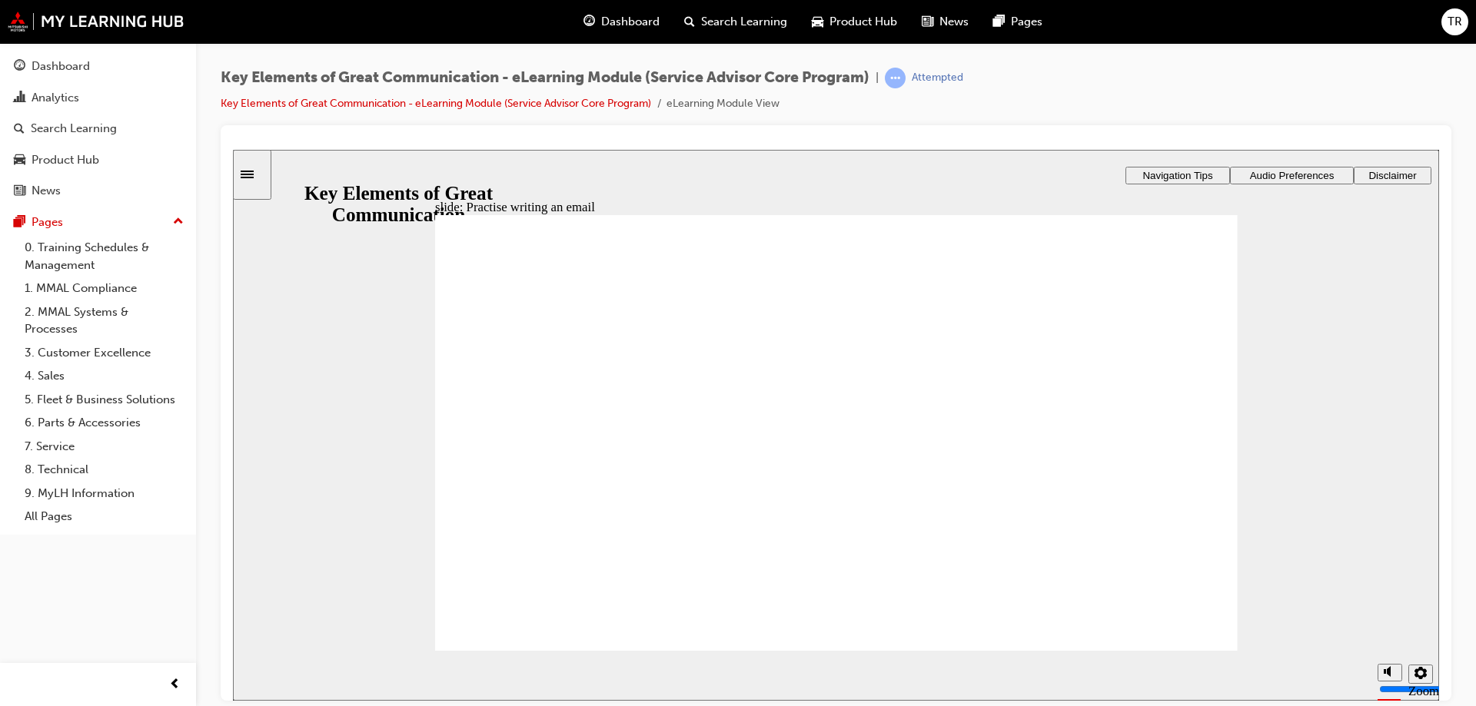
type textarea "Good afternoon, thank you booking your service with us. Conf"
type textarea "Good afternoon, thank you booking your service with us. Confi"
type textarea "Good afternoon, thank you booking your service with us. Confir"
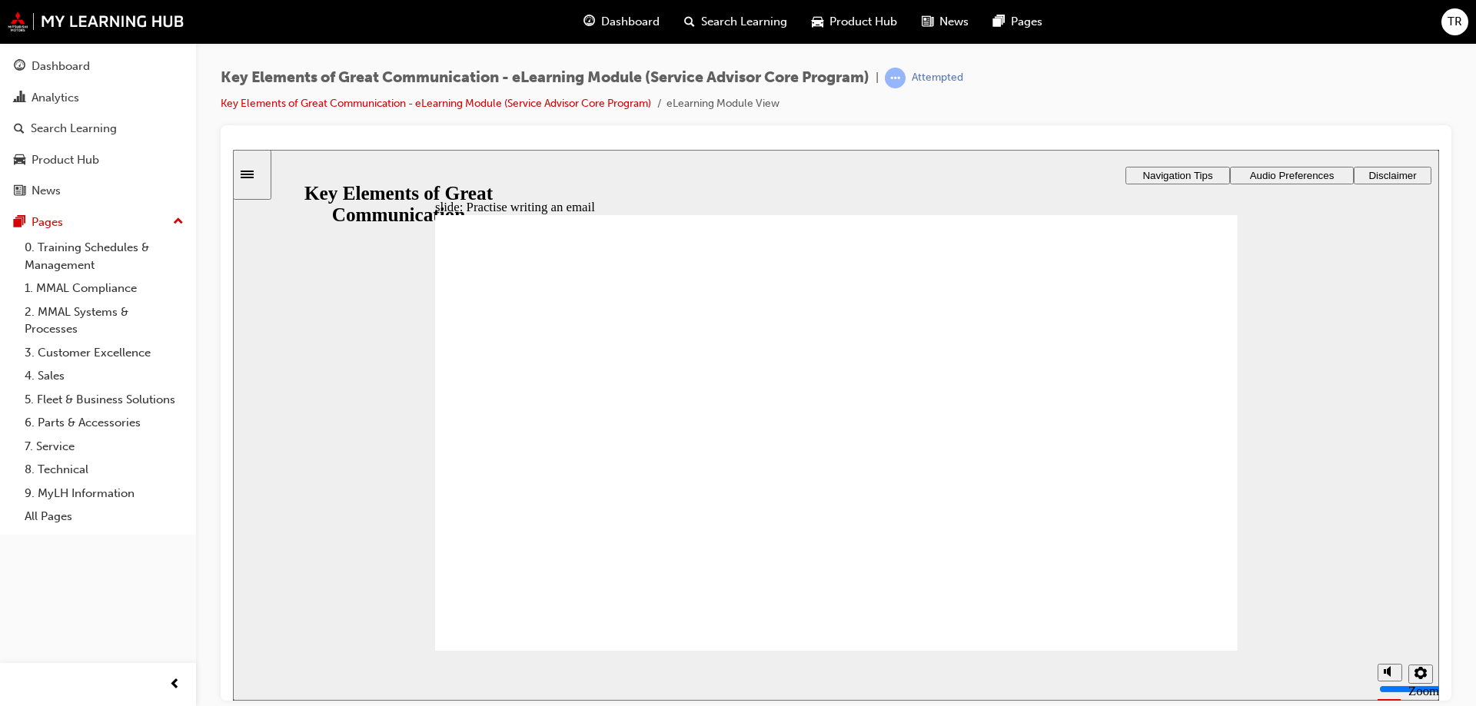
type textarea "Good afternoon, thank you booking your service with us. Confir"
type textarea "Good afternoon, thank you booking your service with us. Confirm"
type textarea "Good afternoon, thank you booking your service with us. Confirme"
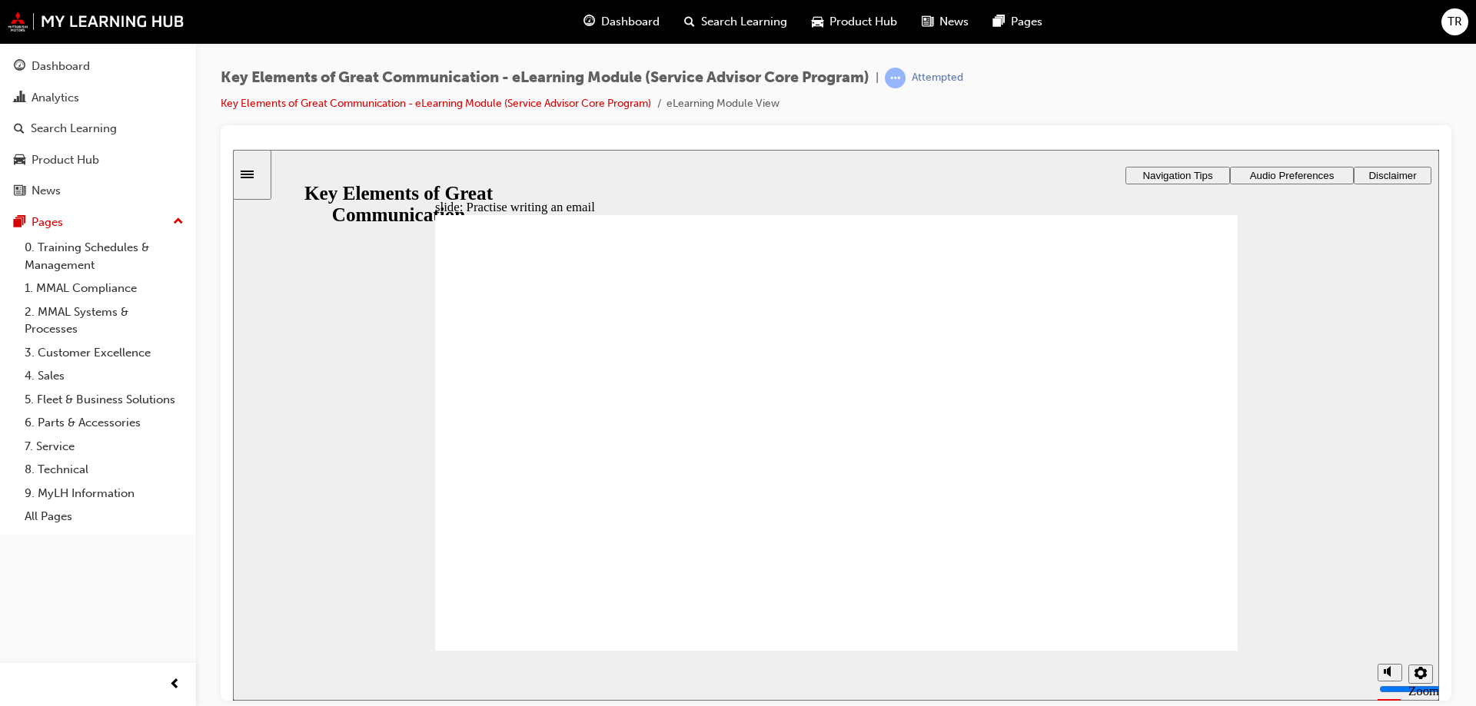
type textarea "Good afternoon, thank you booking your service with us. Confirmed"
type textarea "Good afternoon, thank you booking your service with us. Confirme"
type textarea "Good afternoon, thank you booking your service with us. Confirm"
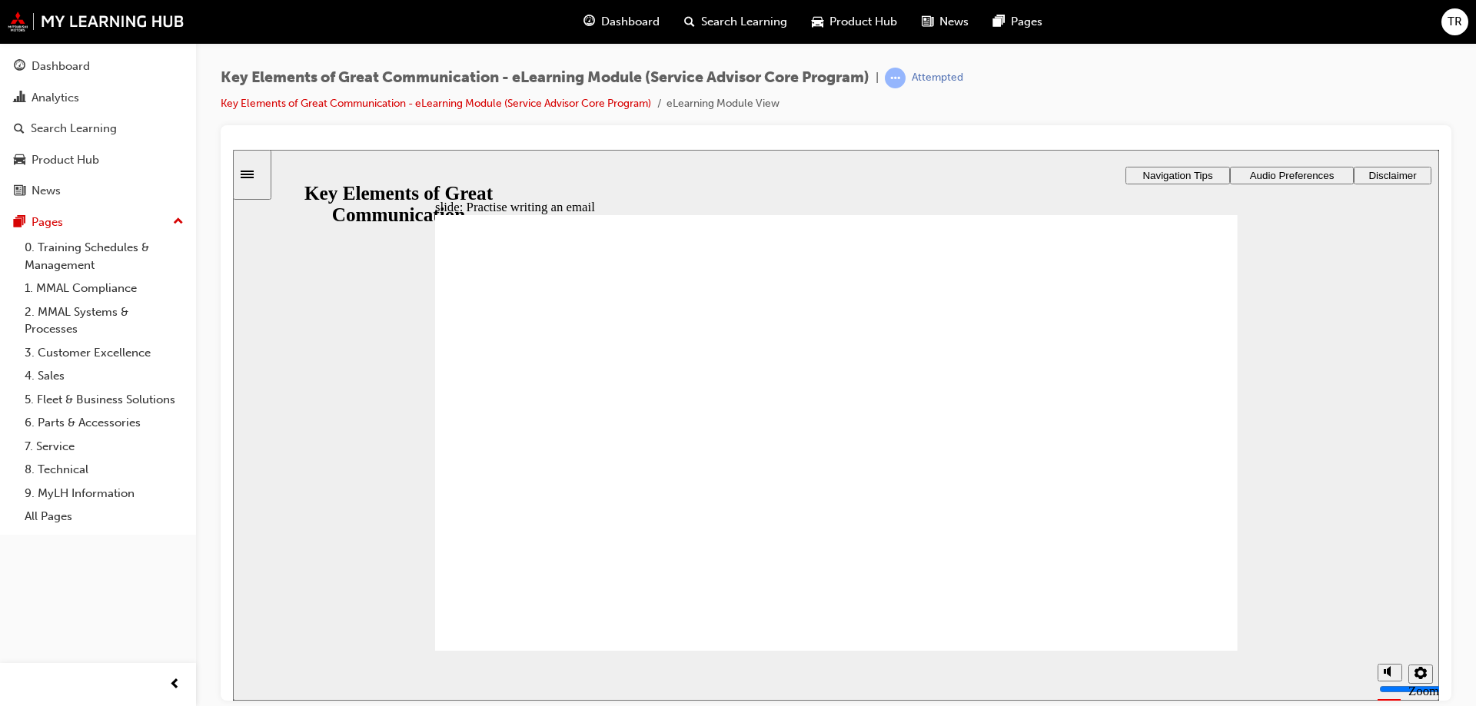
type textarea "Good afternoon, thank you booking your service with us. Confirm"
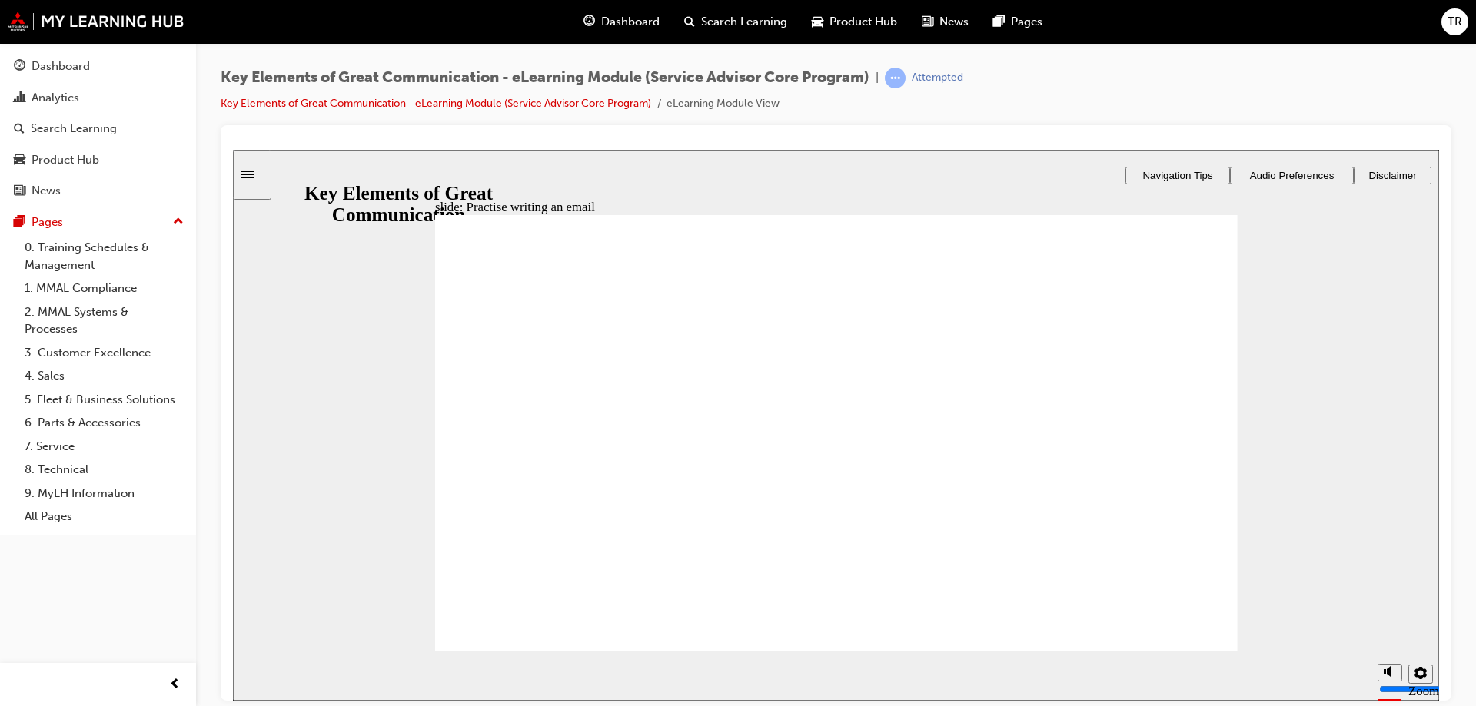
drag, startPoint x: 1194, startPoint y: 631, endPoint x: 1692, endPoint y: 787, distance: 521.2
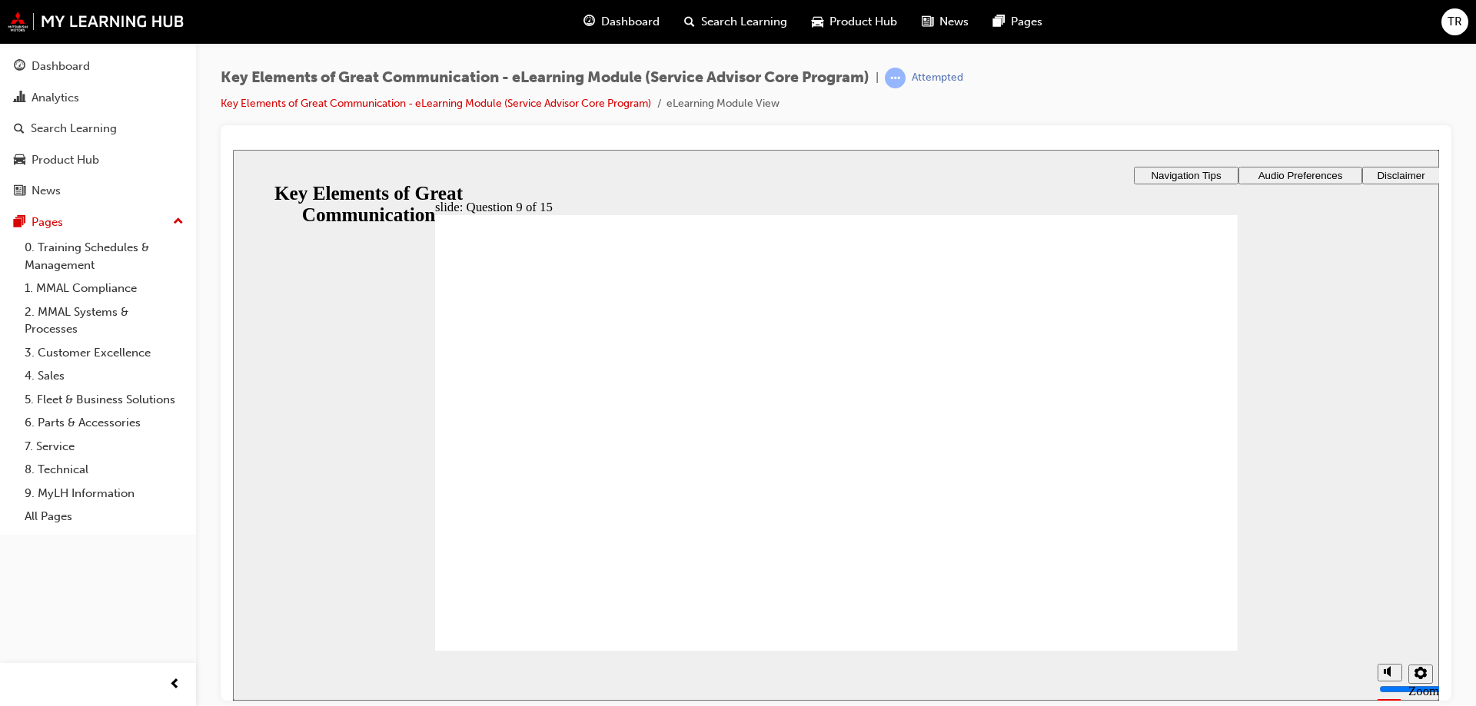
drag, startPoint x: 897, startPoint y: 550, endPoint x: 602, endPoint y: 396, distance: 332.8
drag, startPoint x: 1064, startPoint y: 547, endPoint x: 695, endPoint y: 434, distance: 385.8
drag, startPoint x: 765, startPoint y: 550, endPoint x: 676, endPoint y: 470, distance: 119.2
drag, startPoint x: 637, startPoint y: 546, endPoint x: 640, endPoint y: 507, distance: 38.6
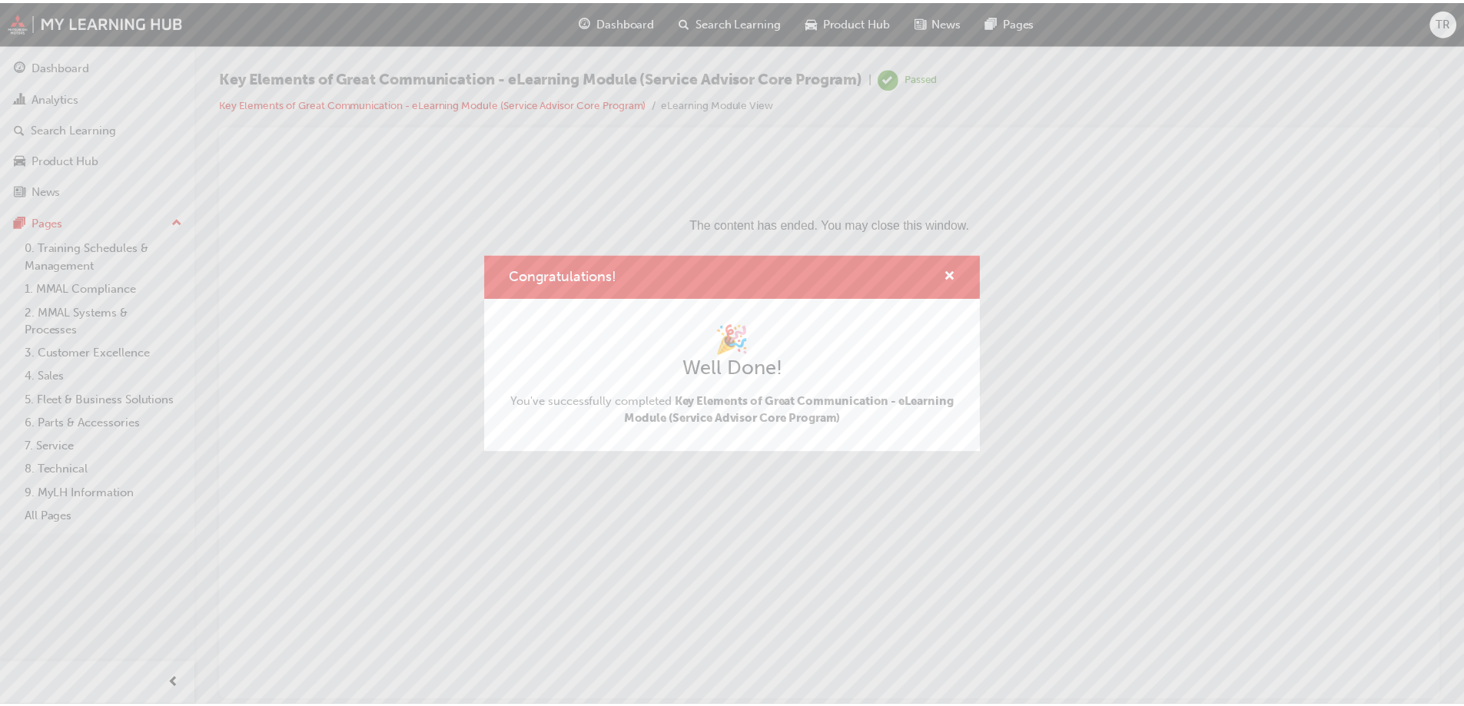
scroll to position [0, 0]
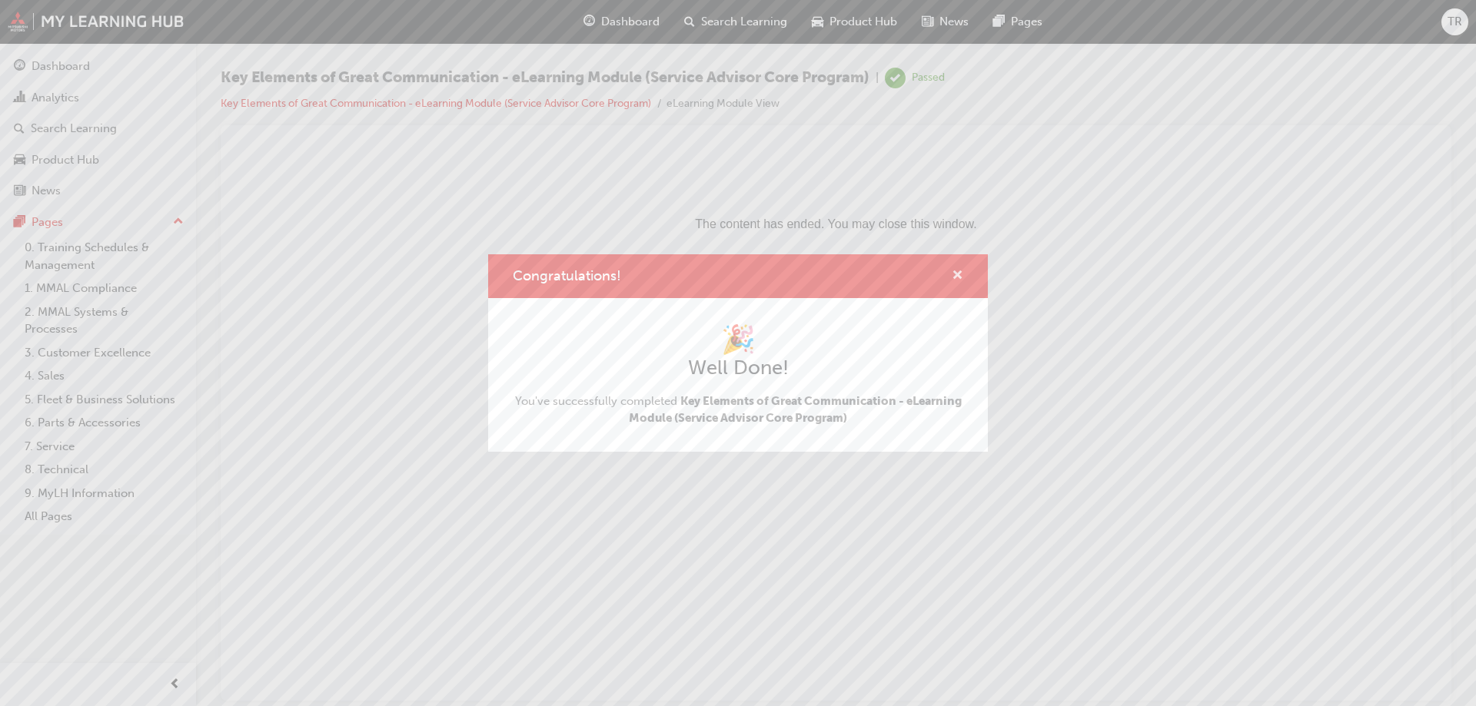
click at [958, 274] on span "cross-icon" at bounding box center [958, 277] width 12 height 14
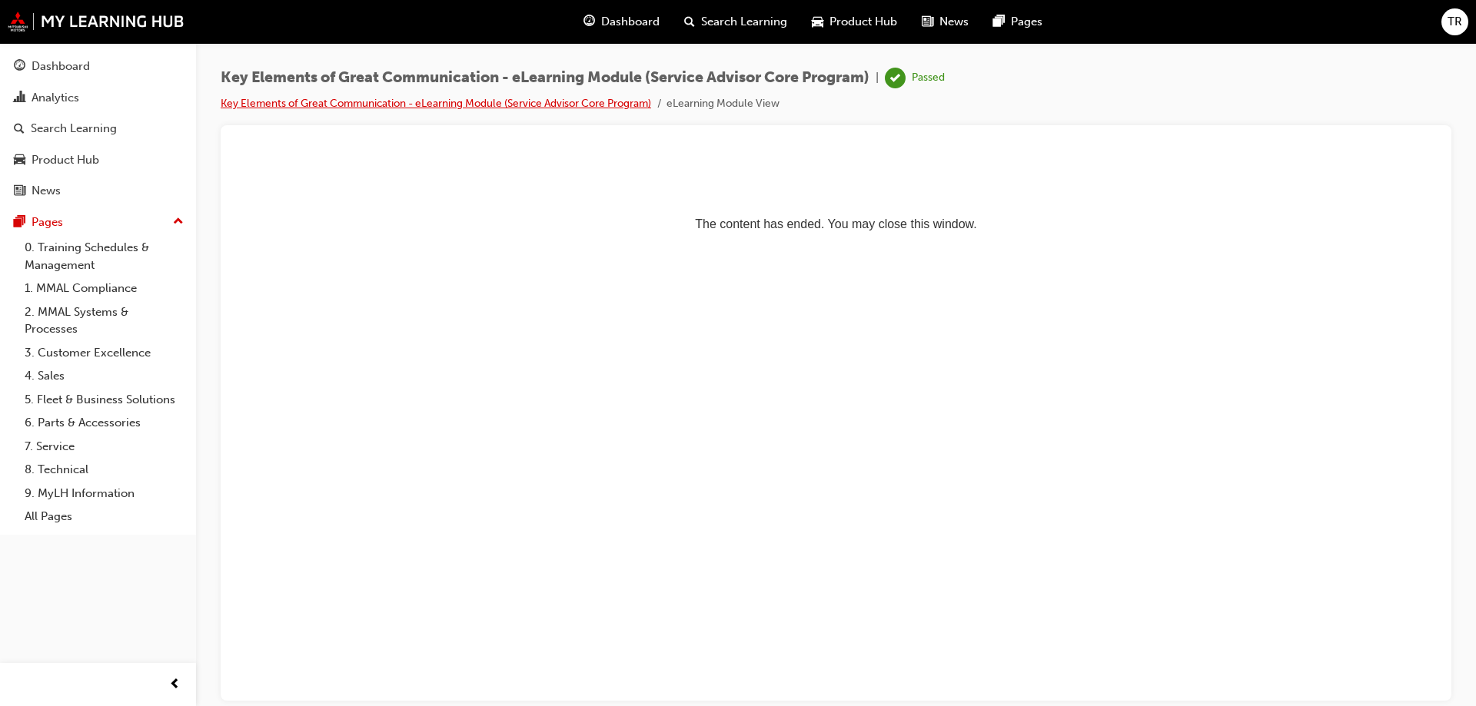
click at [618, 98] on link "Key Elements of Great Communication - eLearning Module (Service Advisor Core Pr…" at bounding box center [436, 103] width 430 height 13
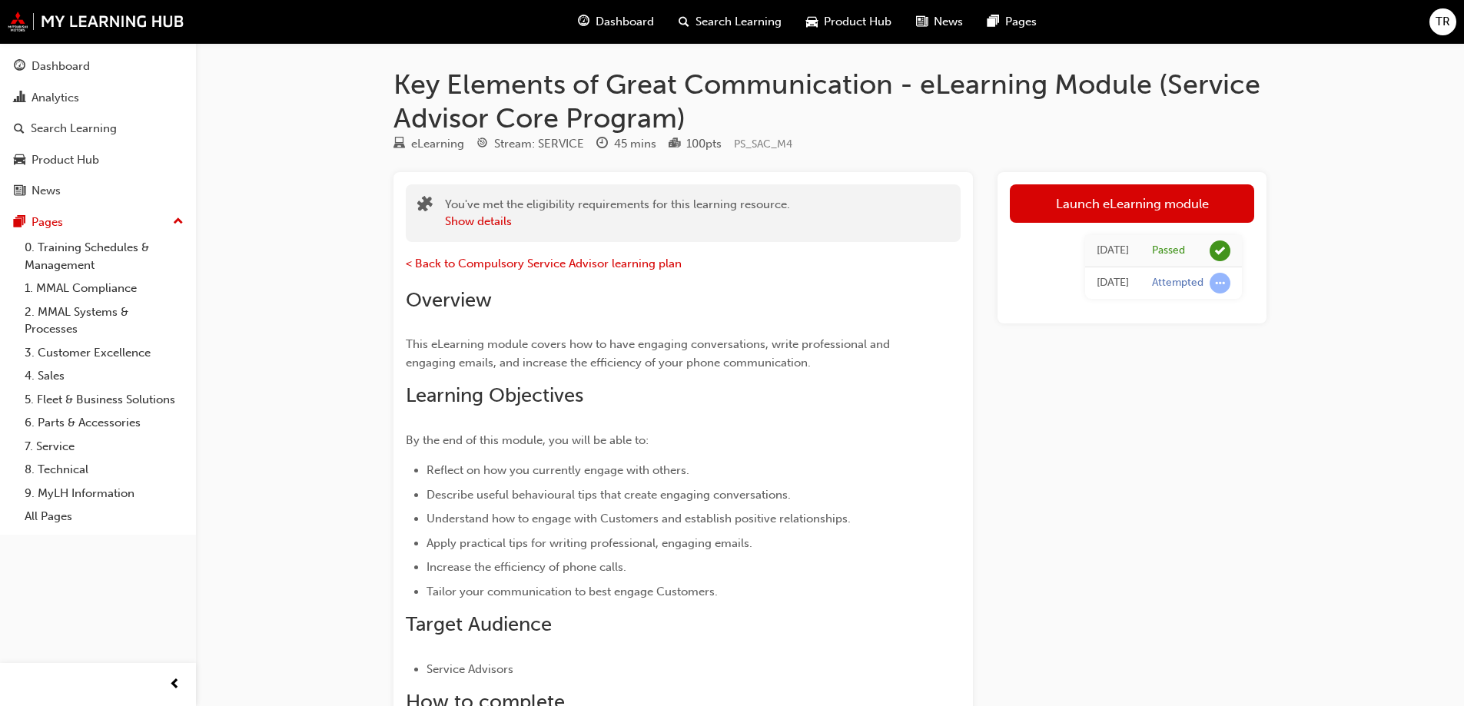
click at [730, 20] on span "Search Learning" at bounding box center [739, 22] width 86 height 18
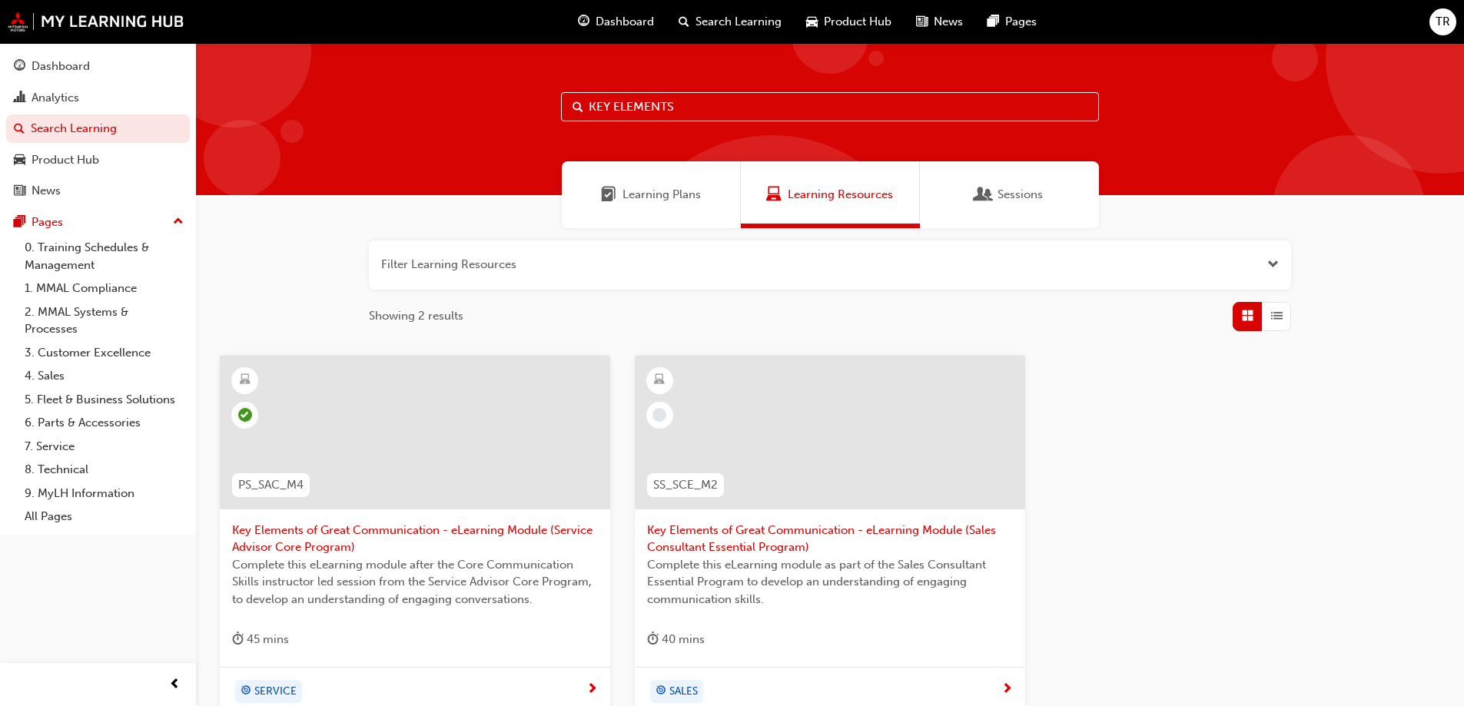
scroll to position [158, 0]
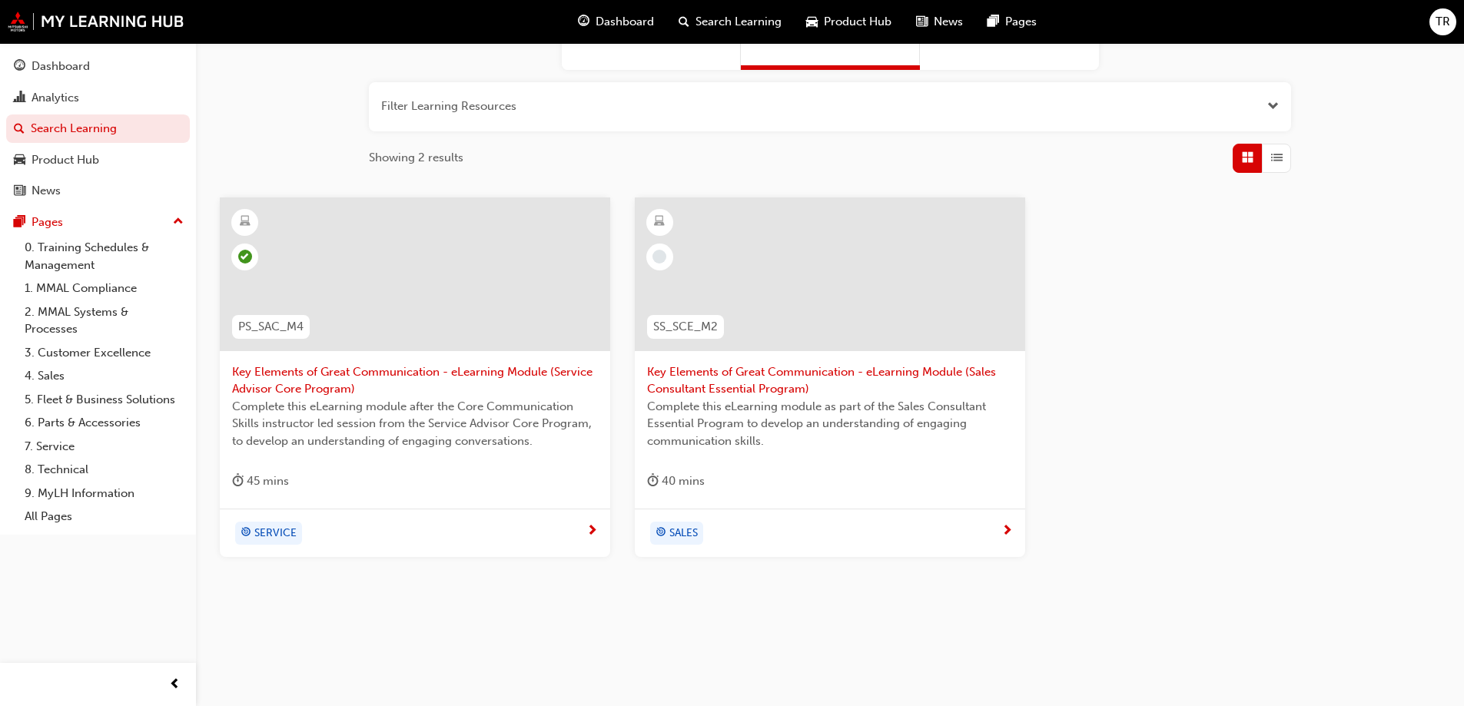
click at [593, 113] on button "button" at bounding box center [830, 106] width 922 height 49
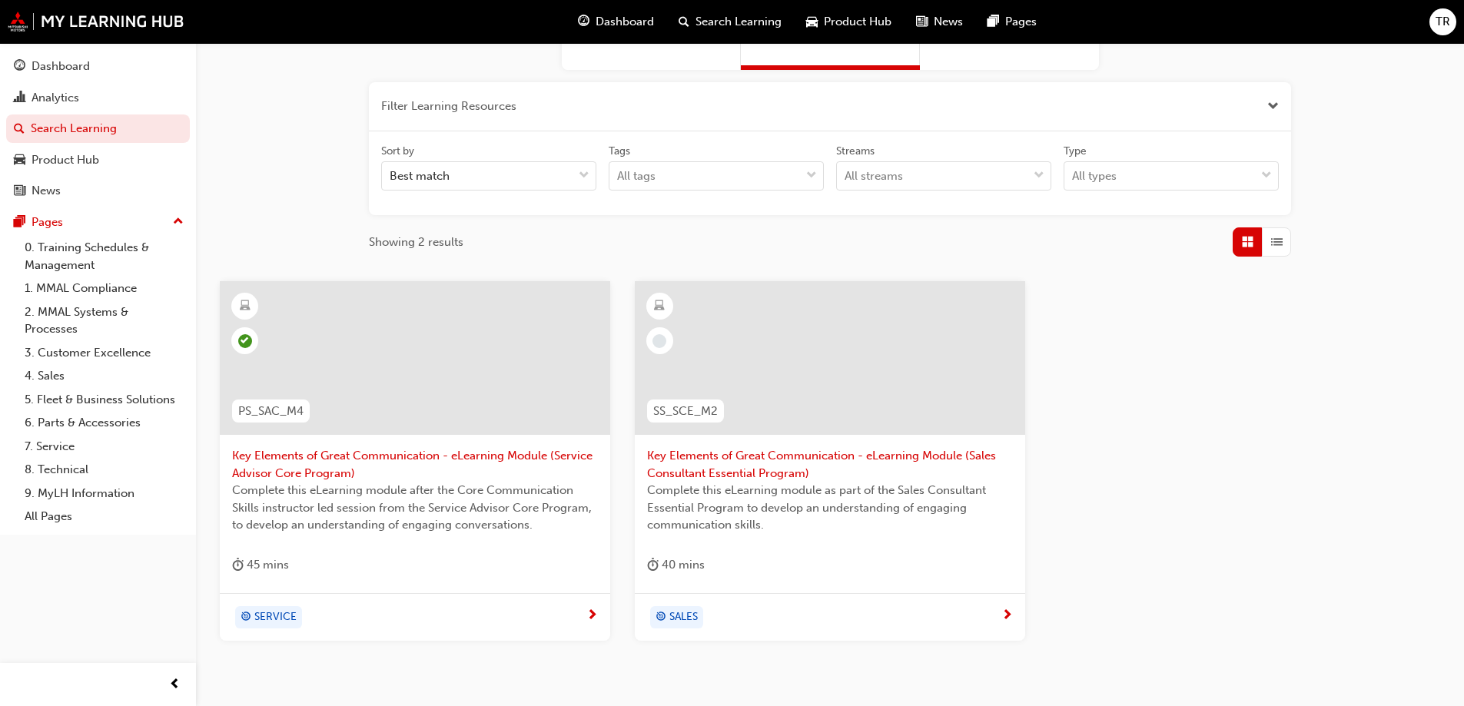
click at [593, 112] on button "button" at bounding box center [830, 106] width 922 height 49
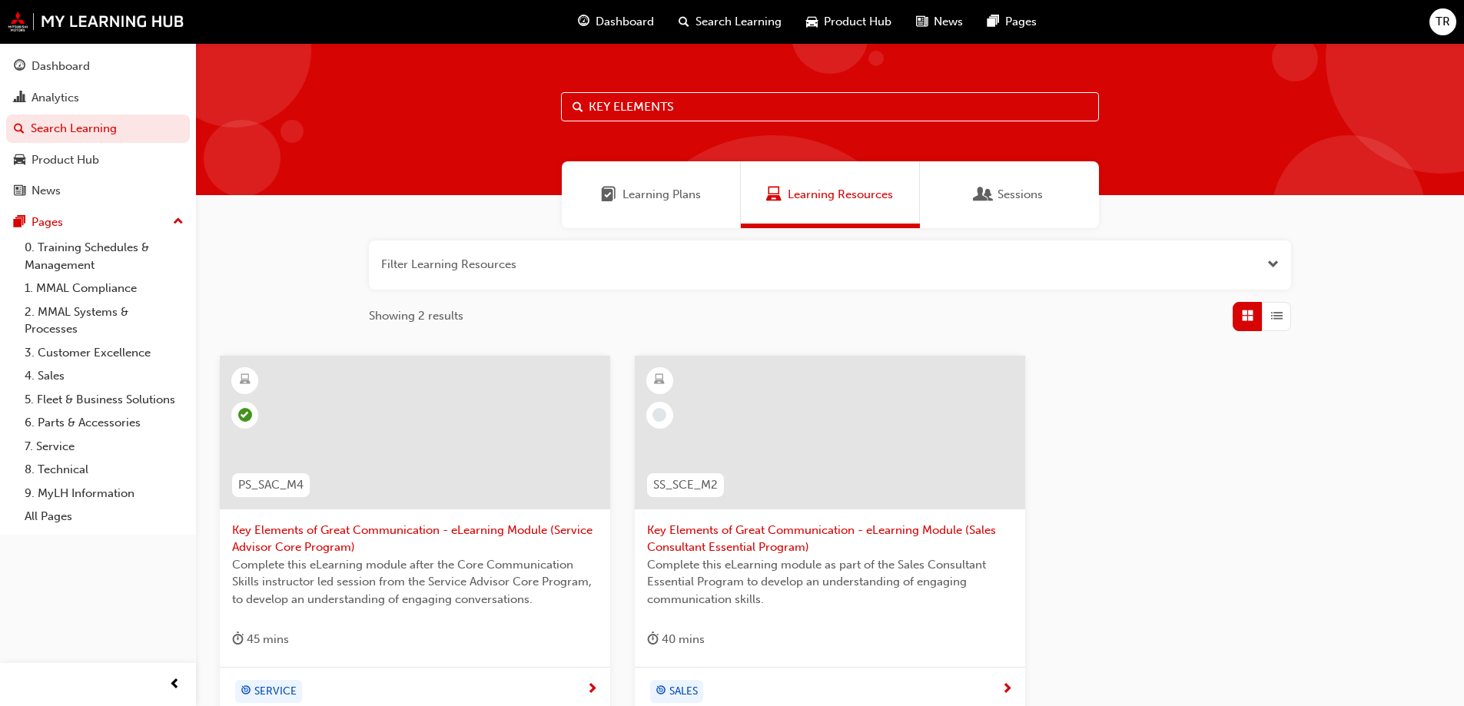
click at [633, 106] on input "KEY ELEMENTS" at bounding box center [830, 106] width 538 height 29
click at [714, 536] on span "Selling Skills Fundamentals Part 1 - eLearning Module (Service Advisor Core Pro…" at bounding box center [830, 539] width 366 height 35
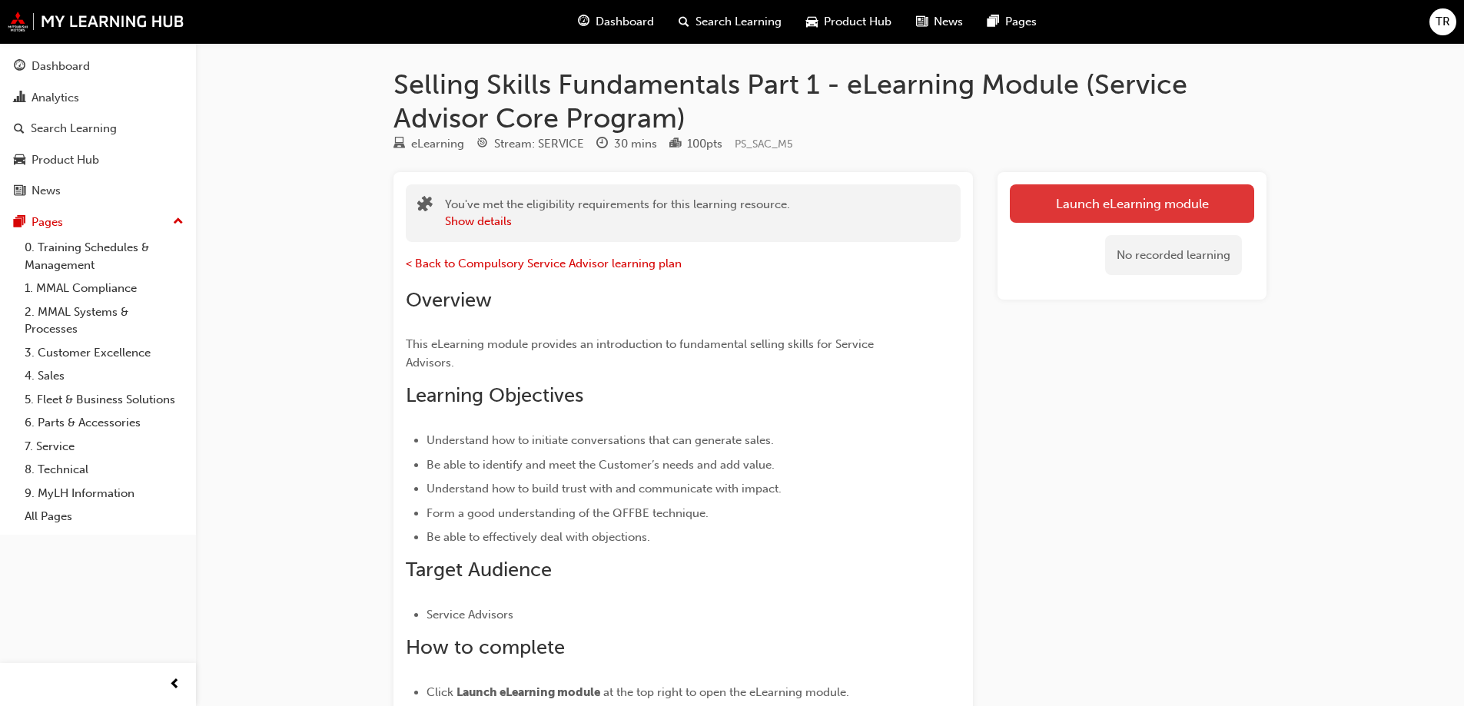
click at [1168, 211] on link "Launch eLearning module" at bounding box center [1132, 203] width 244 height 38
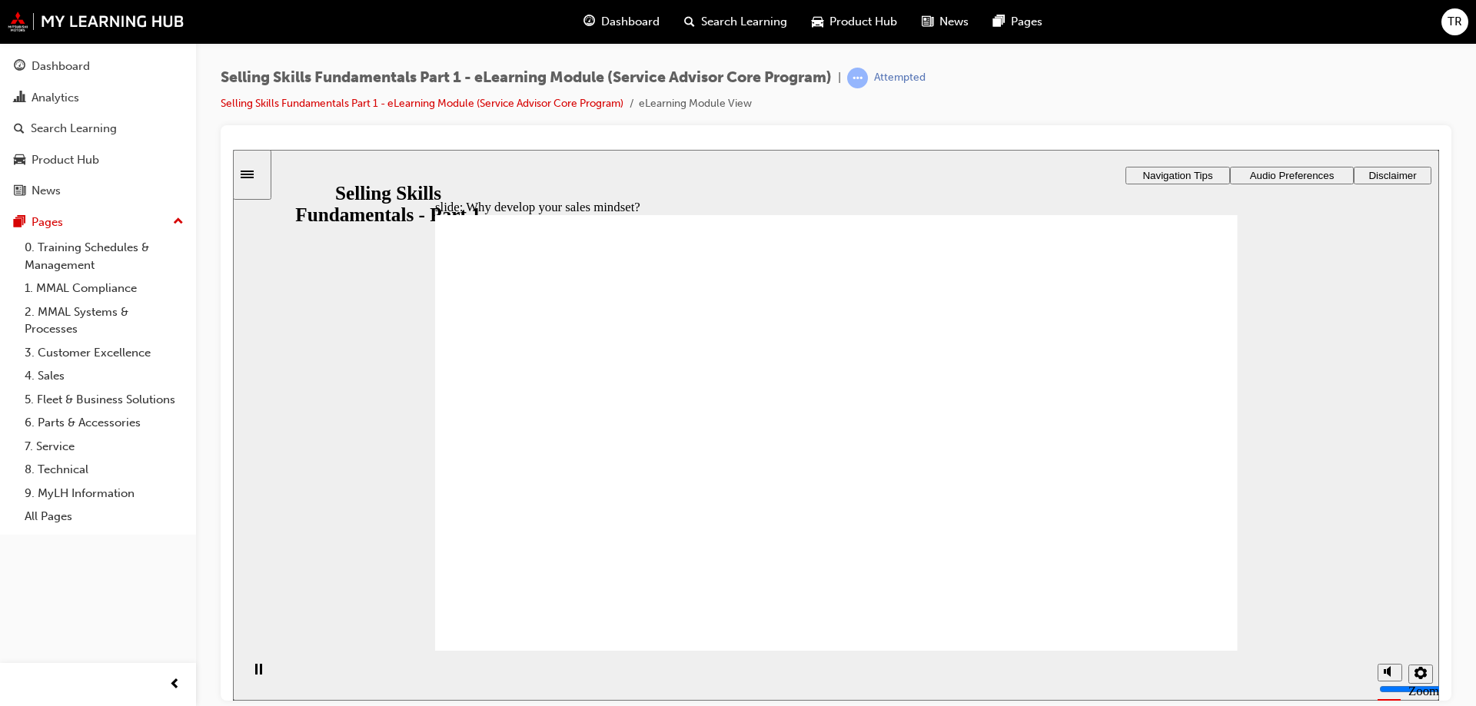
drag, startPoint x: 531, startPoint y: 427, endPoint x: 573, endPoint y: 443, distance: 44.8
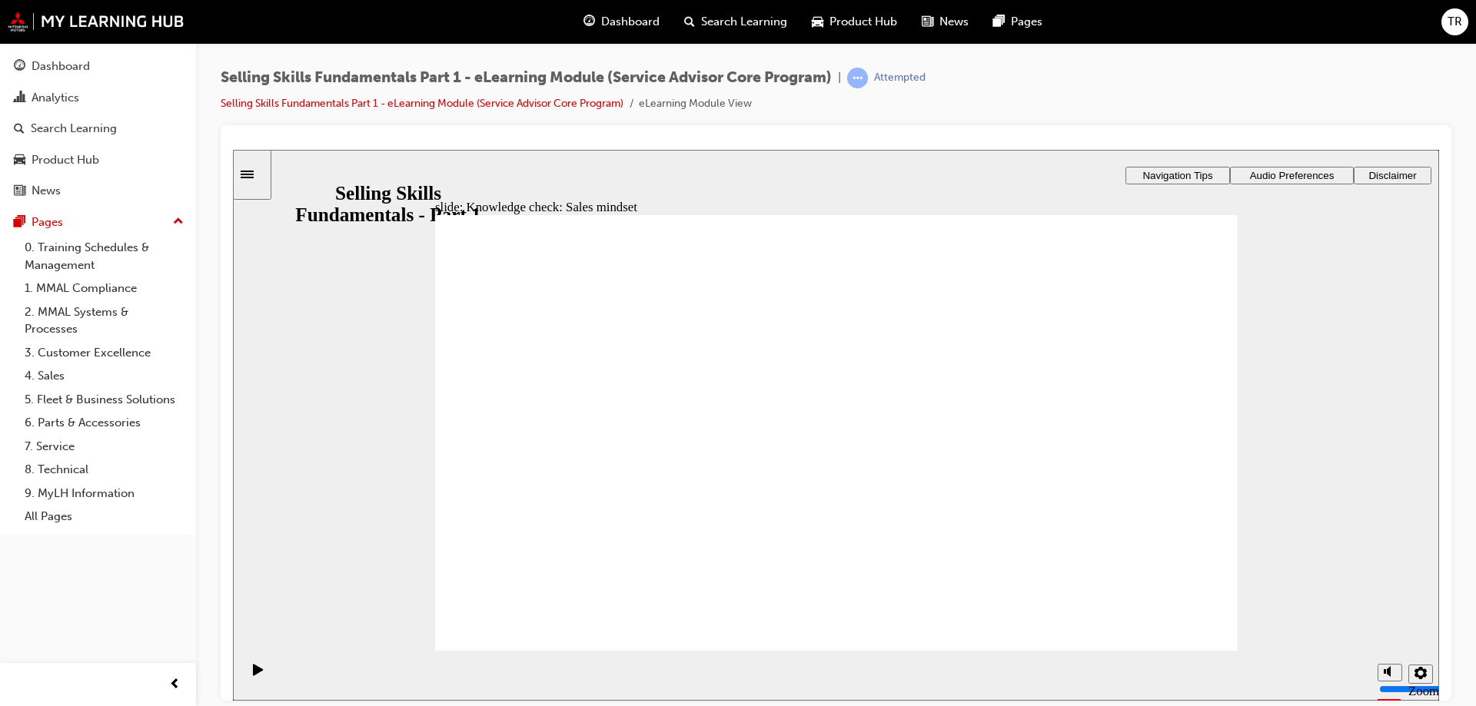
radio input "true"
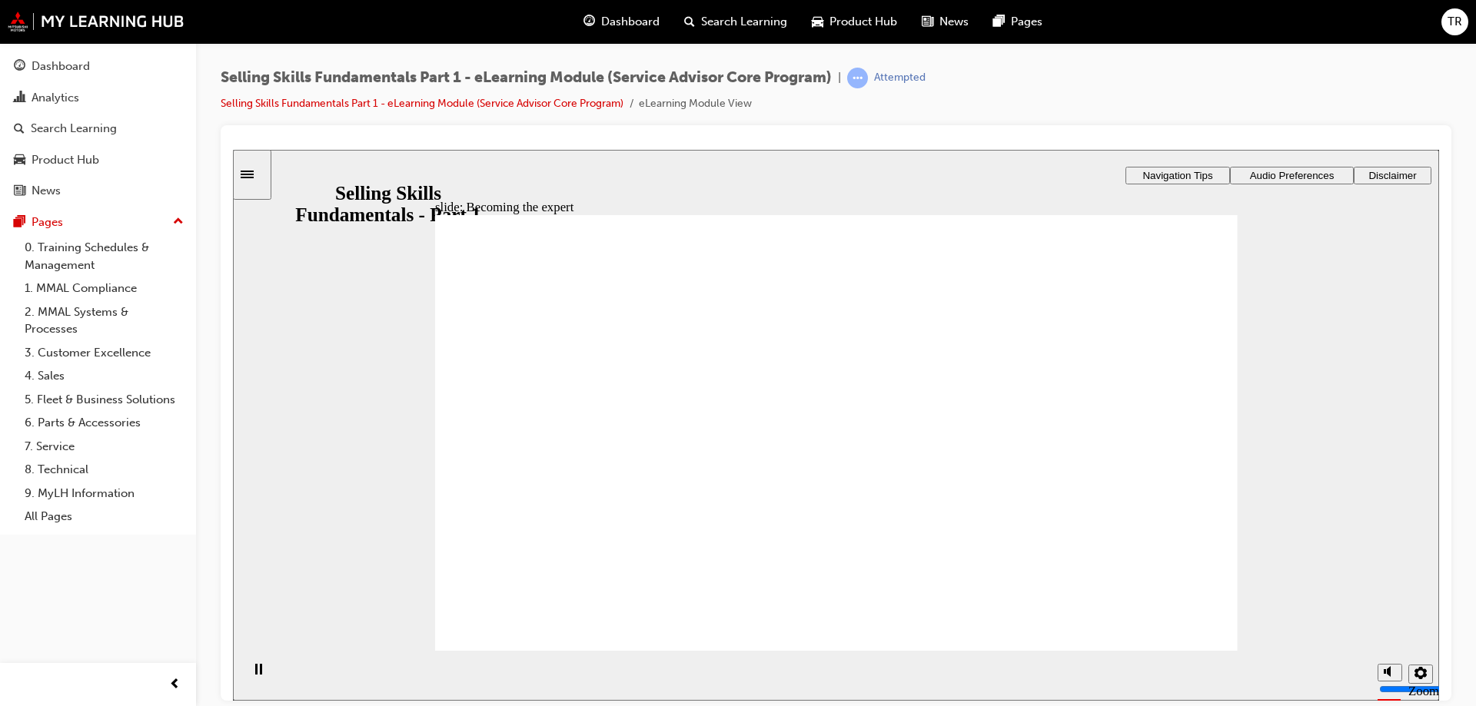
radio input "true"
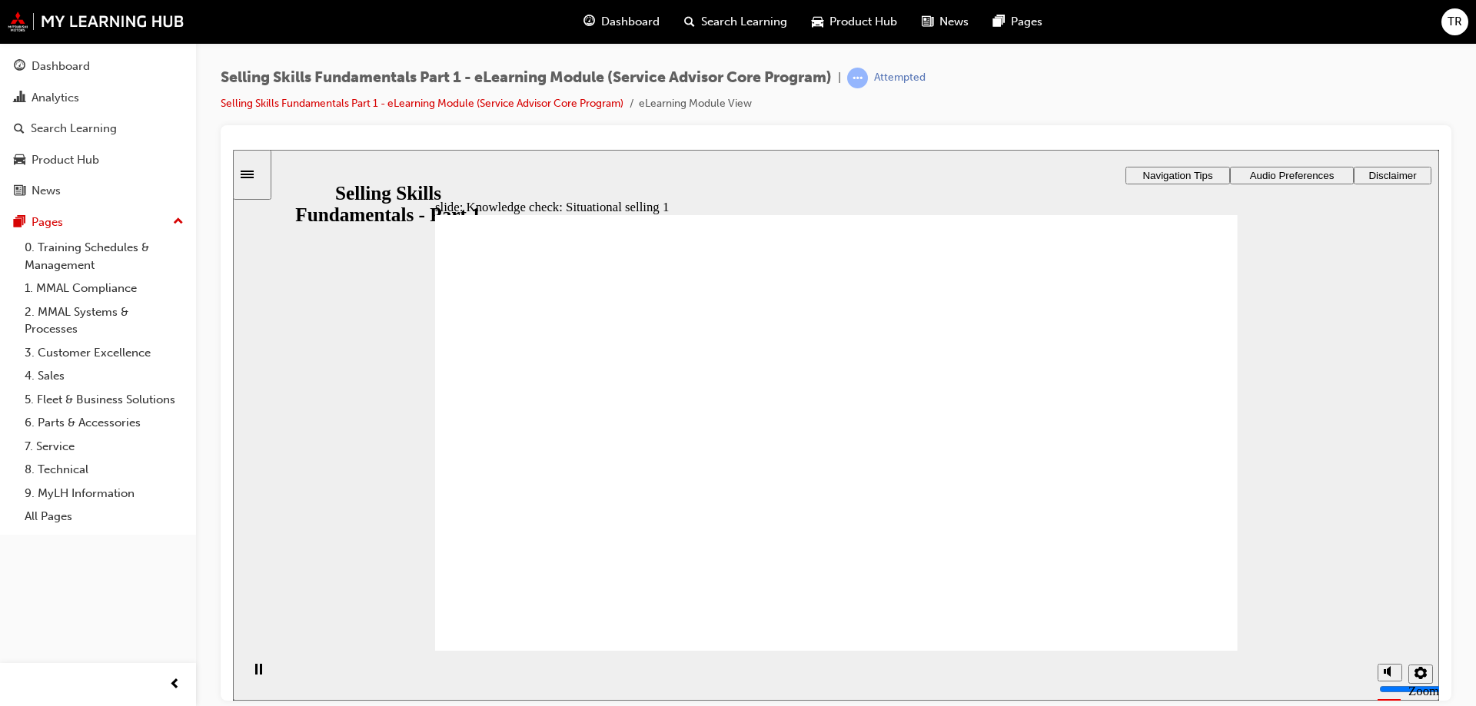
radio input "true"
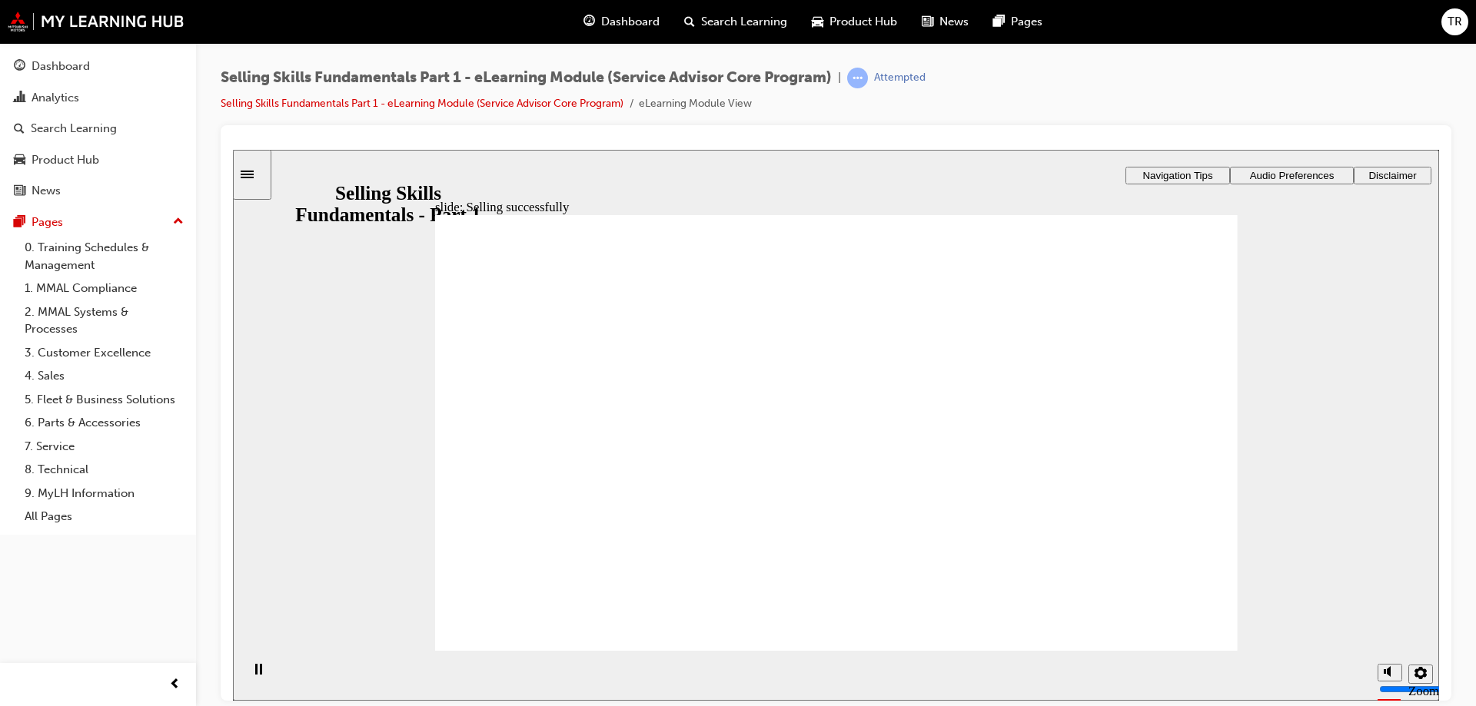
drag, startPoint x: 1173, startPoint y: 620, endPoint x: 1708, endPoint y: 743, distance: 548.9
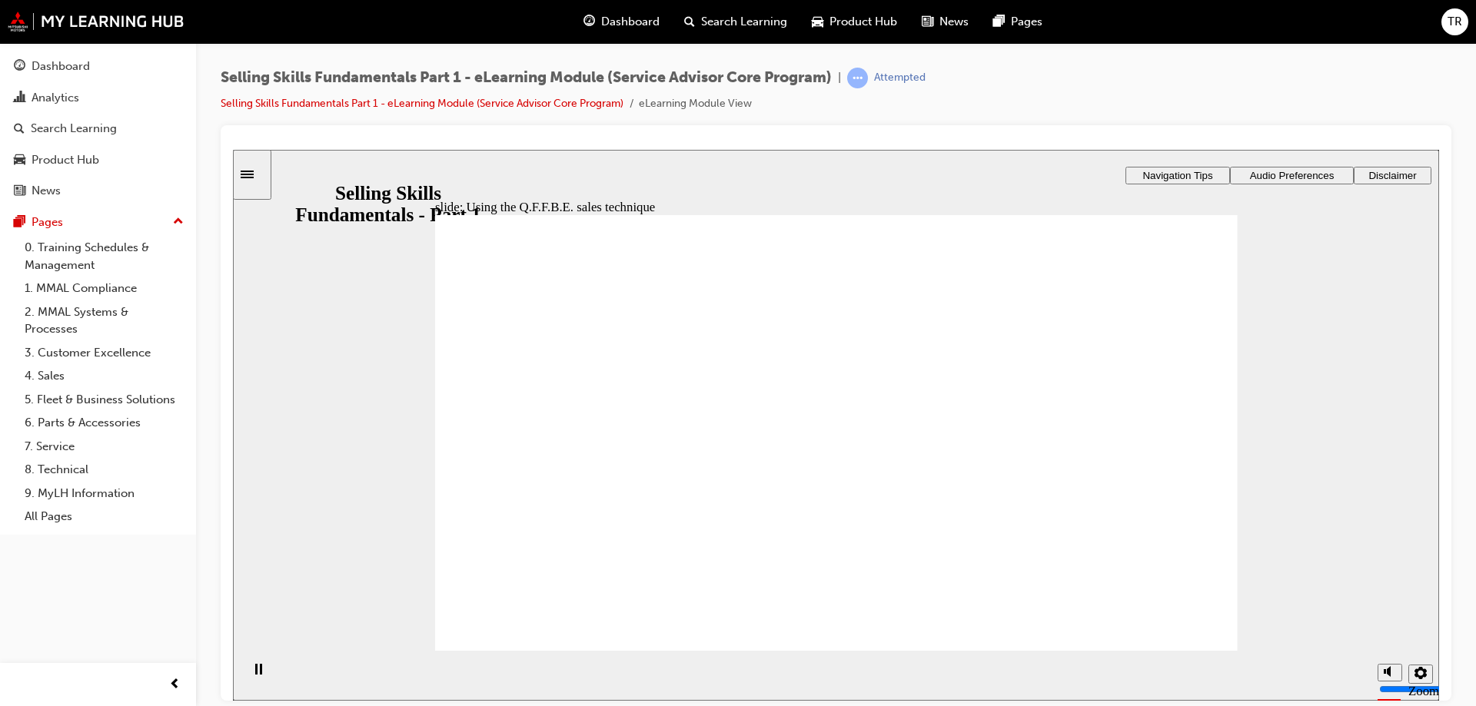
drag, startPoint x: 1072, startPoint y: 297, endPoint x: 1093, endPoint y: 308, distance: 23.7
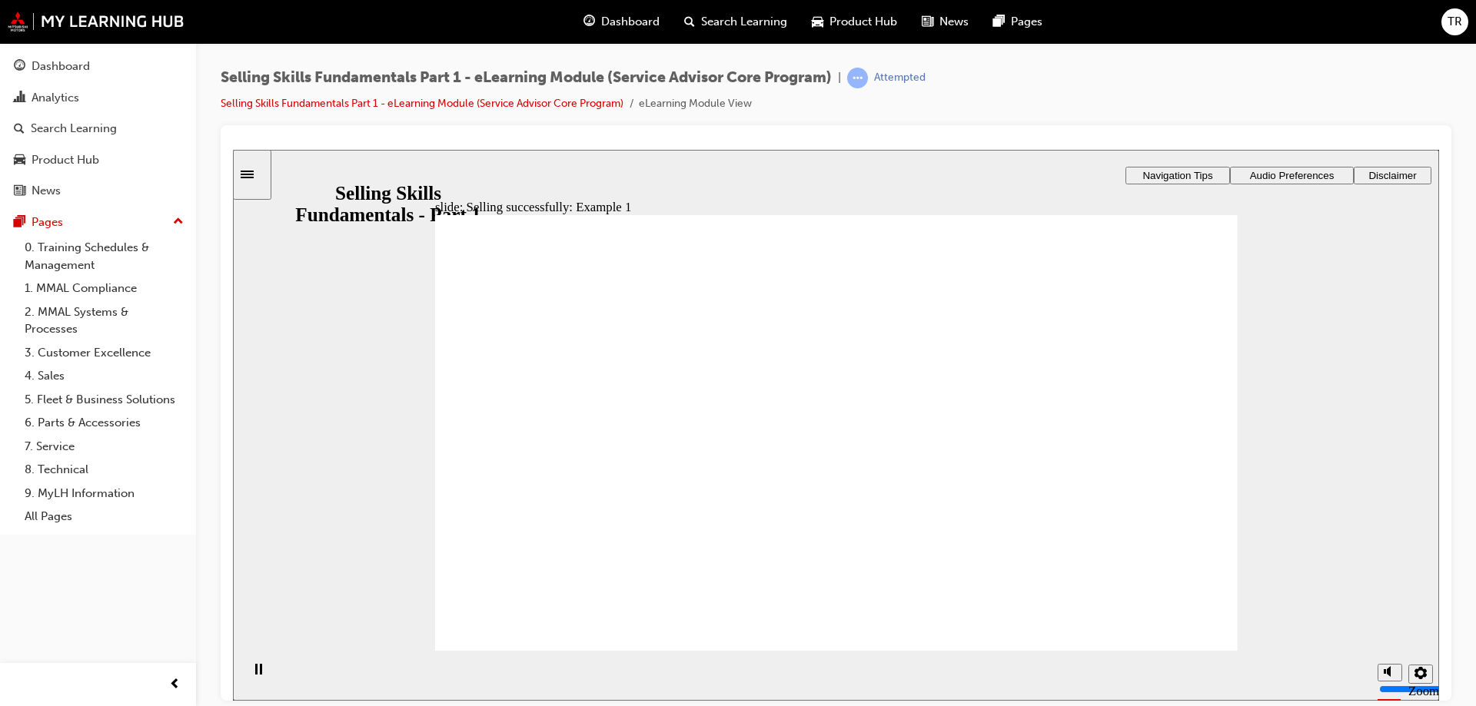
drag, startPoint x: 854, startPoint y: 387, endPoint x: 854, endPoint y: 406, distance: 18.4
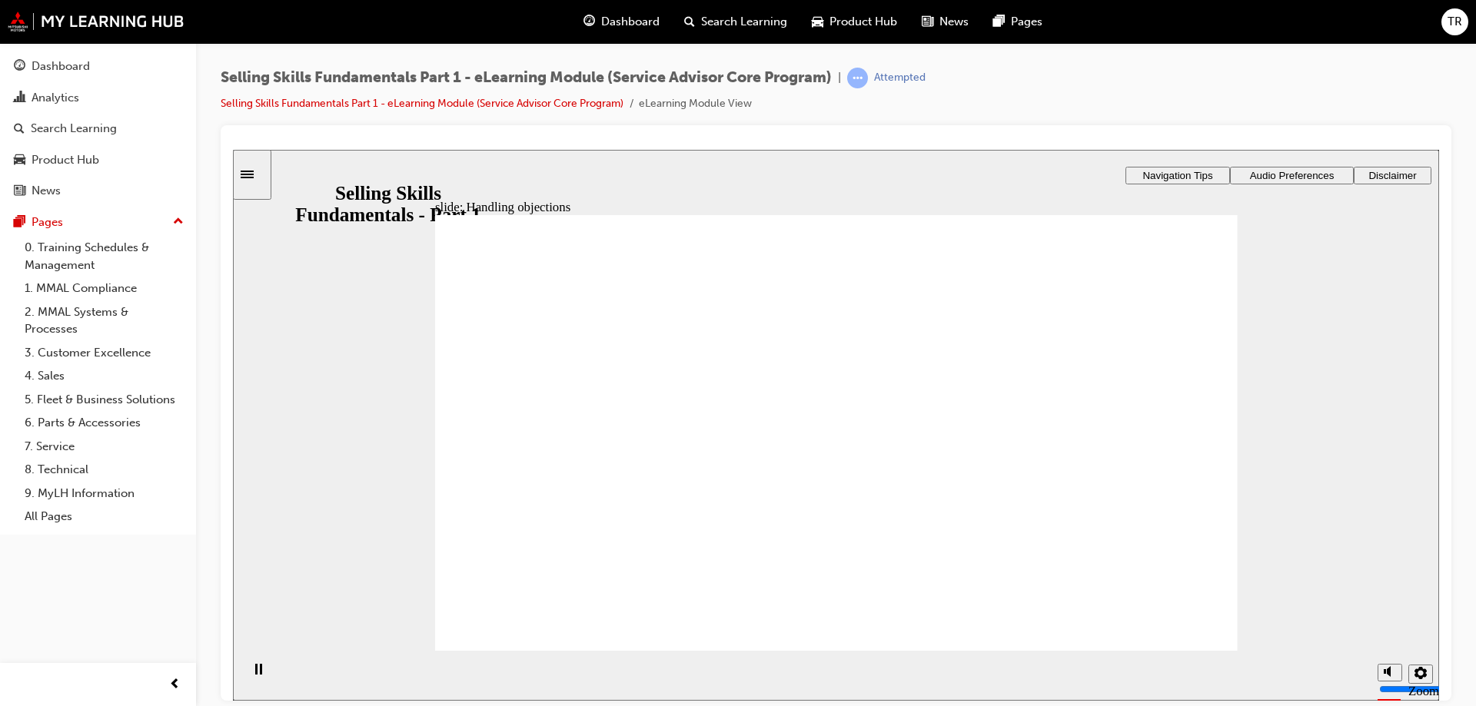
click at [1253, 533] on div "slide: Addressing Customer objections Rectangle 1 Rectangle 3 Addressing Custom…" at bounding box center [836, 424] width 1206 height 551
click at [1219, 650] on section "Playback Speed 2 1.75 1.5 1.25 Normal" at bounding box center [836, 675] width 1206 height 50
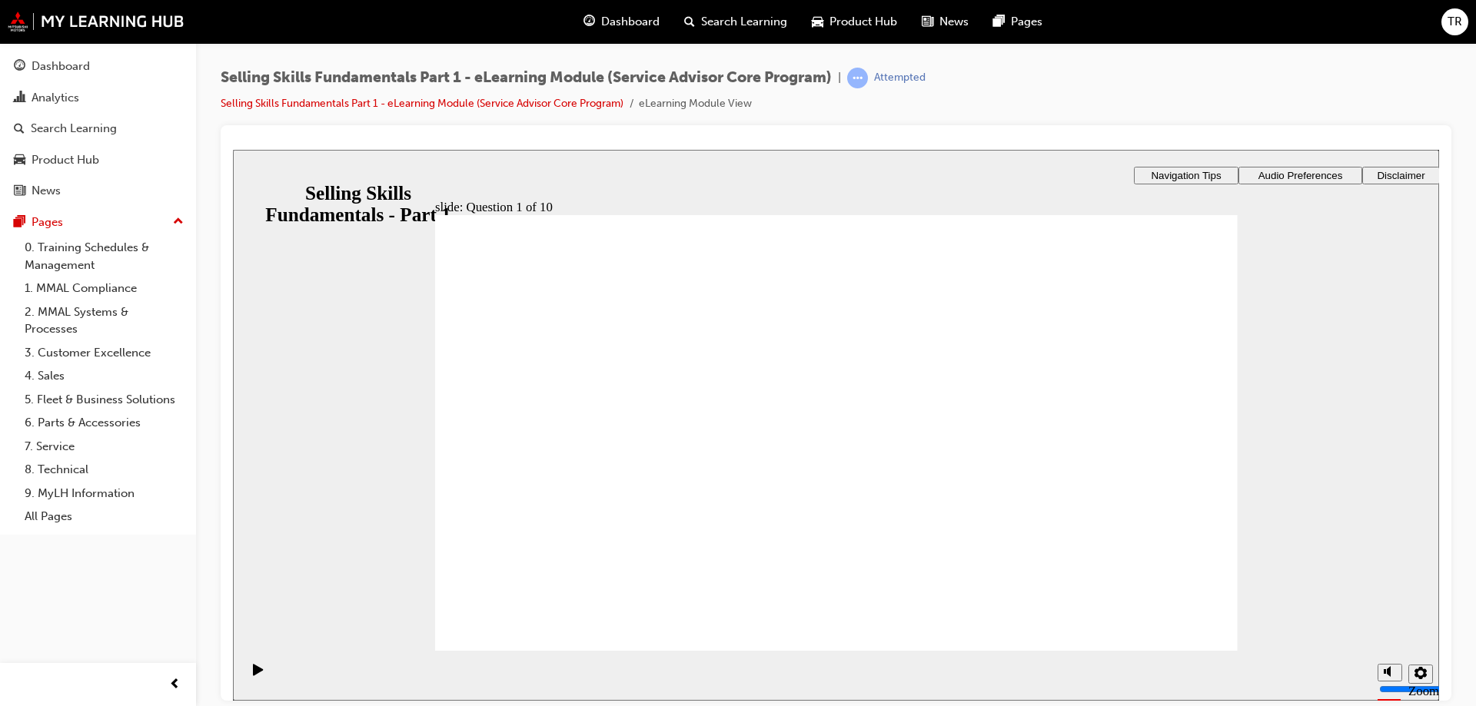
checkbox input "true"
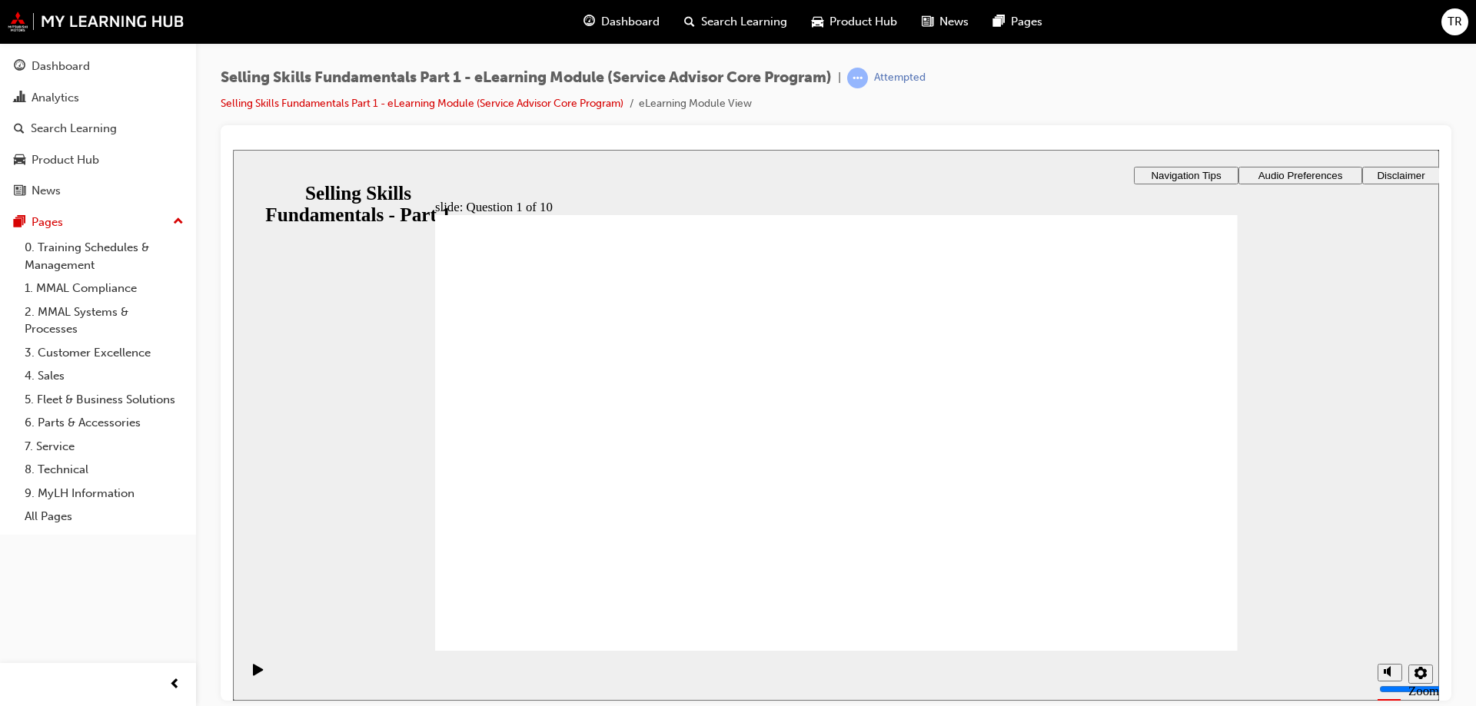
checkbox input "true"
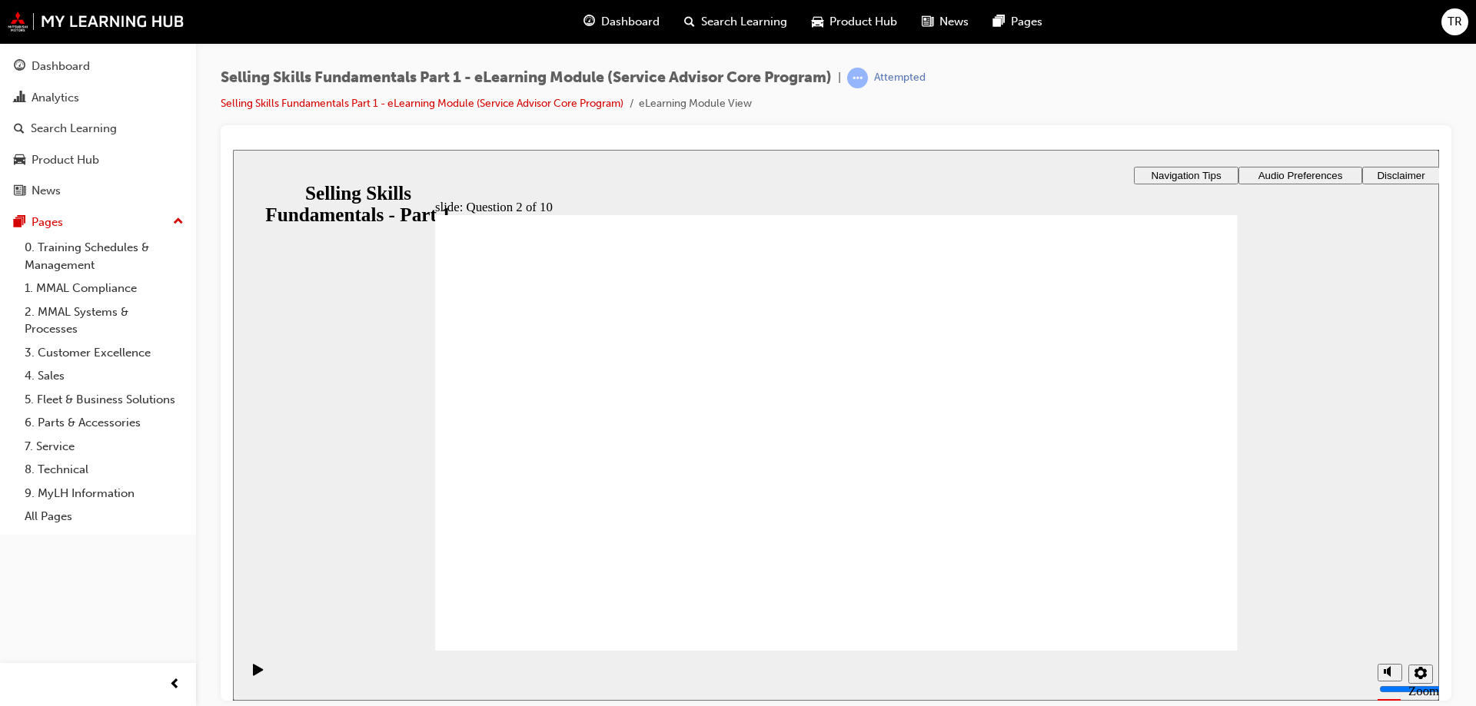
checkbox input "true"
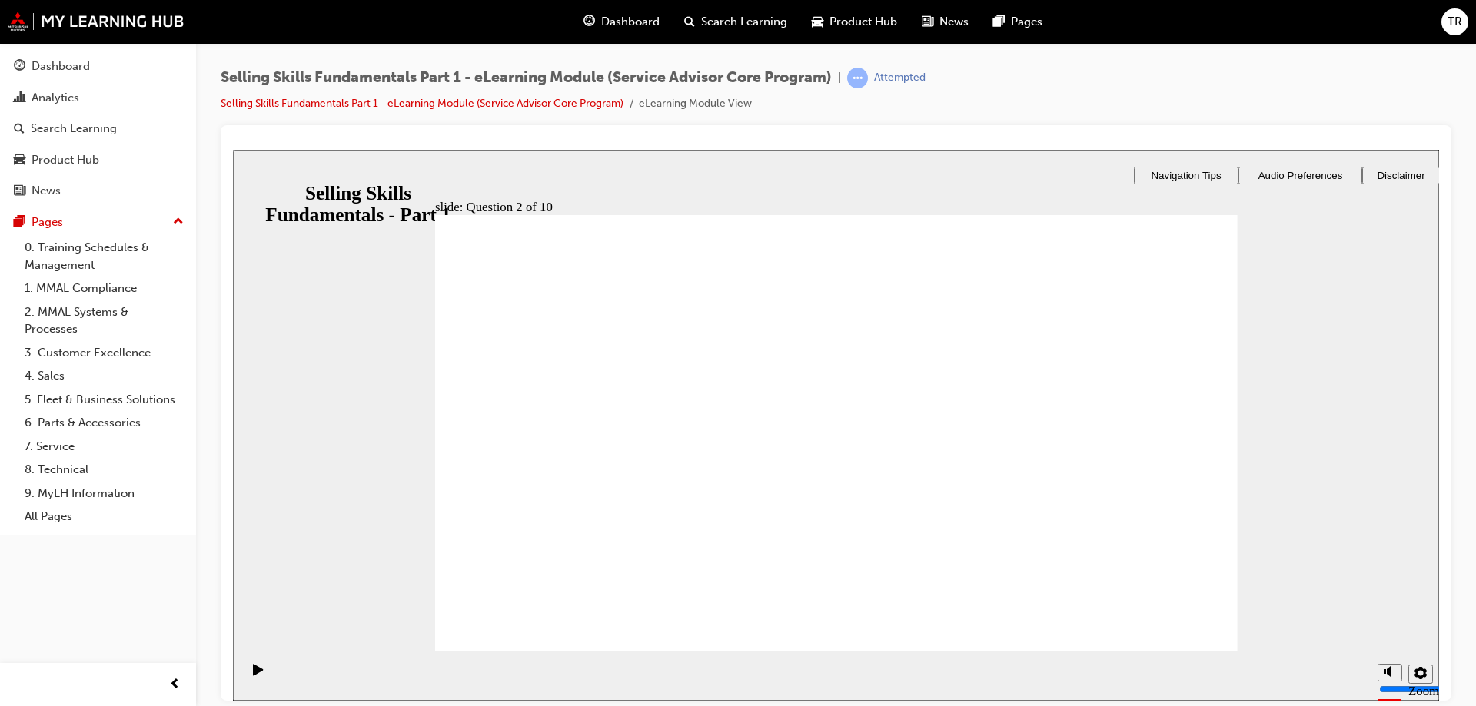
checkbox input "true"
checkbox input "false"
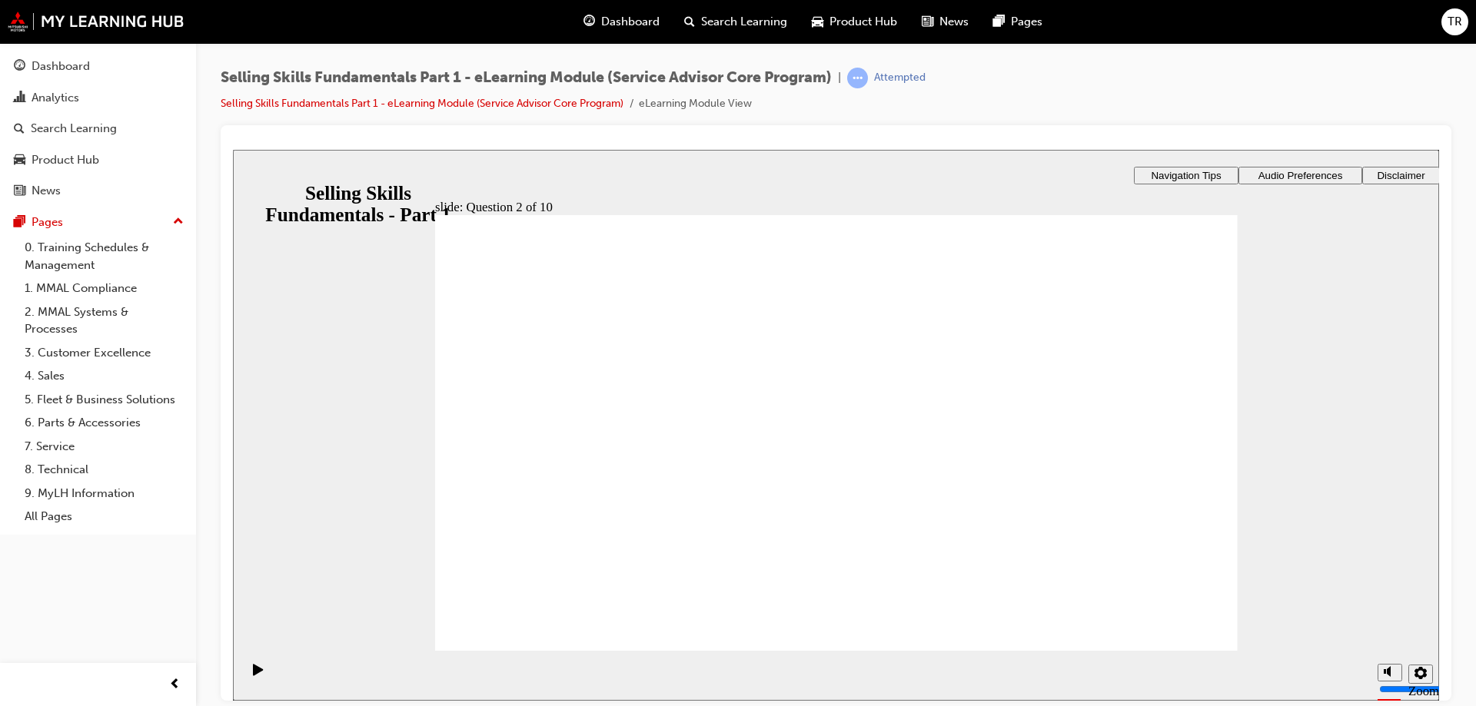
radio input "true"
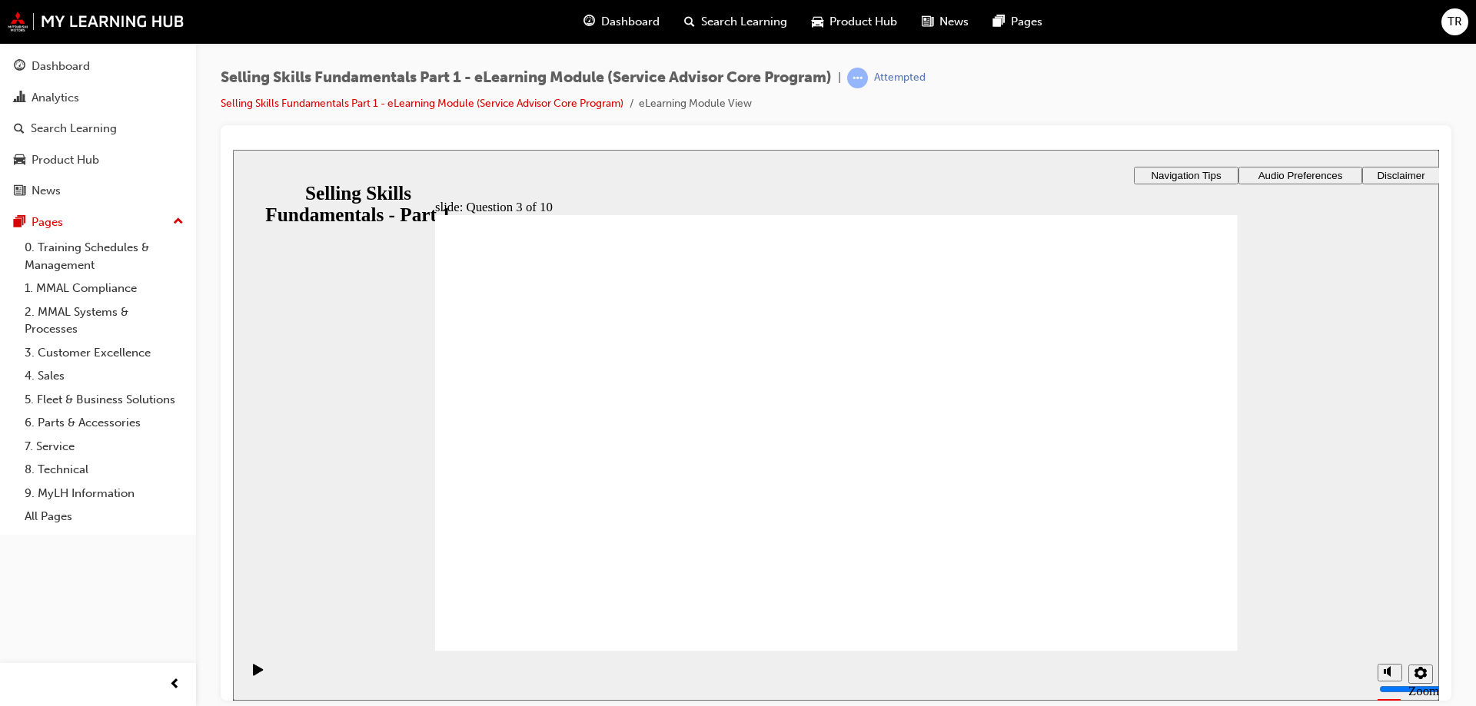
radio input "true"
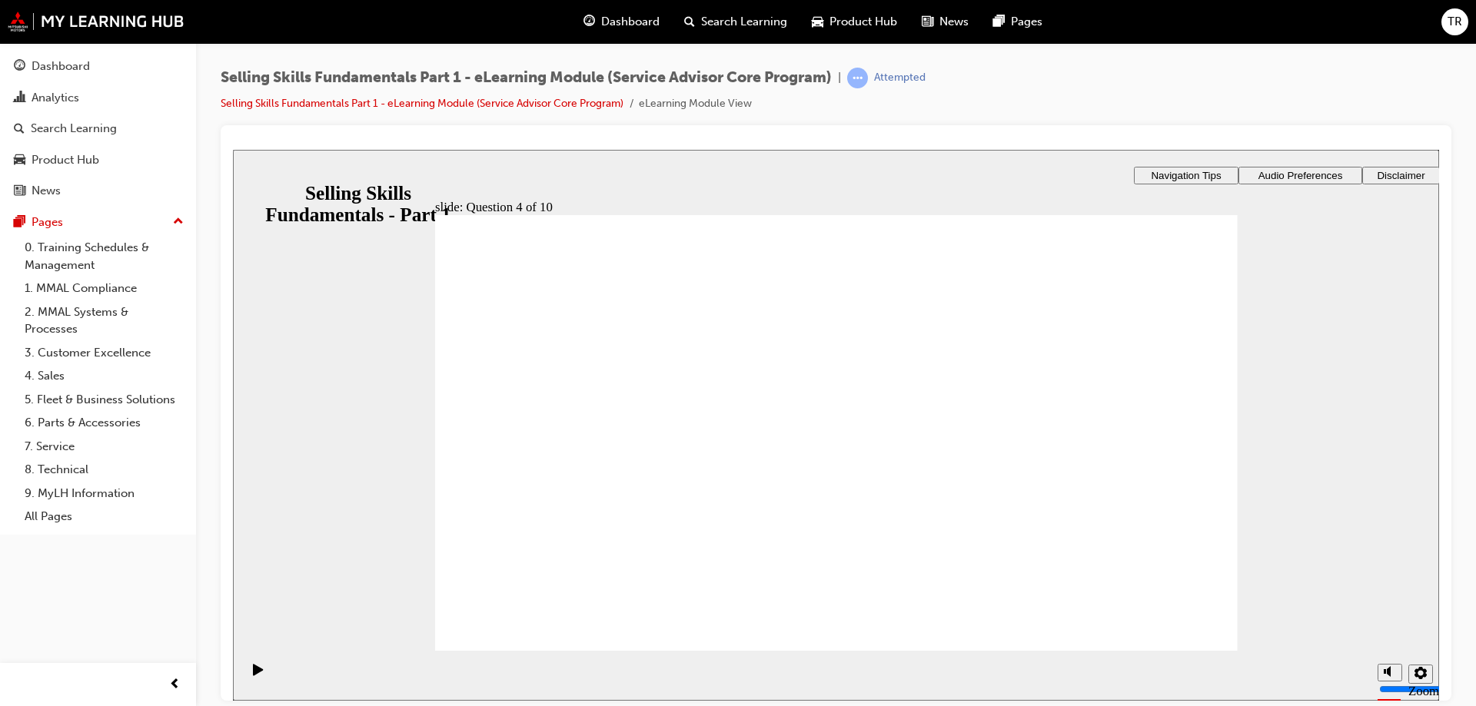
click at [752, 403] on div "slide: Question 5 of 10 Closing a sale Customer agrees Q.F.F.B.E Rectangle 1 Re…" at bounding box center [836, 365] width 1206 height 432
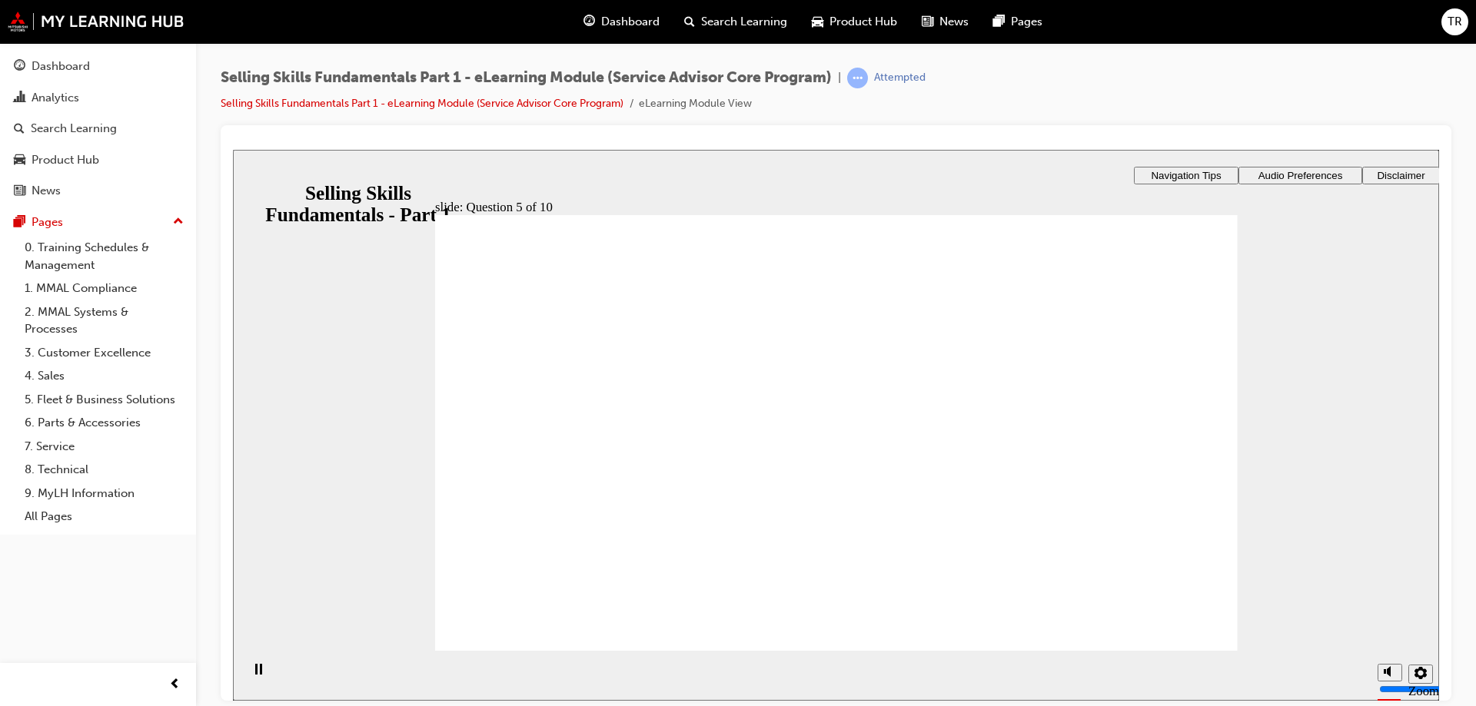
radio input "true"
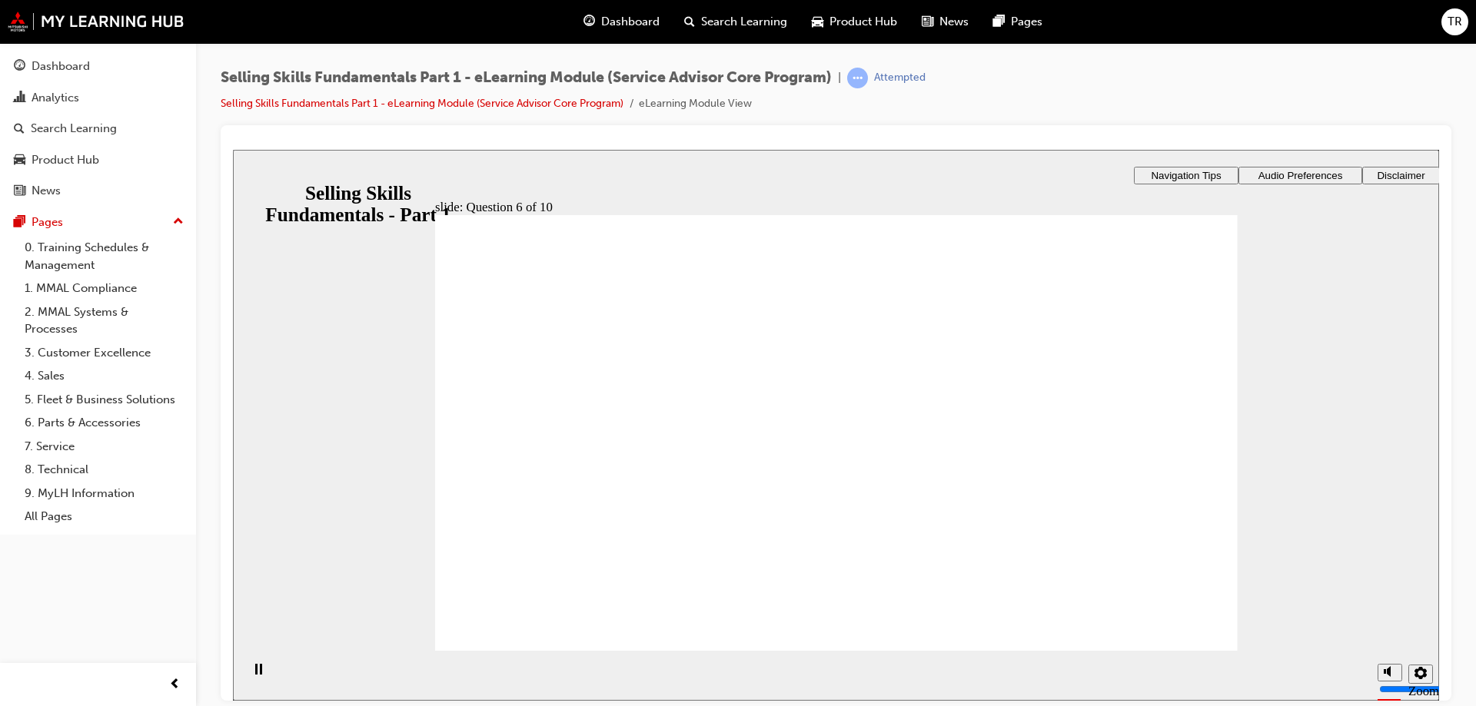
click at [1050, 384] on div "slide: Question 7 of 10 Customers return know what you are selling Situational …" at bounding box center [836, 365] width 1206 height 432
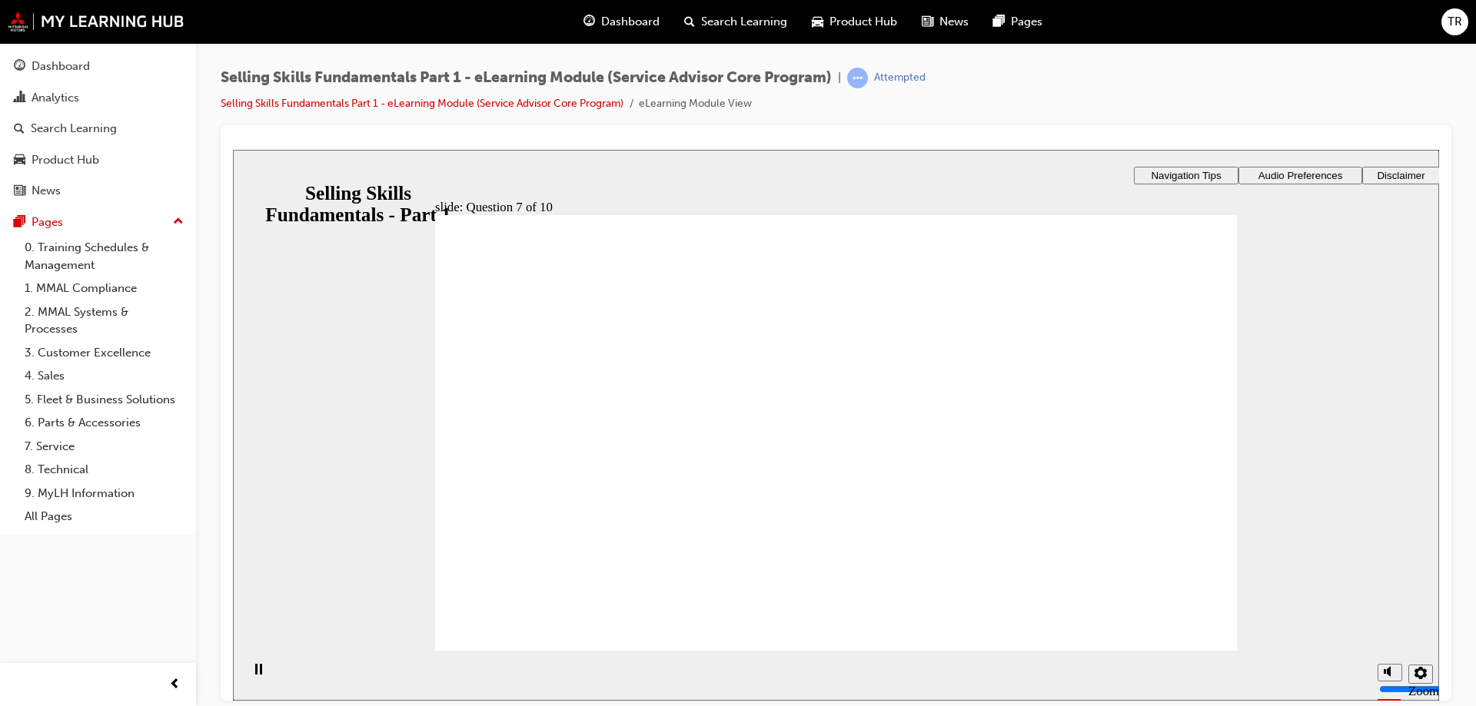
radio input "true"
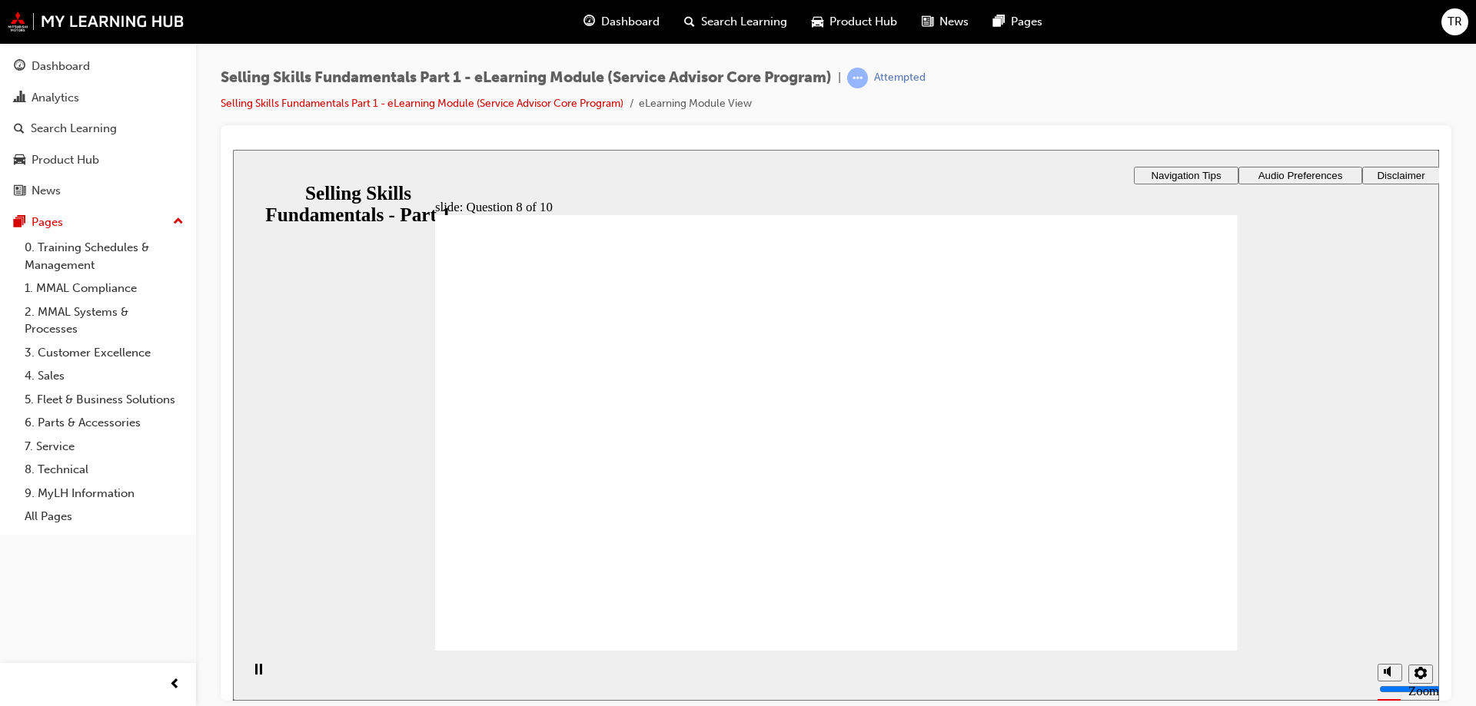
radio input "true"
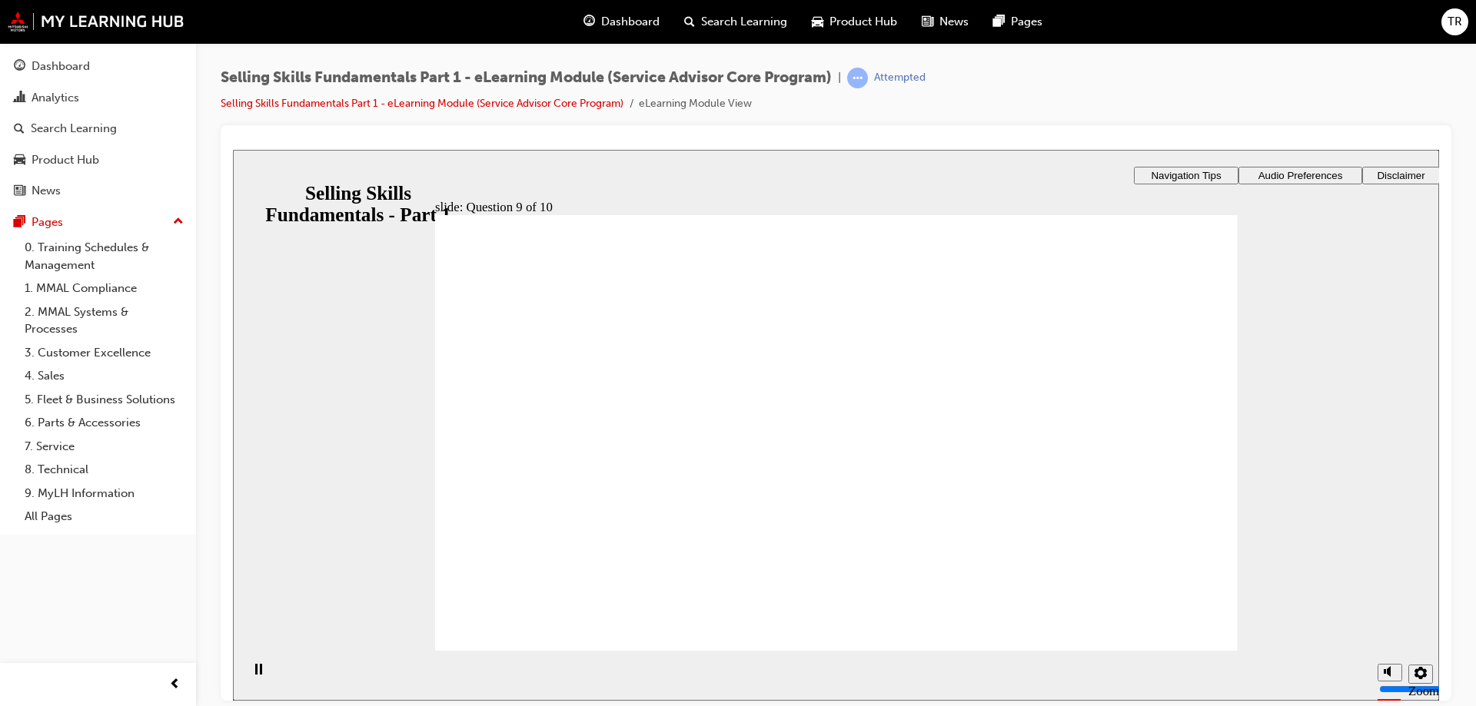
radio input "true"
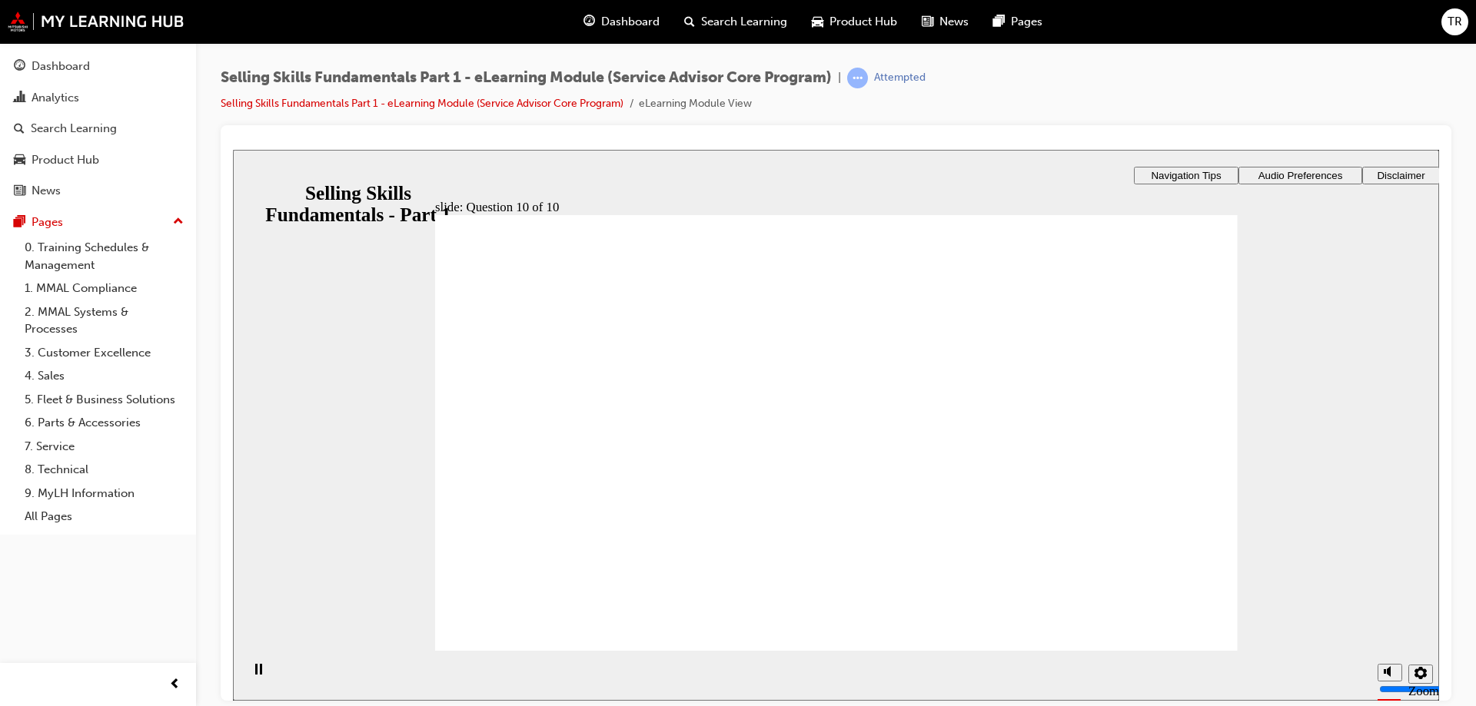
checkbox input "true"
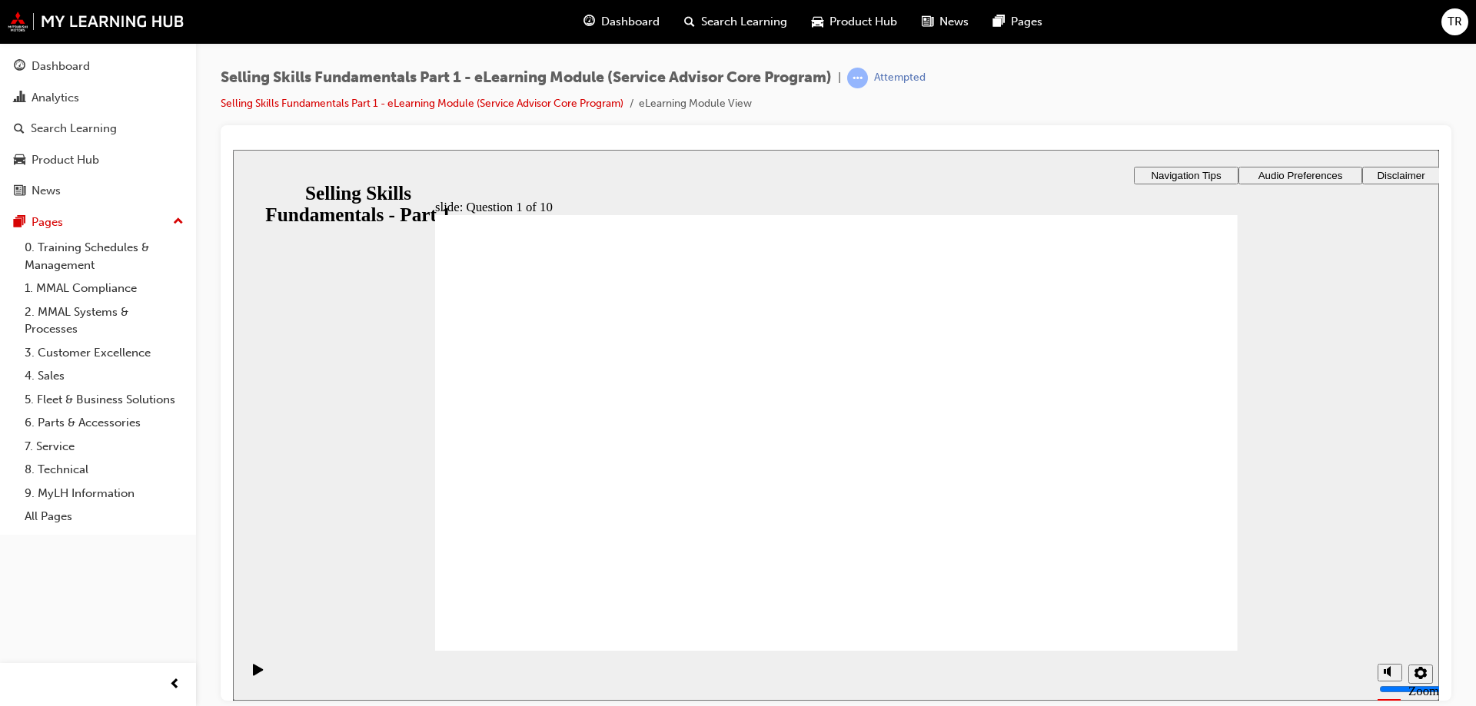
checkbox input "true"
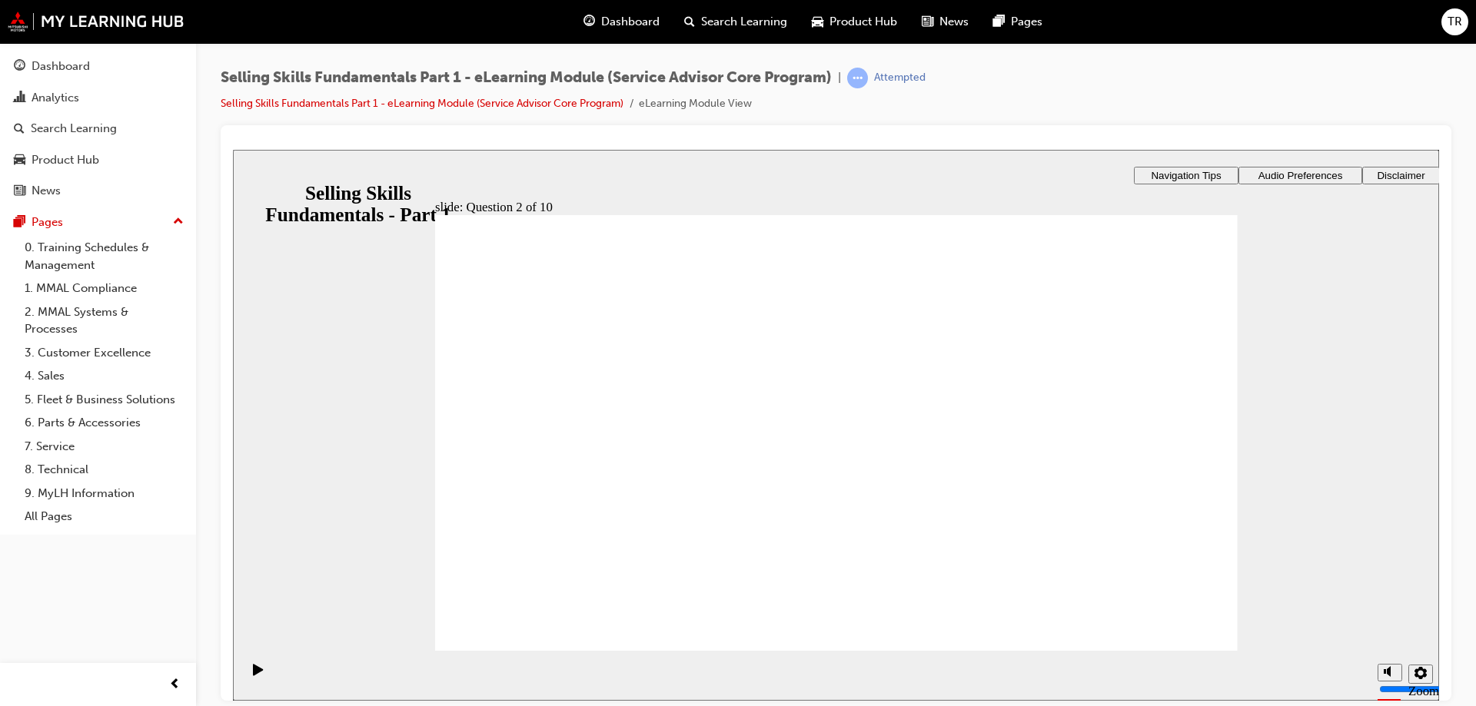
checkbox input "true"
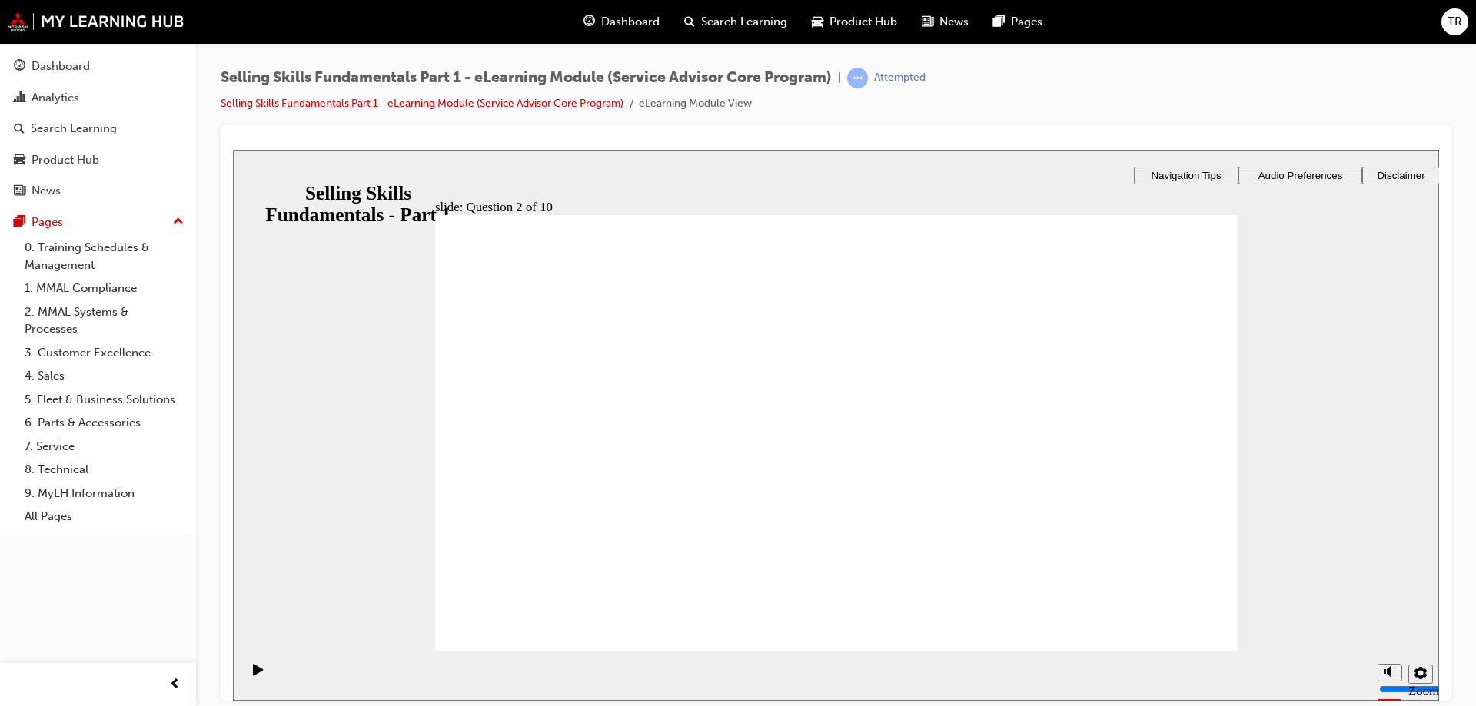
radio input "true"
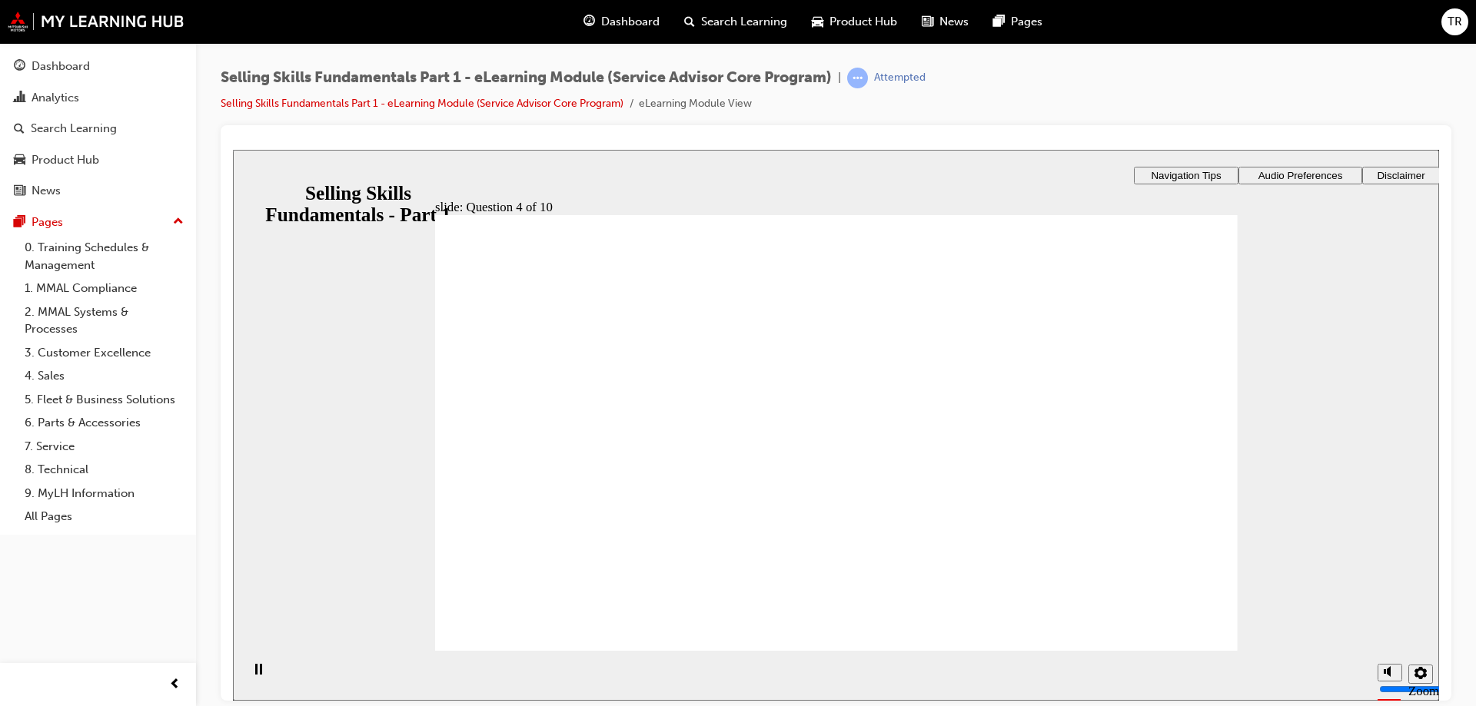
radio input "true"
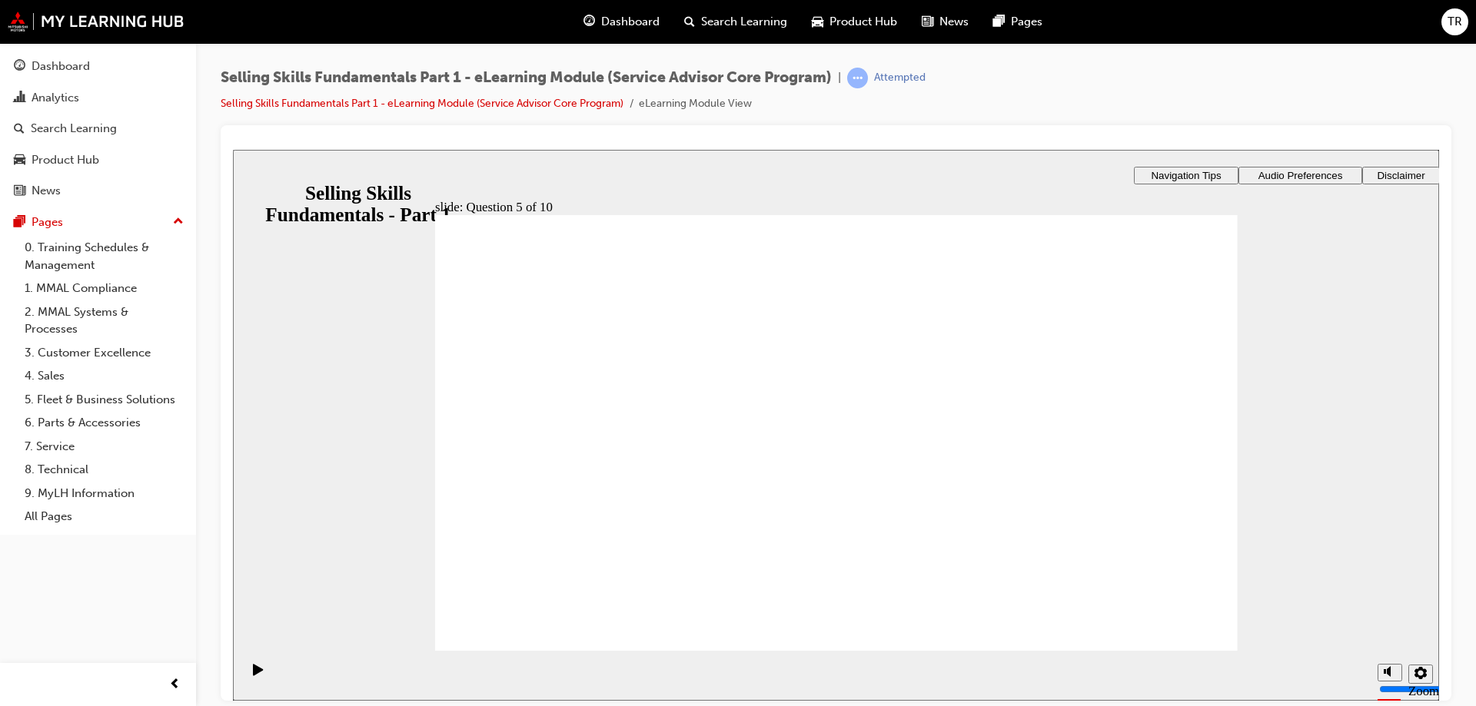
radio input "true"
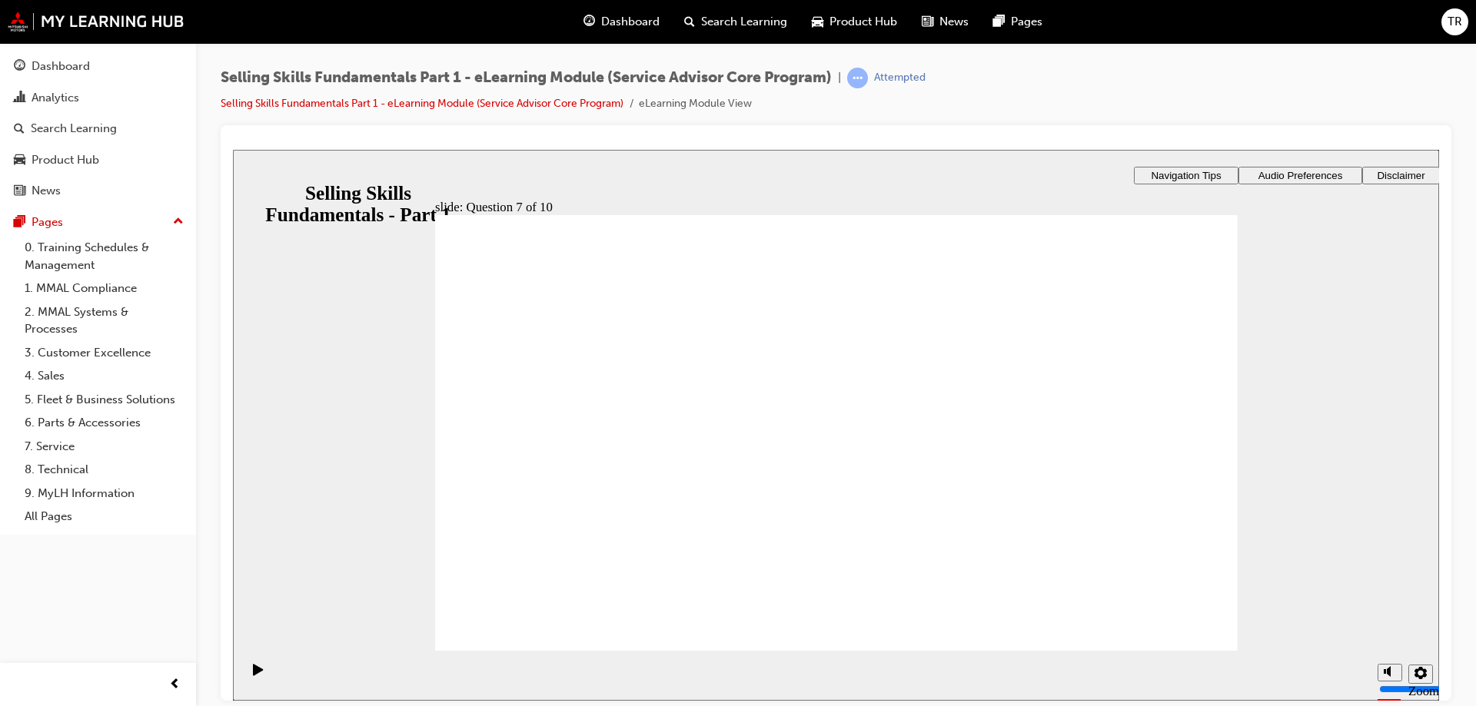
radio input "true"
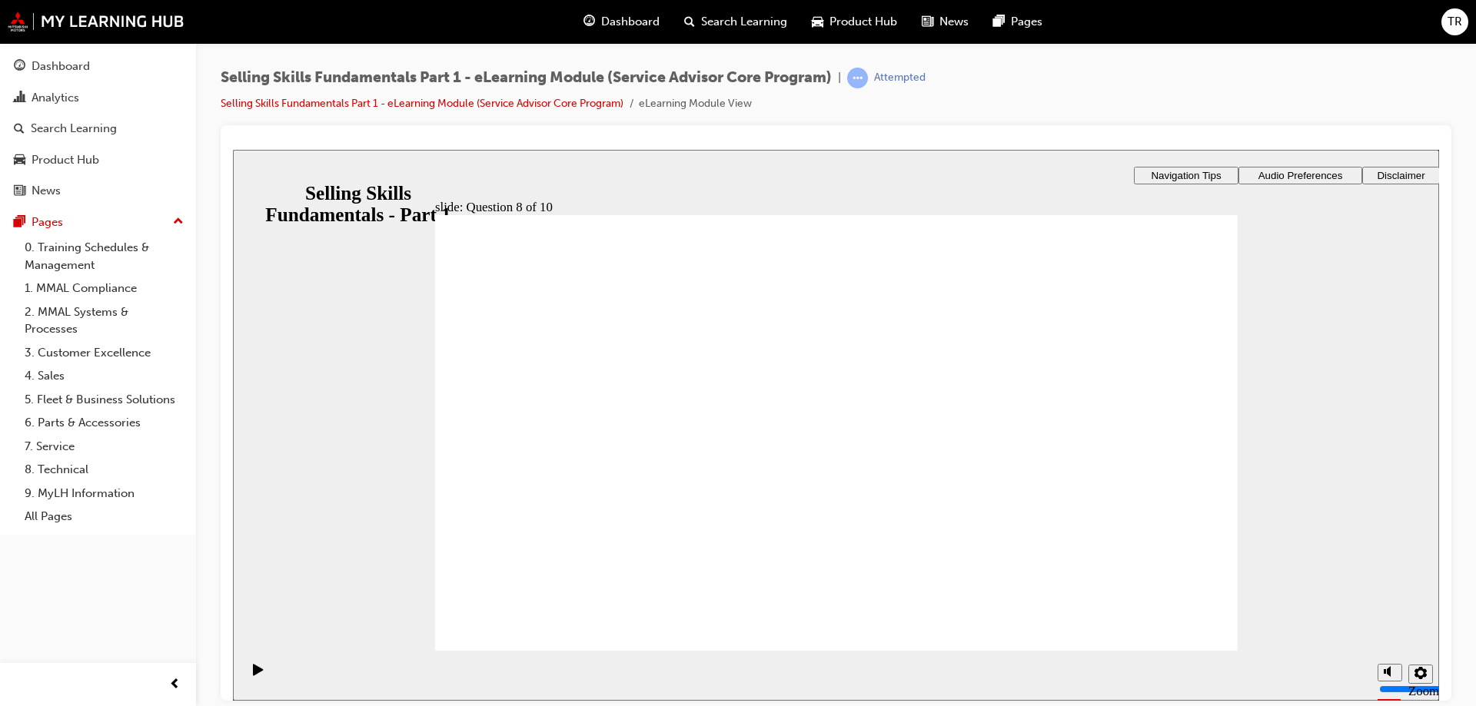
radio input "true"
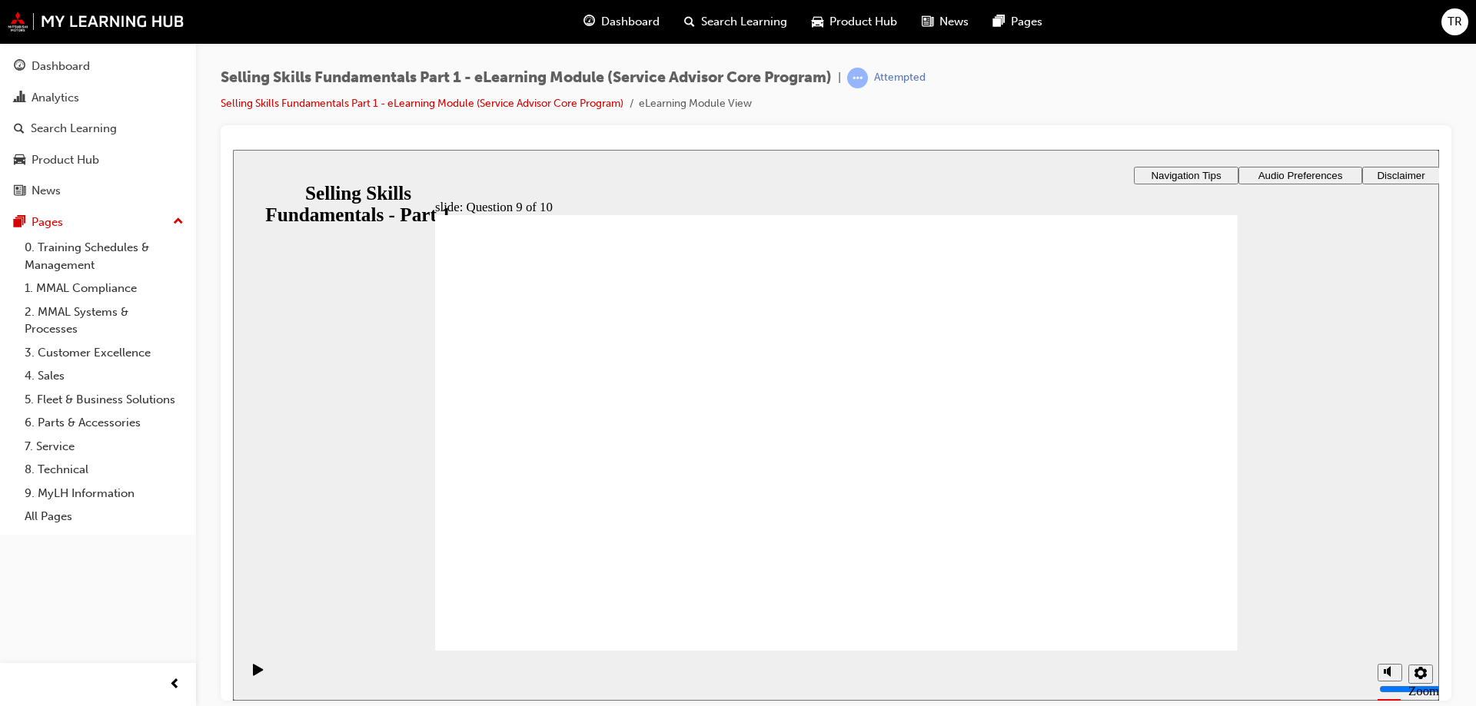
radio input "true"
